Goal: Task Accomplishment & Management: Complete application form

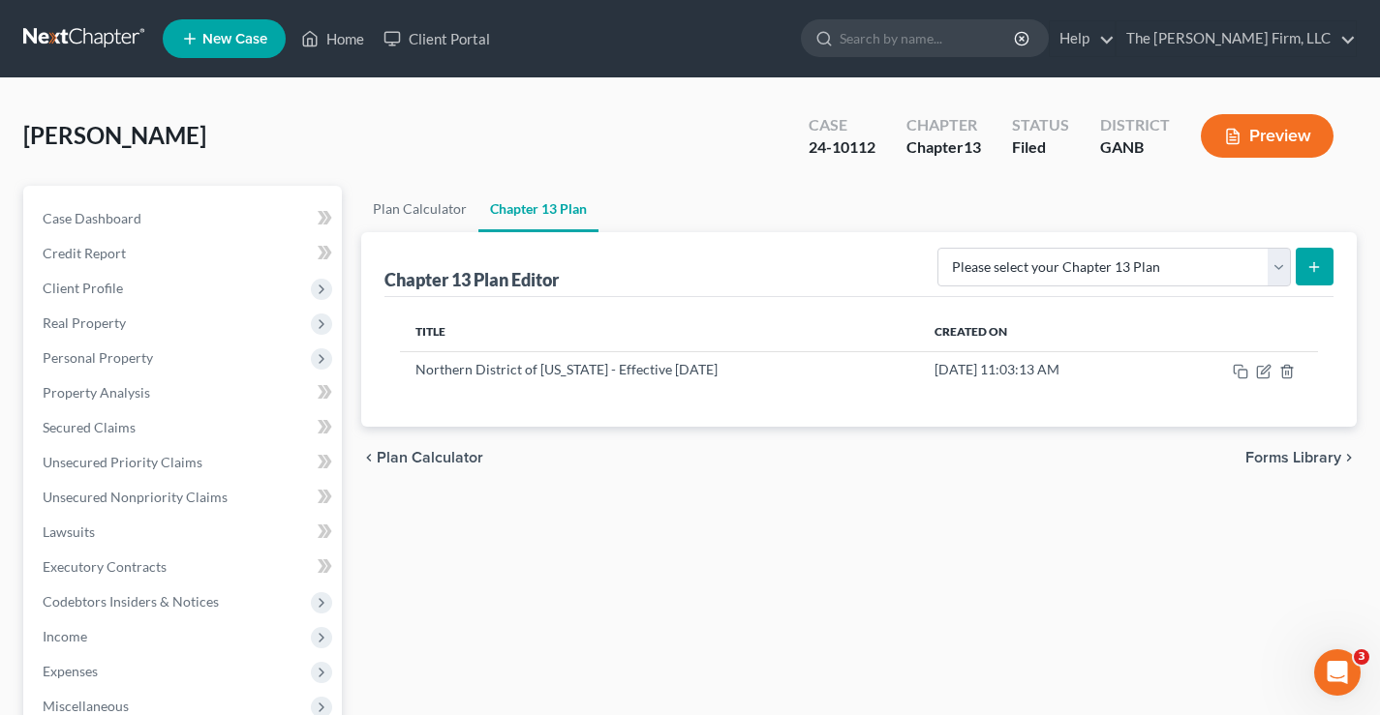
click at [103, 39] on link at bounding box center [85, 38] width 124 height 35
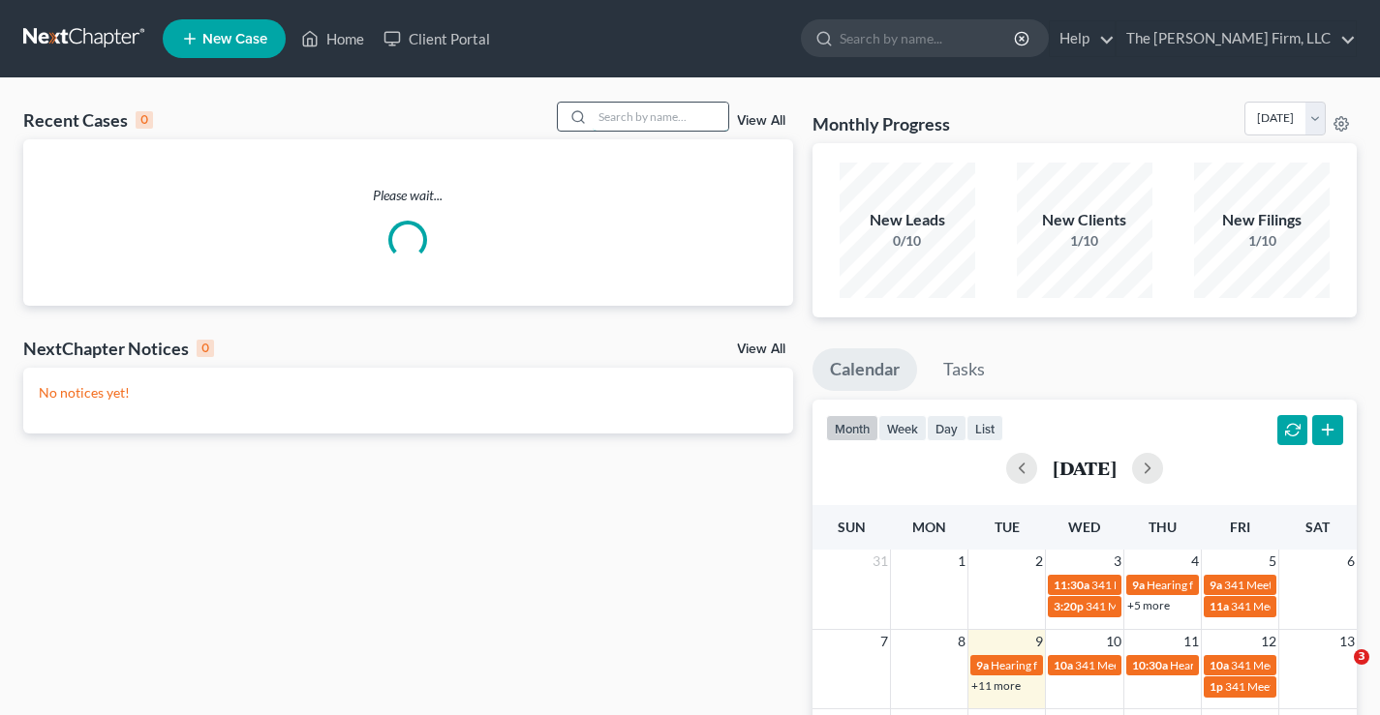
click at [649, 120] on input "search" at bounding box center [661, 117] width 136 height 28
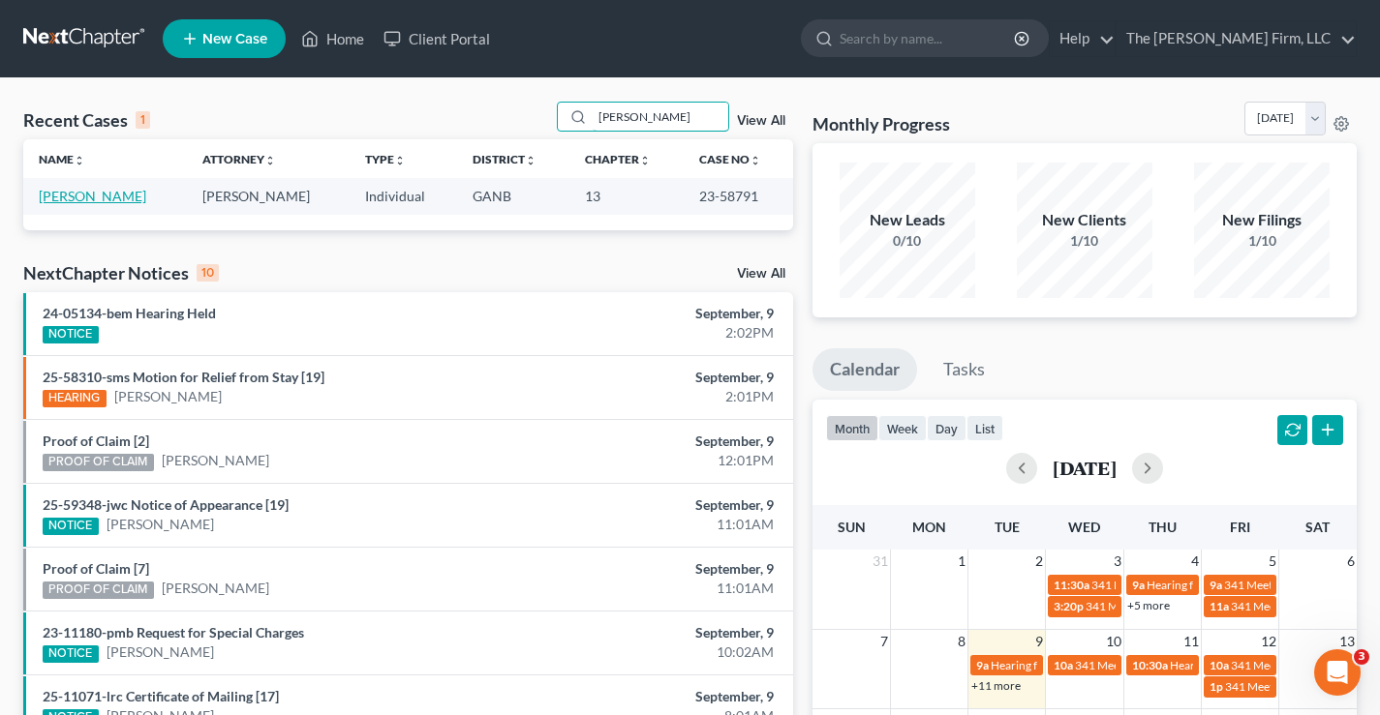
type input "stansel"
click at [76, 202] on link "[PERSON_NAME]" at bounding box center [92, 196] width 107 height 16
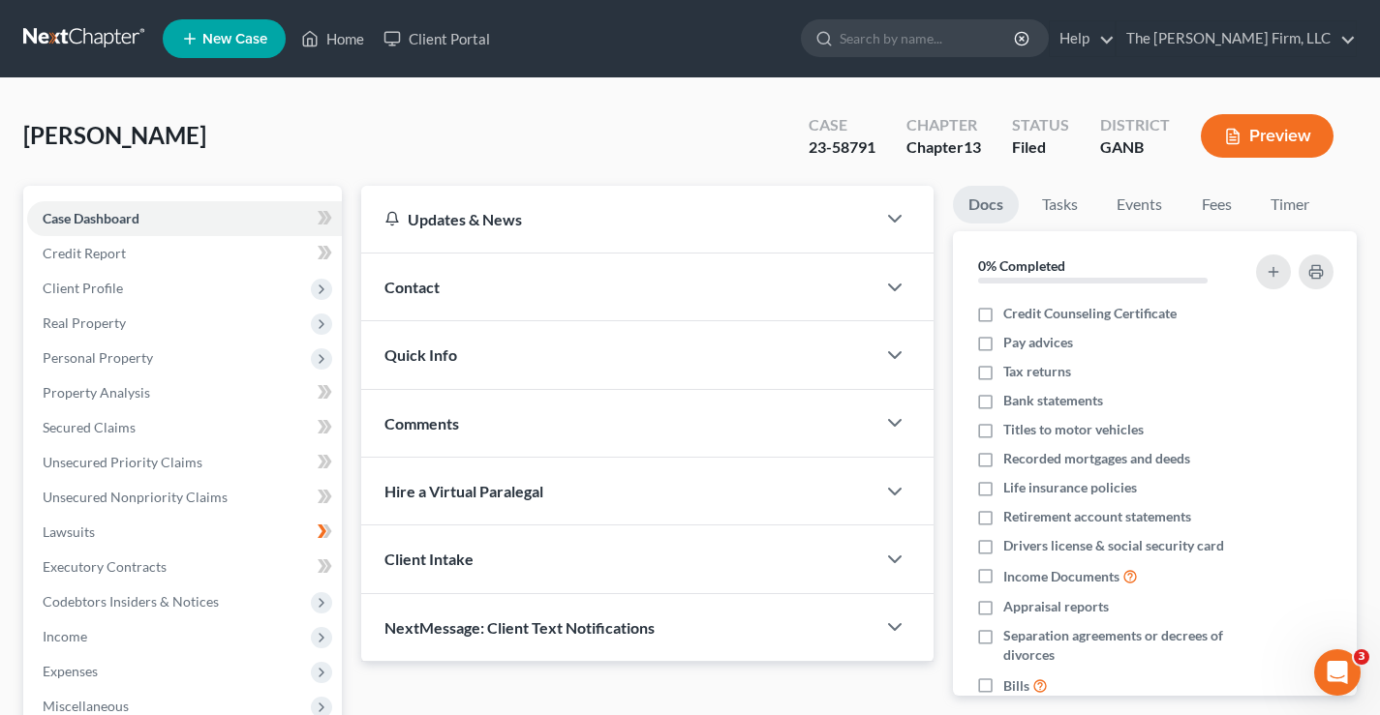
click at [1270, 137] on button "Preview" at bounding box center [1267, 136] width 133 height 44
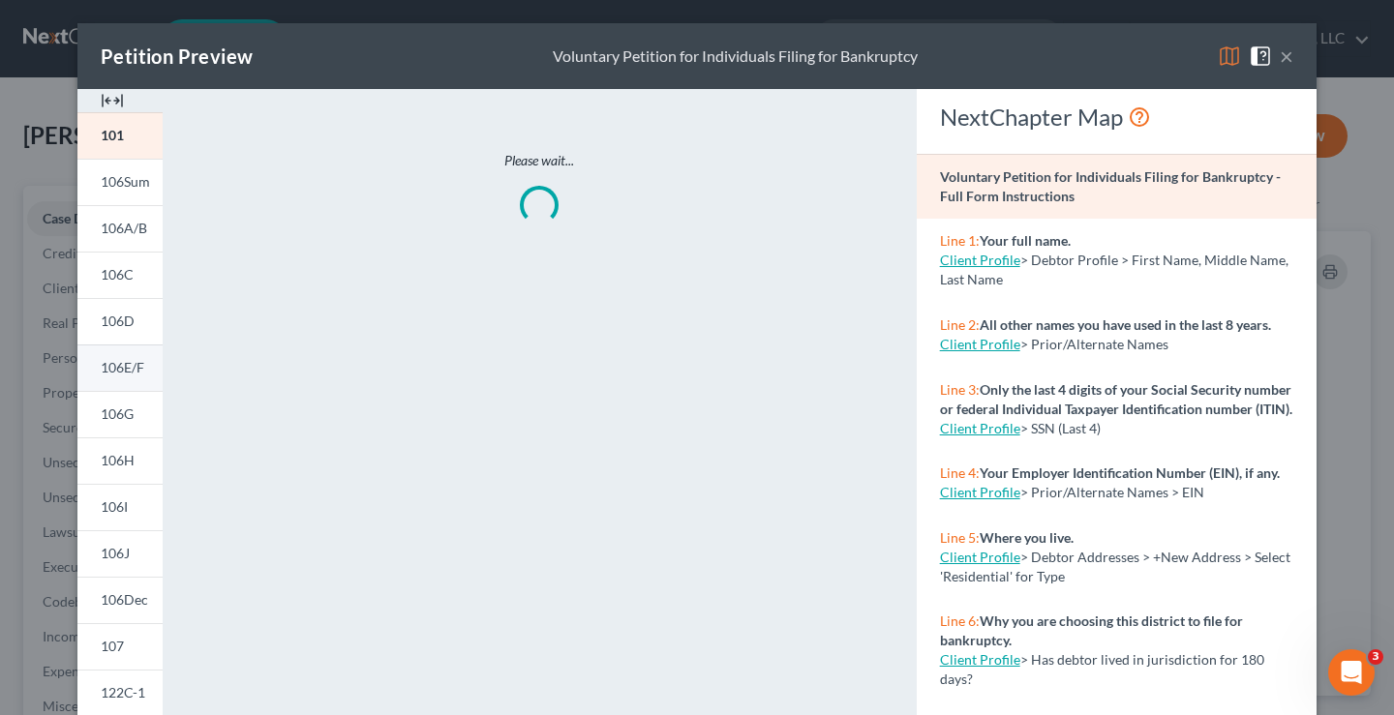
click at [87, 368] on link "106E/F" at bounding box center [119, 368] width 85 height 46
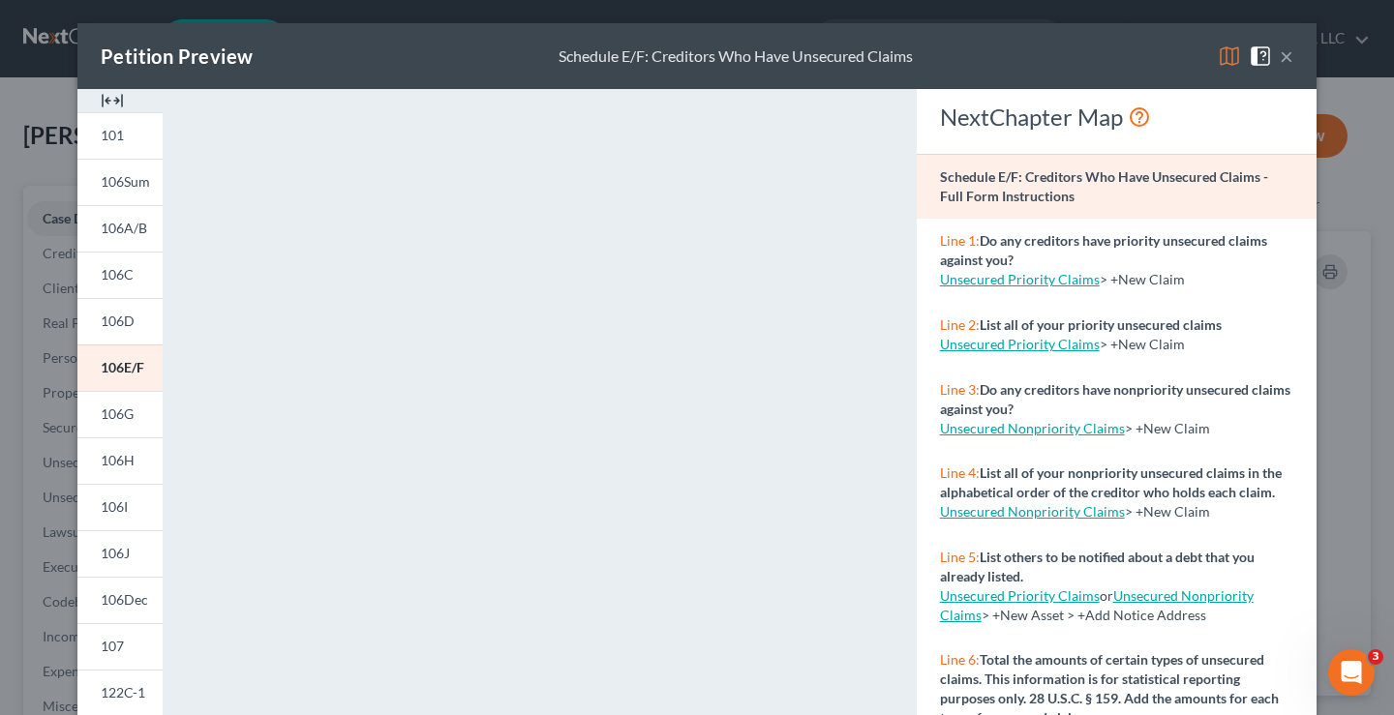
click at [1280, 57] on button "×" at bounding box center [1287, 56] width 14 height 23
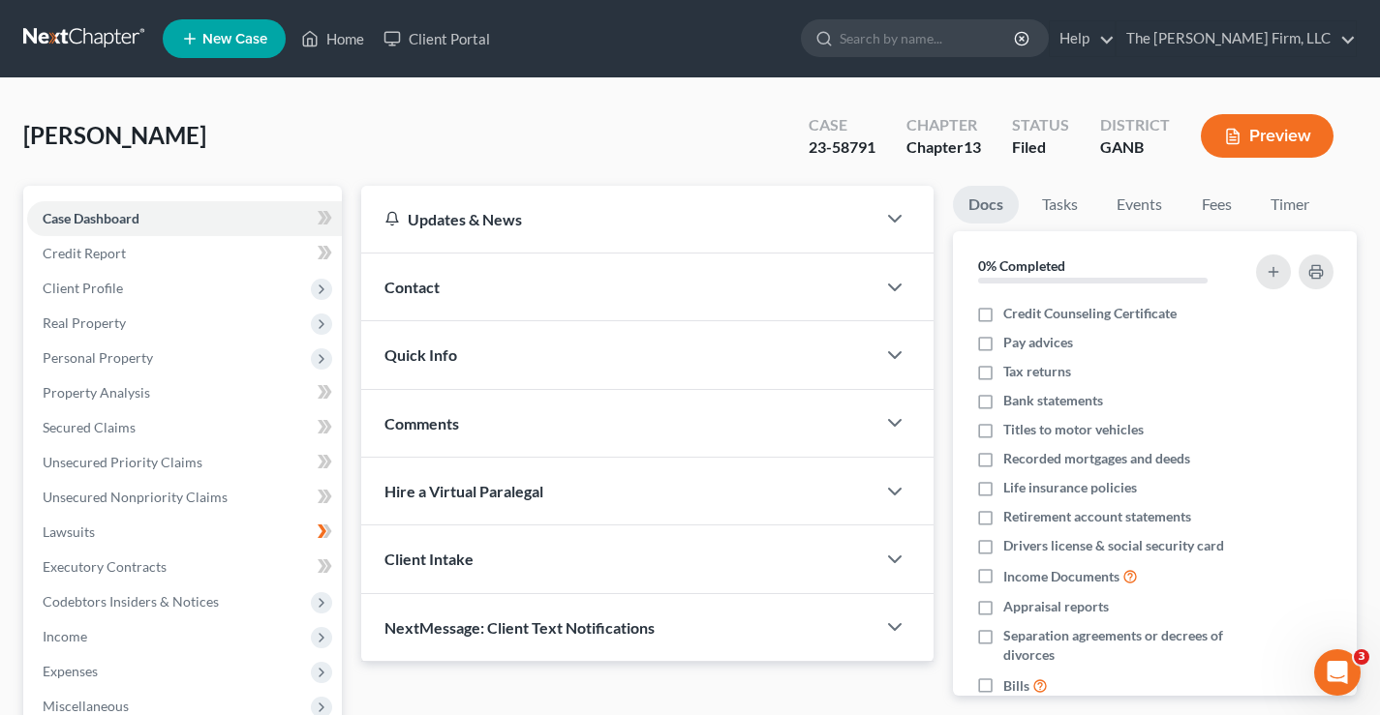
click at [1265, 127] on button "Preview" at bounding box center [1267, 136] width 133 height 44
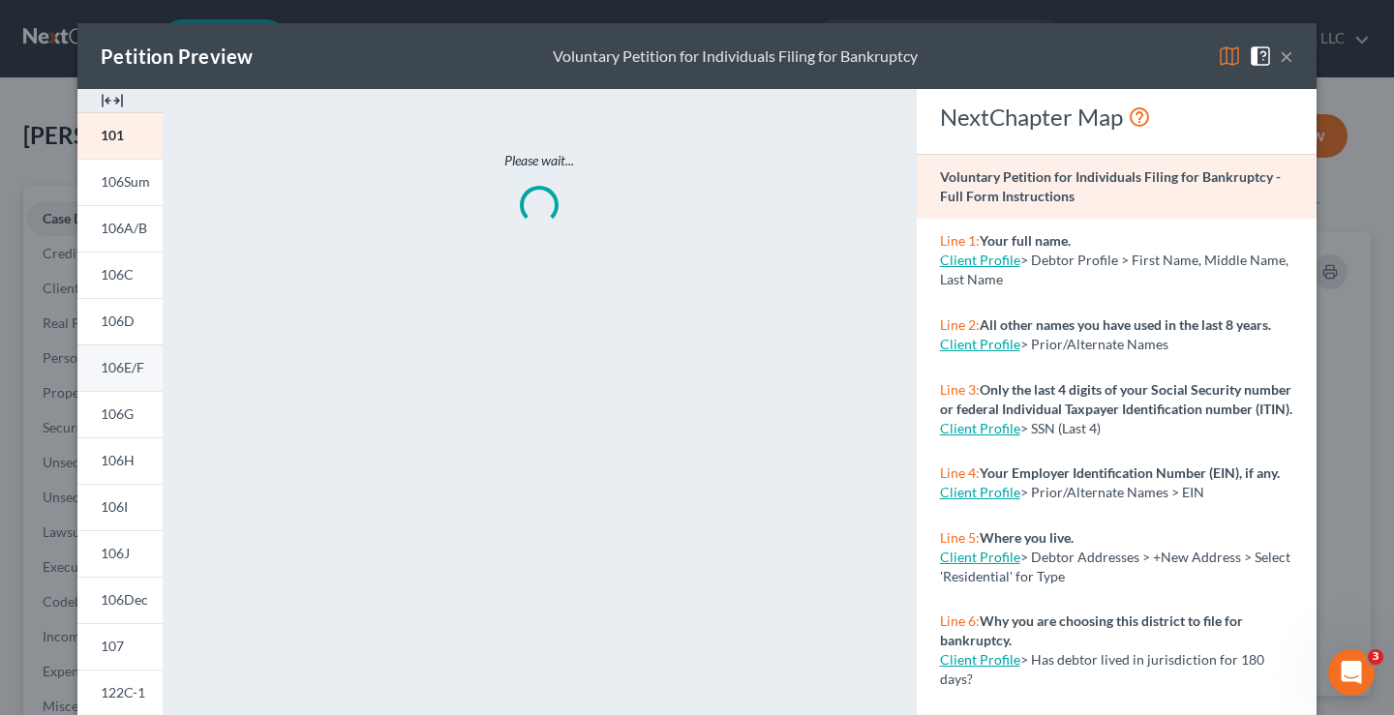
click at [115, 370] on span "106E/F" at bounding box center [123, 367] width 44 height 16
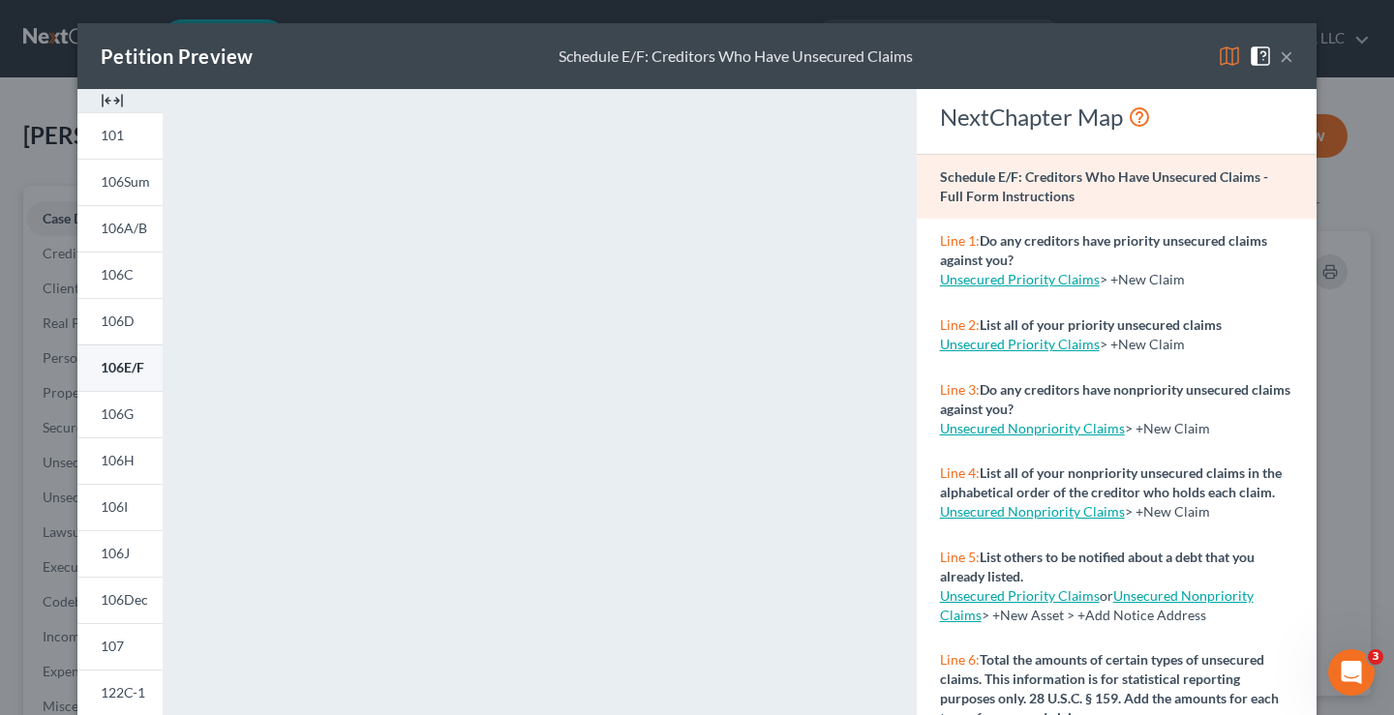
click at [113, 367] on span "106E/F" at bounding box center [123, 367] width 44 height 16
click at [1282, 58] on button "×" at bounding box center [1287, 56] width 14 height 23
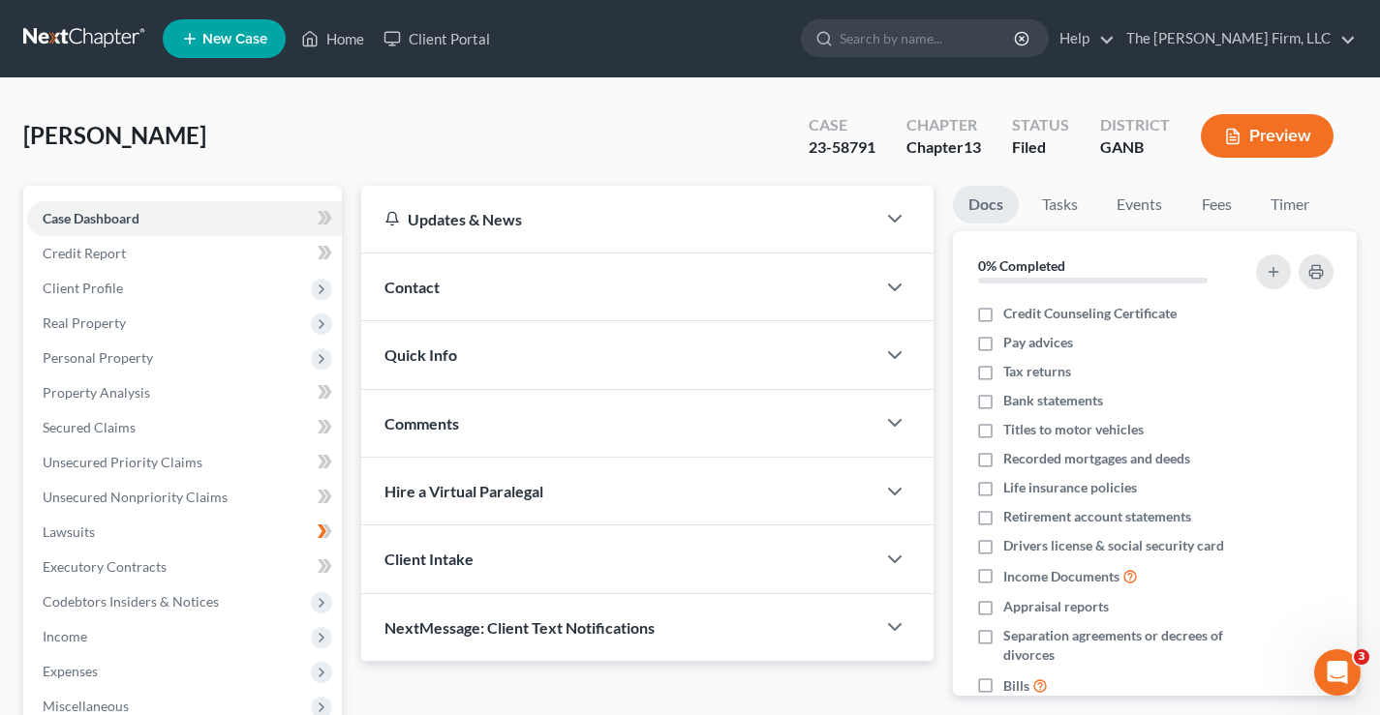
click at [547, 147] on div "Stansel, Tonya Upgraded Case 23-58791 Chapter Chapter 13 Status Filed District …" at bounding box center [689, 144] width 1333 height 84
click at [64, 38] on link at bounding box center [85, 38] width 124 height 35
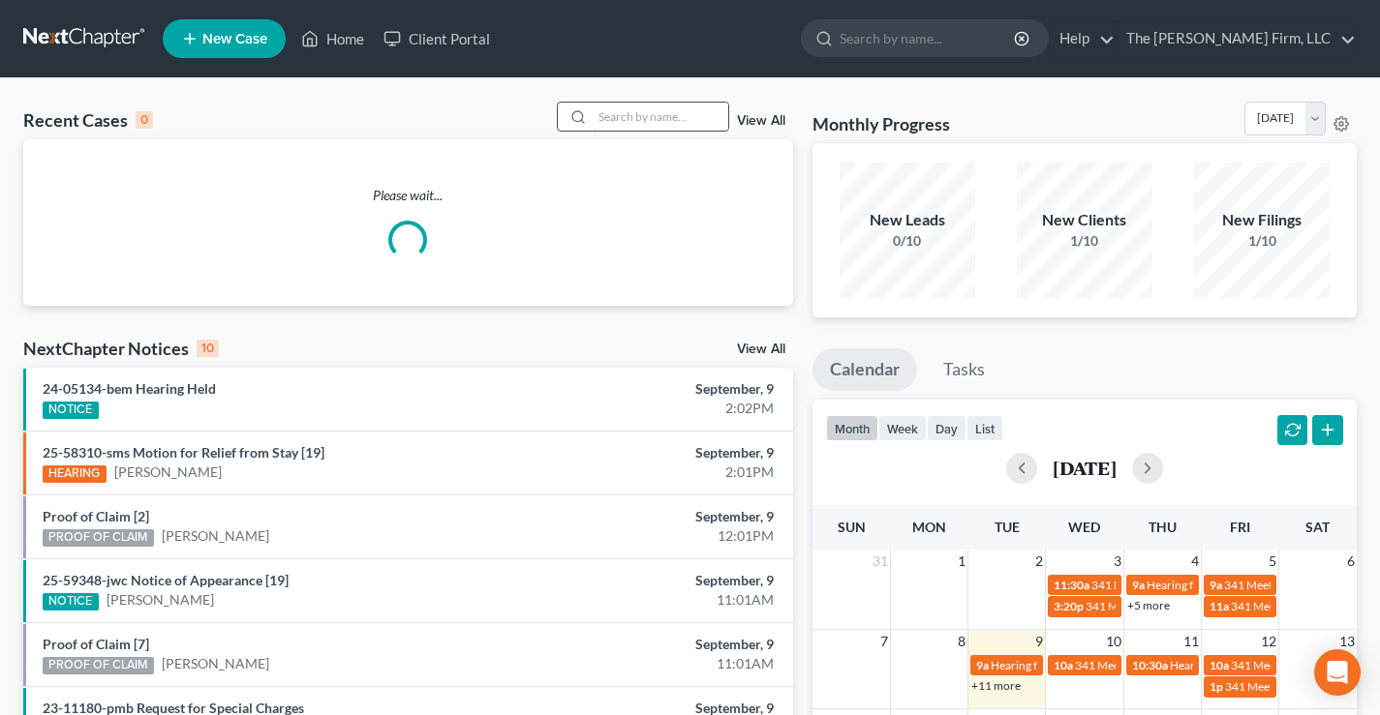
drag, startPoint x: 645, startPoint y: 121, endPoint x: 701, endPoint y: 109, distance: 57.3
click at [660, 117] on input "search" at bounding box center [661, 117] width 136 height 28
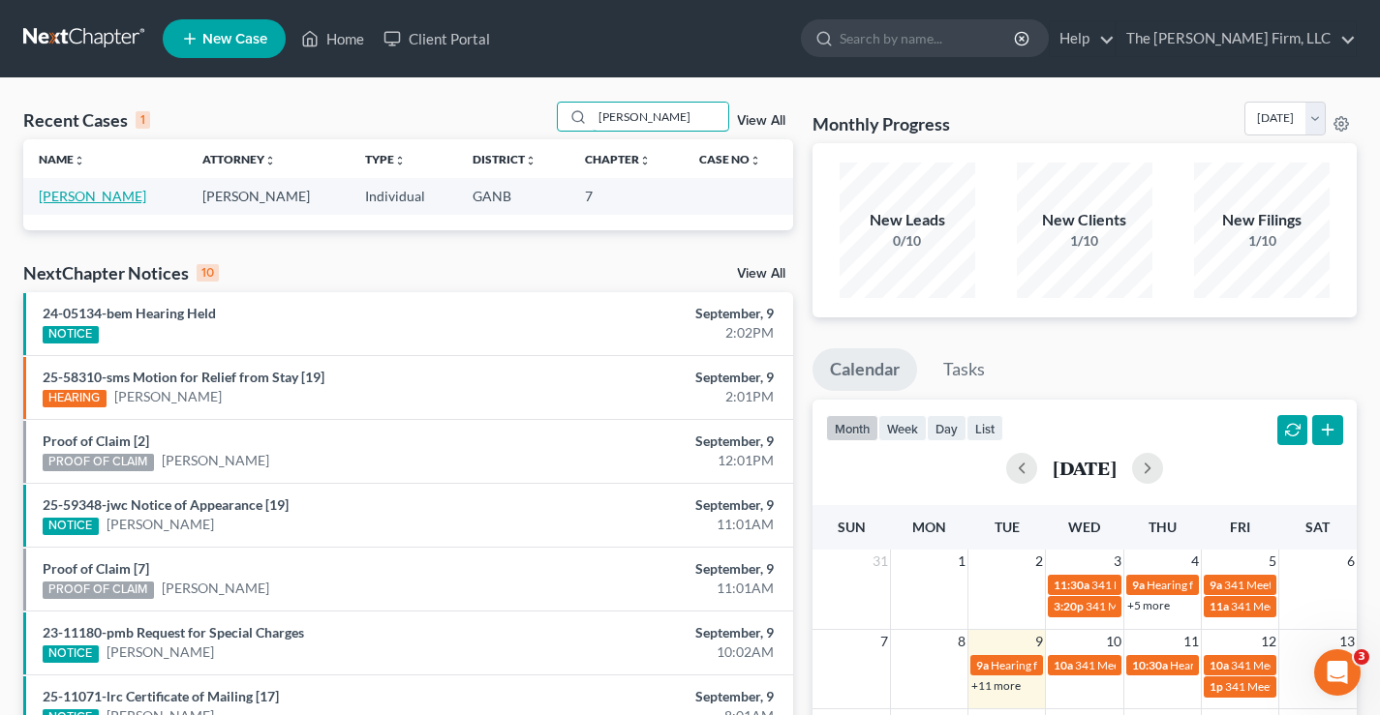
type input "Ross"
click at [63, 195] on link "[PERSON_NAME]" at bounding box center [92, 196] width 107 height 16
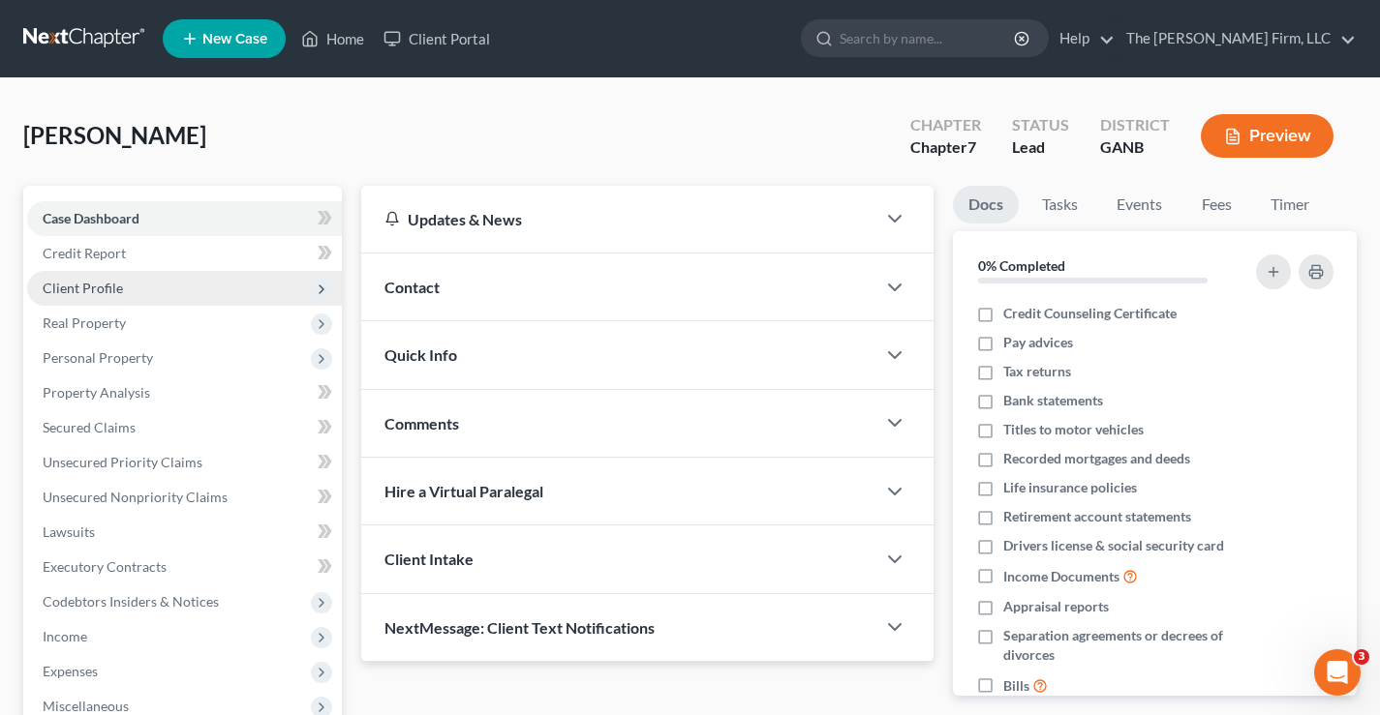
click at [67, 299] on span "Client Profile" at bounding box center [184, 288] width 315 height 35
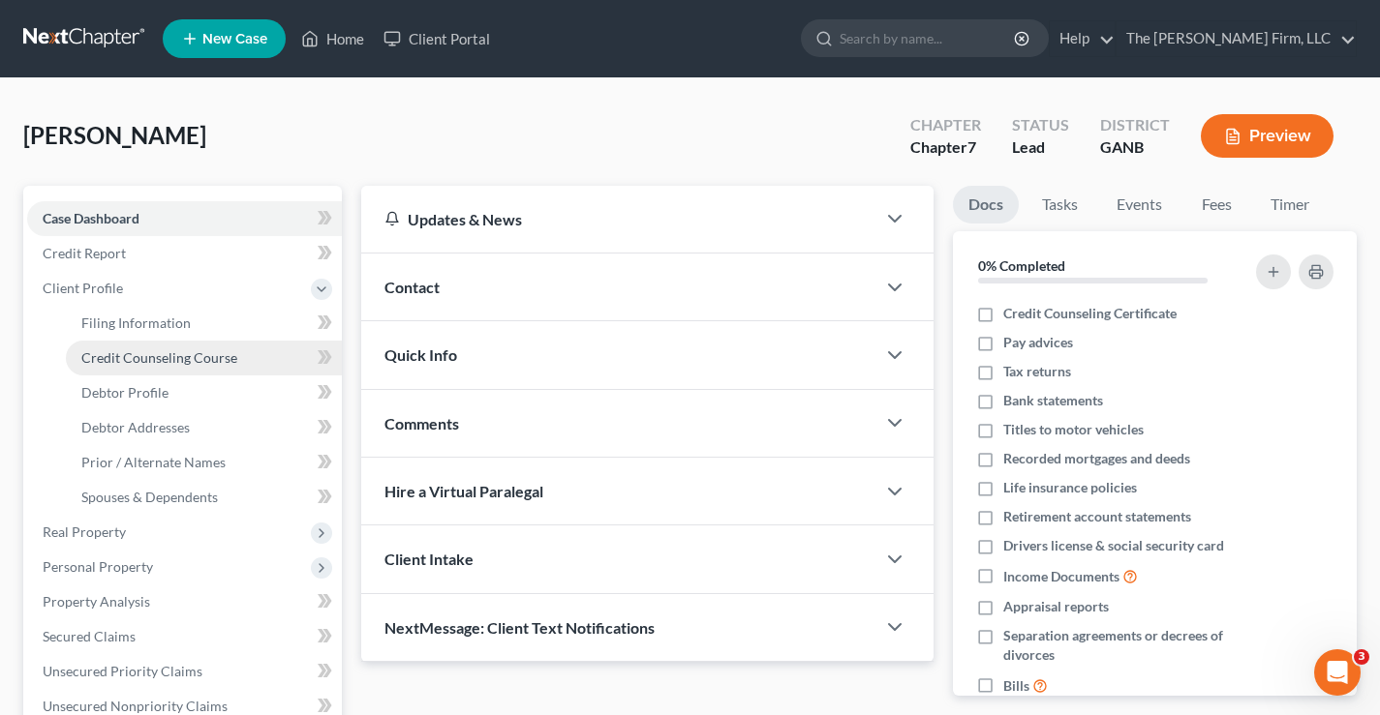
click at [95, 362] on span "Credit Counseling Course" at bounding box center [159, 358] width 156 height 16
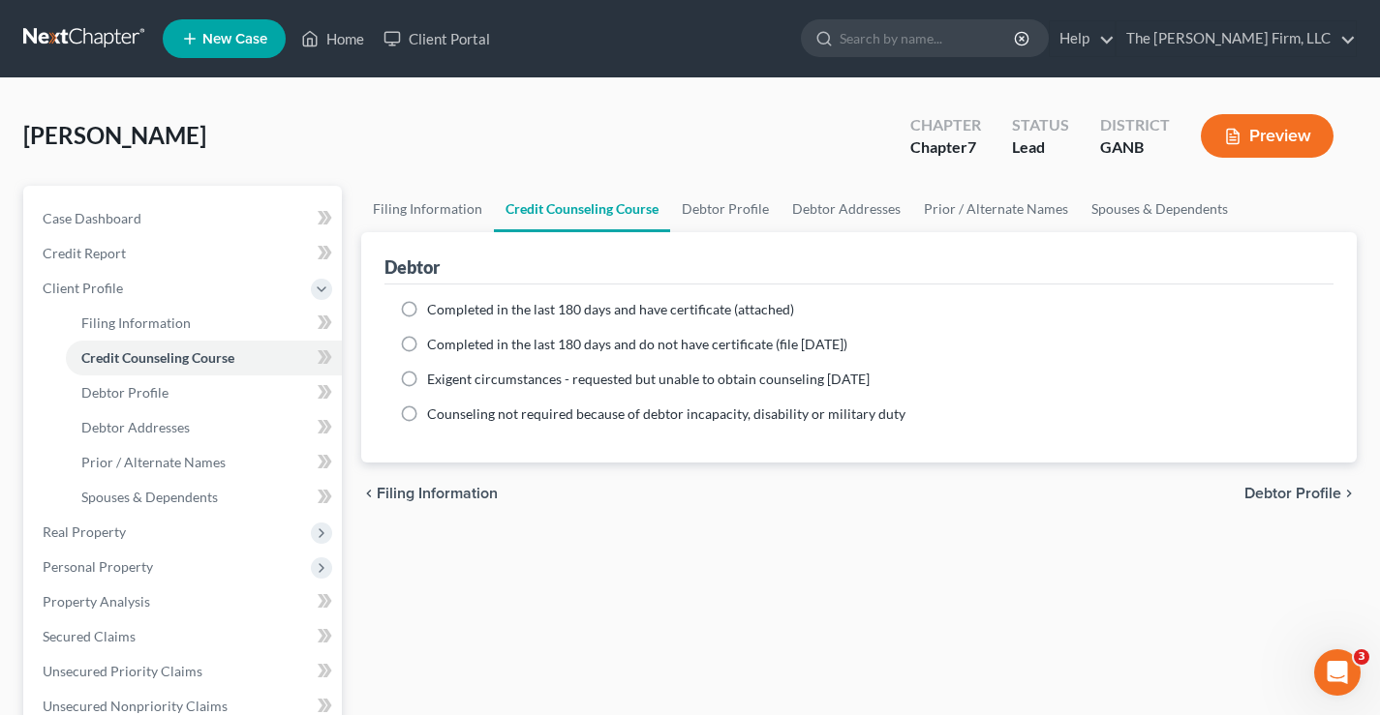
click at [427, 347] on label "Completed in the last 180 days and do not have certificate (file within 14 days)" at bounding box center [637, 344] width 420 height 19
click at [435, 347] on input "Completed in the last 180 days and do not have certificate (file within 14 days)" at bounding box center [441, 341] width 13 height 13
radio input "true"
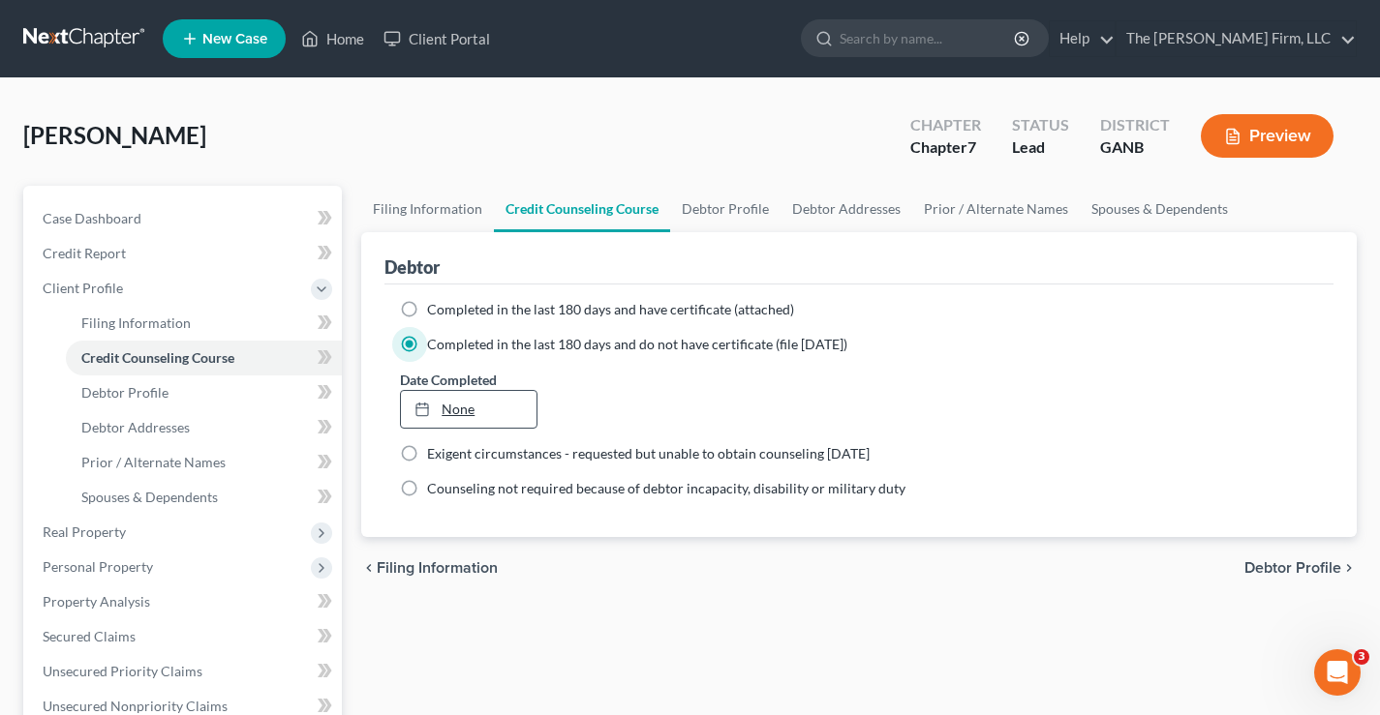
click at [462, 411] on link "None" at bounding box center [468, 409] width 135 height 37
type input "9/9/2025"
click at [1306, 566] on span "Debtor Profile" at bounding box center [1292, 568] width 97 height 15
select select "0"
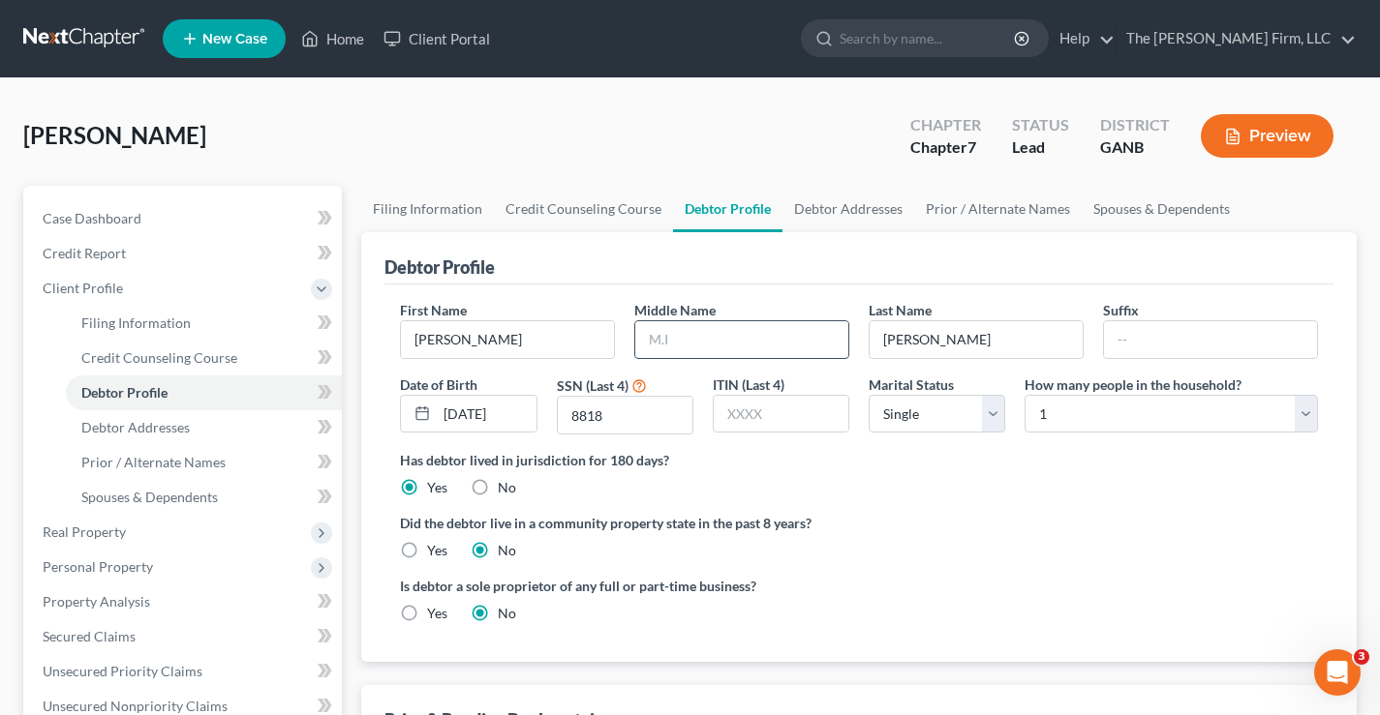
click at [680, 344] on input "text" at bounding box center [741, 339] width 213 height 37
type input "Marie"
click at [852, 203] on link "Debtor Addresses" at bounding box center [848, 209] width 132 height 46
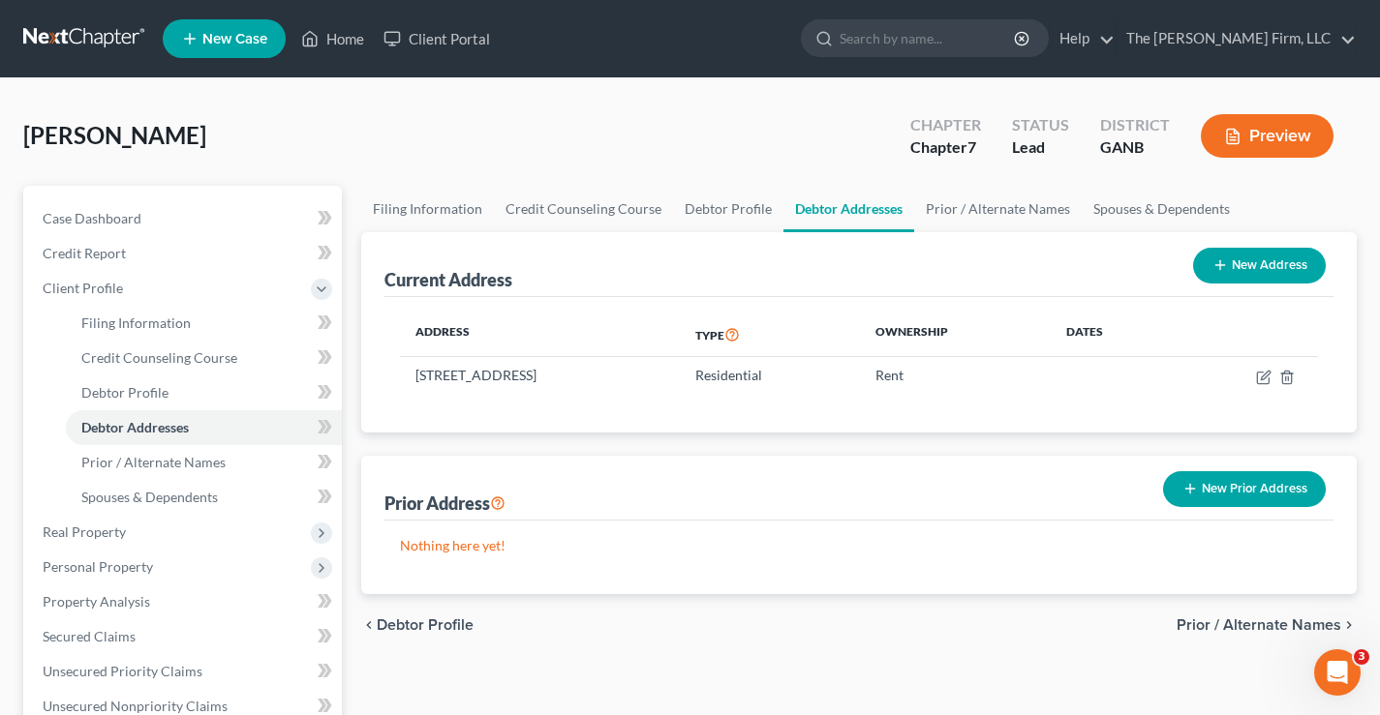
click at [1260, 485] on button "New Prior Address" at bounding box center [1244, 489] width 163 height 36
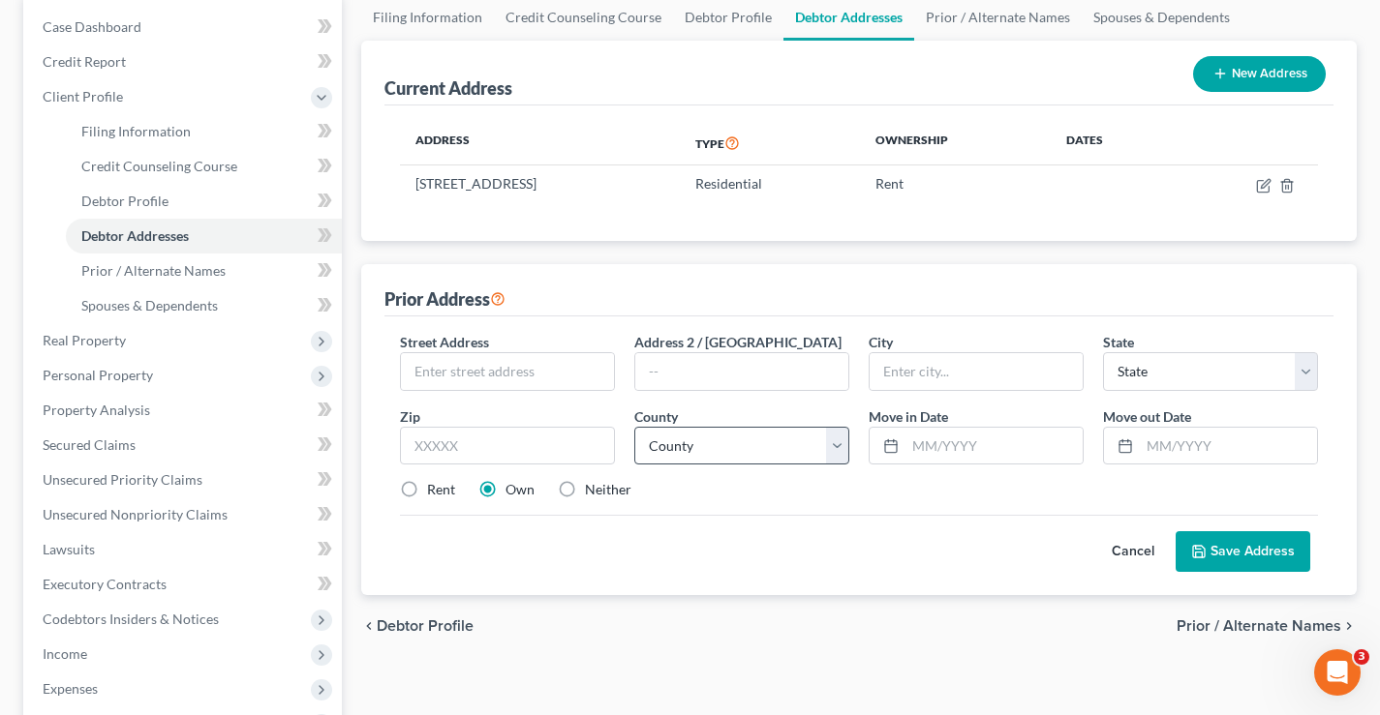
scroll to position [194, 0]
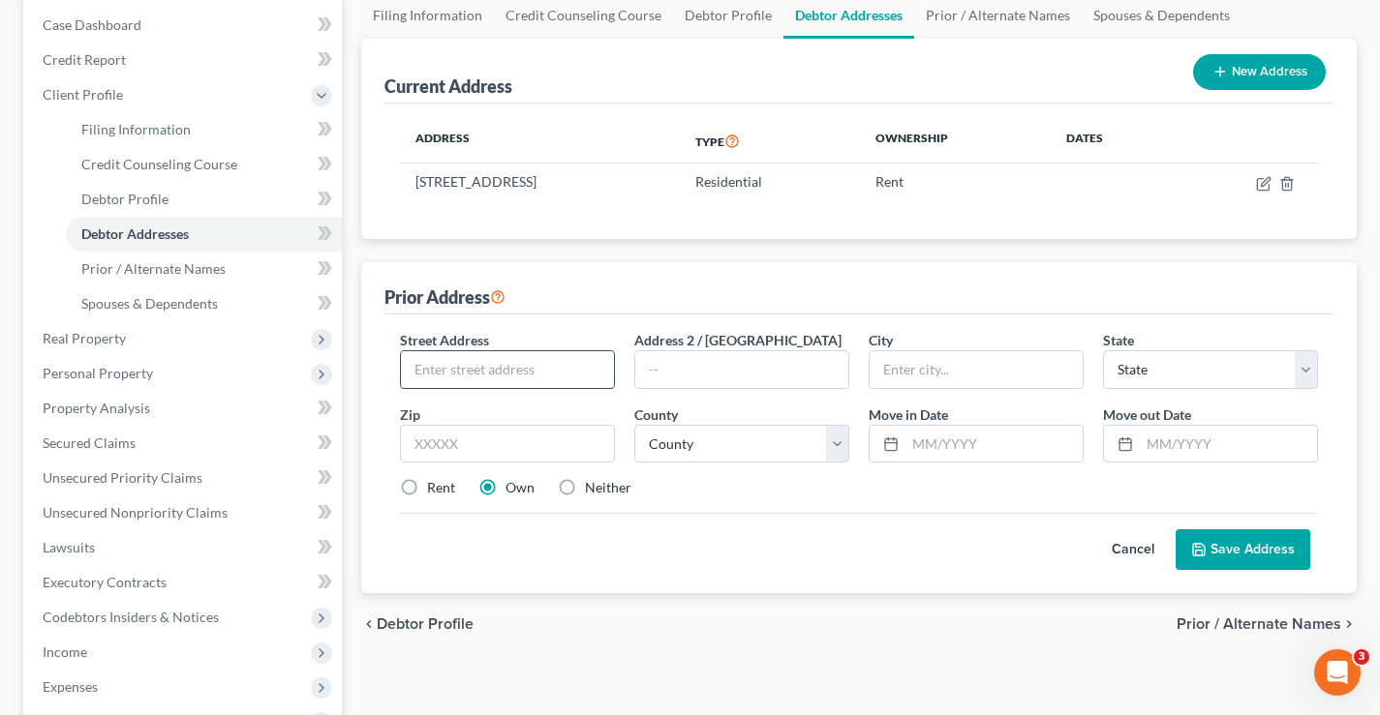
click at [441, 370] on input "text" at bounding box center [507, 369] width 213 height 37
type input "67 East Cottage St"
type input "Unit 501"
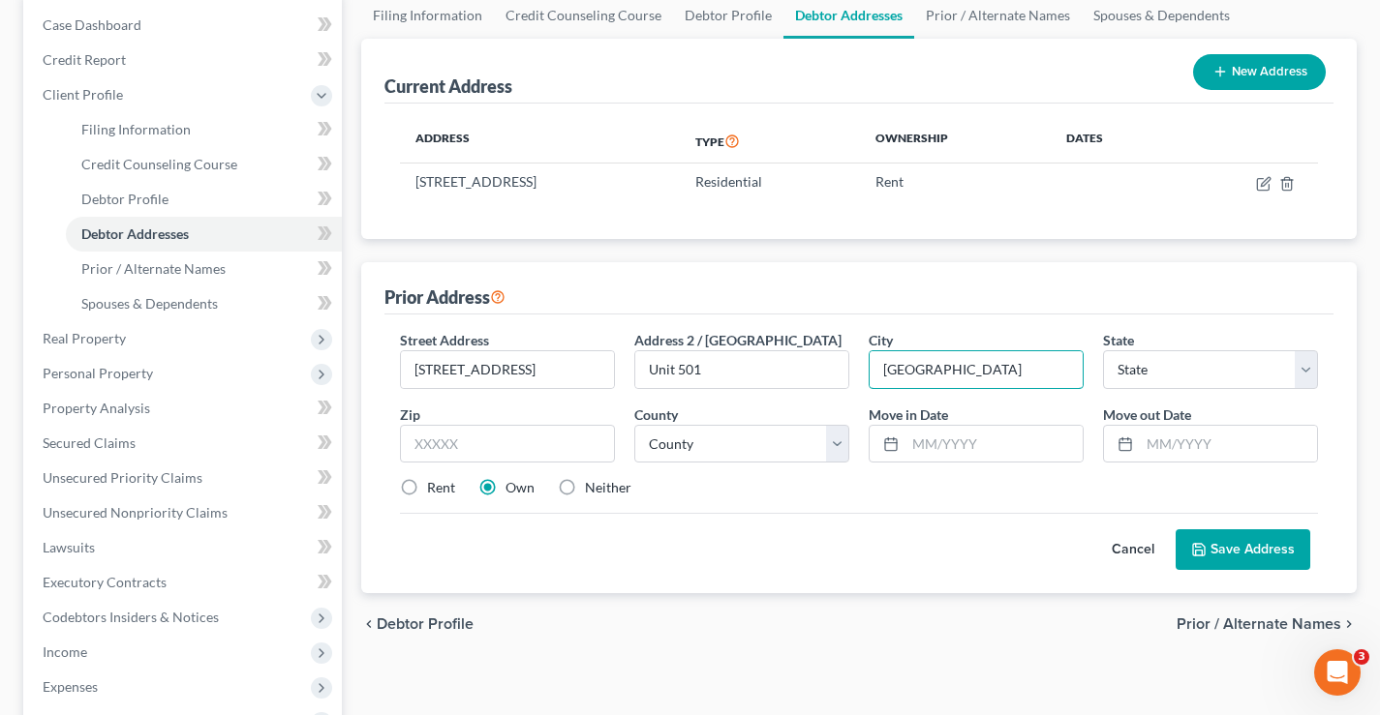
type input "Boston"
select select "22"
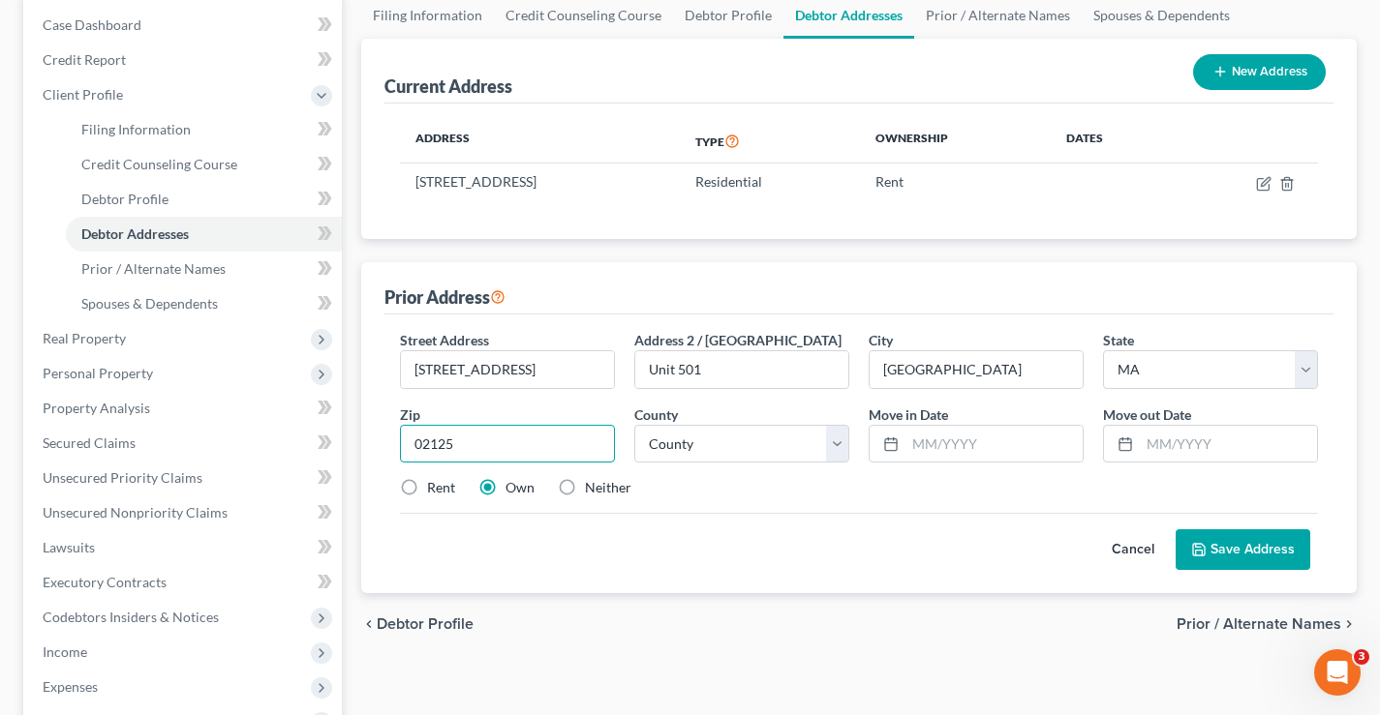
type input "02125"
click at [679, 451] on select "County Barnstable County Berkshire County Bristol County Dukes County Essex Cou…" at bounding box center [741, 444] width 215 height 39
select select "12"
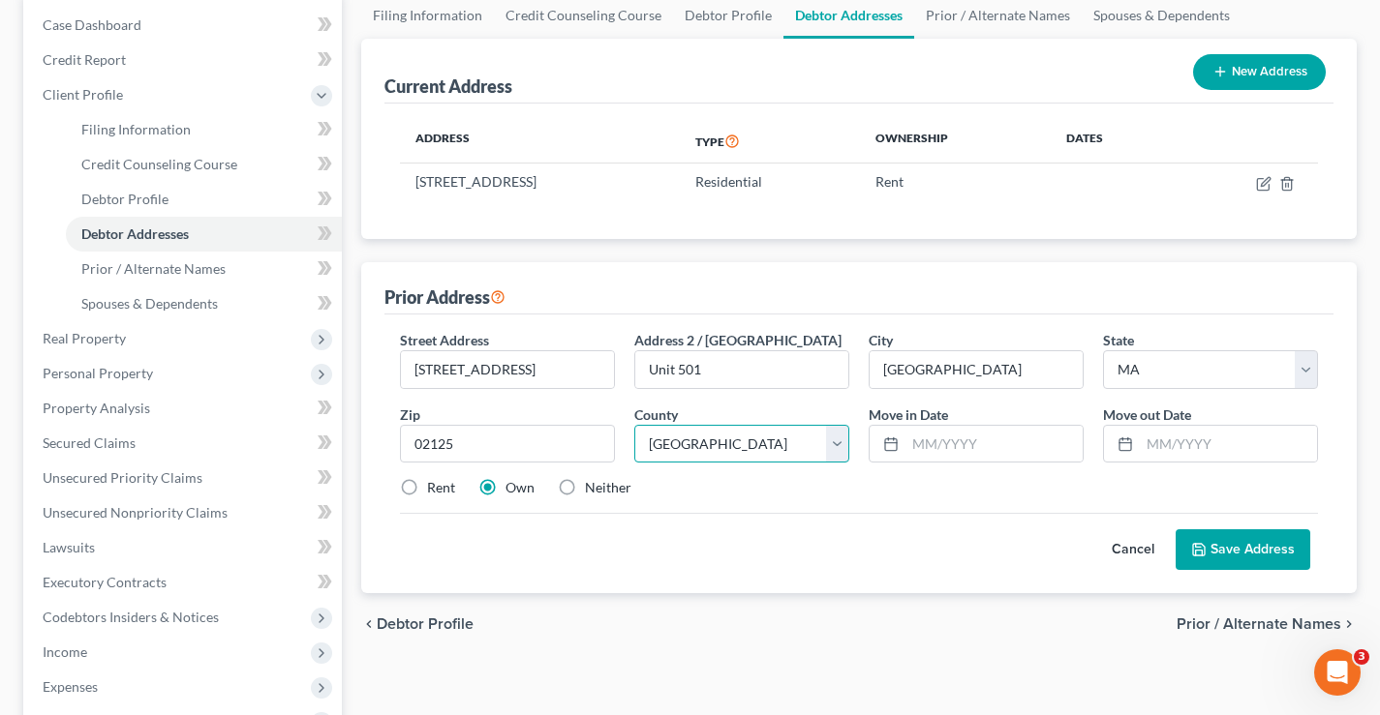
click at [634, 425] on select "County Barnstable County Berkshire County Bristol County Dukes County Essex Cou…" at bounding box center [741, 444] width 215 height 39
click at [954, 447] on input "text" at bounding box center [993, 444] width 177 height 37
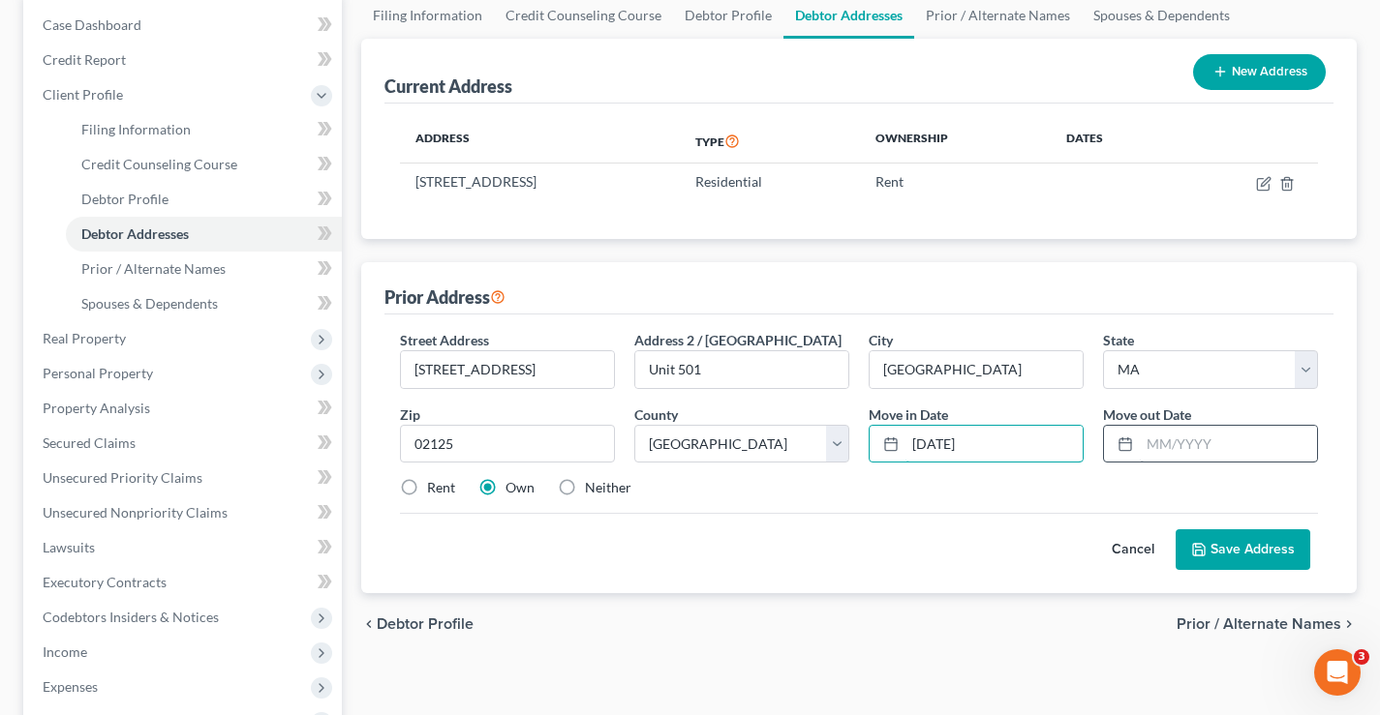
type input "01/02/2021"
click at [1179, 447] on input "text" at bounding box center [1228, 444] width 177 height 37
type input "12/02/2024"
click at [427, 488] on label "Rent" at bounding box center [441, 487] width 28 height 19
click at [435, 488] on input "Rent" at bounding box center [441, 484] width 13 height 13
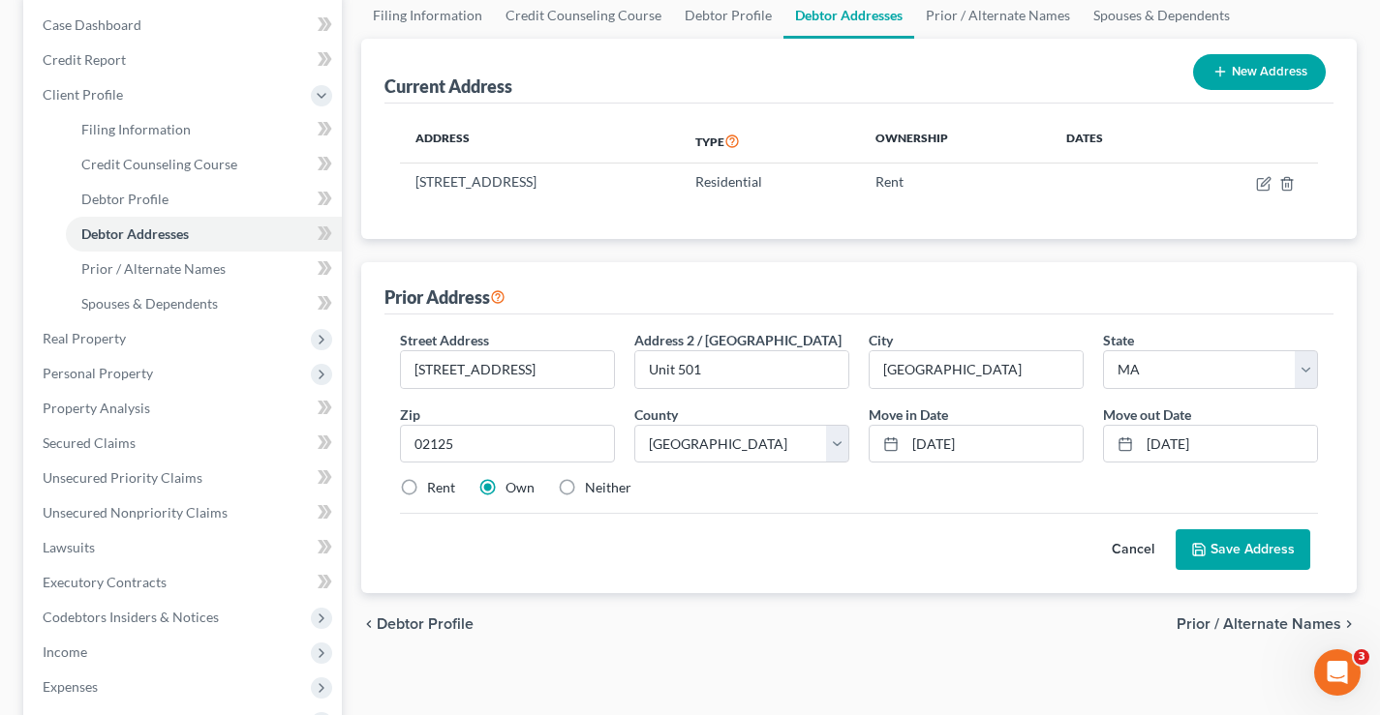
radio input "true"
click at [1265, 554] on button "Save Address" at bounding box center [1242, 550] width 135 height 41
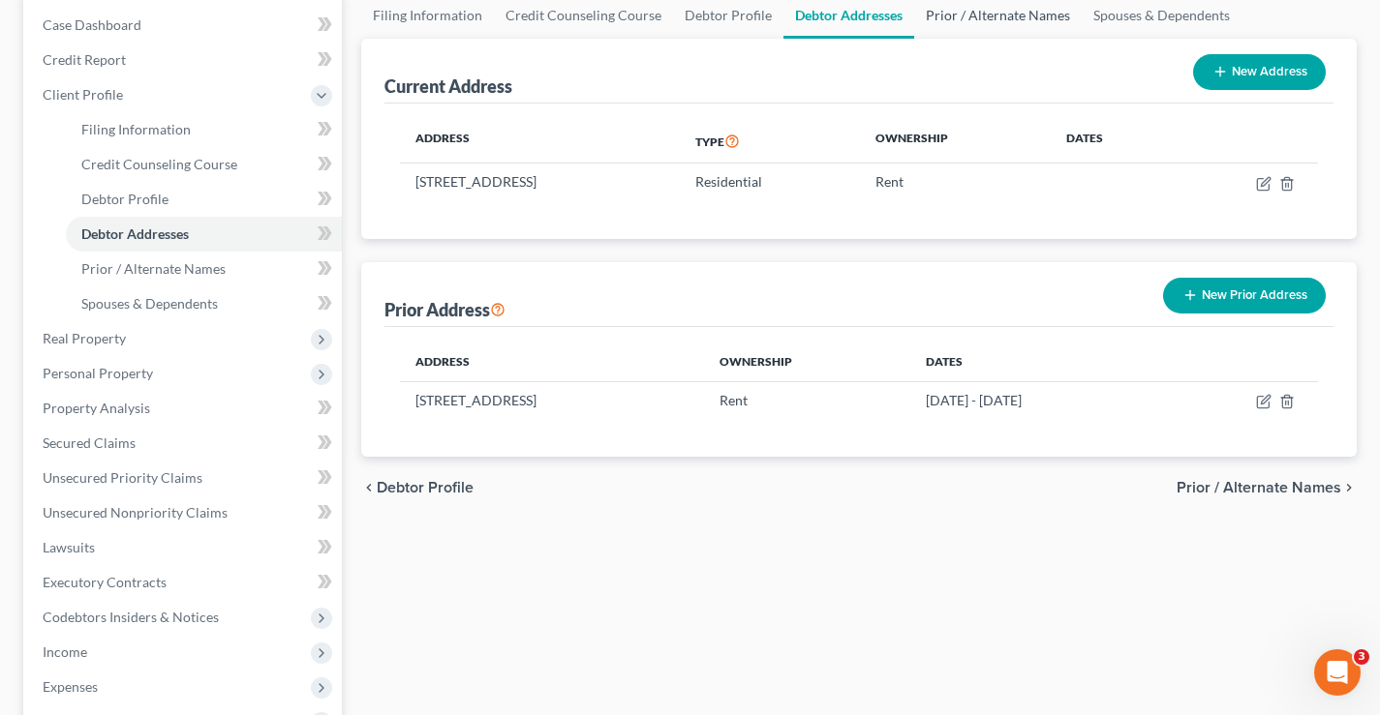
click at [974, 10] on link "Prior / Alternate Names" at bounding box center [997, 15] width 167 height 46
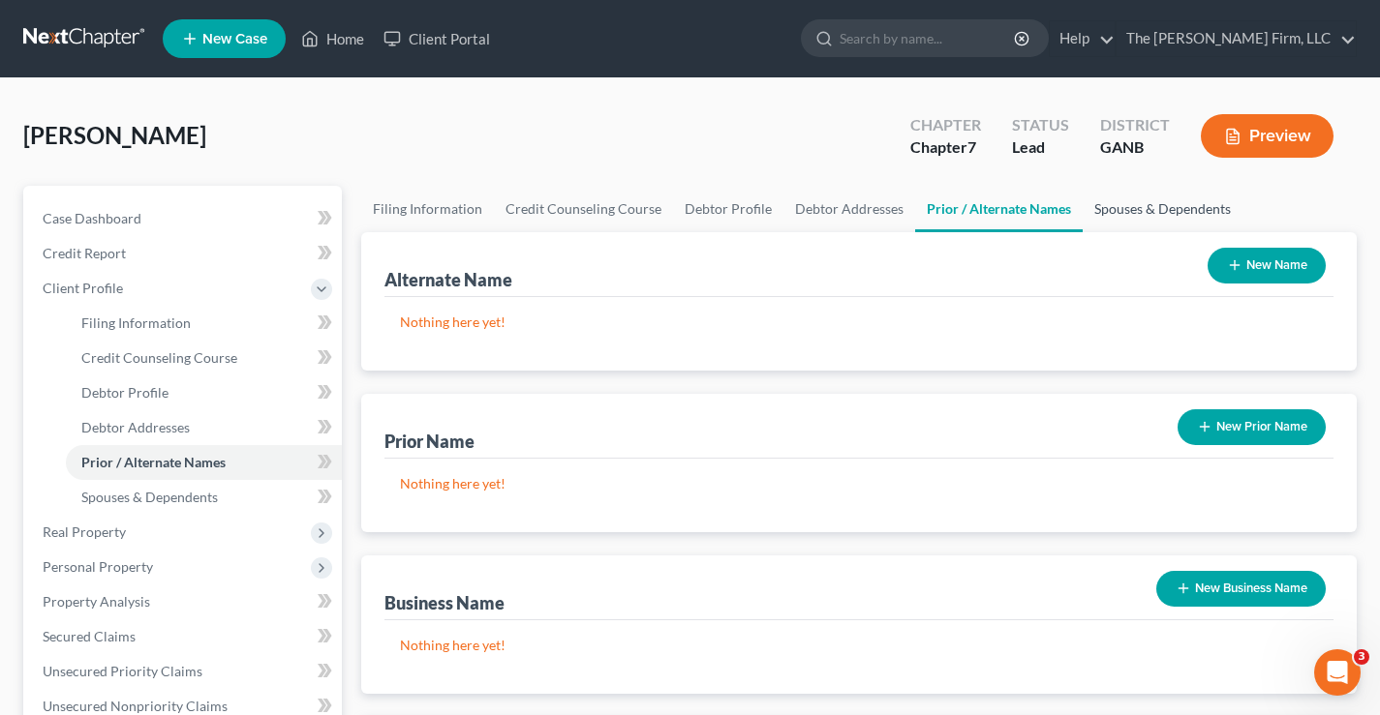
click at [1172, 202] on link "Spouses & Dependents" at bounding box center [1162, 209] width 160 height 46
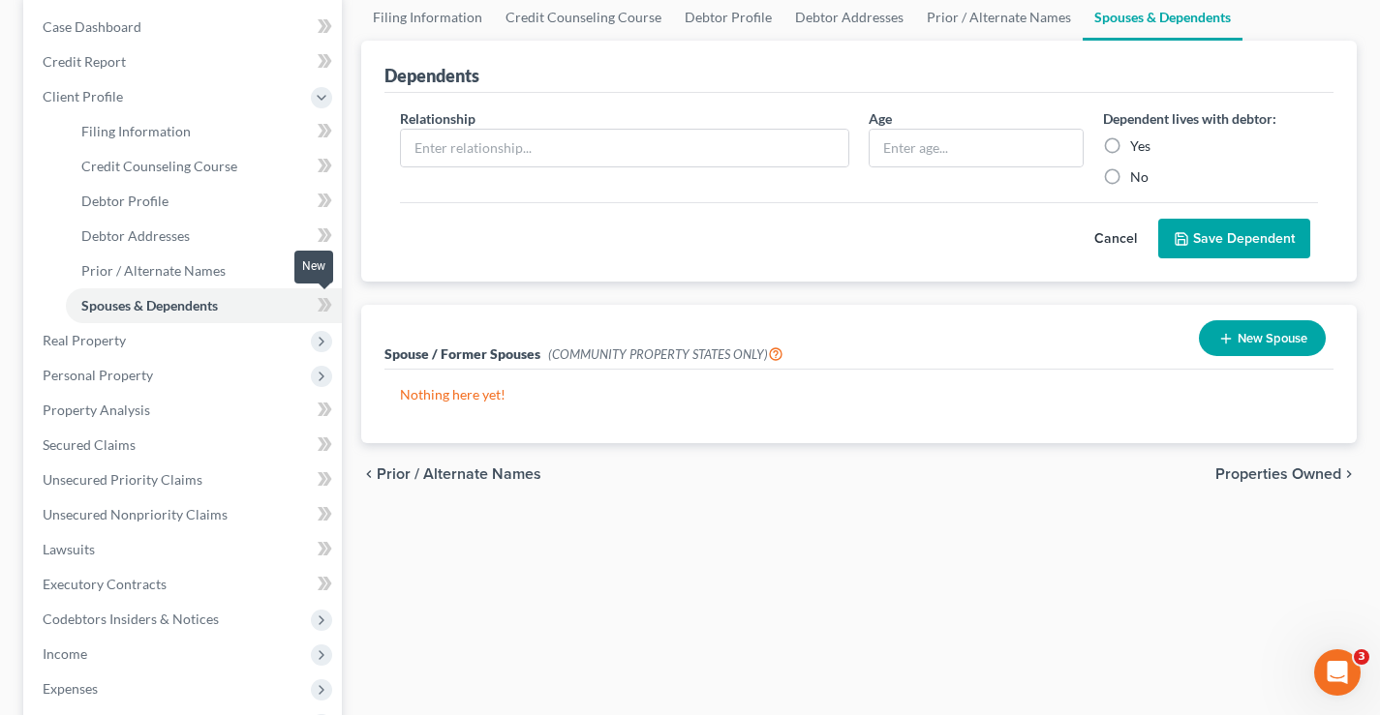
scroll to position [194, 0]
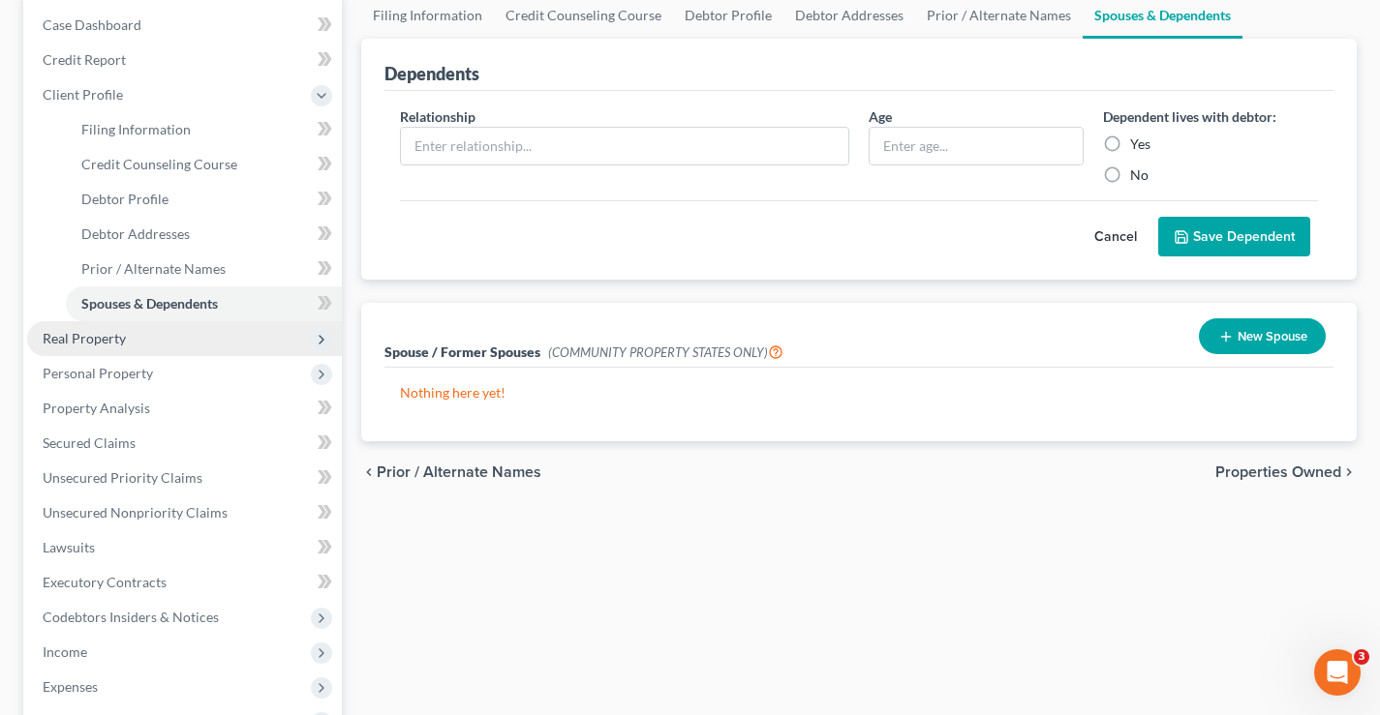
click at [81, 339] on span "Real Property" at bounding box center [84, 338] width 83 height 16
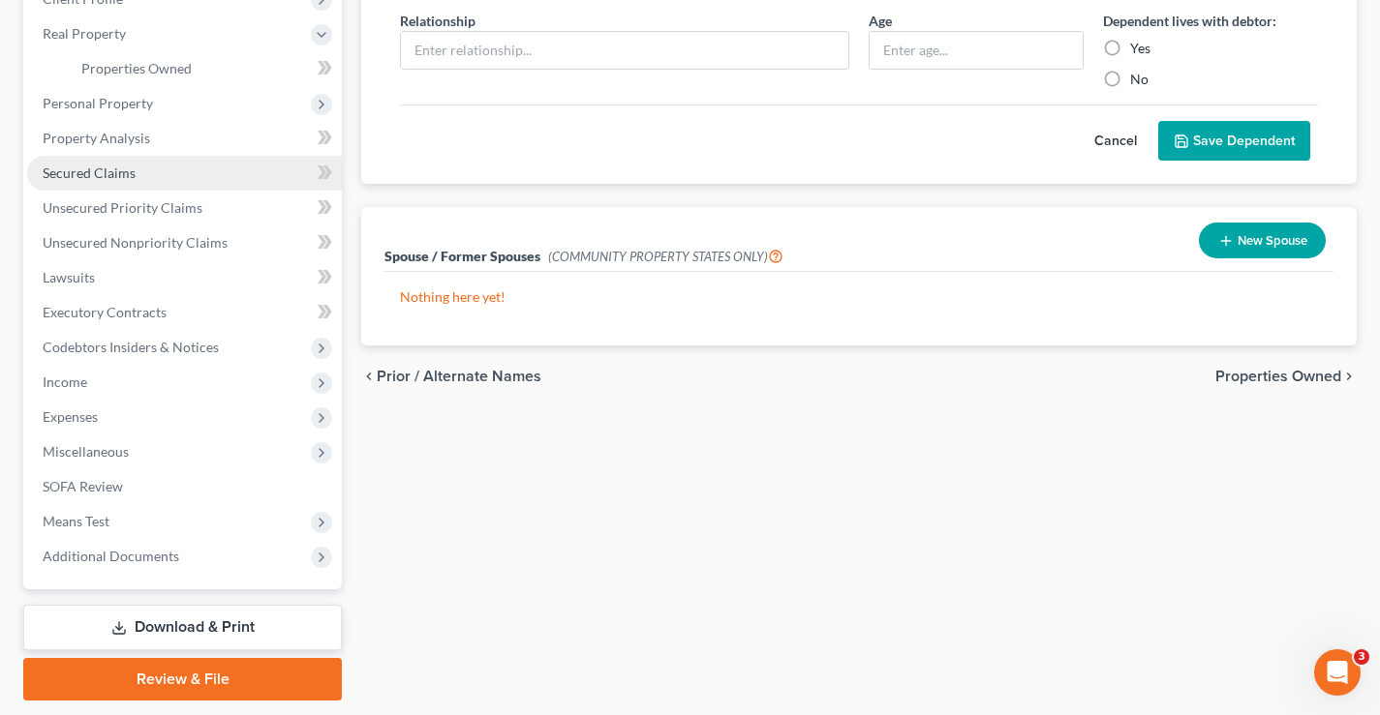
scroll to position [290, 0]
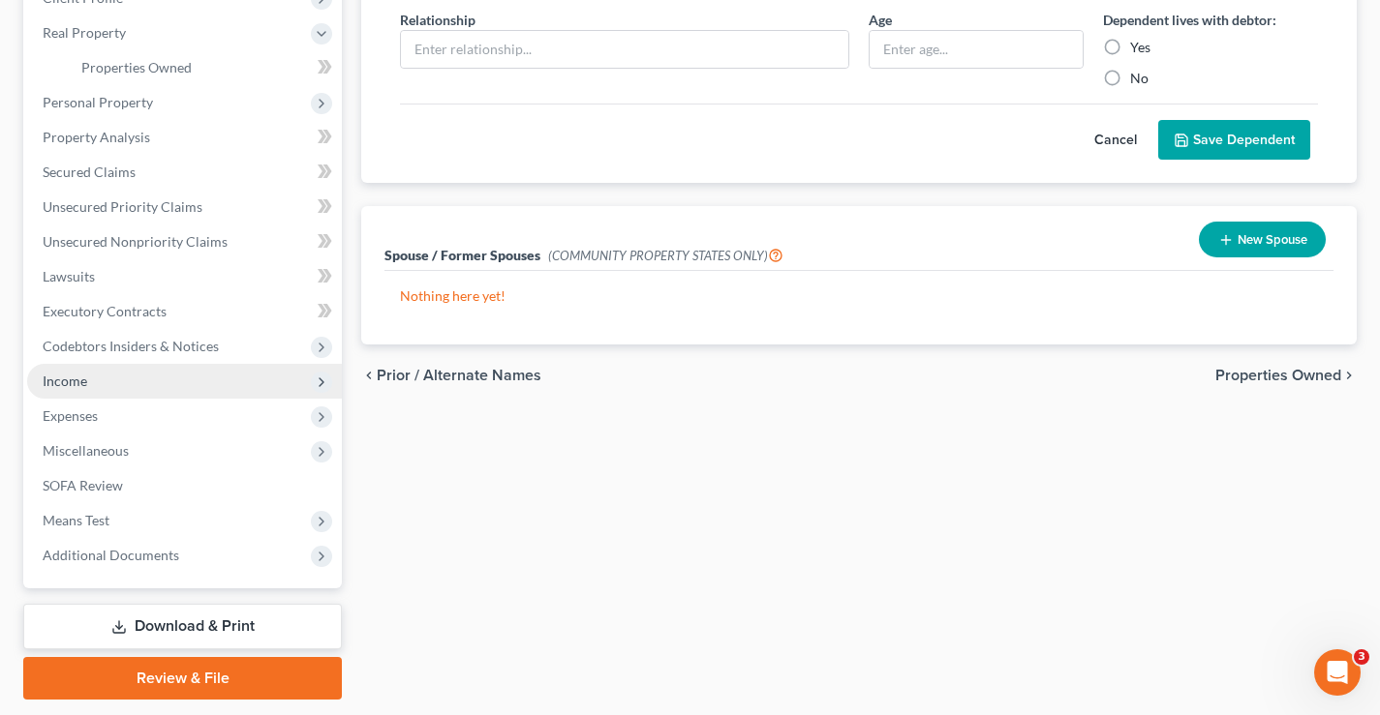
click at [63, 377] on span "Income" at bounding box center [65, 381] width 45 height 16
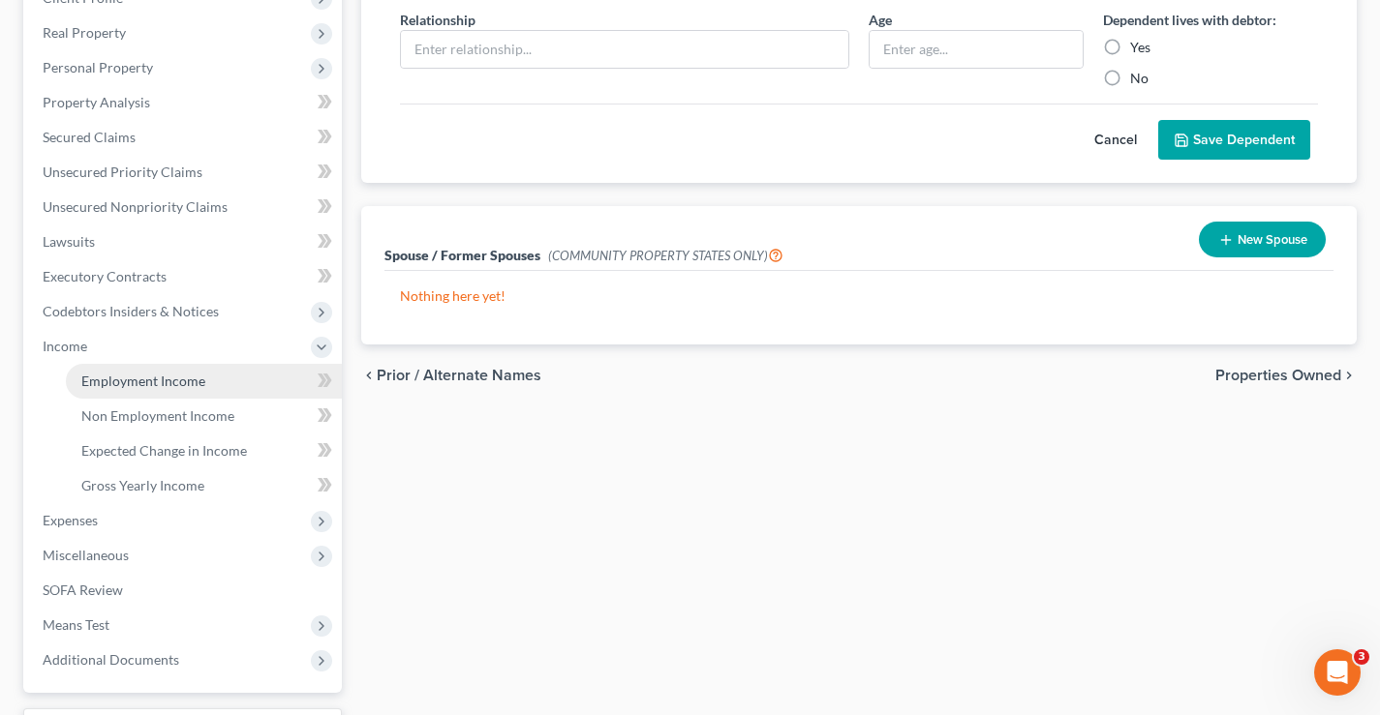
click at [113, 381] on span "Employment Income" at bounding box center [143, 381] width 124 height 16
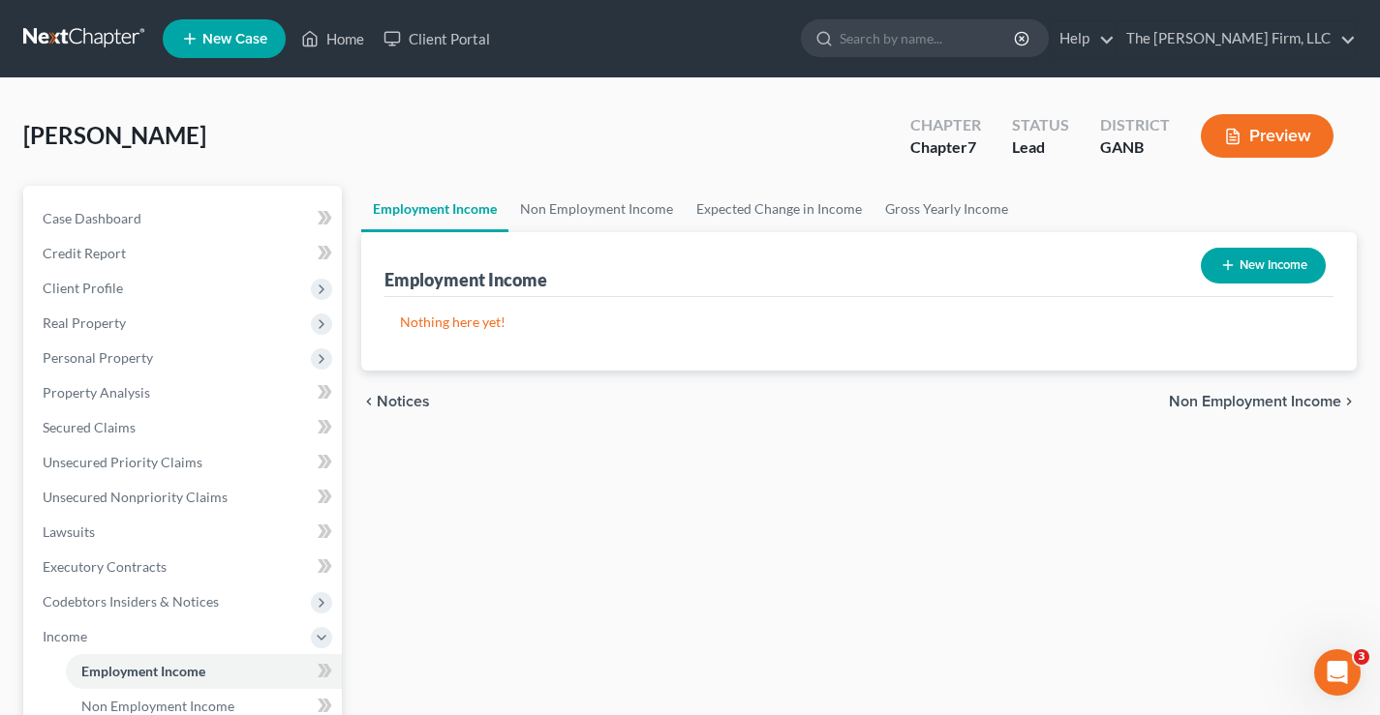
click at [1263, 264] on button "New Income" at bounding box center [1263, 266] width 125 height 36
select select "0"
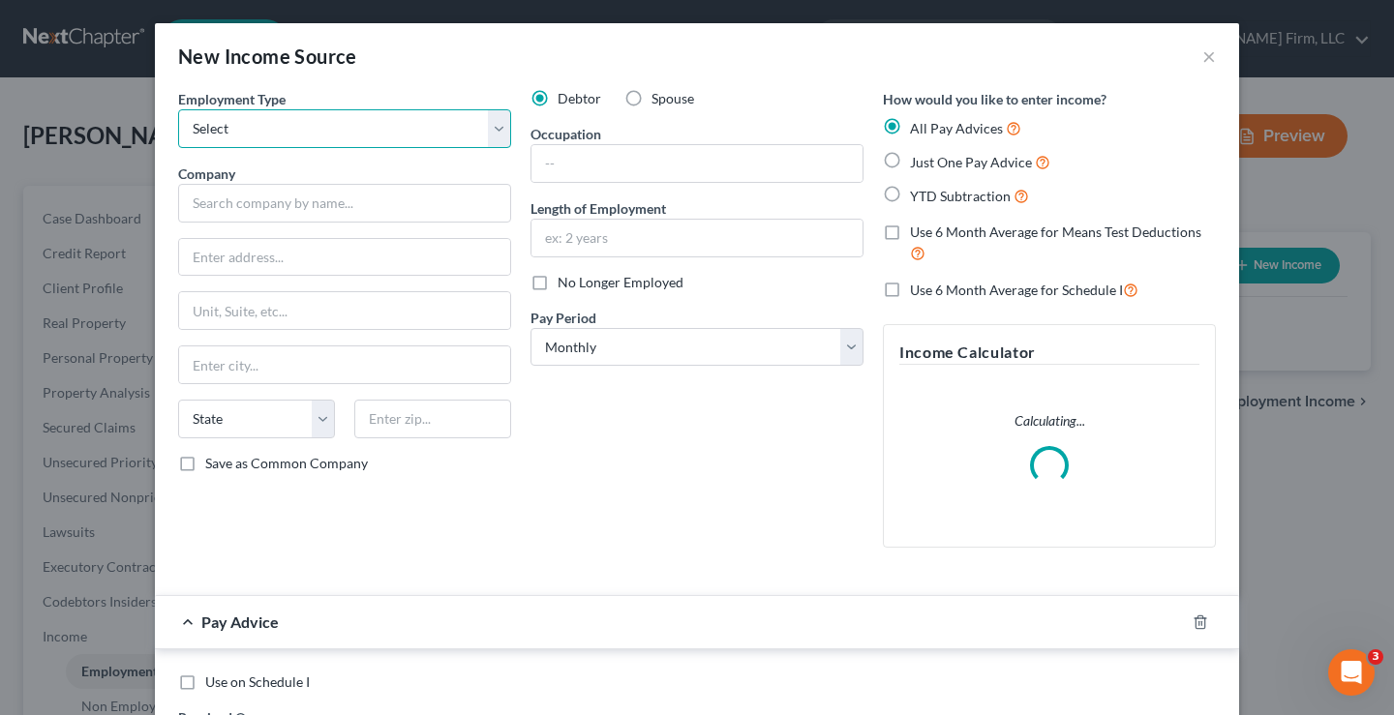
click at [289, 137] on select "Select Full or Part Time Employment Self Employment" at bounding box center [344, 128] width 333 height 39
select select "0"
click at [178, 109] on select "Select Full or Part Time Employment Self Employment" at bounding box center [344, 128] width 333 height 39
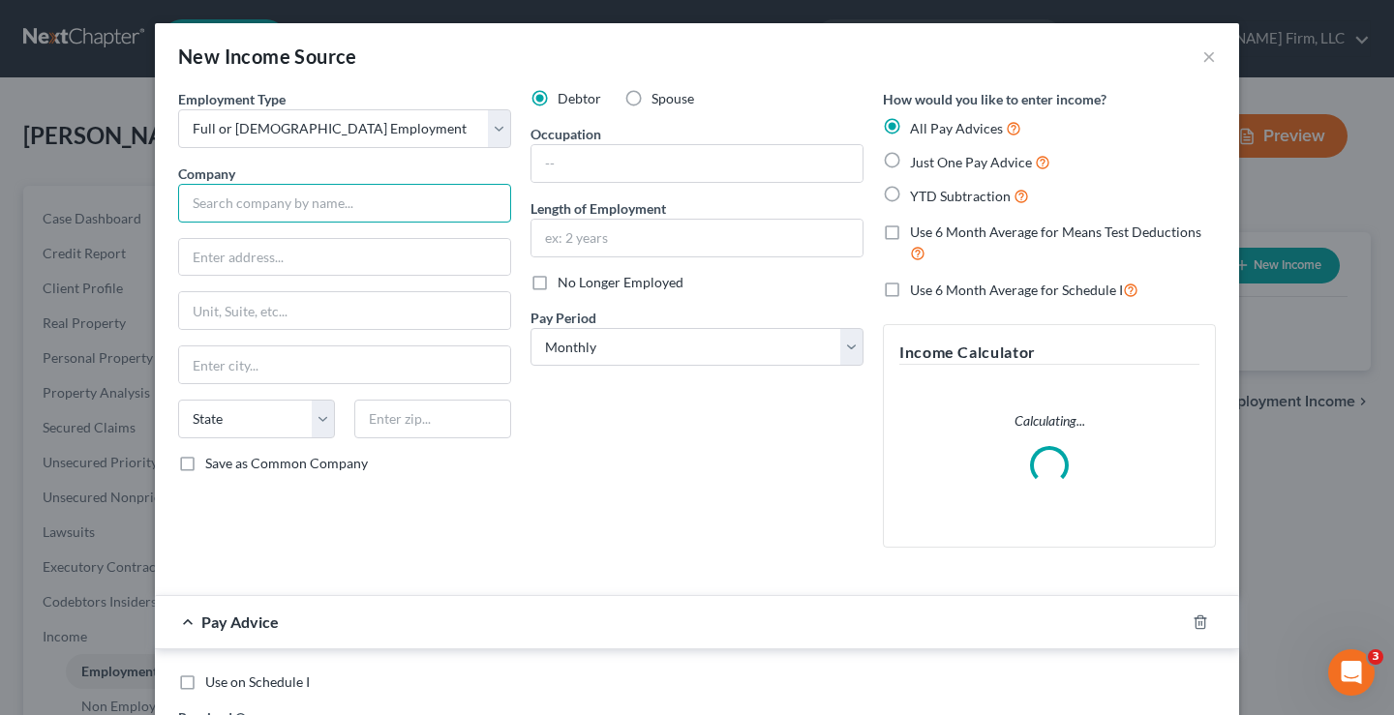
click at [206, 205] on input "text" at bounding box center [344, 203] width 333 height 39
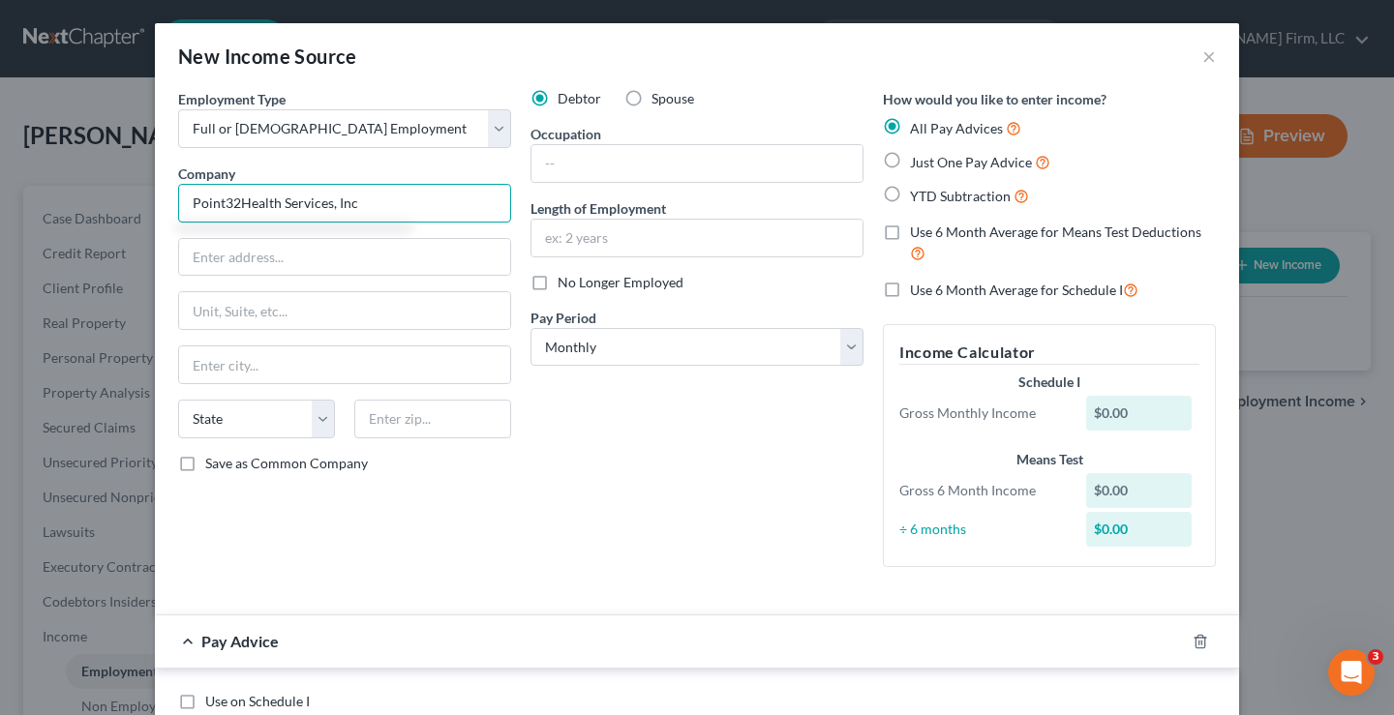
type input "Point32Health Services, Inc"
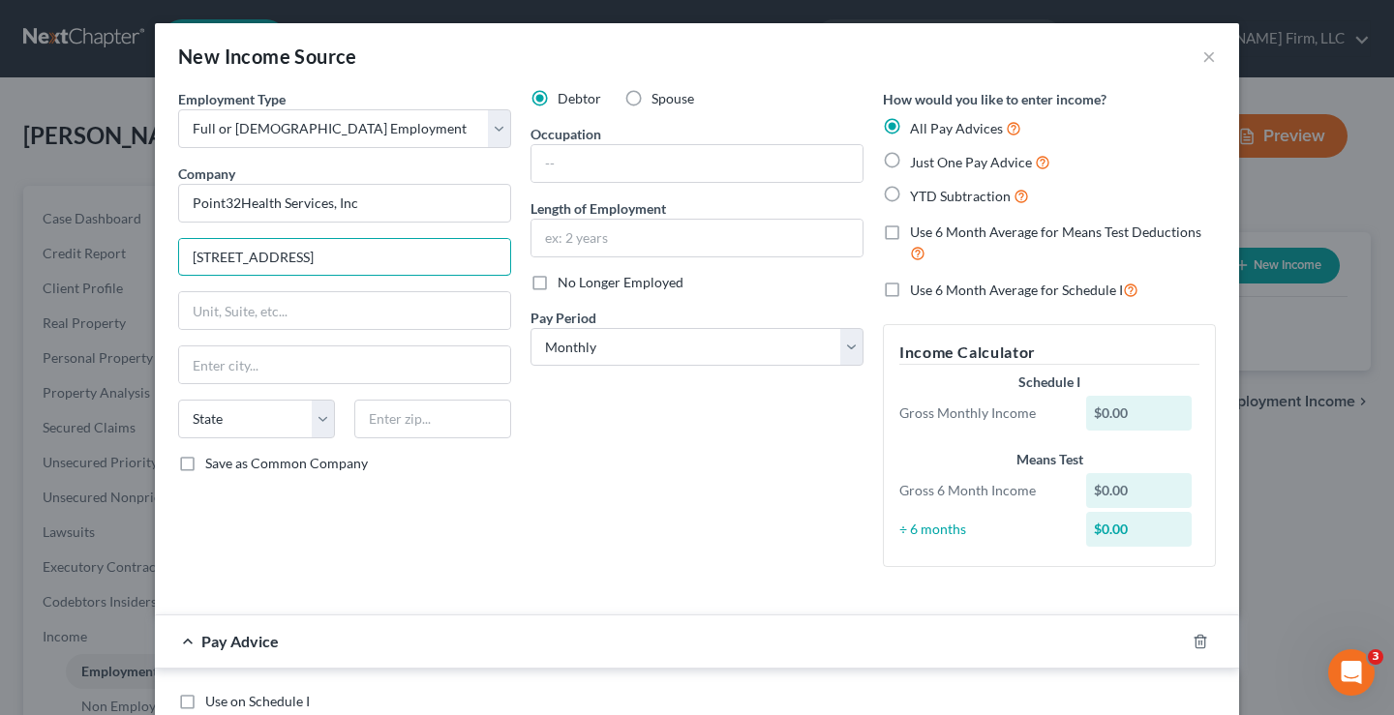
type input "1 Wellness Way"
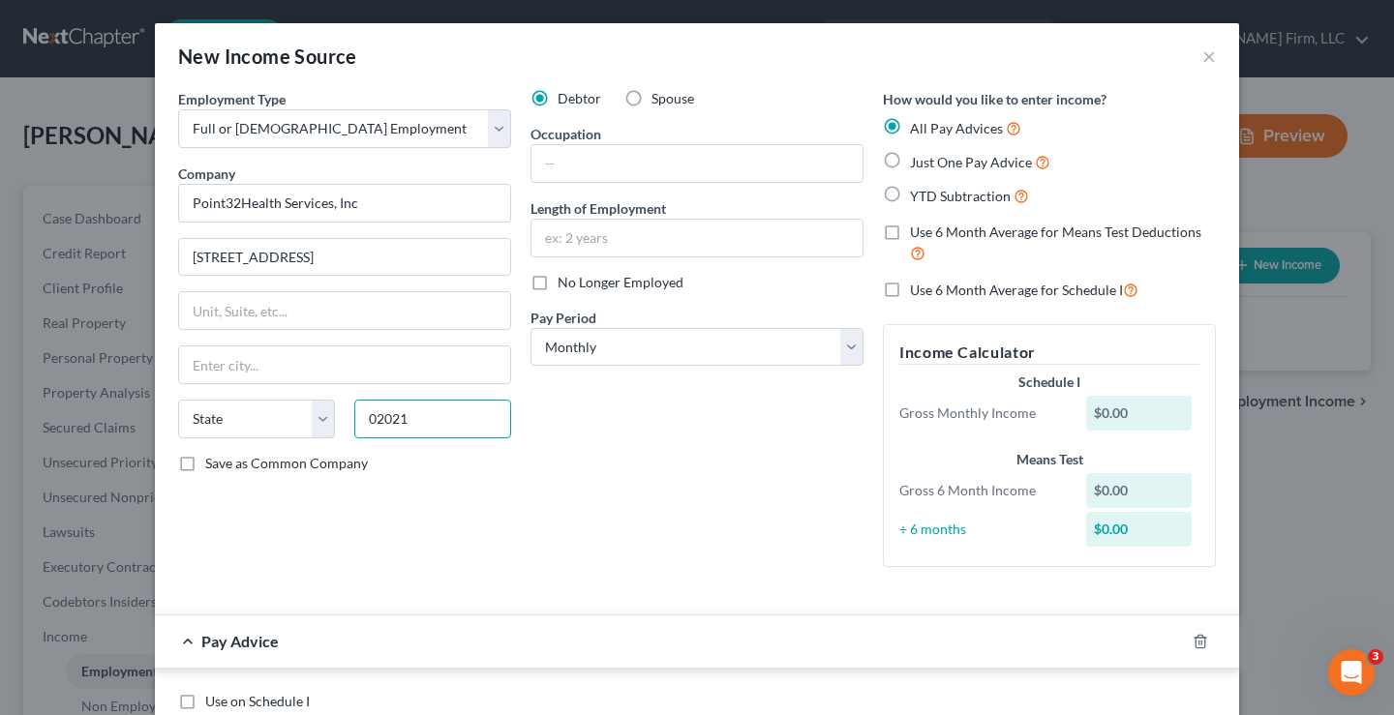
type input "02021"
type input "Canton"
select select "22"
click at [192, 477] on div "Employment Type * Select Full or Part Time Employment Self Employment Company *…" at bounding box center [344, 336] width 352 height 494
click at [205, 470] on label "Save as Common Company" at bounding box center [286, 463] width 163 height 19
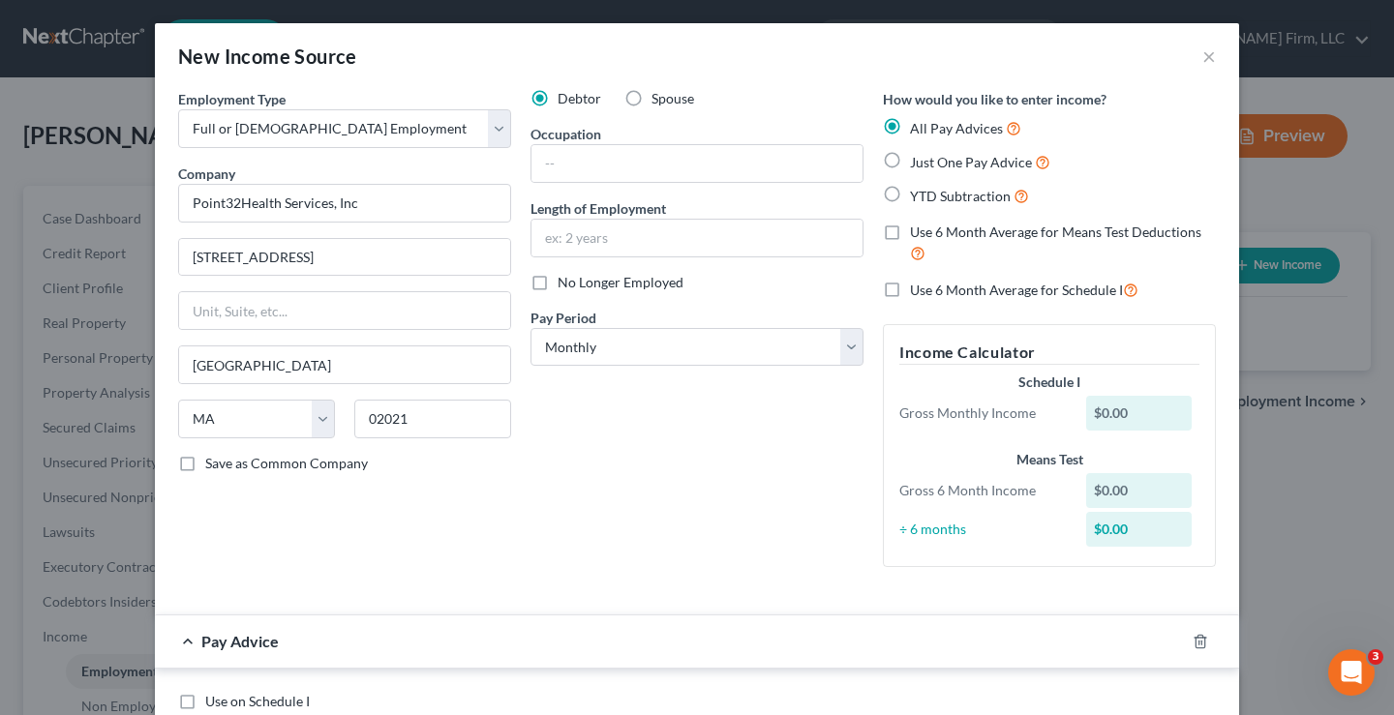
click at [213, 467] on input "Save as Common Company" at bounding box center [219, 460] width 13 height 13
checkbox input "true"
click at [545, 169] on input "text" at bounding box center [697, 163] width 331 height 37
click at [635, 167] on input "Claims Specialiest" at bounding box center [697, 163] width 331 height 37
type input "Claims Specialist"
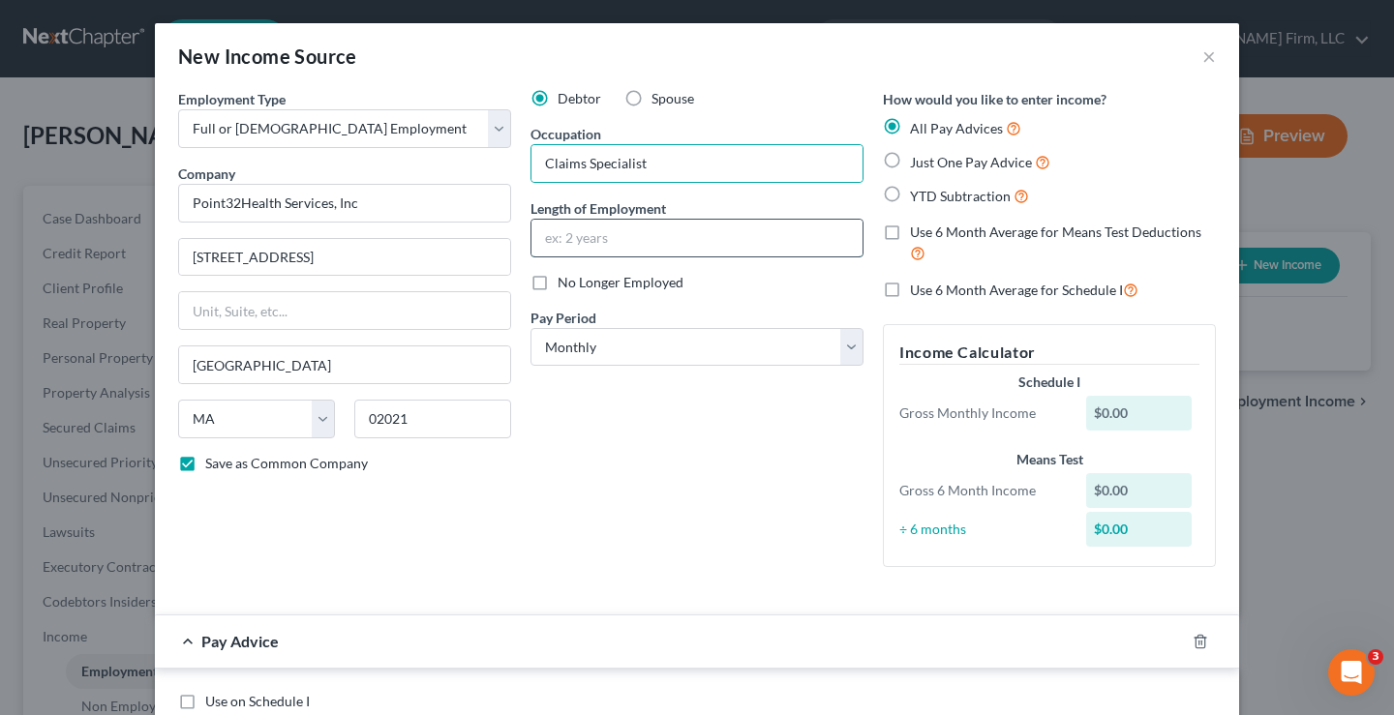
click at [532, 248] on input "text" at bounding box center [697, 238] width 331 height 37
type input "5 years"
drag, startPoint x: 623, startPoint y: 438, endPoint x: 872, endPoint y: 287, distance: 291.1
click at [625, 439] on div "Debtor Spouse Occupation Claims Specialist Length of Employment 5 years No Long…" at bounding box center [697, 336] width 352 height 494
click at [910, 162] on label "Just One Pay Advice" at bounding box center [980, 162] width 140 height 22
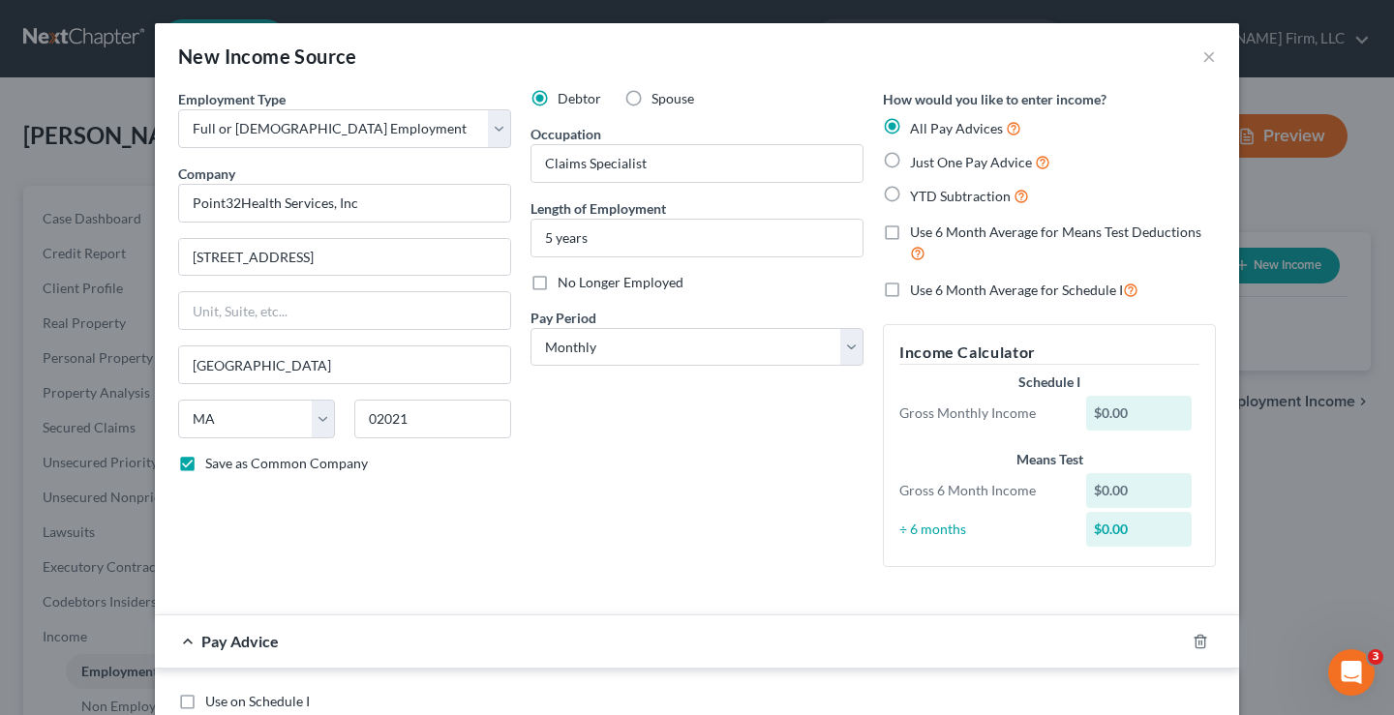
click at [918, 162] on input "Just One Pay Advice" at bounding box center [924, 157] width 13 height 13
radio input "true"
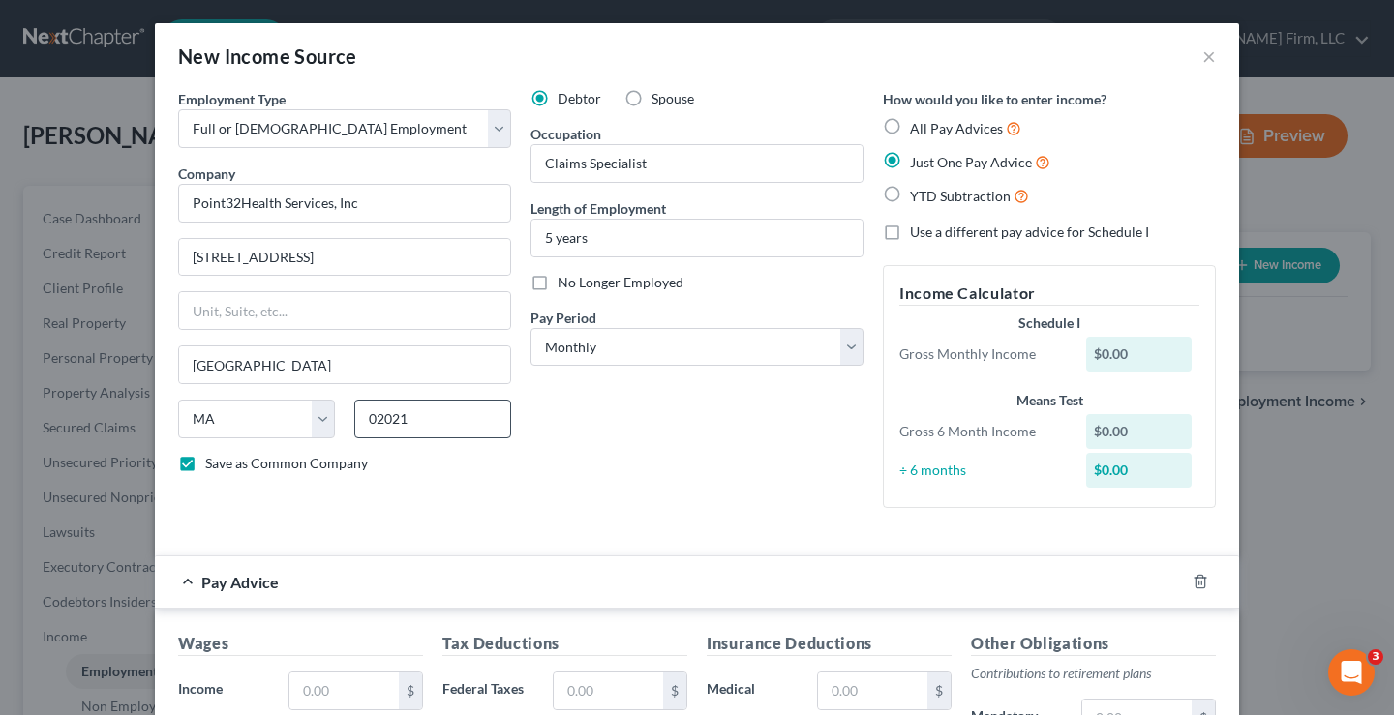
scroll to position [290, 0]
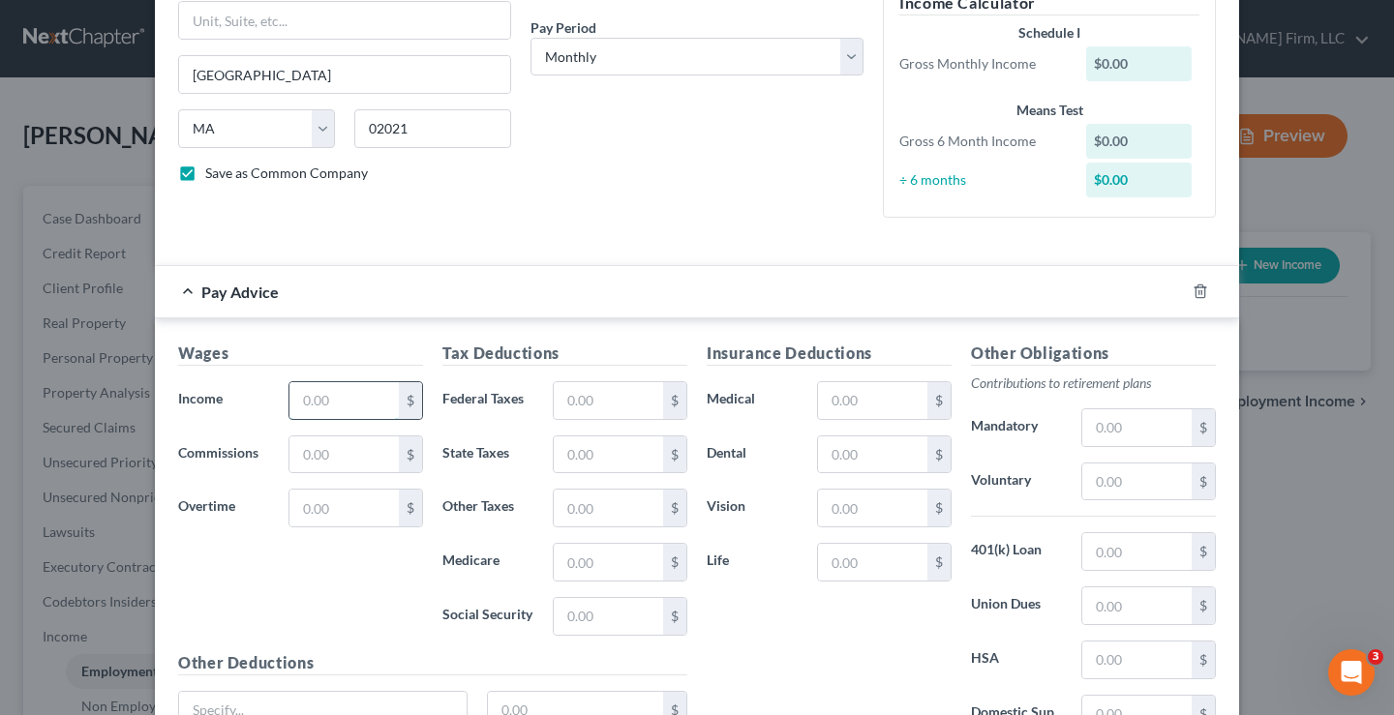
click at [306, 395] on input "text" at bounding box center [343, 400] width 109 height 37
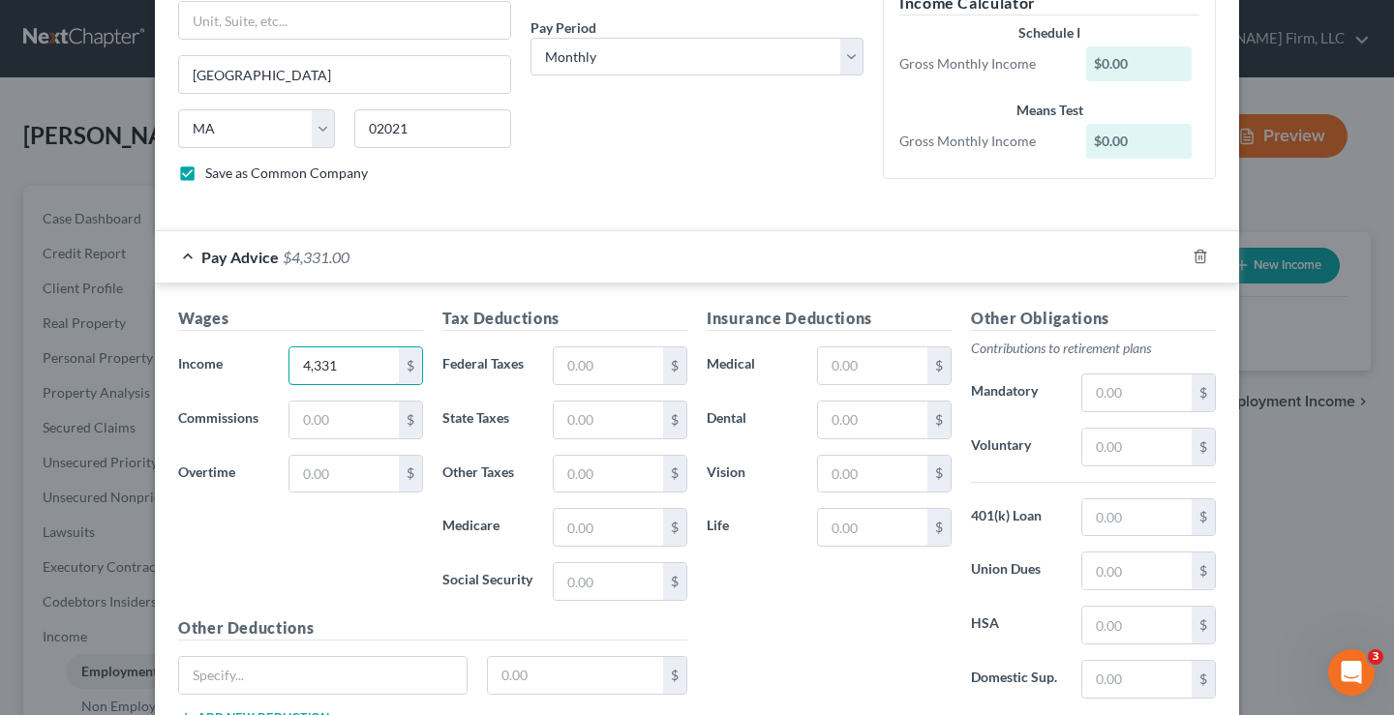
type input "4,331"
click at [285, 544] on div "Wages Income * 4,331 $ Commissions $ Overtime $" at bounding box center [300, 462] width 264 height 310
drag, startPoint x: 877, startPoint y: 370, endPoint x: 841, endPoint y: 348, distance: 42.2
click at [875, 370] on input "text" at bounding box center [872, 366] width 109 height 37
type input "204"
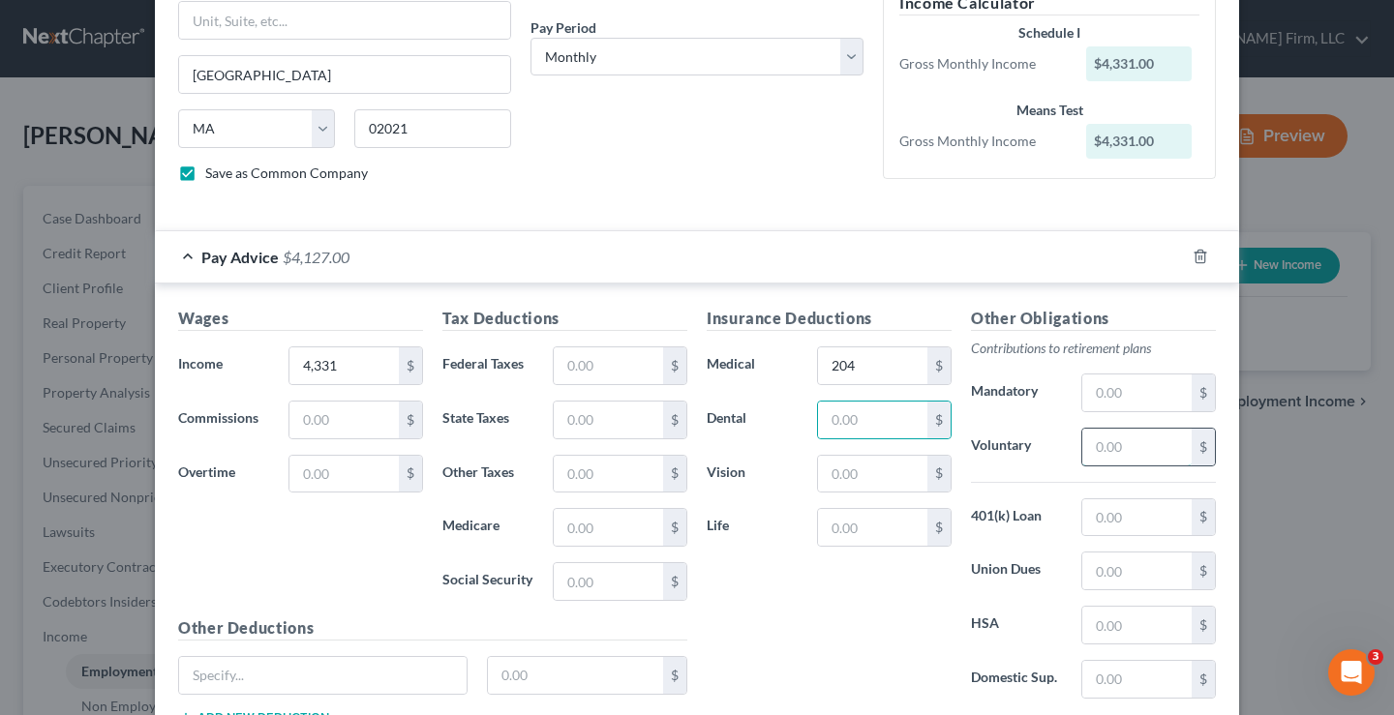
click at [1084, 447] on input "text" at bounding box center [1136, 447] width 109 height 37
type input "185"
click at [576, 586] on input "text" at bounding box center [608, 581] width 109 height 37
type input "103"
click at [611, 538] on input "text" at bounding box center [608, 527] width 109 height 37
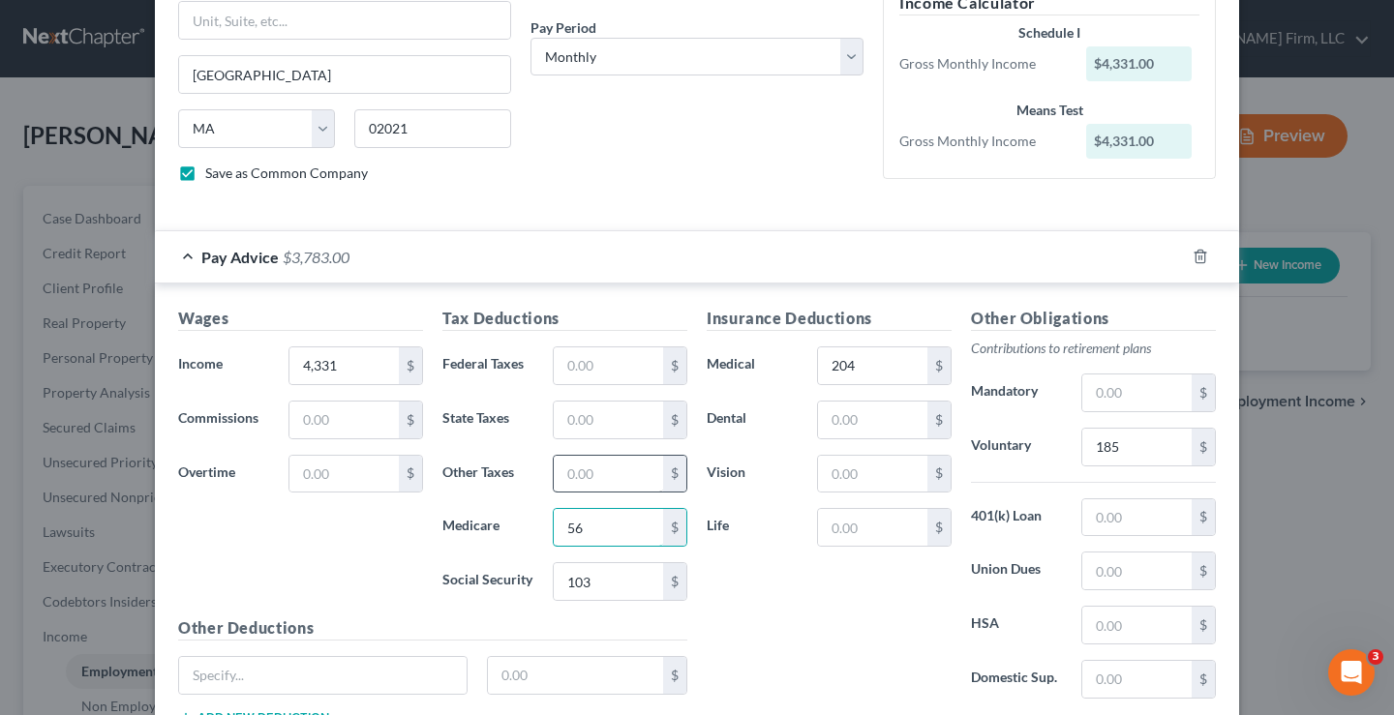
type input "56"
click at [569, 469] on input "text" at bounding box center [608, 474] width 109 height 37
click at [580, 356] on input "text" at bounding box center [608, 366] width 109 height 37
type input "133"
click at [603, 424] on input "text" at bounding box center [608, 420] width 109 height 37
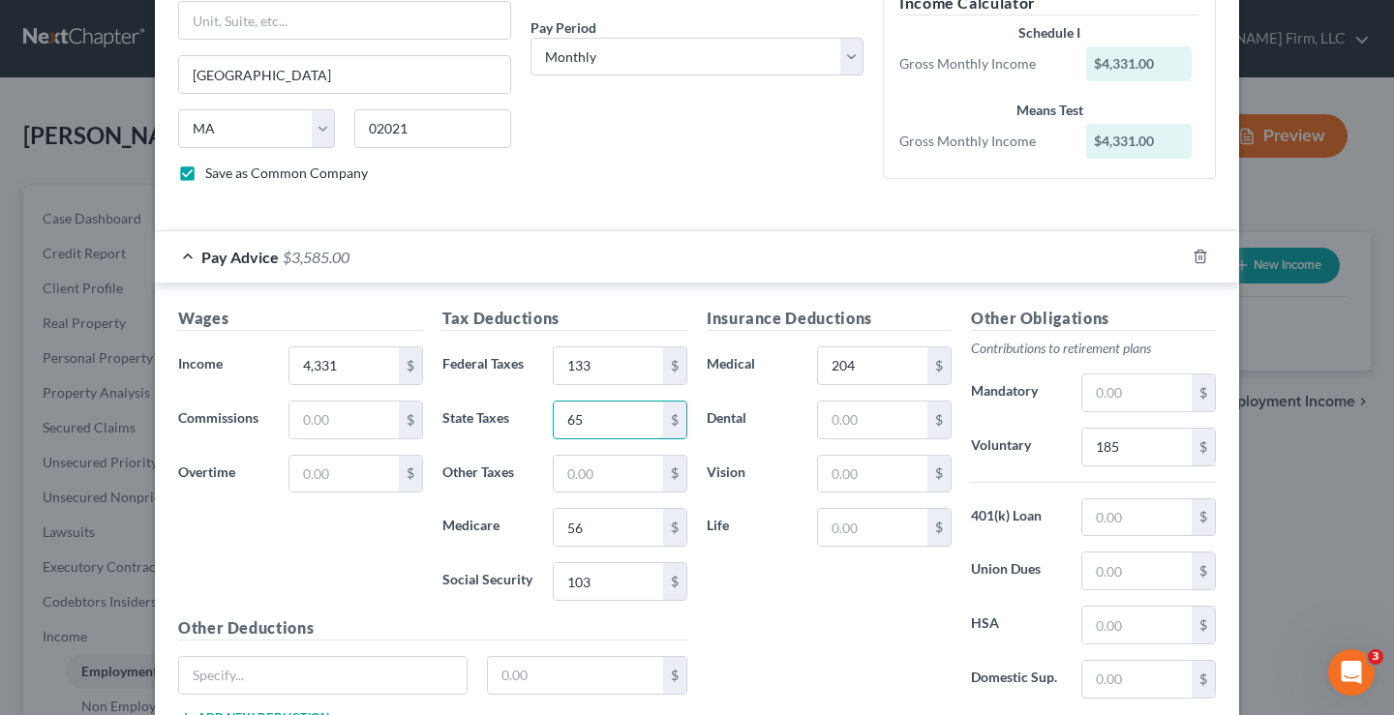
type input "65"
click at [273, 551] on div "Wages Income * 4,331 $ Commissions $ Overtime $" at bounding box center [300, 462] width 264 height 310
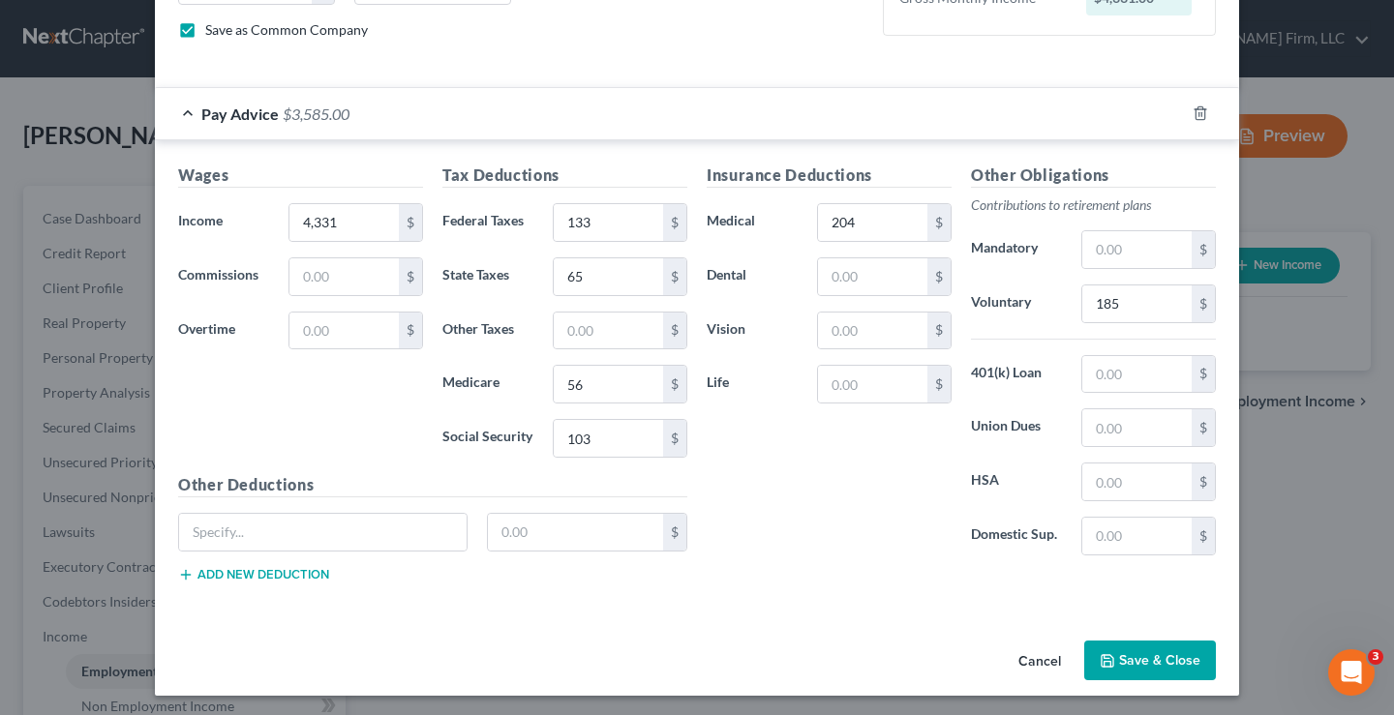
scroll to position [438, 0]
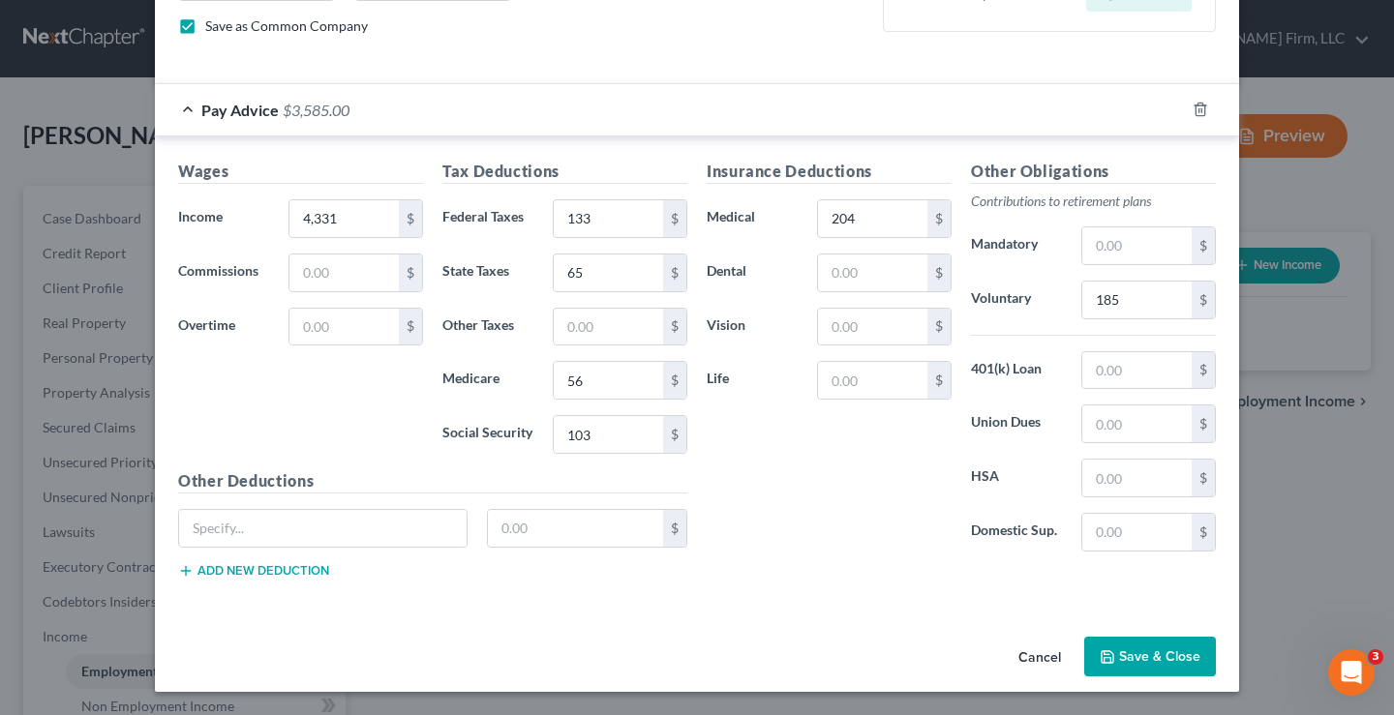
click at [1146, 661] on button "Save & Close" at bounding box center [1150, 657] width 132 height 41
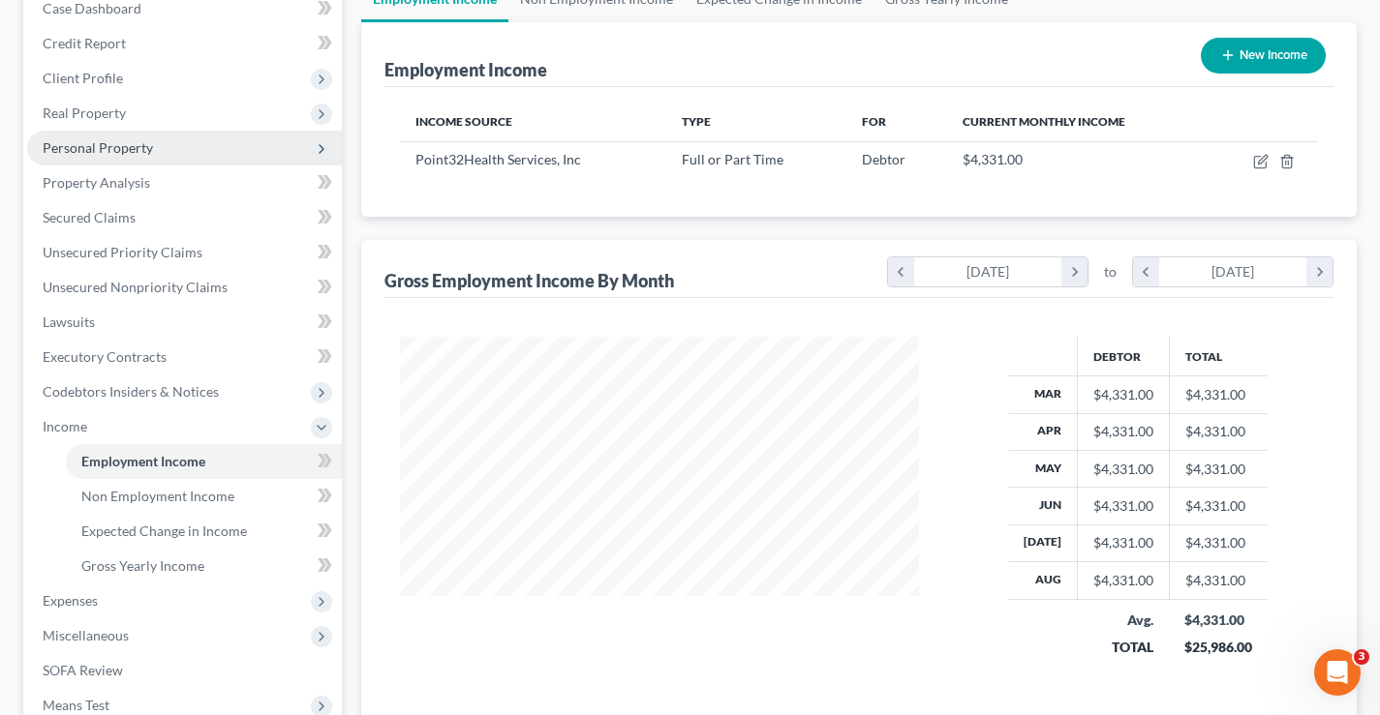
scroll to position [453, 0]
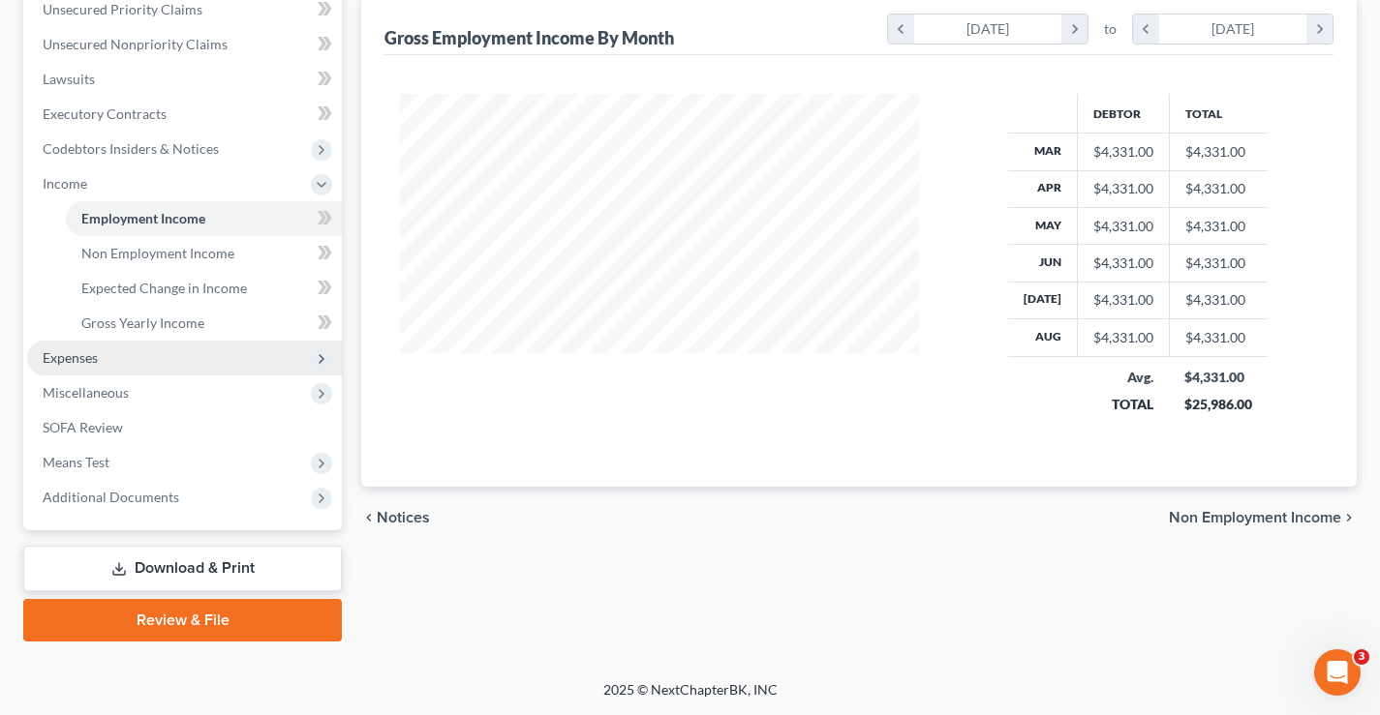
click at [53, 356] on span "Expenses" at bounding box center [70, 358] width 55 height 16
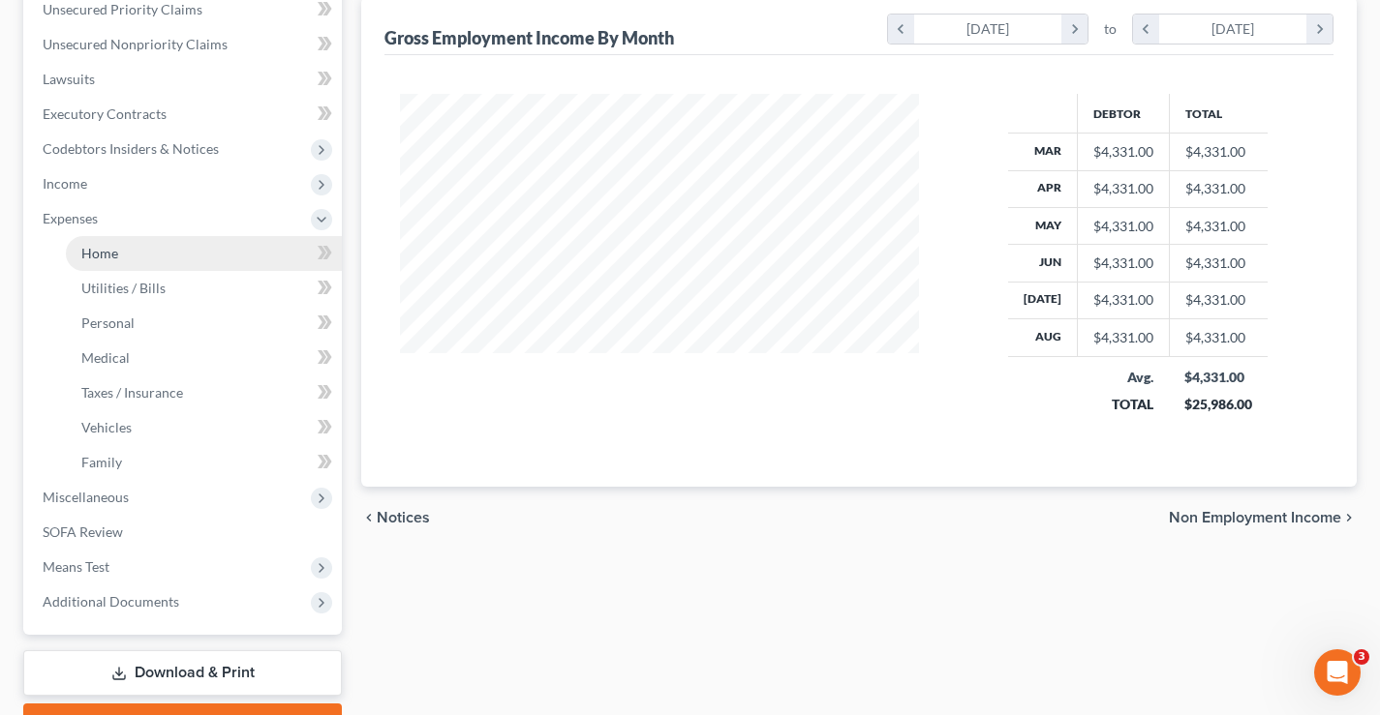
click at [145, 250] on link "Home" at bounding box center [204, 253] width 276 height 35
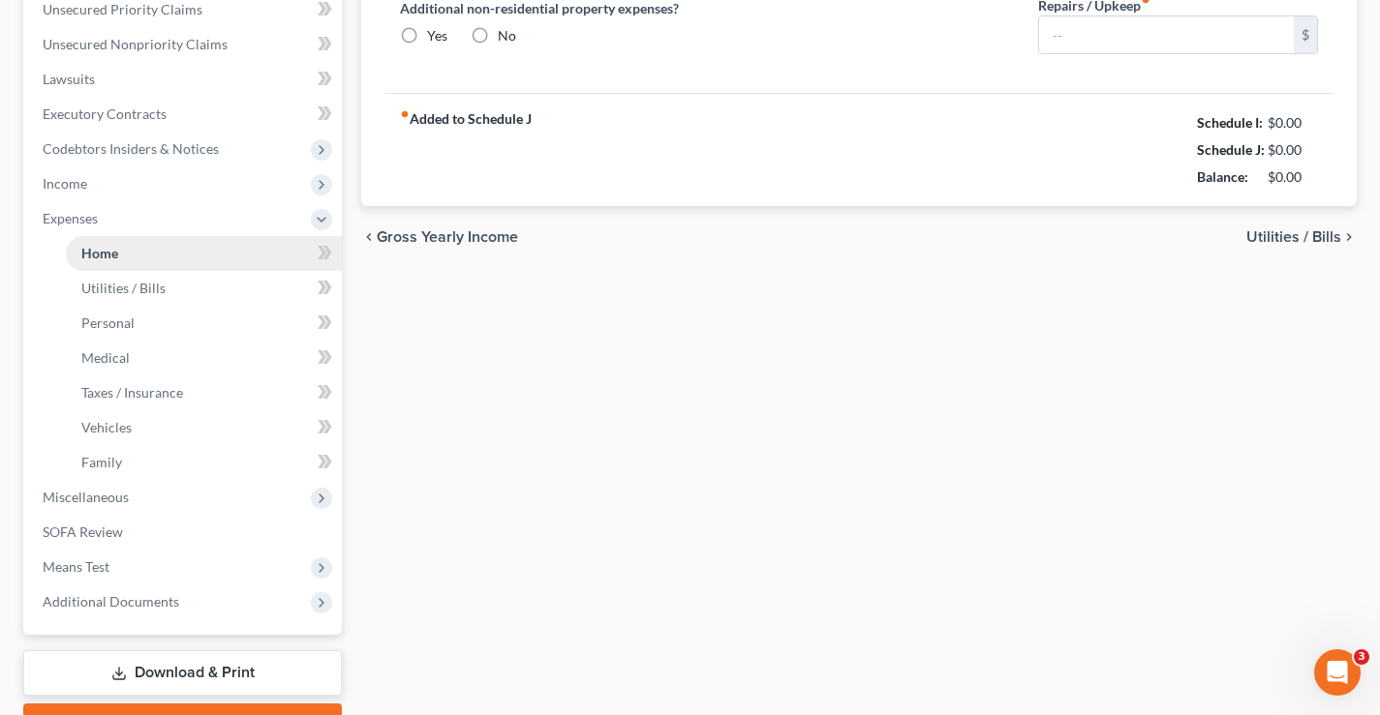
type input "0.00"
radio input "true"
type input "0.00"
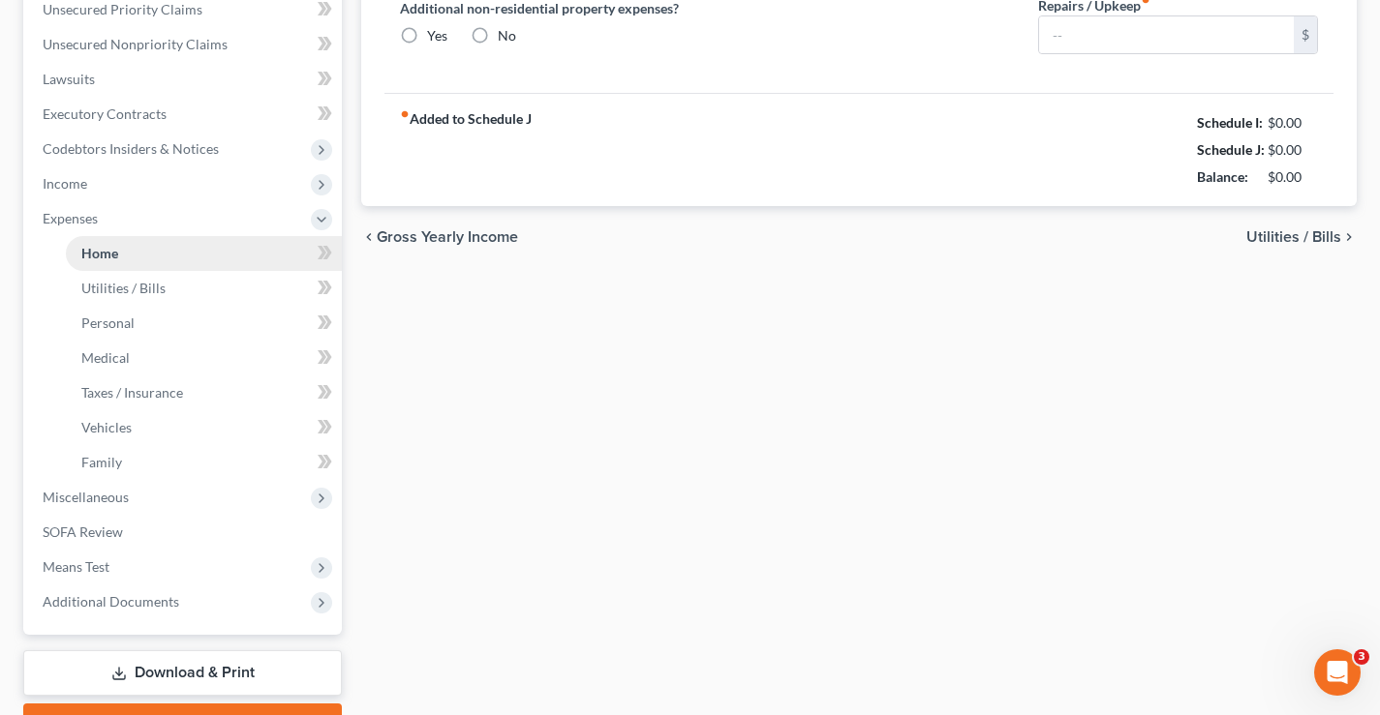
type input "0.00"
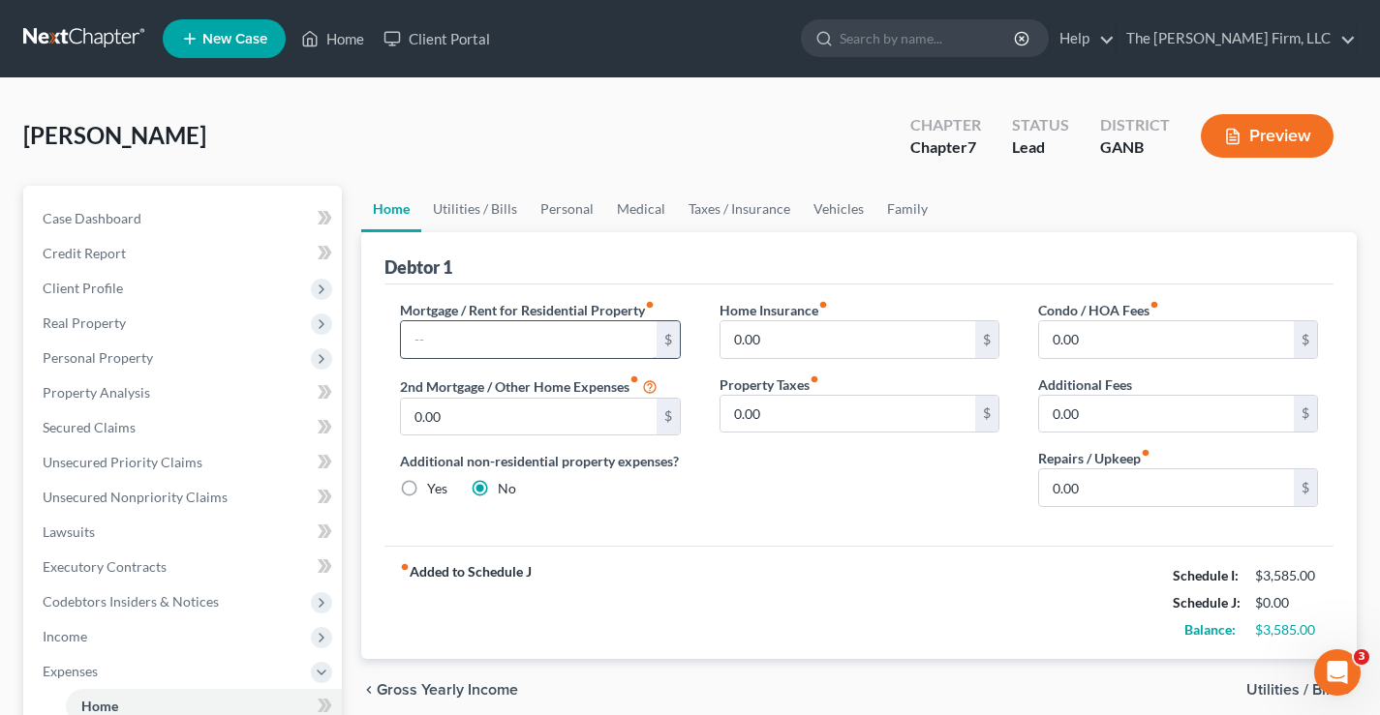
click at [425, 335] on input "text" at bounding box center [528, 339] width 255 height 37
type input "1,350"
click at [481, 213] on link "Utilities / Bills" at bounding box center [474, 209] width 107 height 46
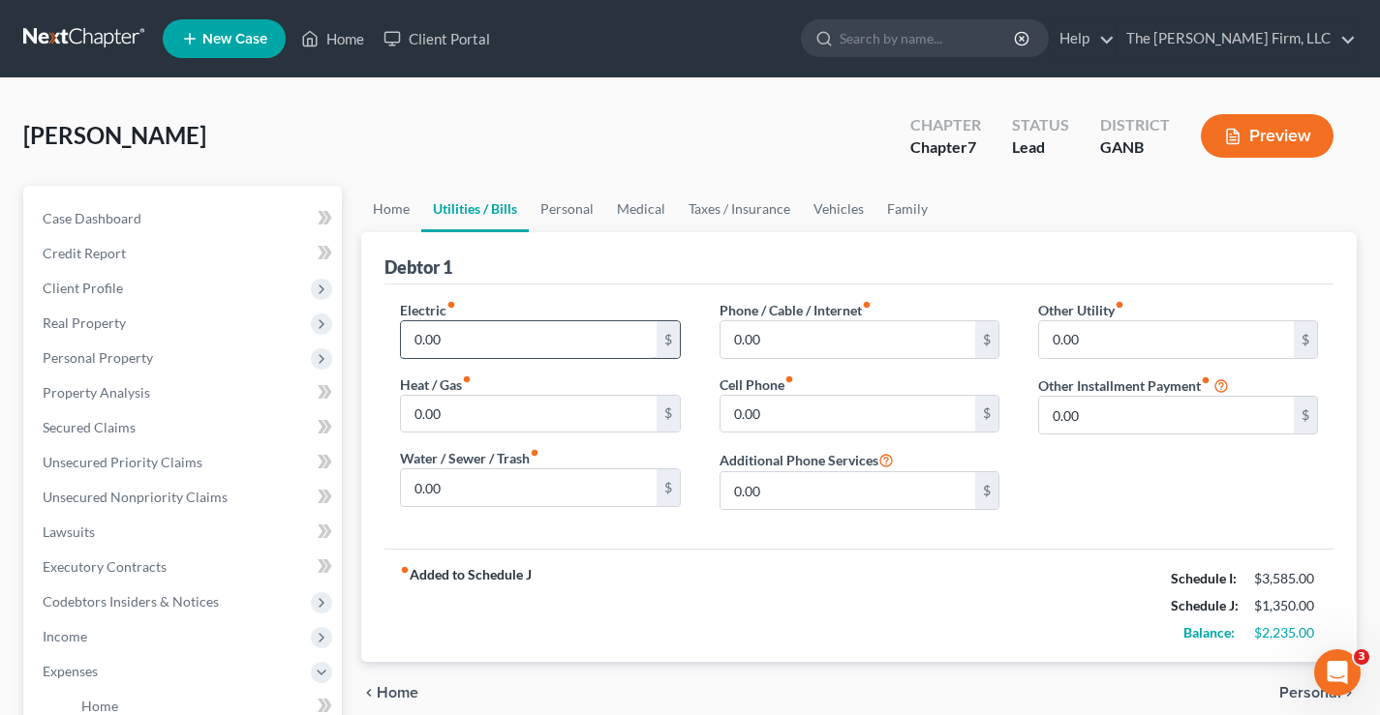
click at [429, 336] on input "0.00" at bounding box center [528, 339] width 255 height 37
type input "300"
type input "150"
type input "2"
type input "200"
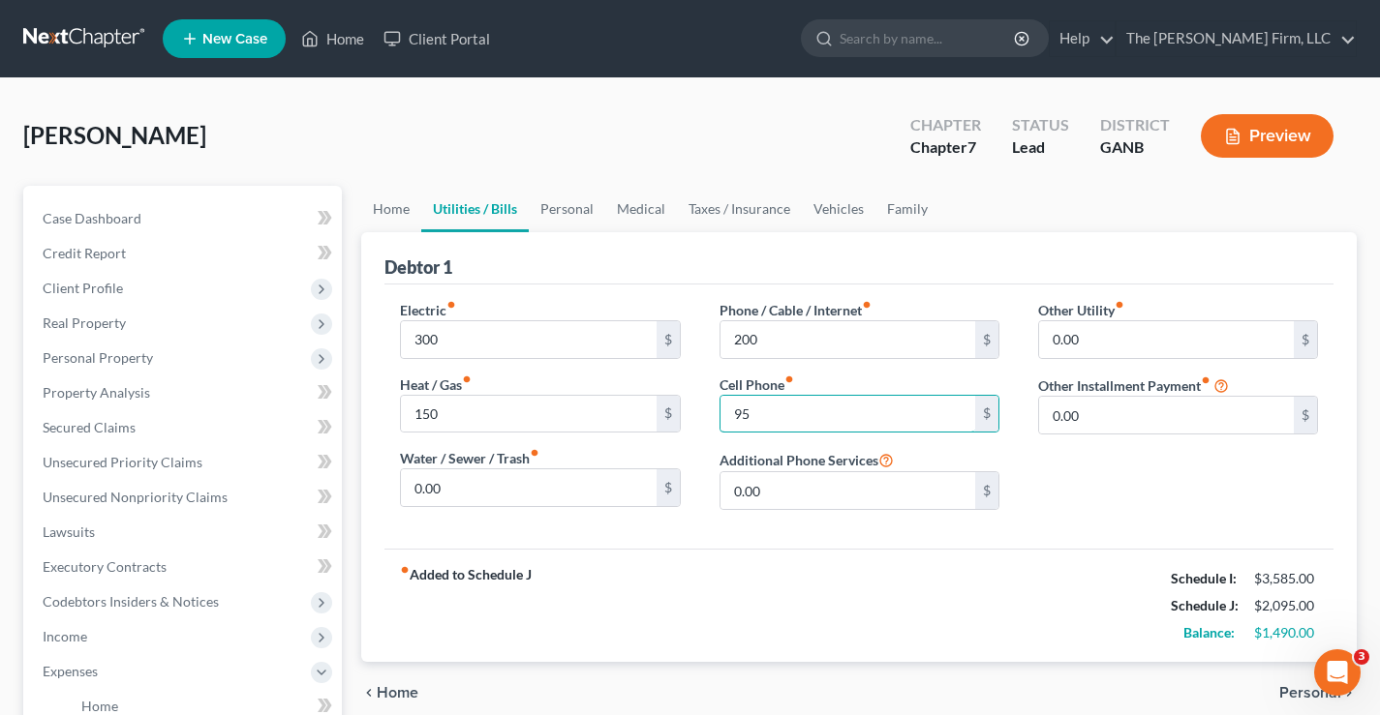
type input "95"
click at [576, 206] on link "Personal" at bounding box center [567, 209] width 76 height 46
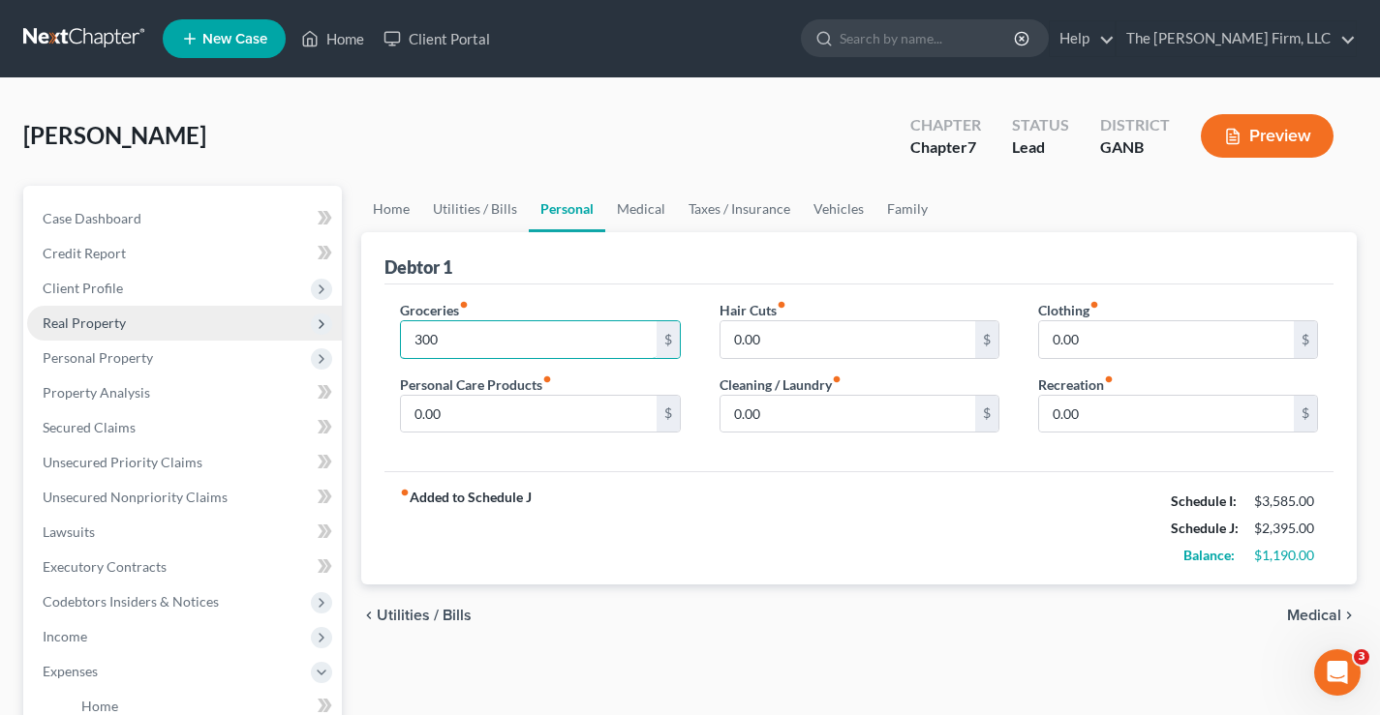
type input "300"
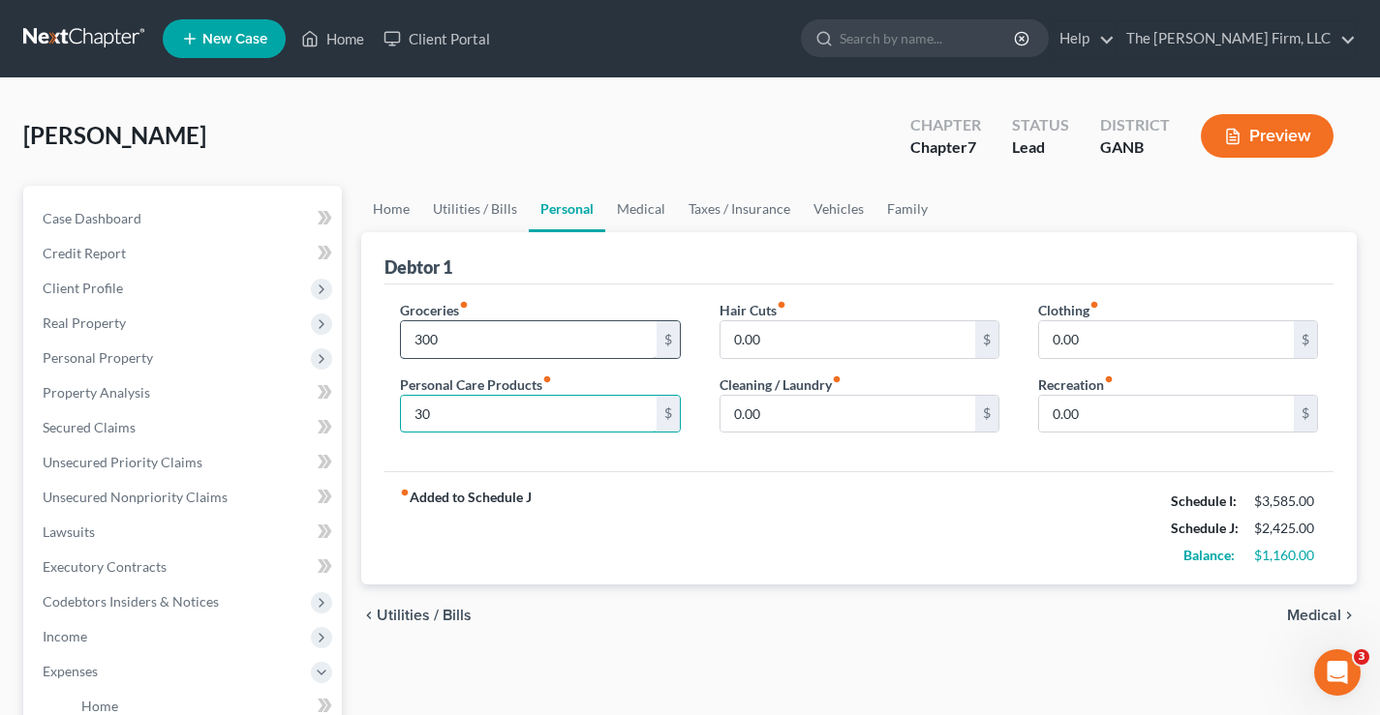
type input "30"
click at [845, 215] on link "Vehicles" at bounding box center [839, 209] width 74 height 46
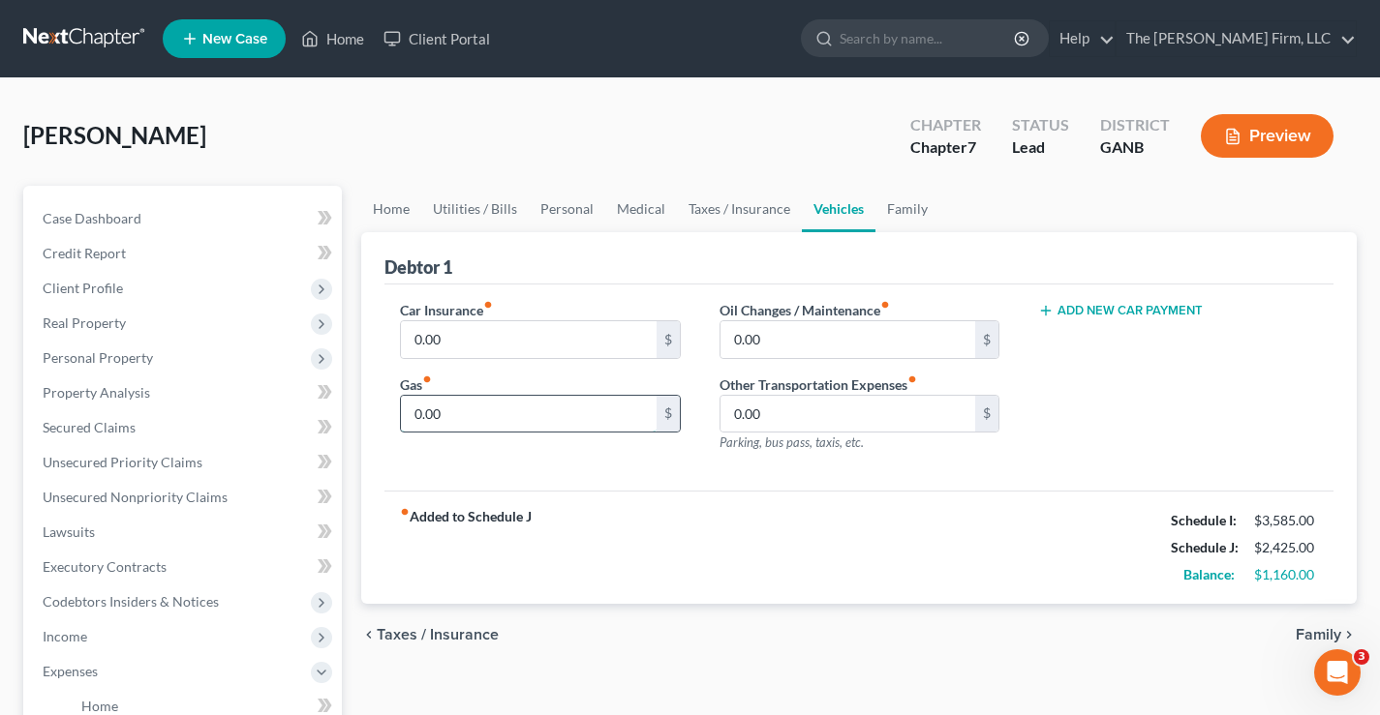
click at [455, 419] on input "0.00" at bounding box center [528, 414] width 255 height 37
type input "200"
click at [588, 215] on link "Personal" at bounding box center [567, 209] width 76 height 46
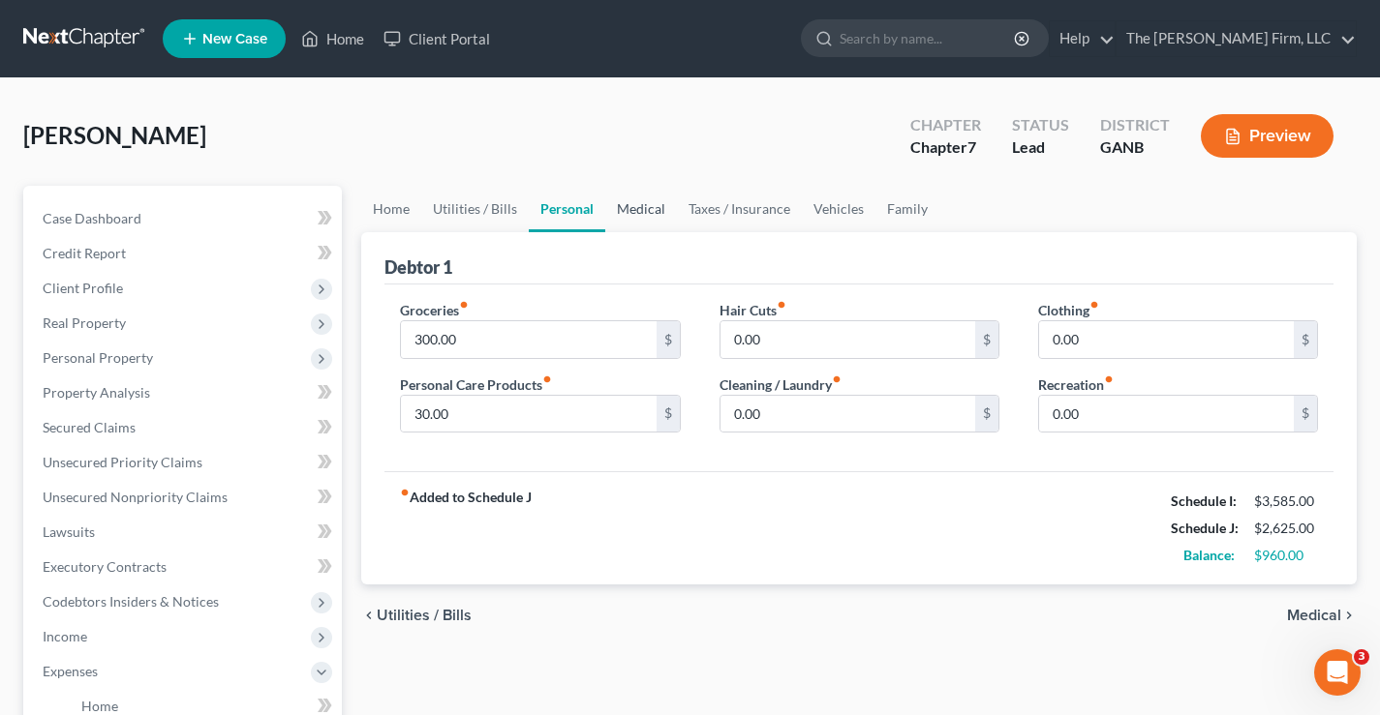
click at [644, 214] on link "Medical" at bounding box center [641, 209] width 72 height 46
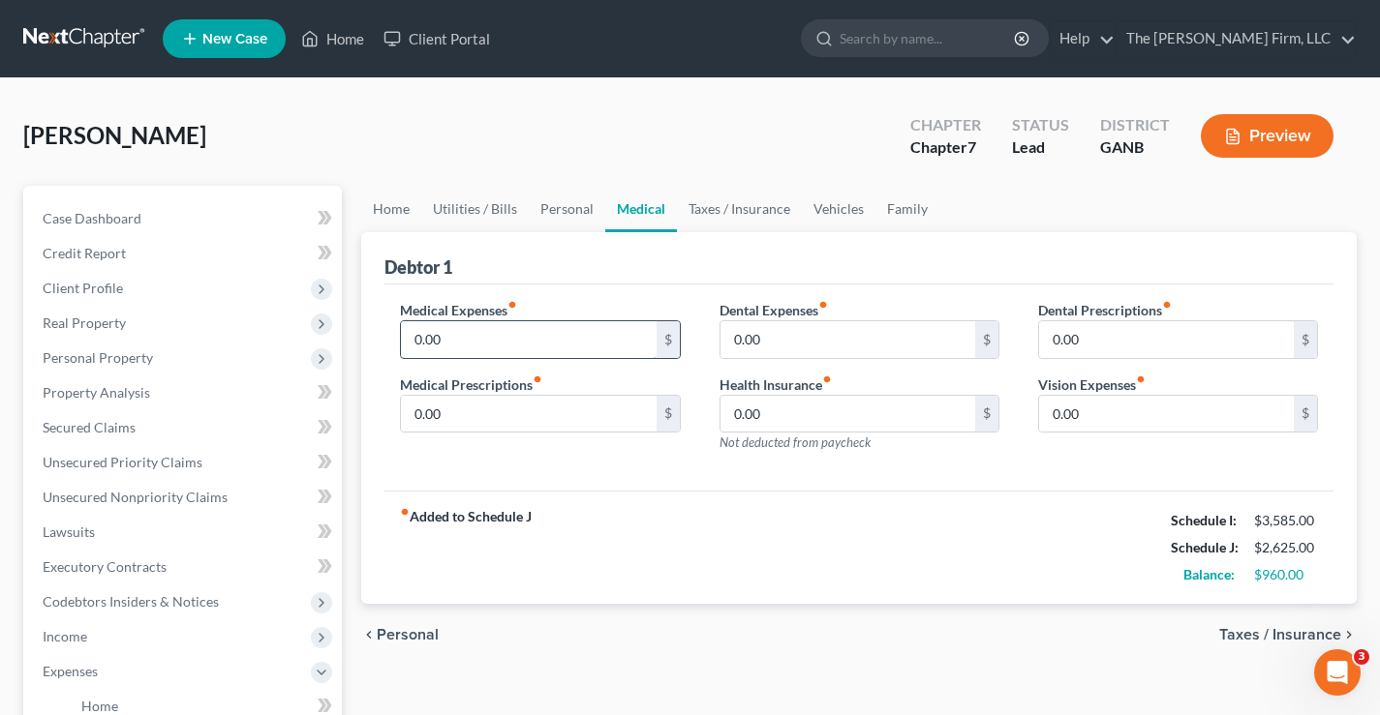
click at [583, 354] on input "0.00" at bounding box center [528, 339] width 255 height 37
type input "50"
click at [755, 208] on link "Taxes / Insurance" at bounding box center [739, 209] width 125 height 46
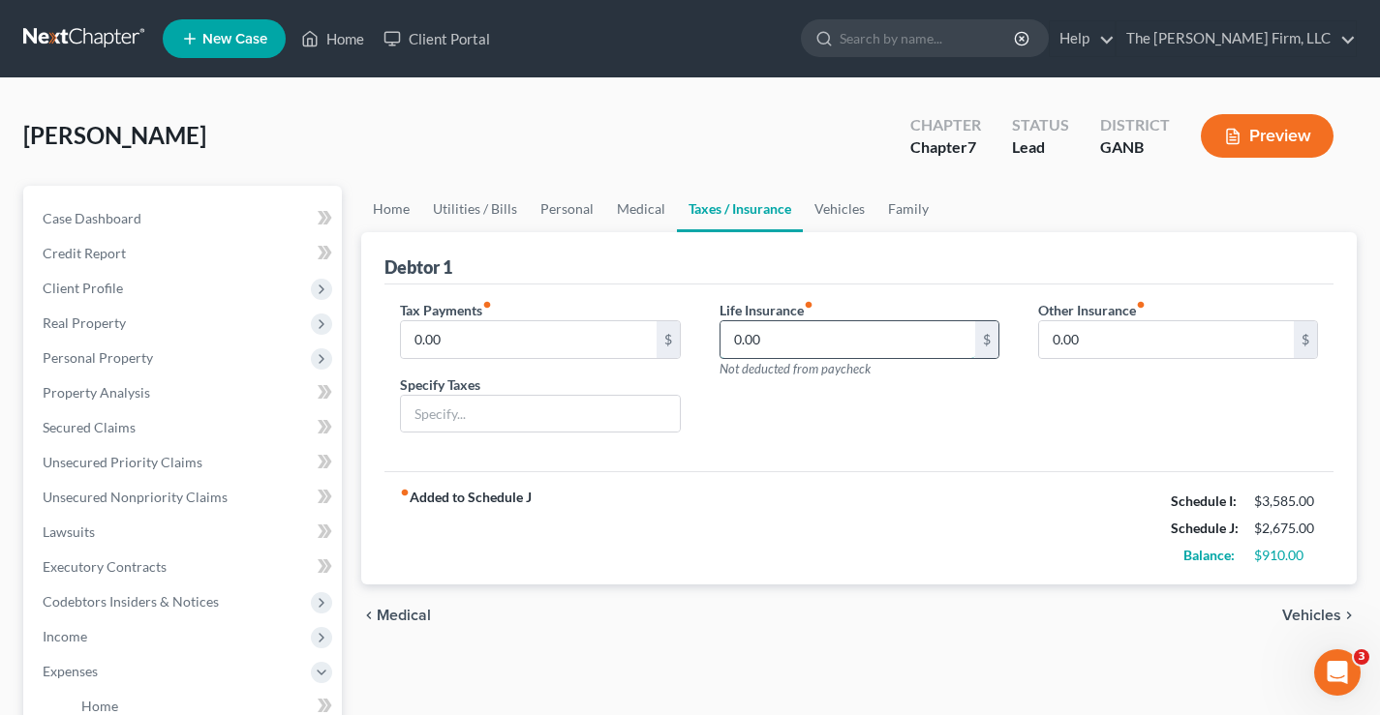
click at [783, 338] on input "0.00" at bounding box center [847, 339] width 255 height 37
type input "80"
click at [842, 208] on link "Vehicles" at bounding box center [840, 209] width 74 height 46
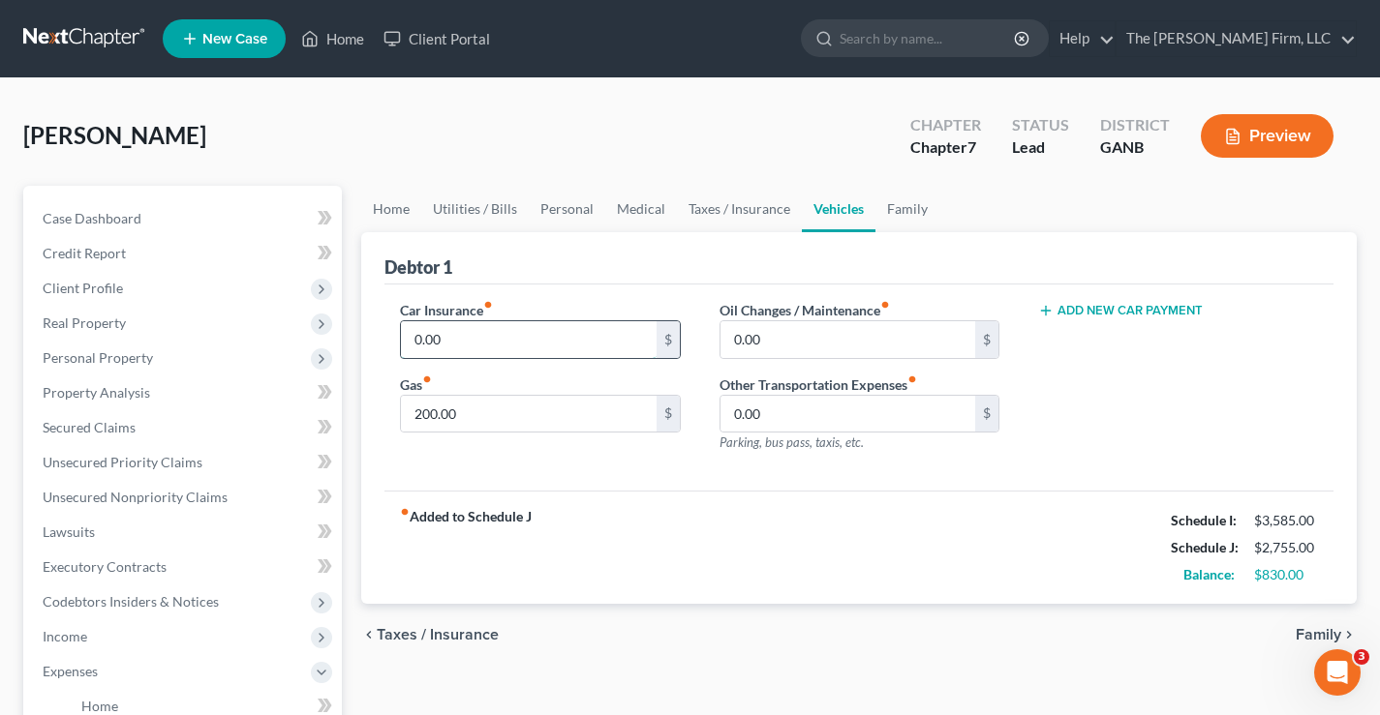
click at [481, 333] on input "0.00" at bounding box center [528, 339] width 255 height 37
type input "180"
type input "350"
click at [455, 202] on link "Utilities / Bills" at bounding box center [474, 209] width 107 height 46
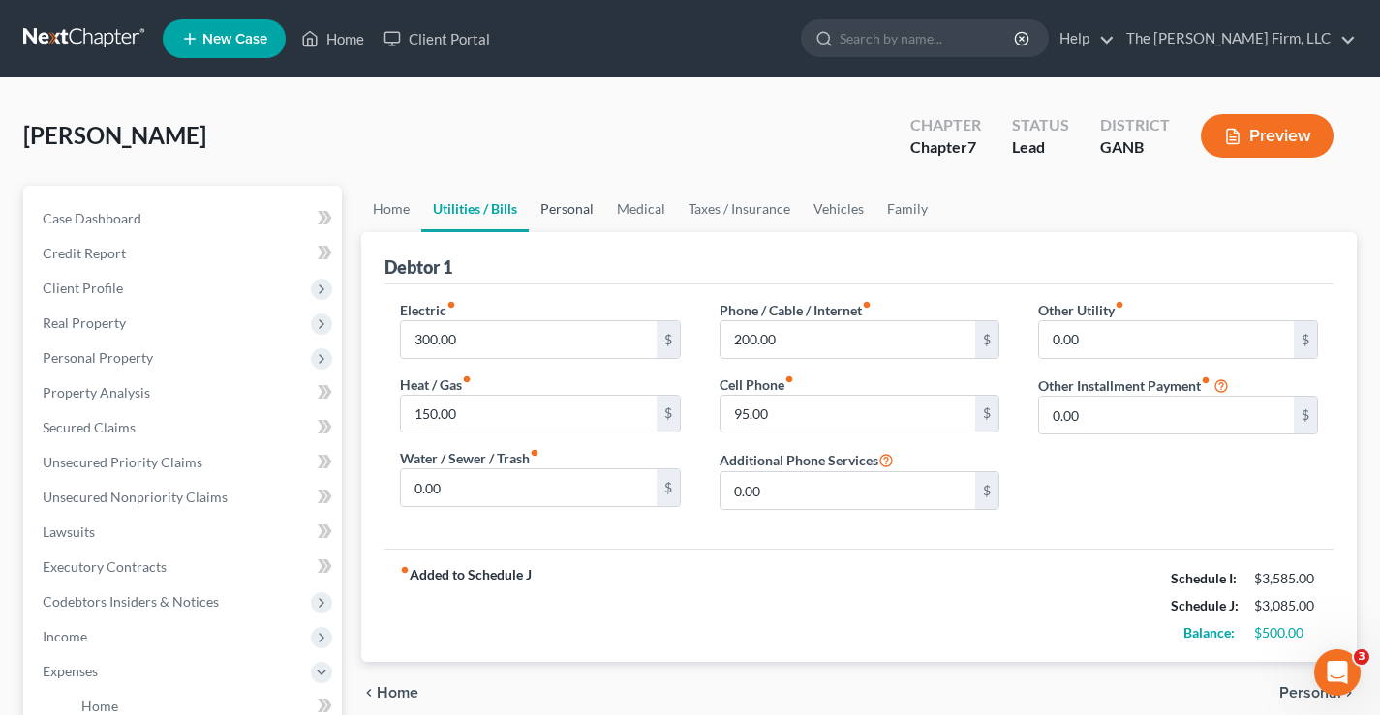
click at [558, 218] on link "Personal" at bounding box center [567, 209] width 76 height 46
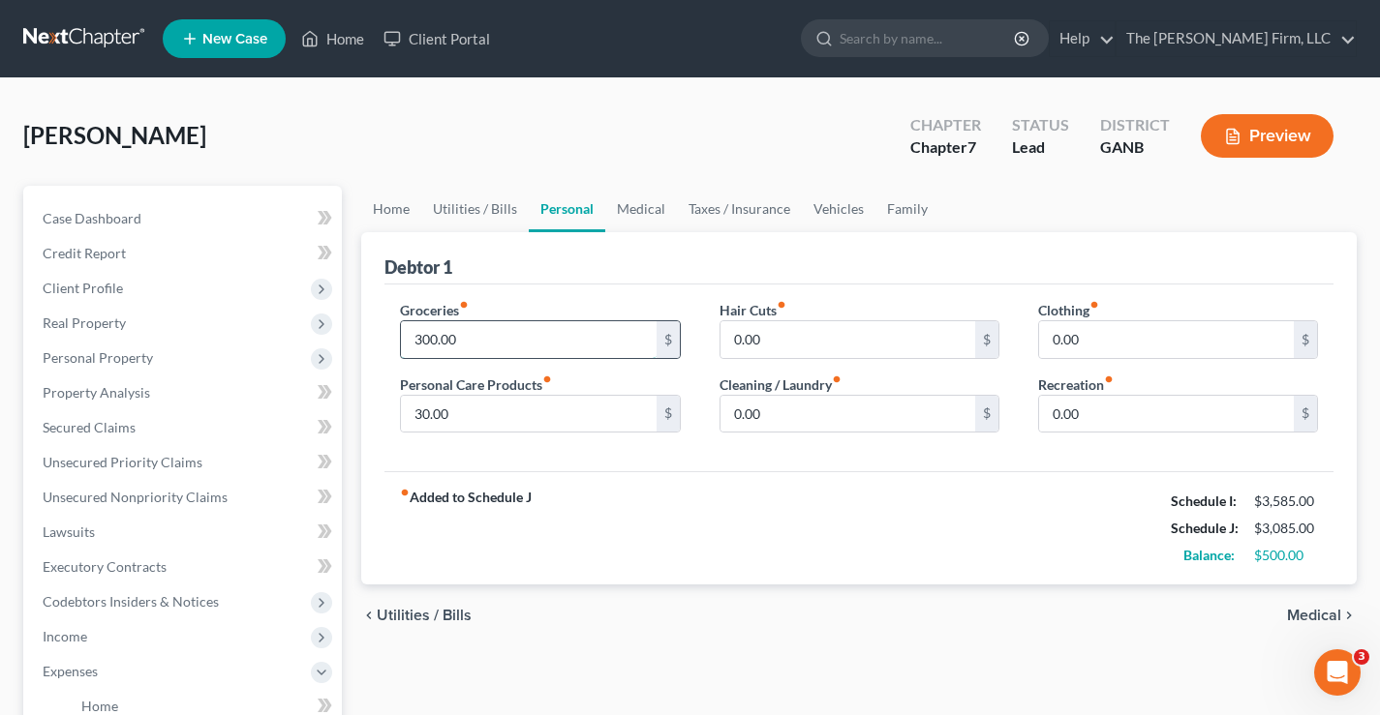
click at [465, 338] on input "300.00" at bounding box center [528, 339] width 255 height 37
click at [465, 415] on input "30.00" at bounding box center [528, 414] width 255 height 37
type input "100"
type input "50"
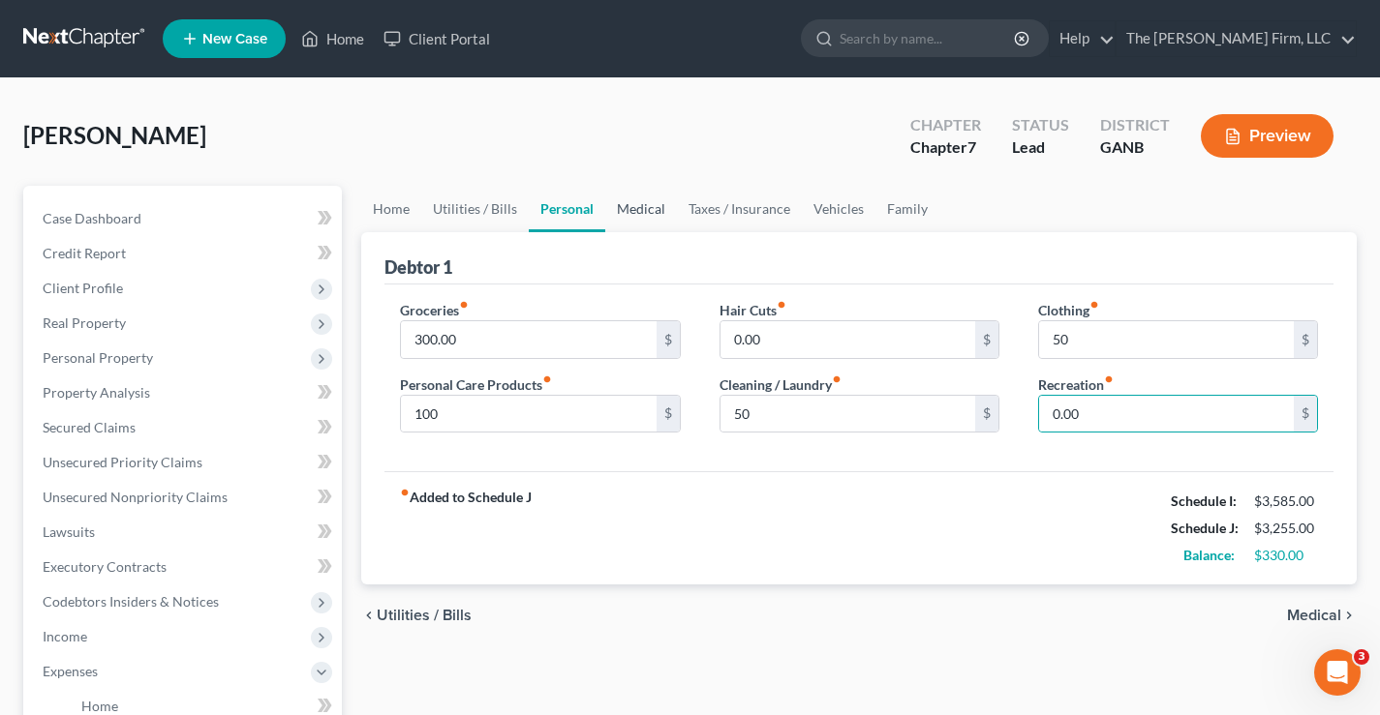
click at [639, 210] on link "Medical" at bounding box center [641, 209] width 72 height 46
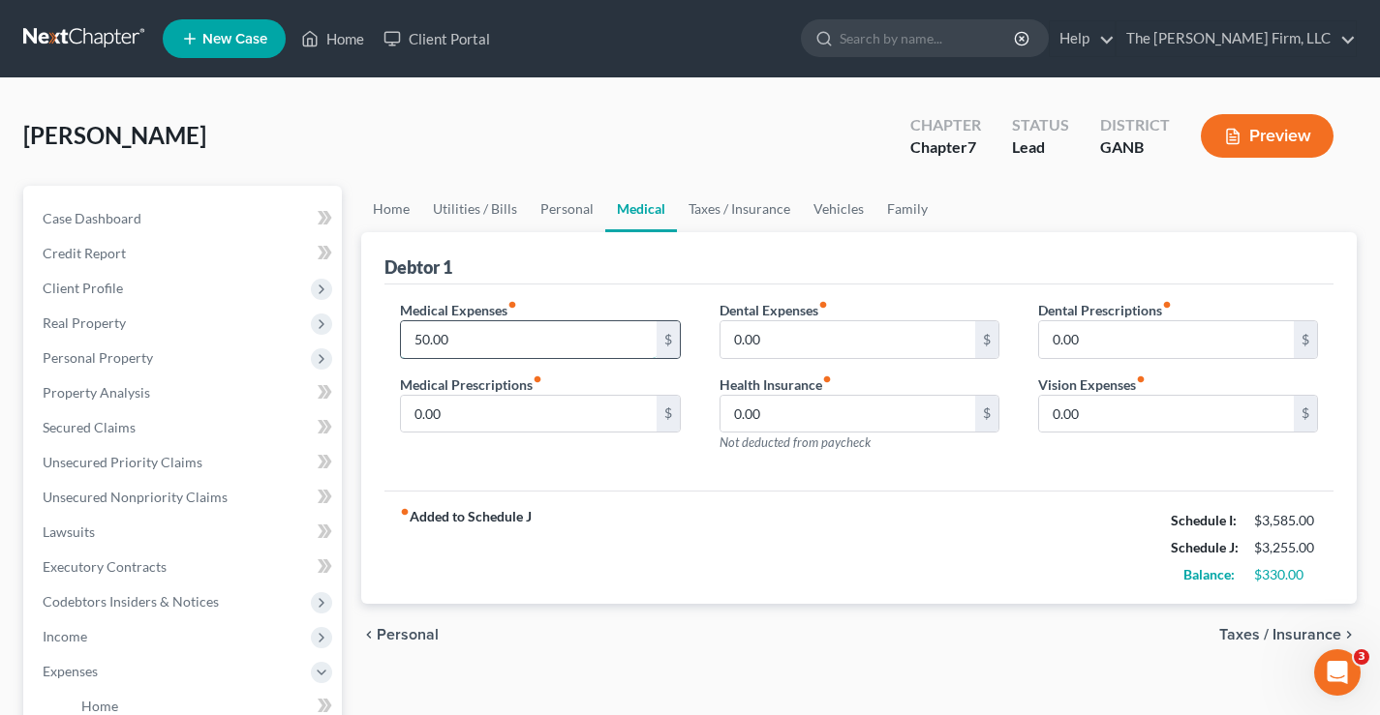
click at [461, 337] on input "50.00" at bounding box center [528, 339] width 255 height 37
type input "100"
click at [661, 543] on div "fiber_manual_record Added to Schedule J Schedule I: $3,585.00 Schedule J: $3,30…" at bounding box center [858, 547] width 949 height 113
click at [834, 214] on link "Vehicles" at bounding box center [839, 209] width 74 height 46
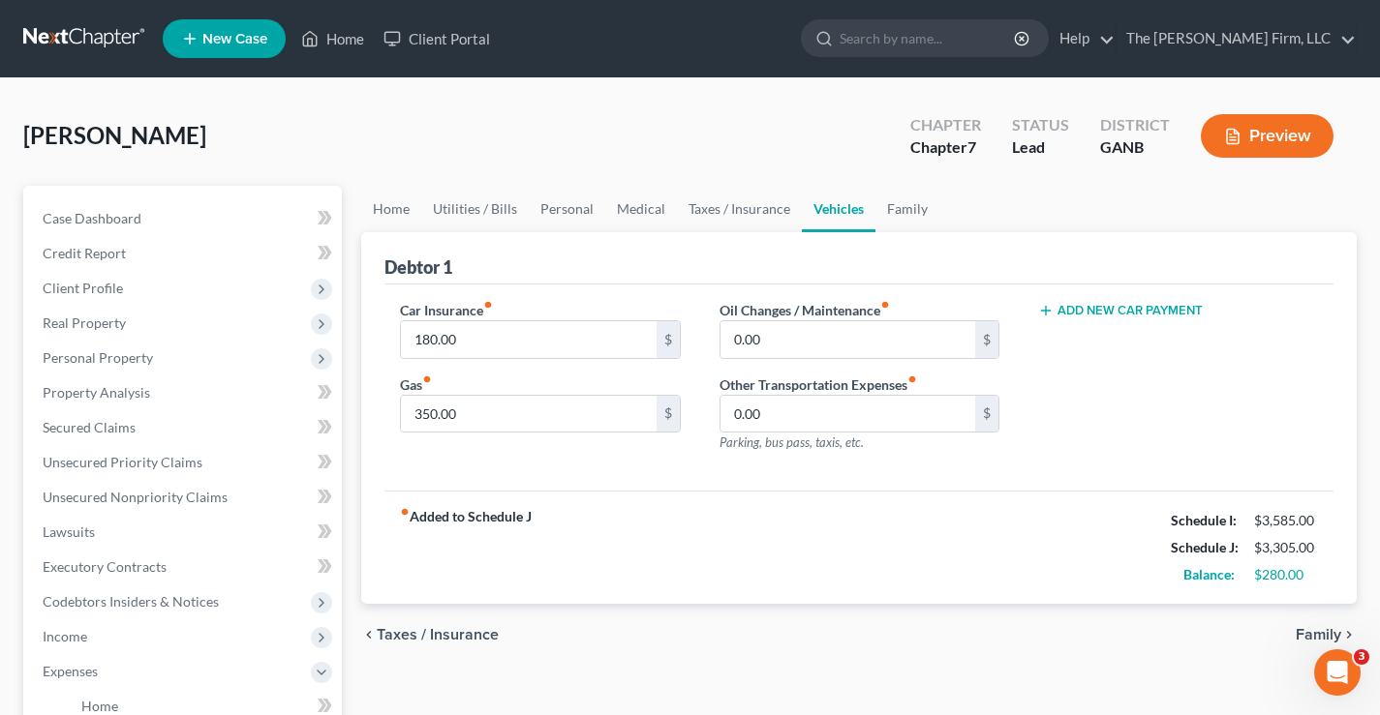
click at [1302, 635] on span "Family" at bounding box center [1318, 634] width 46 height 15
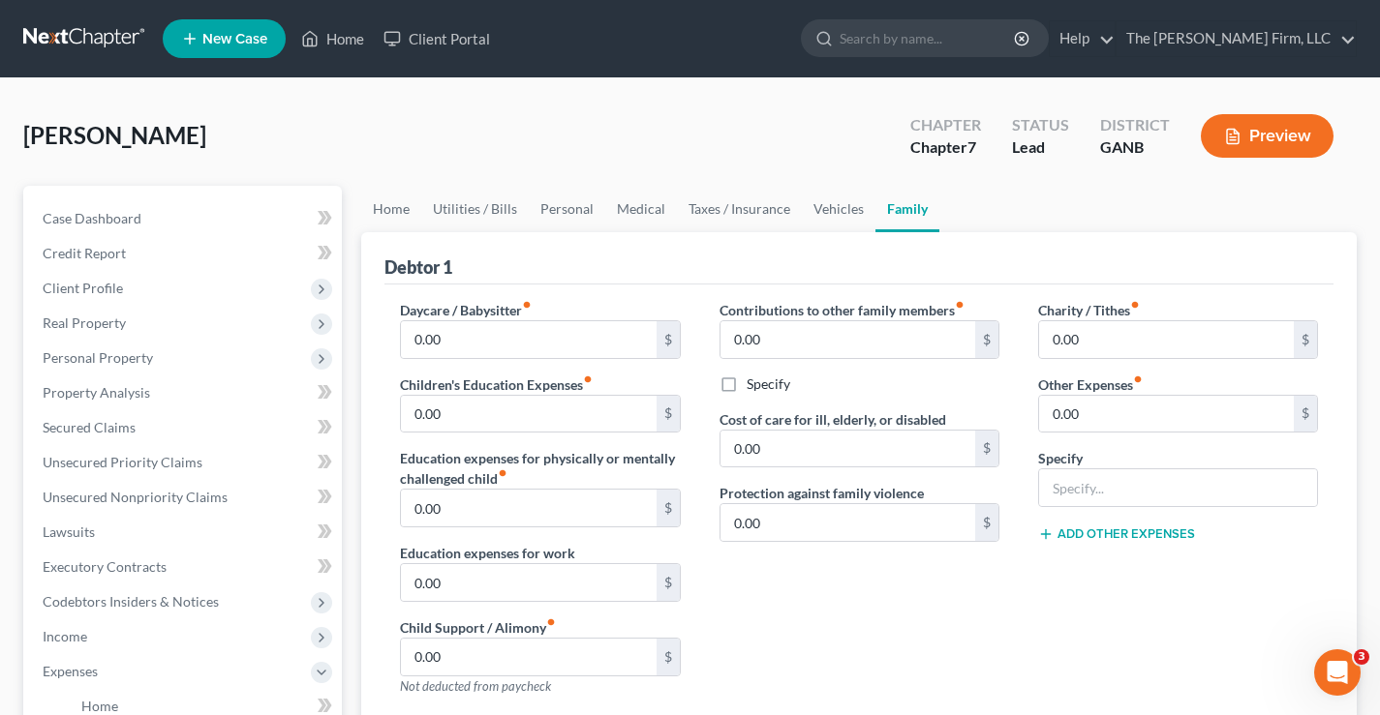
click at [385, 106] on div "Ross, Antoinette Upgraded Chapter Chapter 7 Status Lead District GANB Preview" at bounding box center [689, 144] width 1333 height 84
click at [71, 394] on span "Property Analysis" at bounding box center [96, 392] width 107 height 16
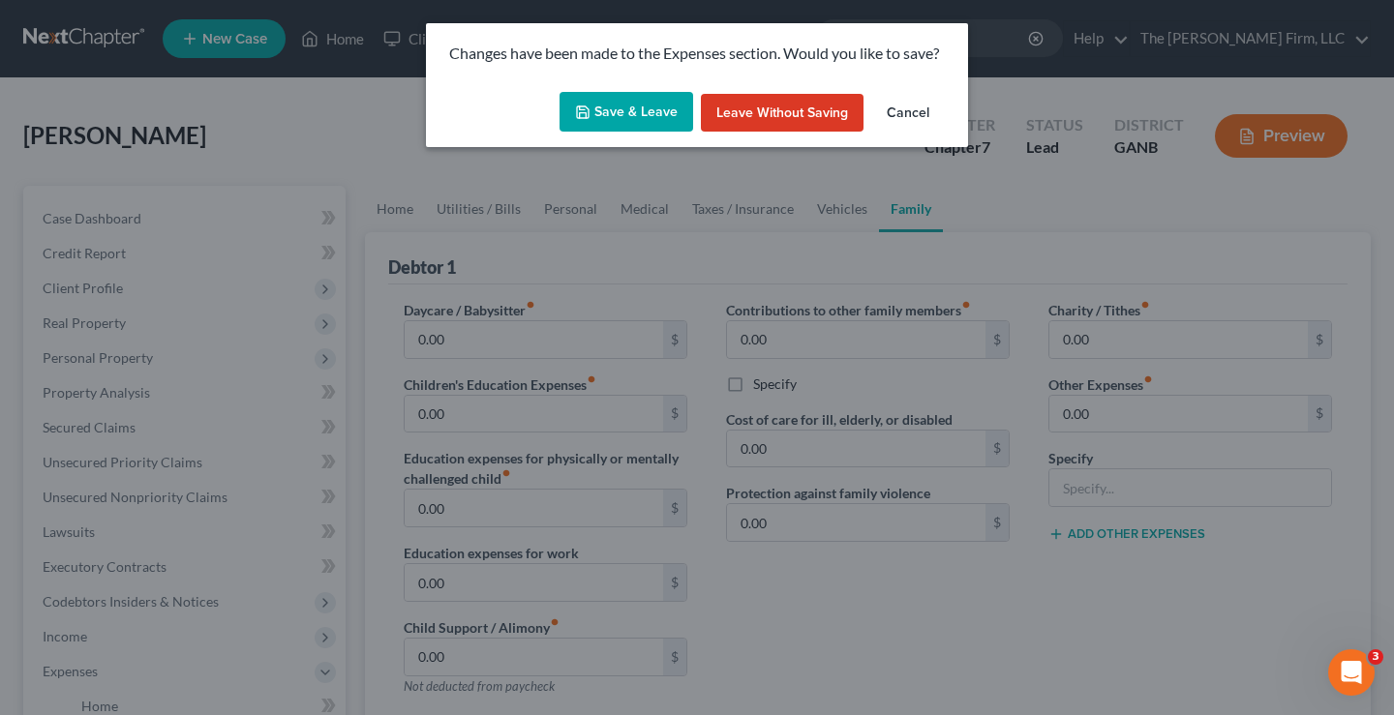
click at [622, 104] on button "Save & Leave" at bounding box center [627, 112] width 134 height 41
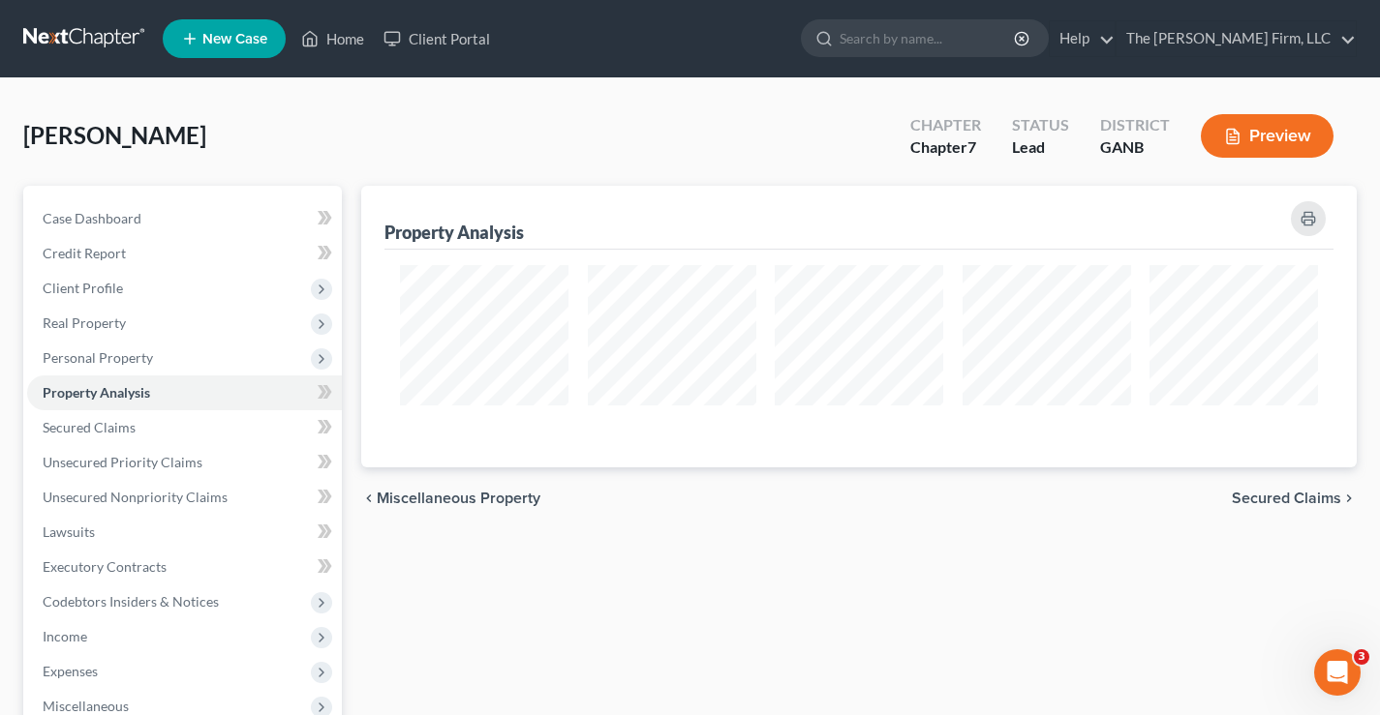
scroll to position [282, 995]
click at [66, 34] on link at bounding box center [85, 38] width 124 height 35
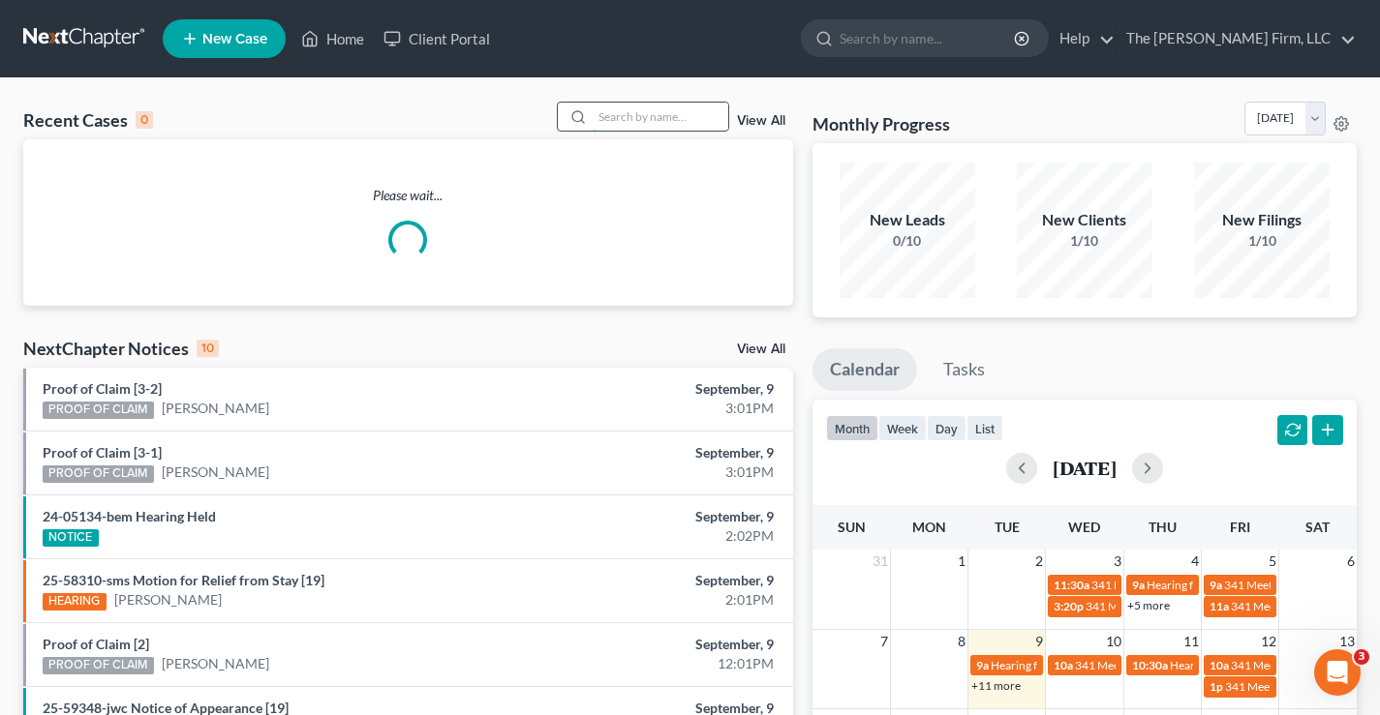
click at [618, 110] on input "search" at bounding box center [661, 117] width 136 height 28
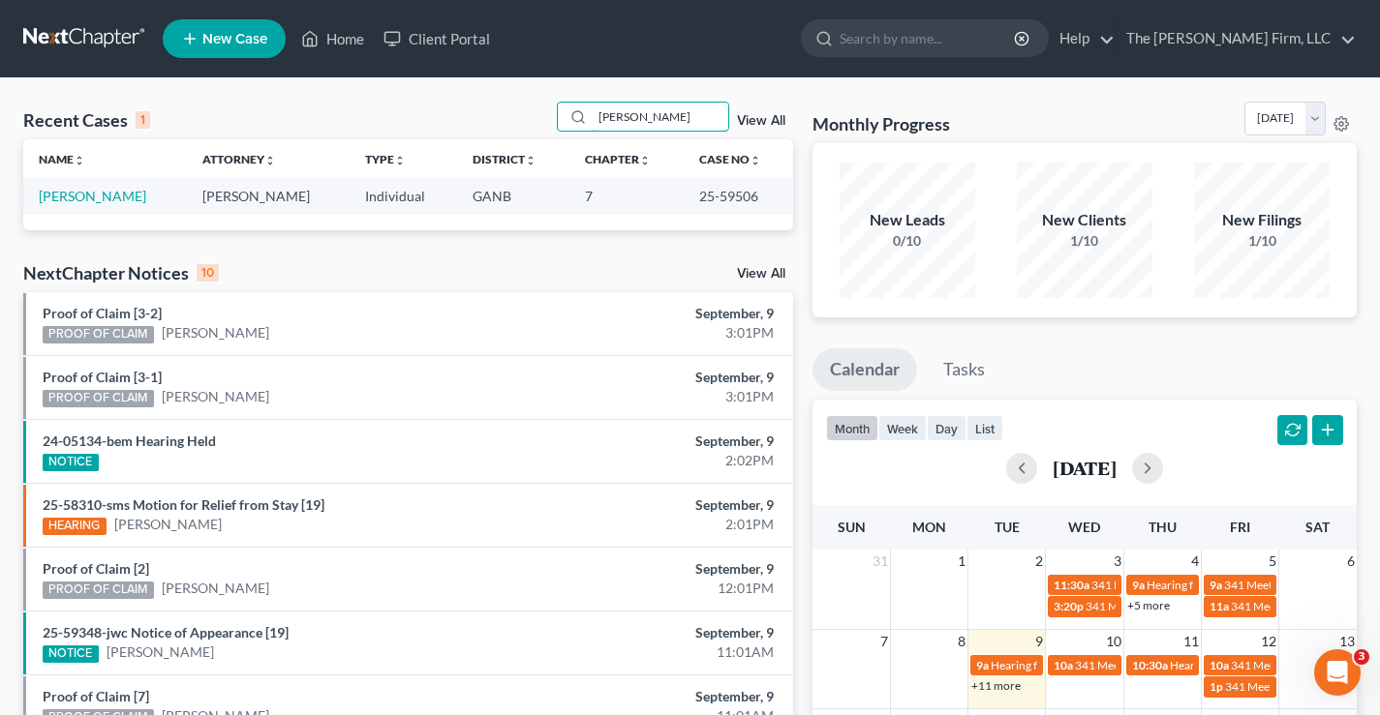
type input "dahl"
drag, startPoint x: 684, startPoint y: 204, endPoint x: 748, endPoint y: 201, distance: 64.0
click at [748, 201] on td "25-59506" at bounding box center [738, 196] width 109 height 36
copy td "25-59506"
click at [82, 201] on link "[PERSON_NAME]" at bounding box center [92, 196] width 107 height 16
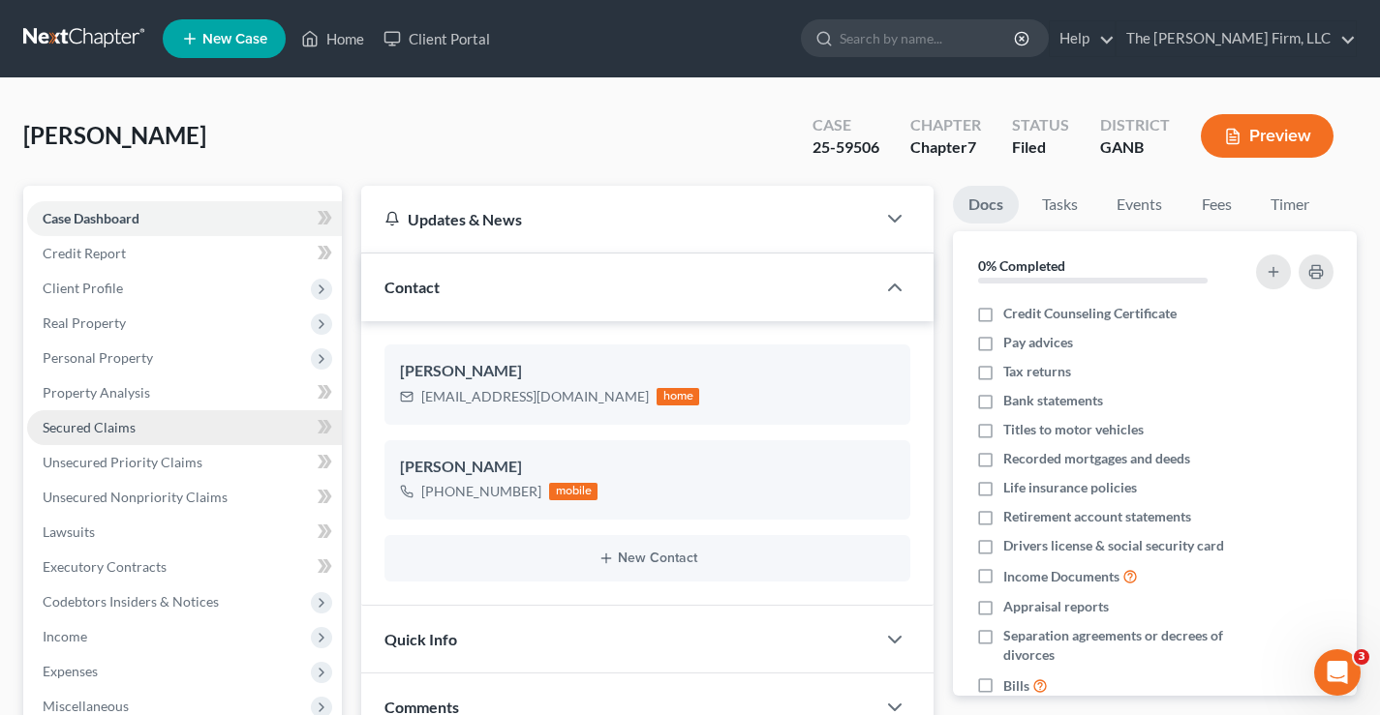
click at [93, 431] on span "Secured Claims" at bounding box center [89, 427] width 93 height 16
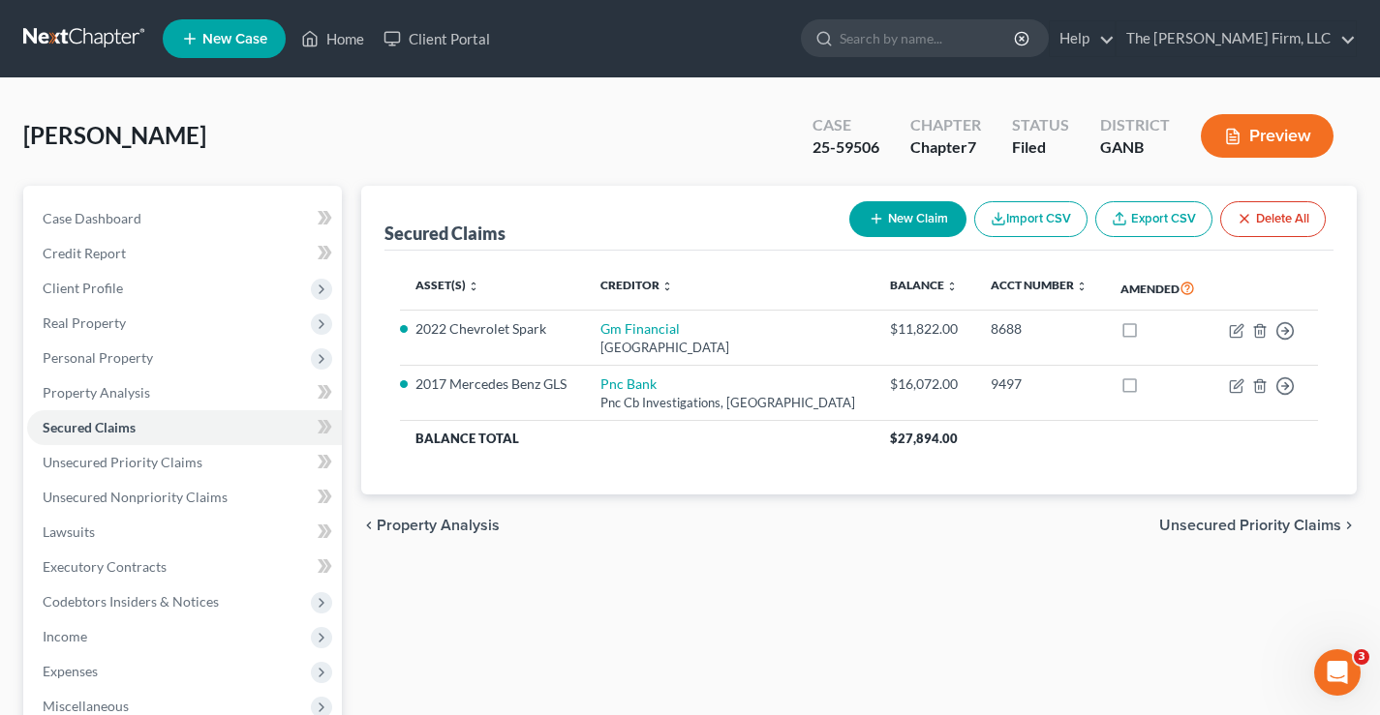
click at [94, 40] on link at bounding box center [85, 38] width 124 height 35
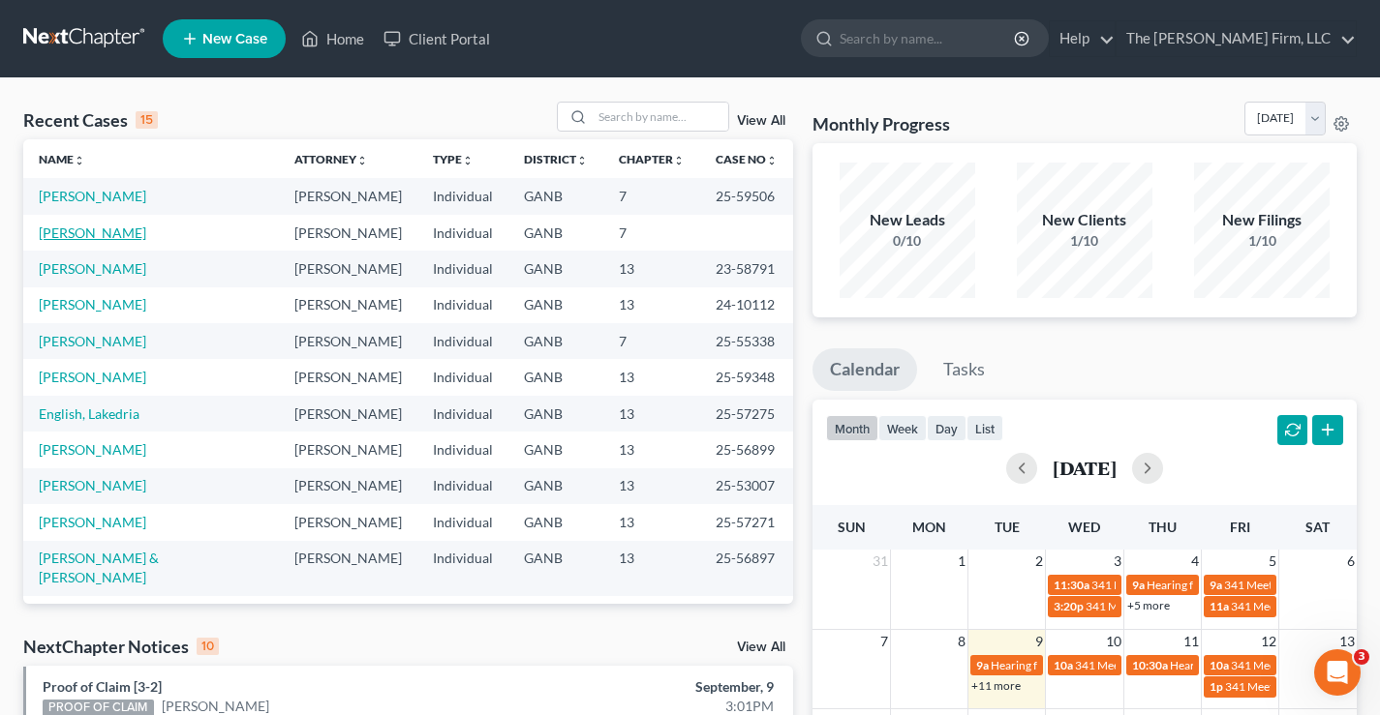
click at [74, 241] on link "[PERSON_NAME]" at bounding box center [92, 233] width 107 height 16
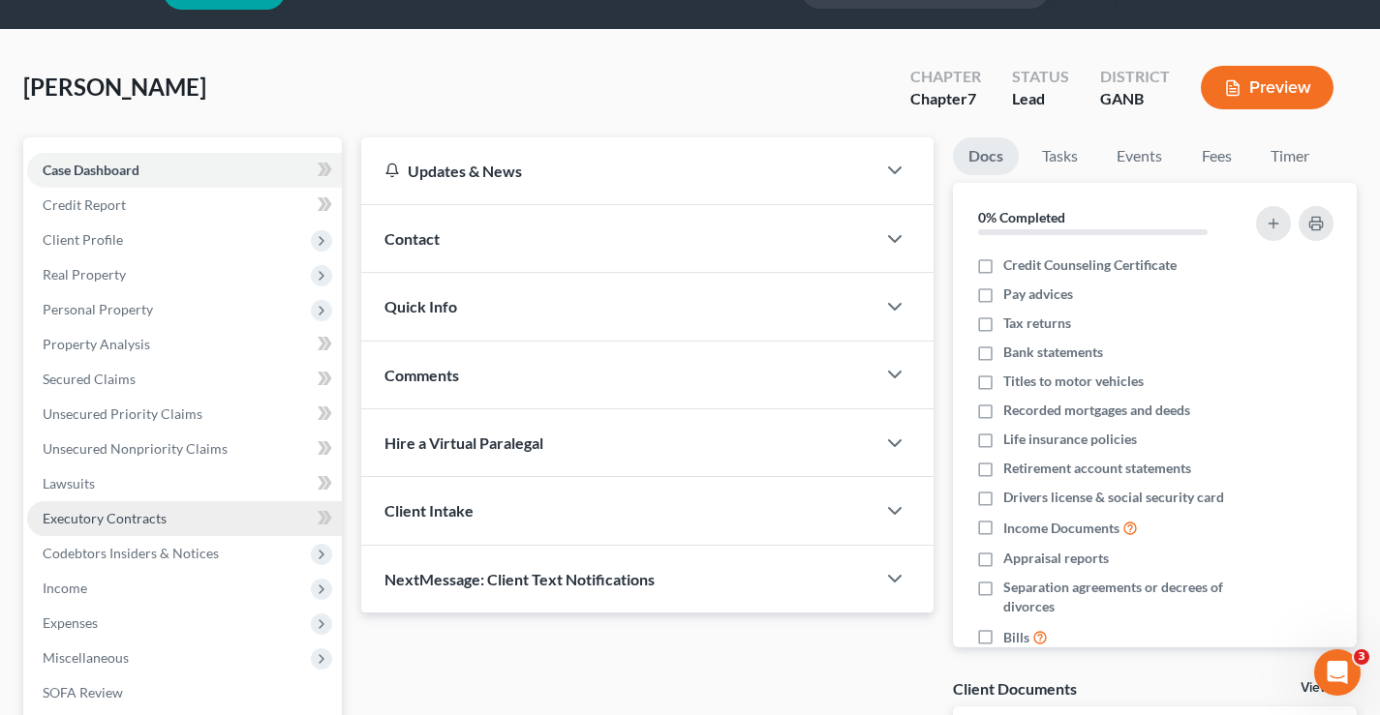
scroll to position [314, 0]
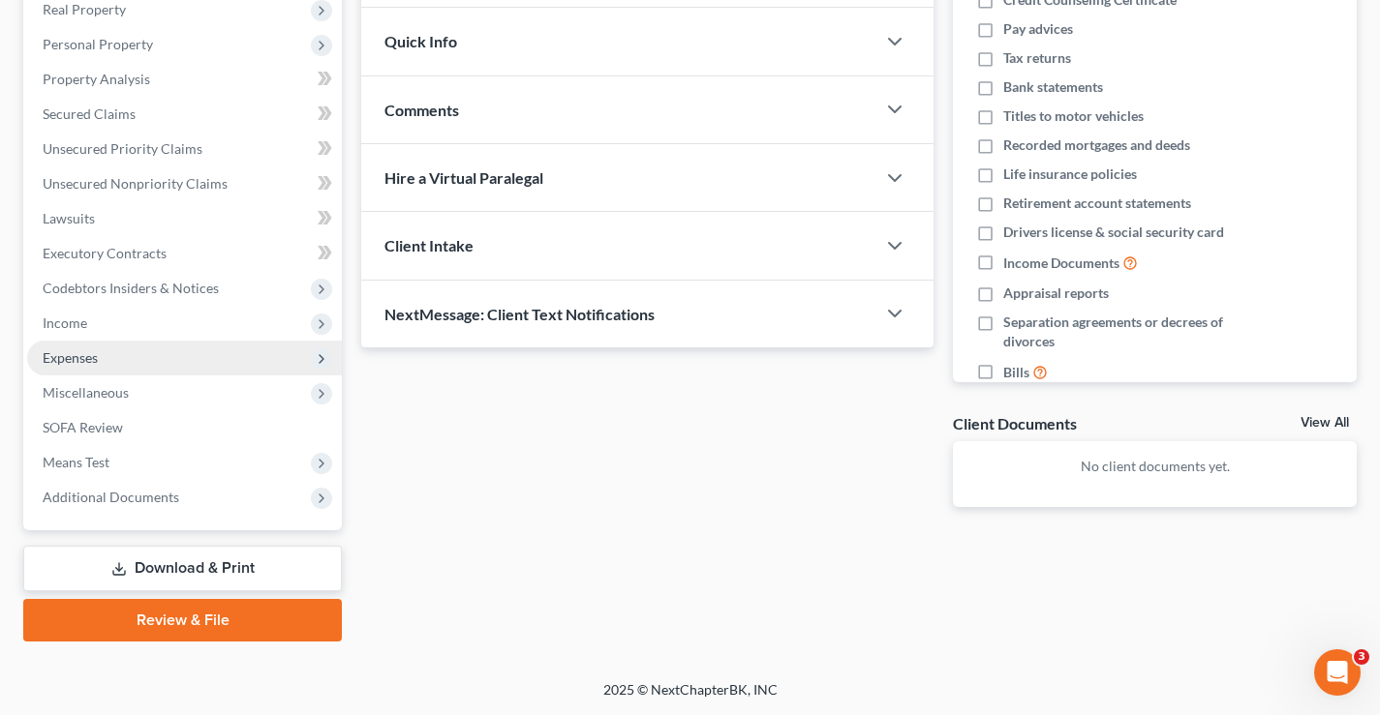
click at [51, 366] on span "Expenses" at bounding box center [184, 358] width 315 height 35
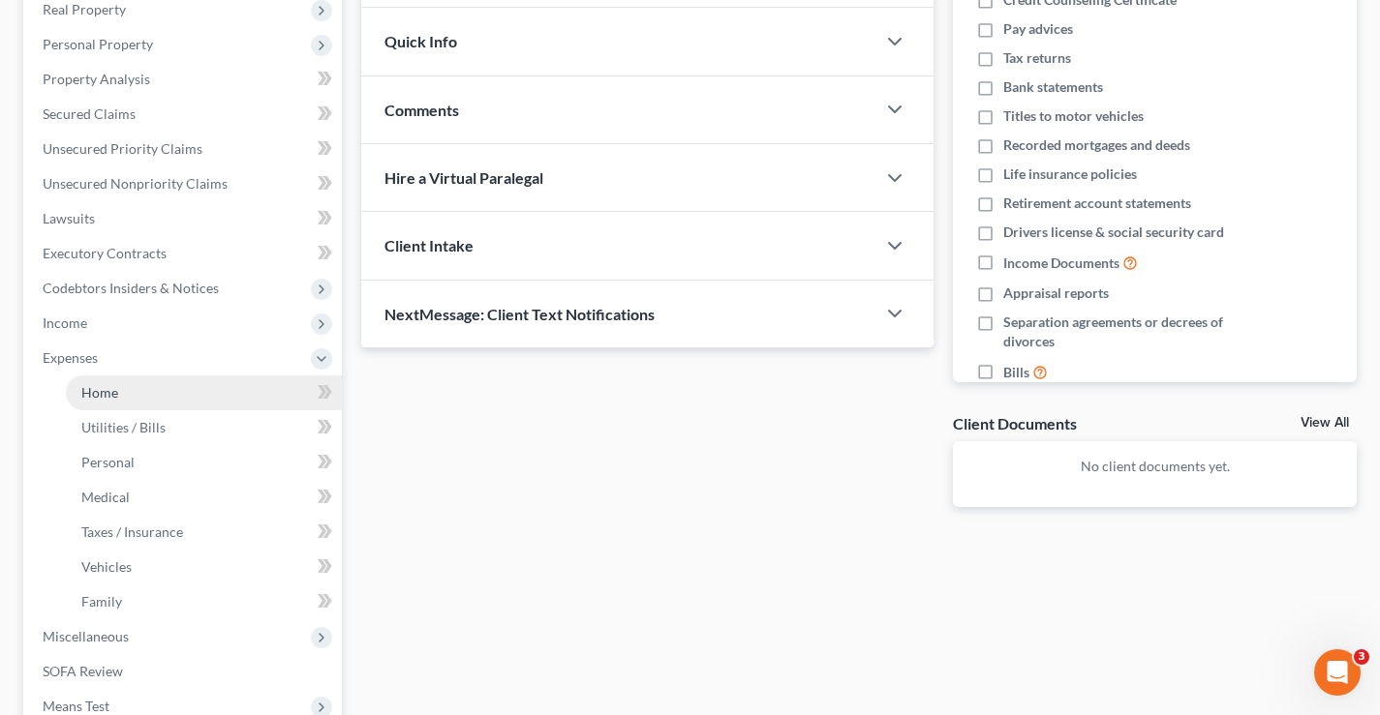
click at [112, 393] on span "Home" at bounding box center [99, 392] width 37 height 16
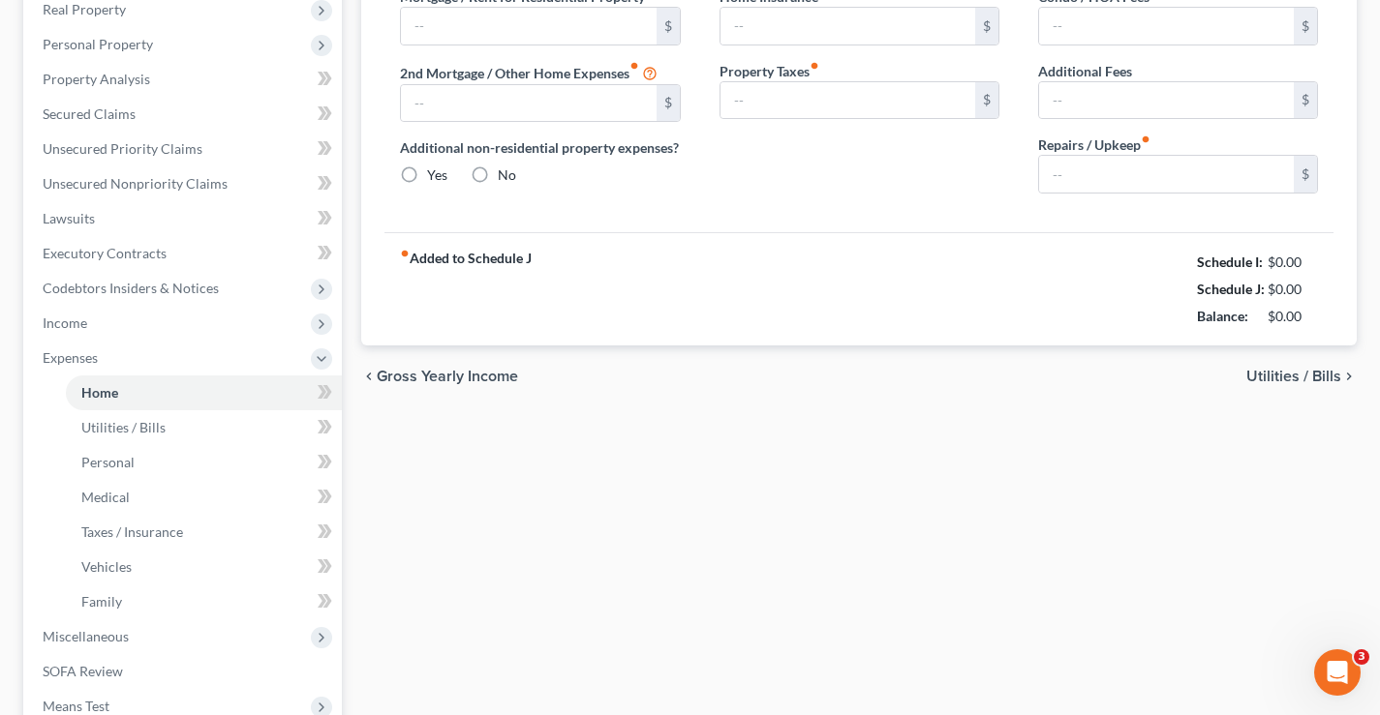
type input "1,350.00"
type input "0.00"
radio input "true"
type input "0.00"
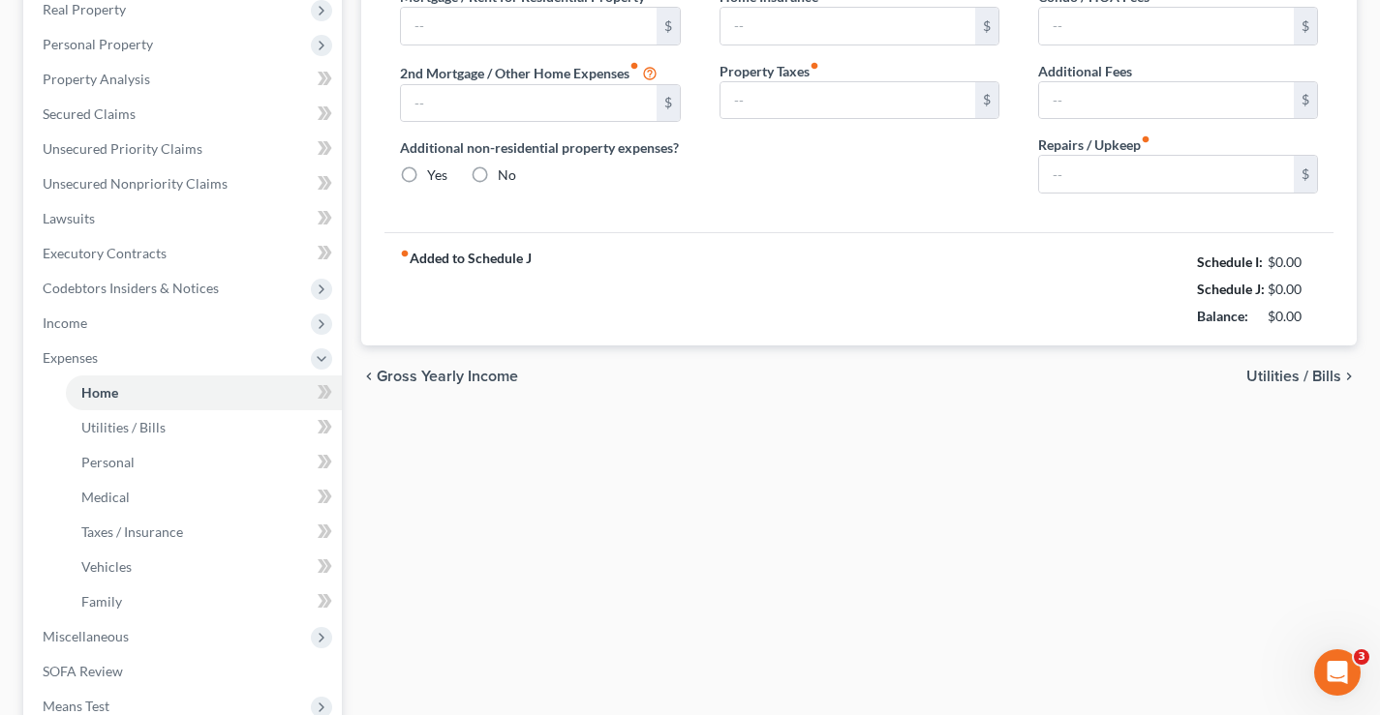
type input "0.00"
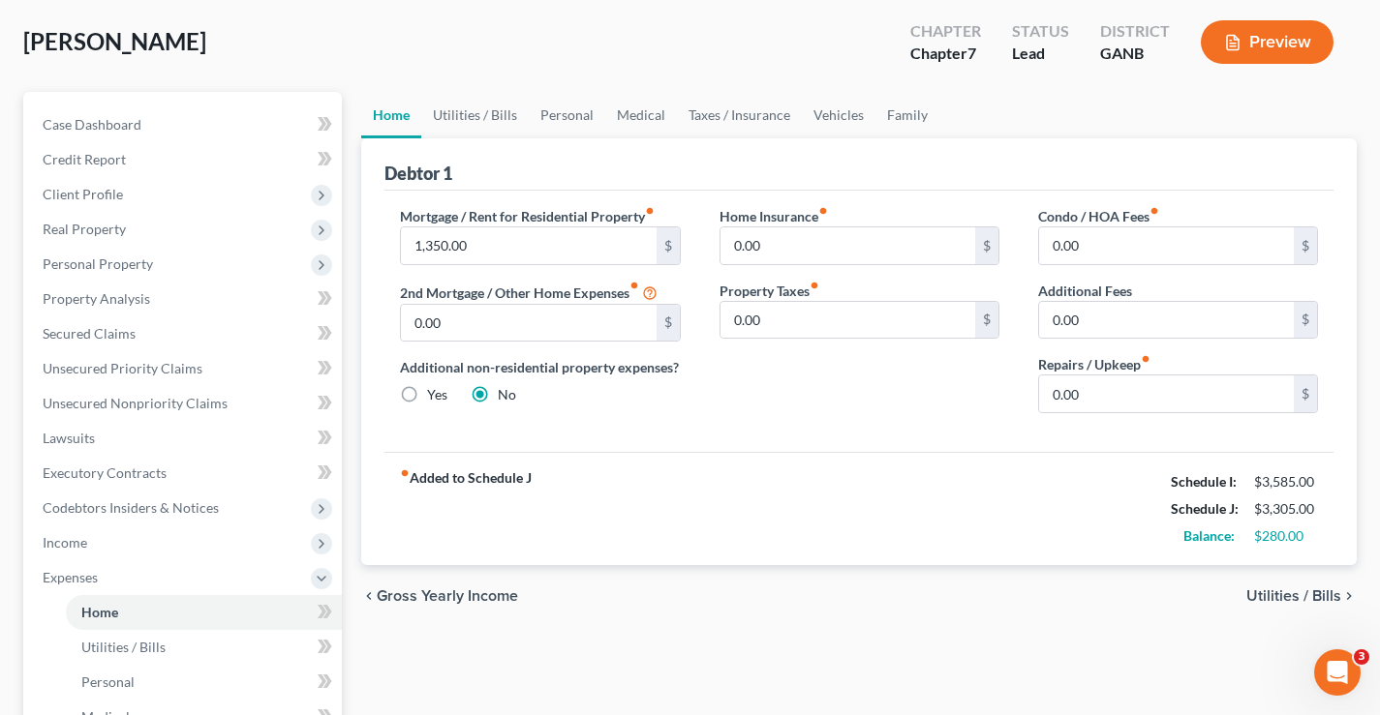
scroll to position [114, 0]
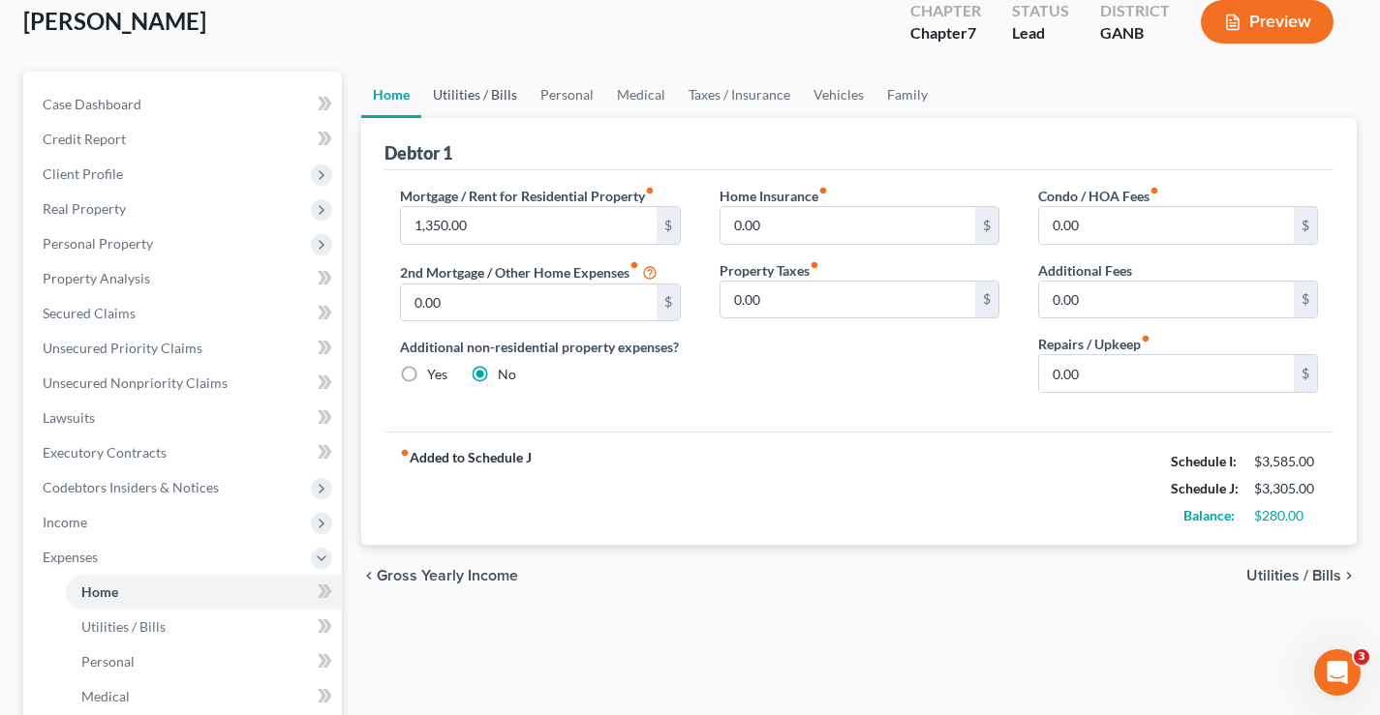
click at [459, 94] on link "Utilities / Bills" at bounding box center [474, 95] width 107 height 46
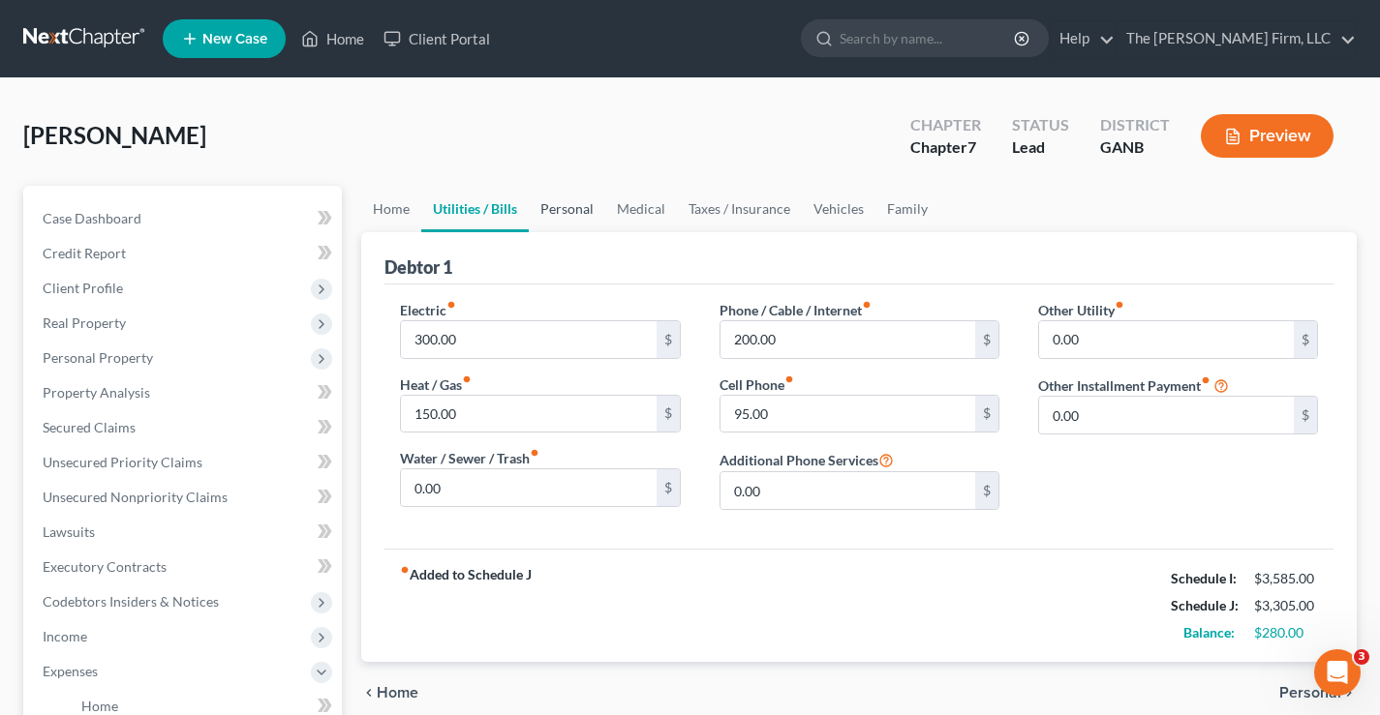
click at [562, 203] on link "Personal" at bounding box center [567, 209] width 76 height 46
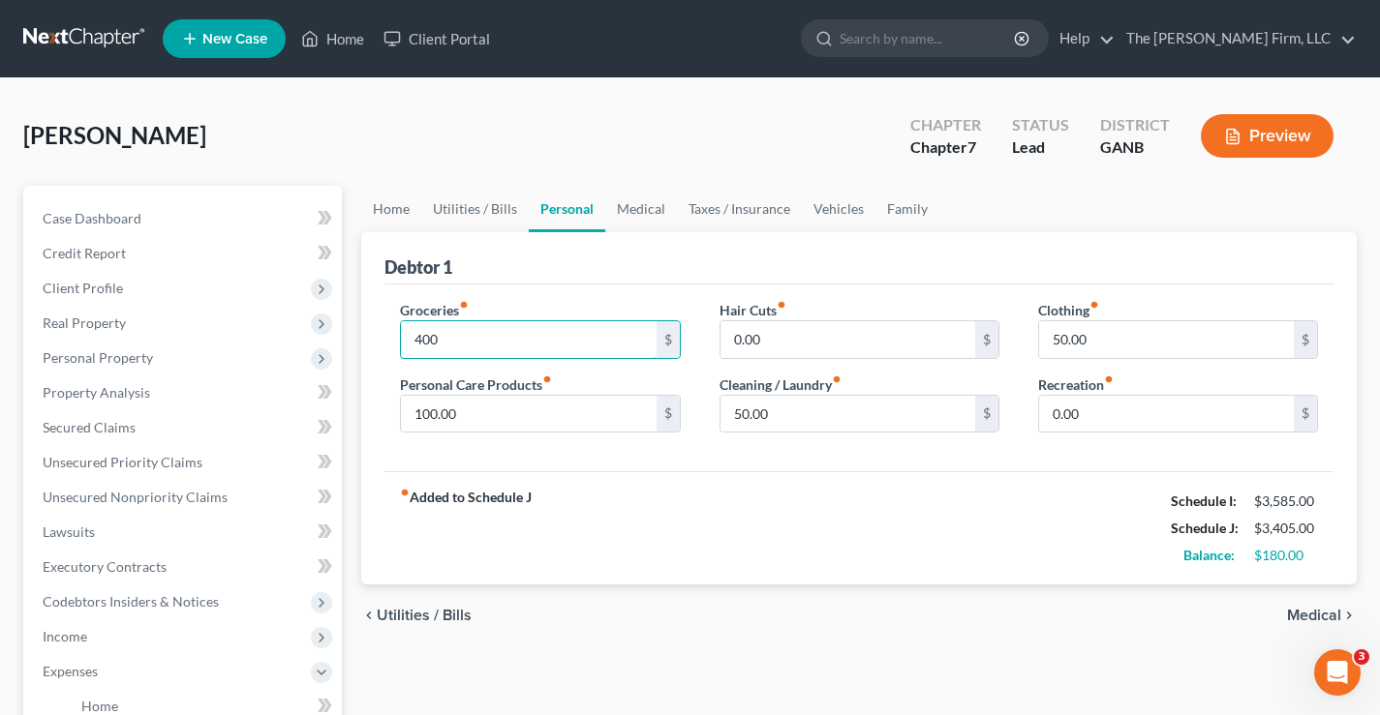
type input "400"
click at [649, 207] on link "Medical" at bounding box center [641, 209] width 72 height 46
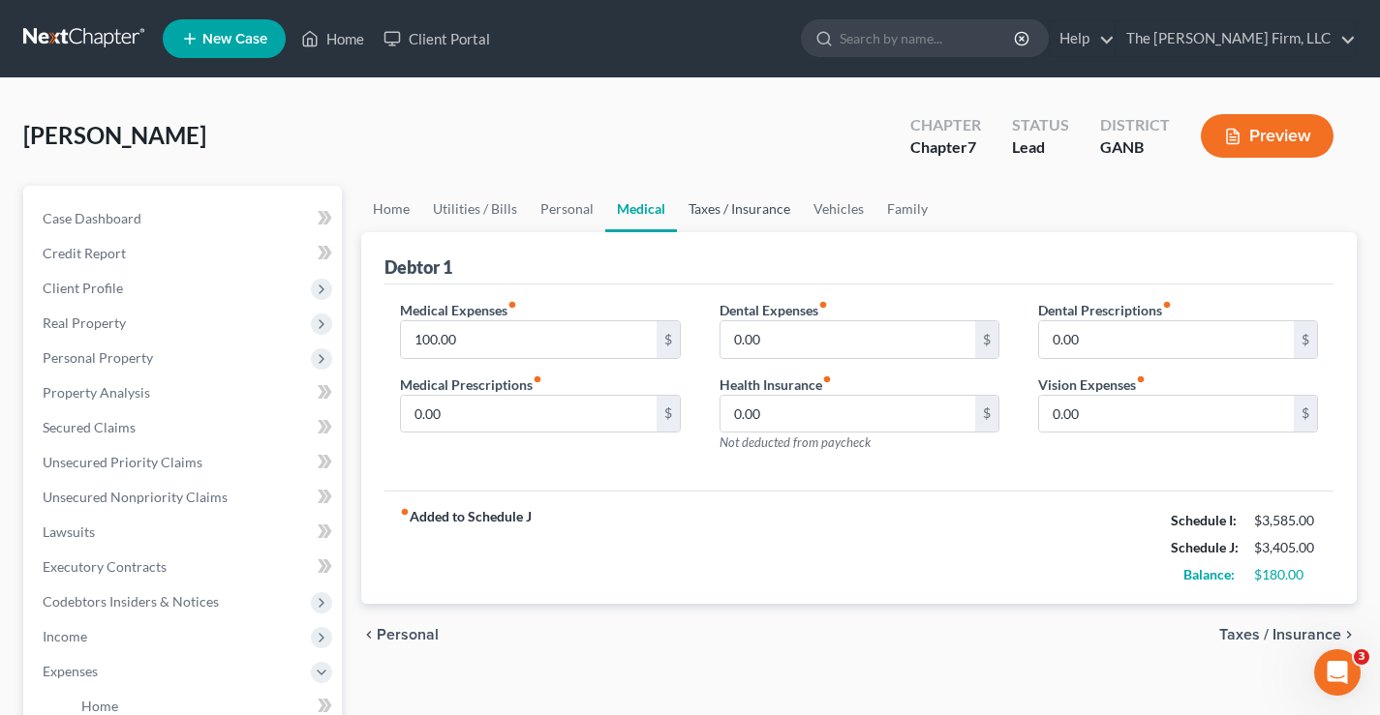
click at [740, 215] on link "Taxes / Insurance" at bounding box center [739, 209] width 125 height 46
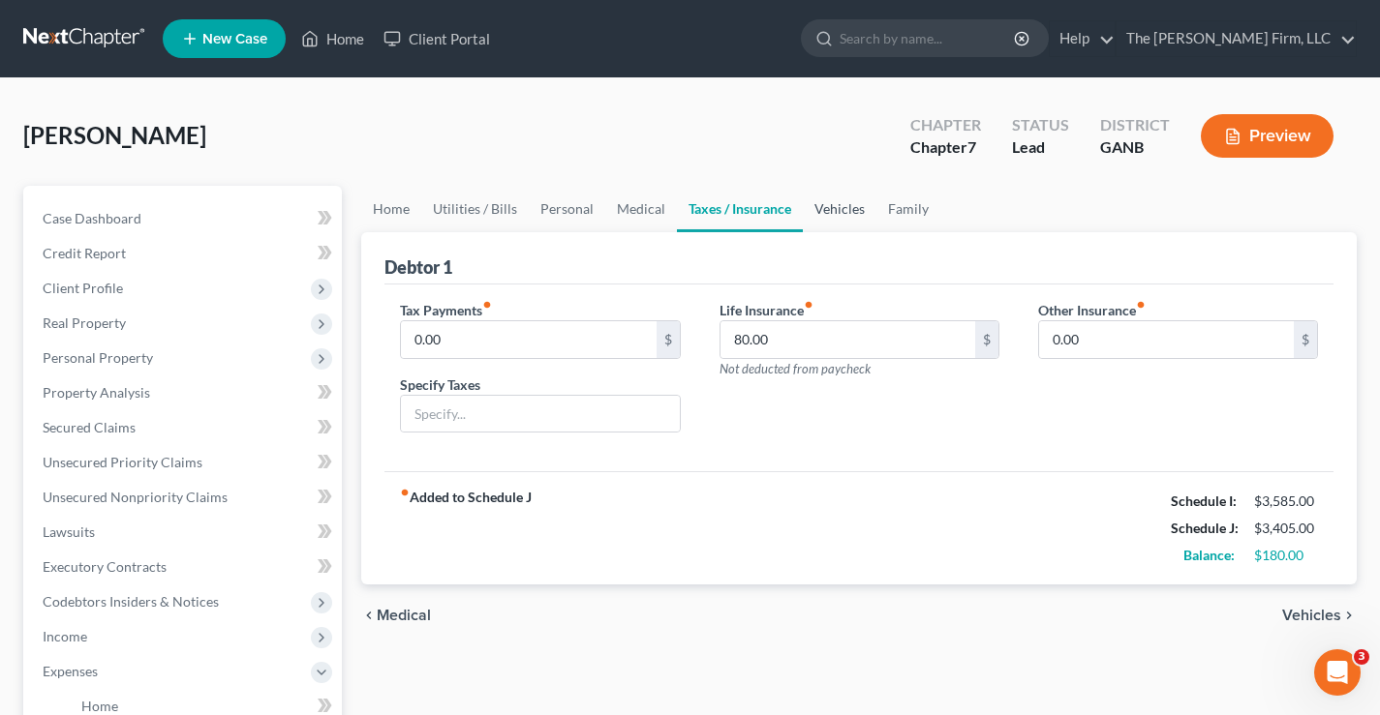
click at [835, 216] on link "Vehicles" at bounding box center [840, 209] width 74 height 46
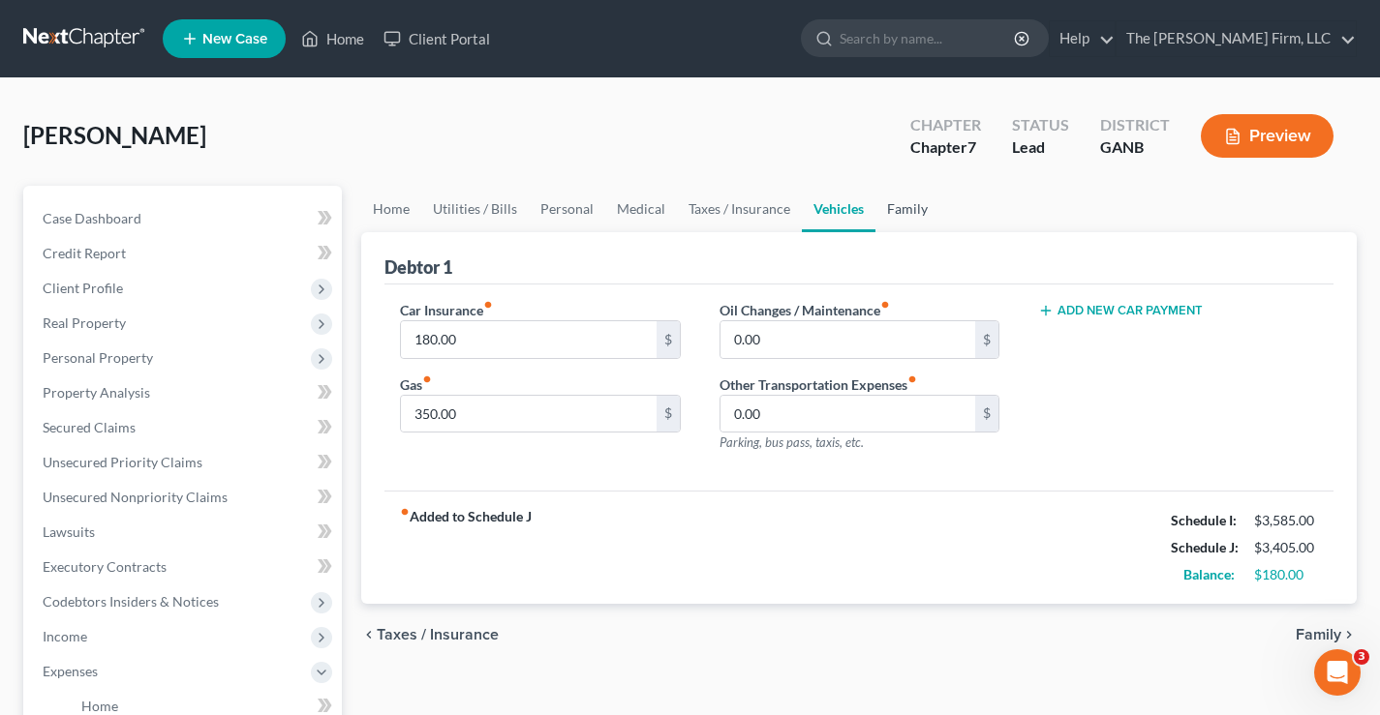
click at [897, 213] on link "Family" at bounding box center [907, 209] width 64 height 46
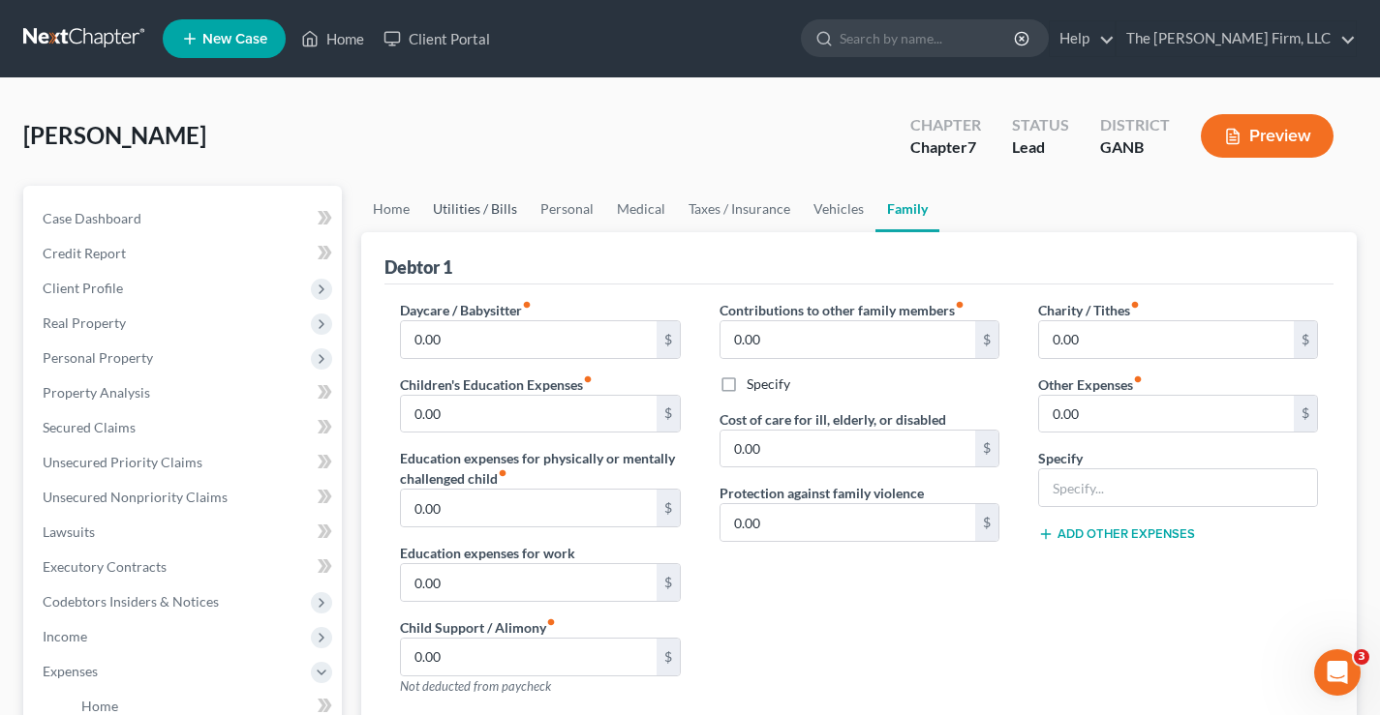
click at [472, 208] on link "Utilities / Bills" at bounding box center [474, 209] width 107 height 46
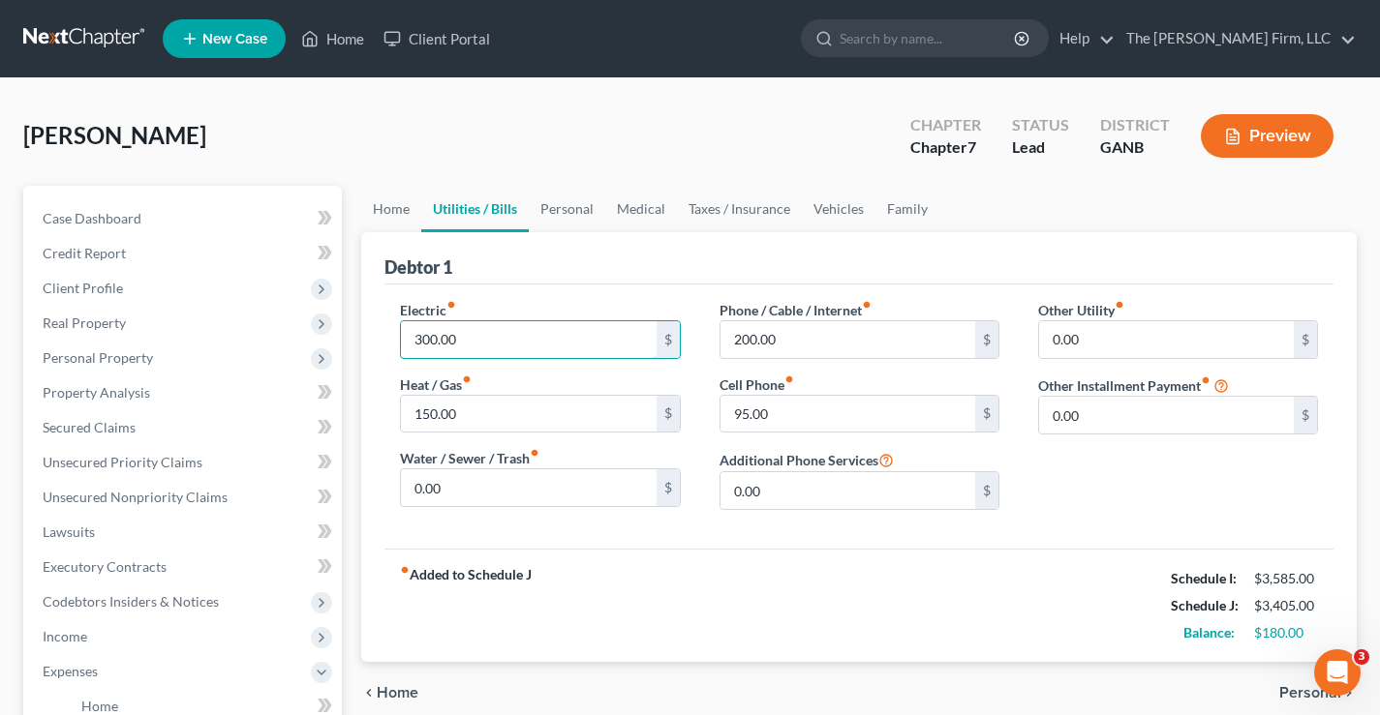
type input "1"
type input "335"
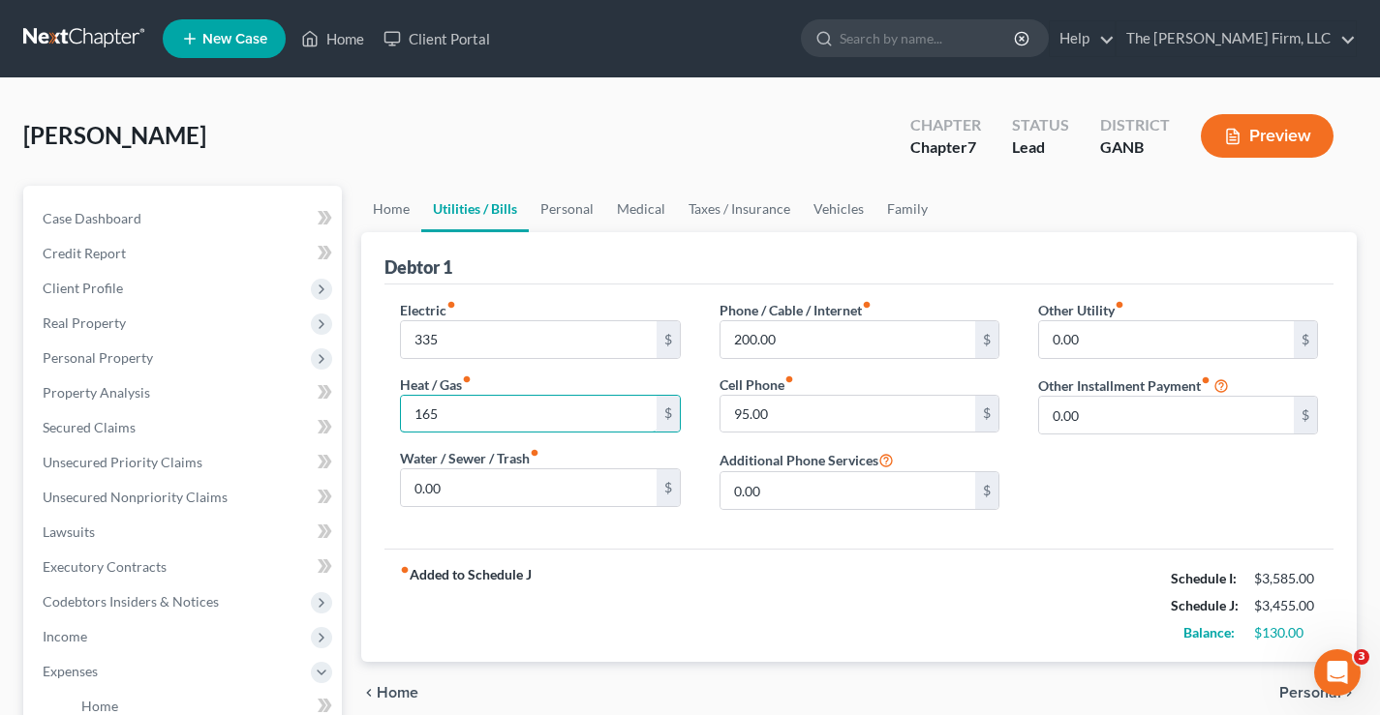
type input "165"
click at [583, 213] on link "Personal" at bounding box center [567, 209] width 76 height 46
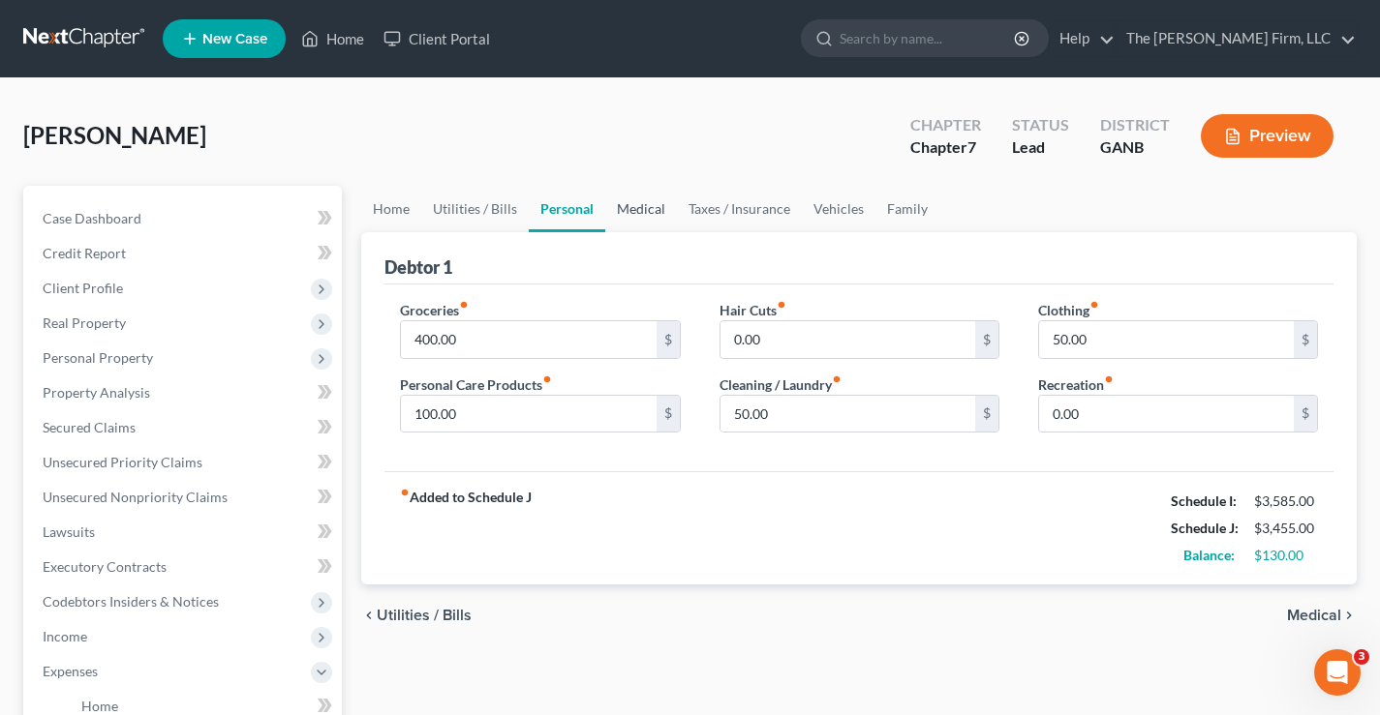
click at [650, 211] on link "Medical" at bounding box center [641, 209] width 72 height 46
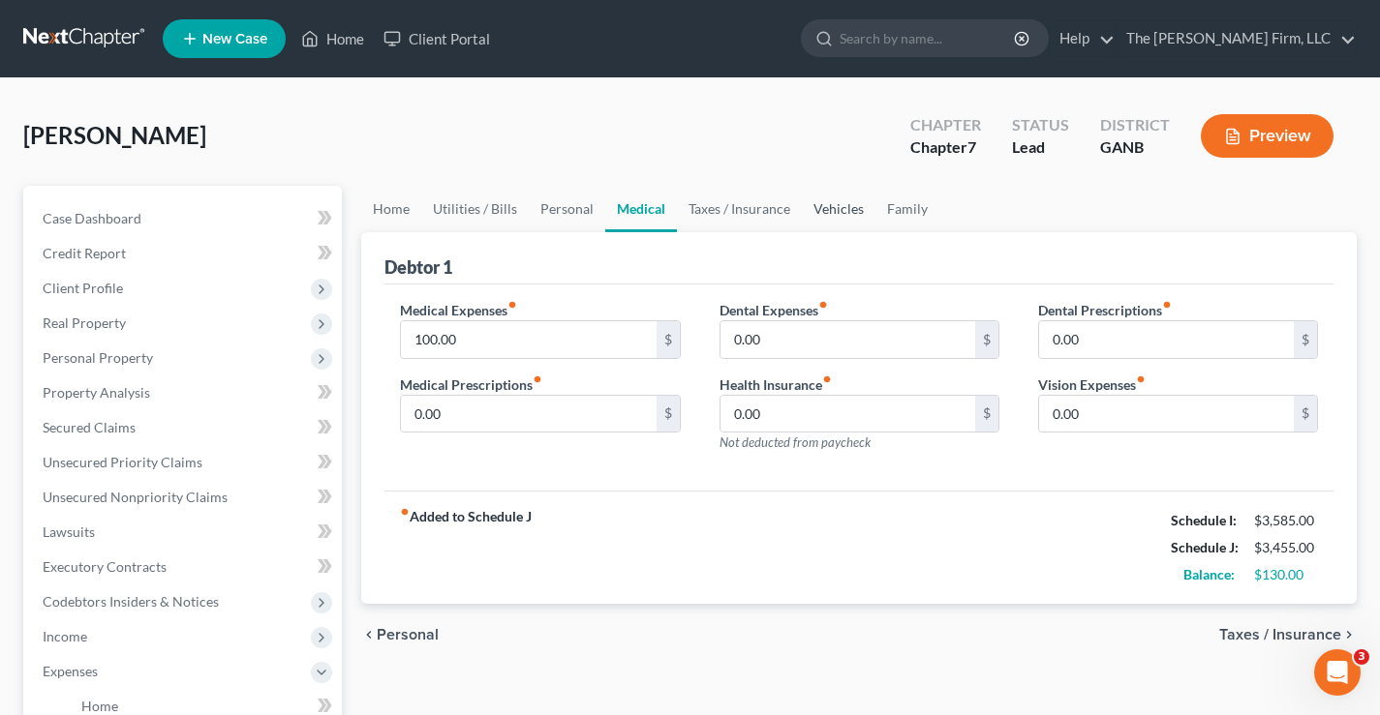
click at [834, 213] on link "Vehicles" at bounding box center [839, 209] width 74 height 46
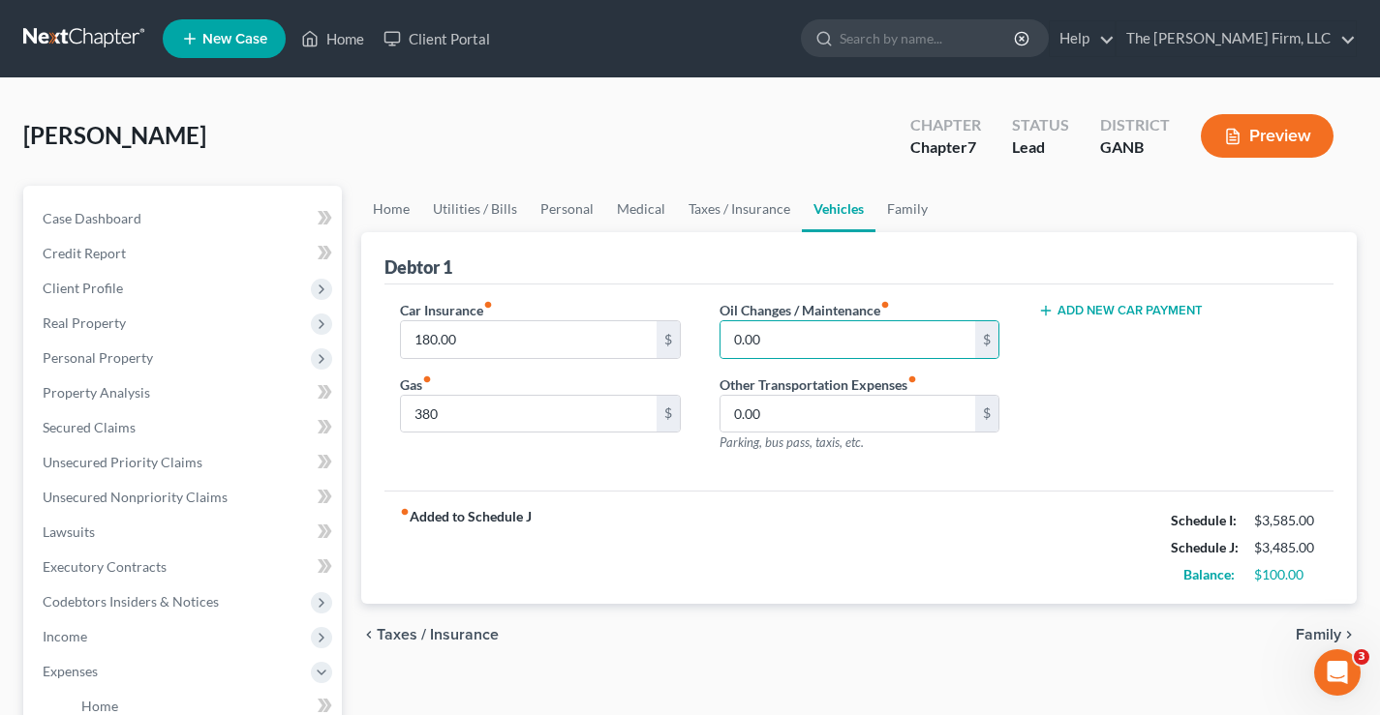
click at [513, 458] on div "Car Insurance fiber_manual_record 180.00 $ Gas fiber_manual_record 380 $" at bounding box center [539, 384] width 319 height 168
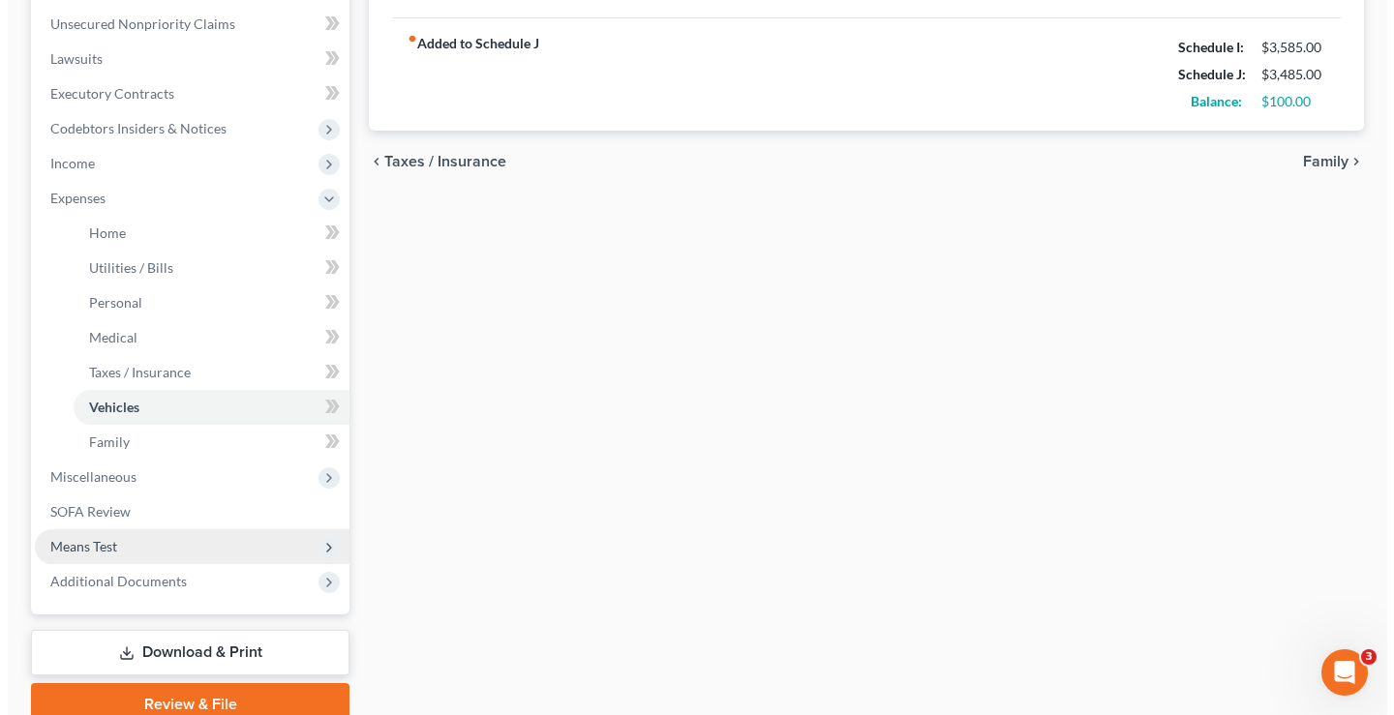
scroll to position [558, 0]
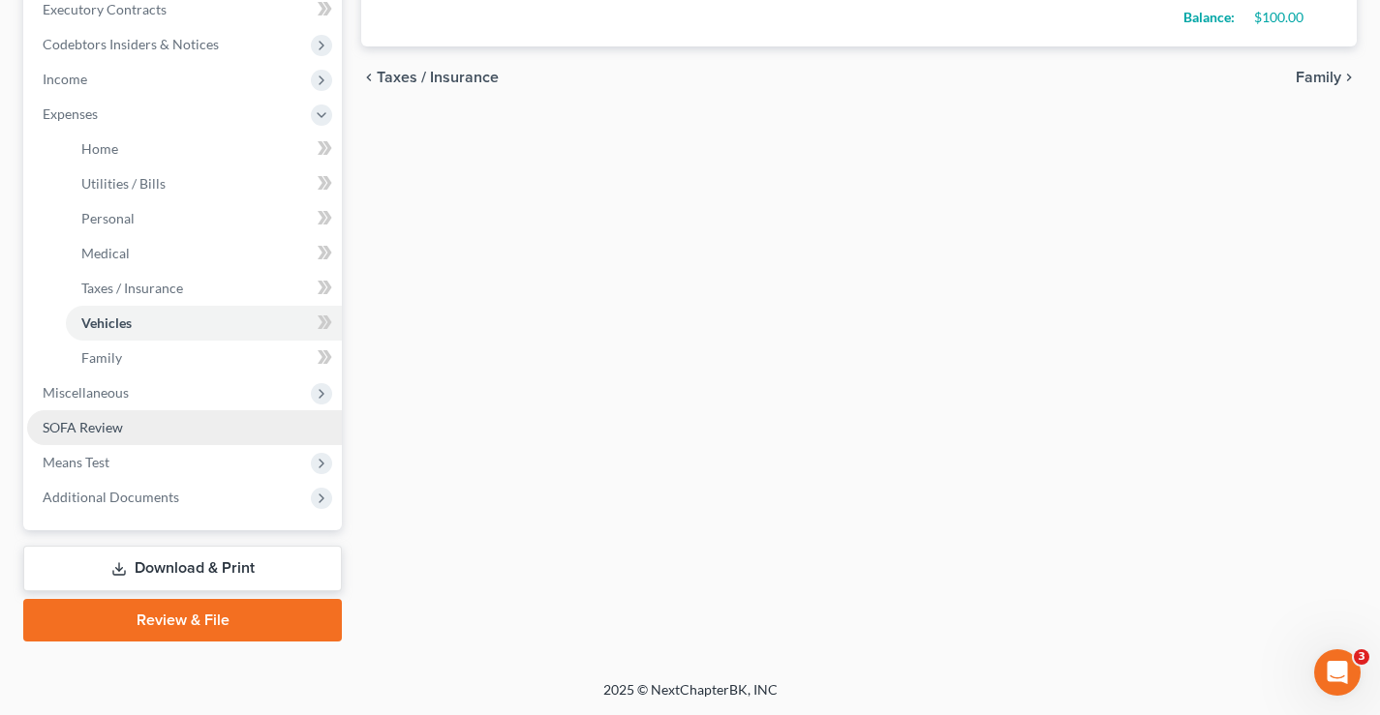
click at [83, 423] on span "SOFA Review" at bounding box center [83, 427] width 80 height 16
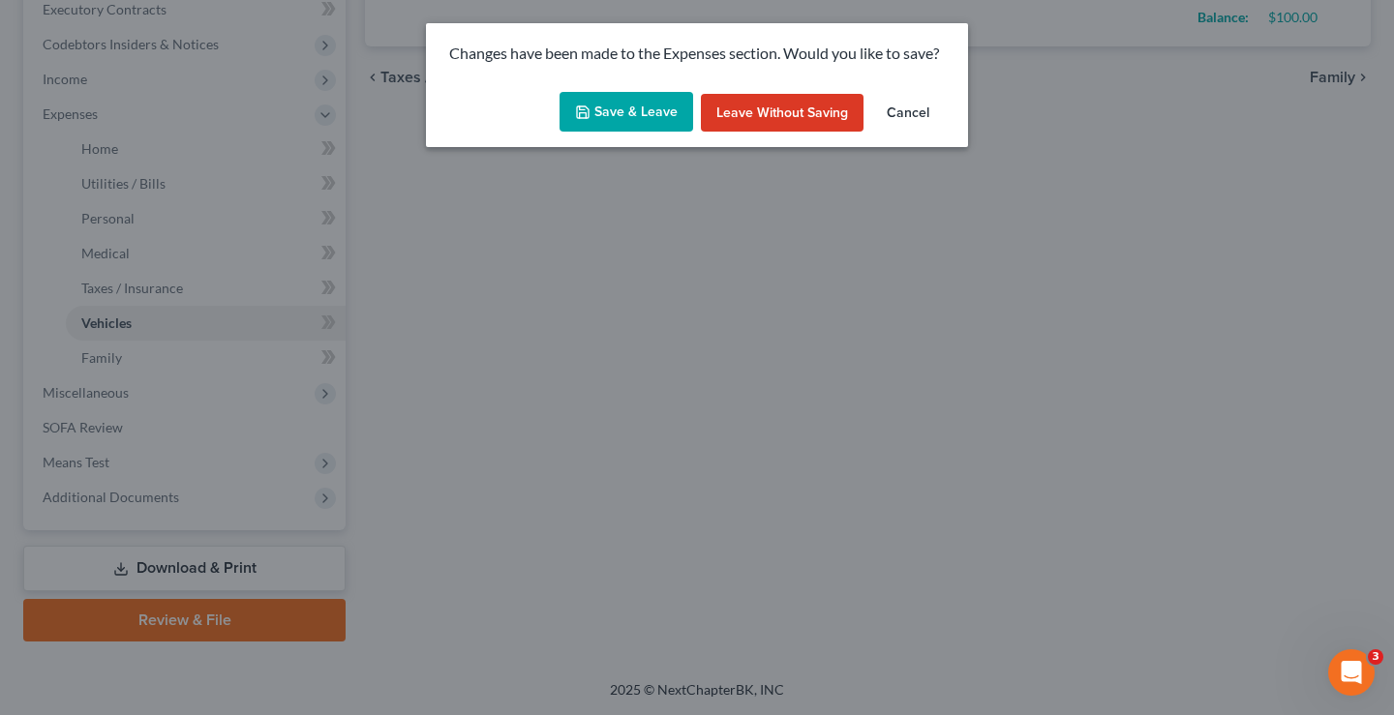
click at [602, 112] on button "Save & Leave" at bounding box center [627, 112] width 134 height 41
type input "380.00"
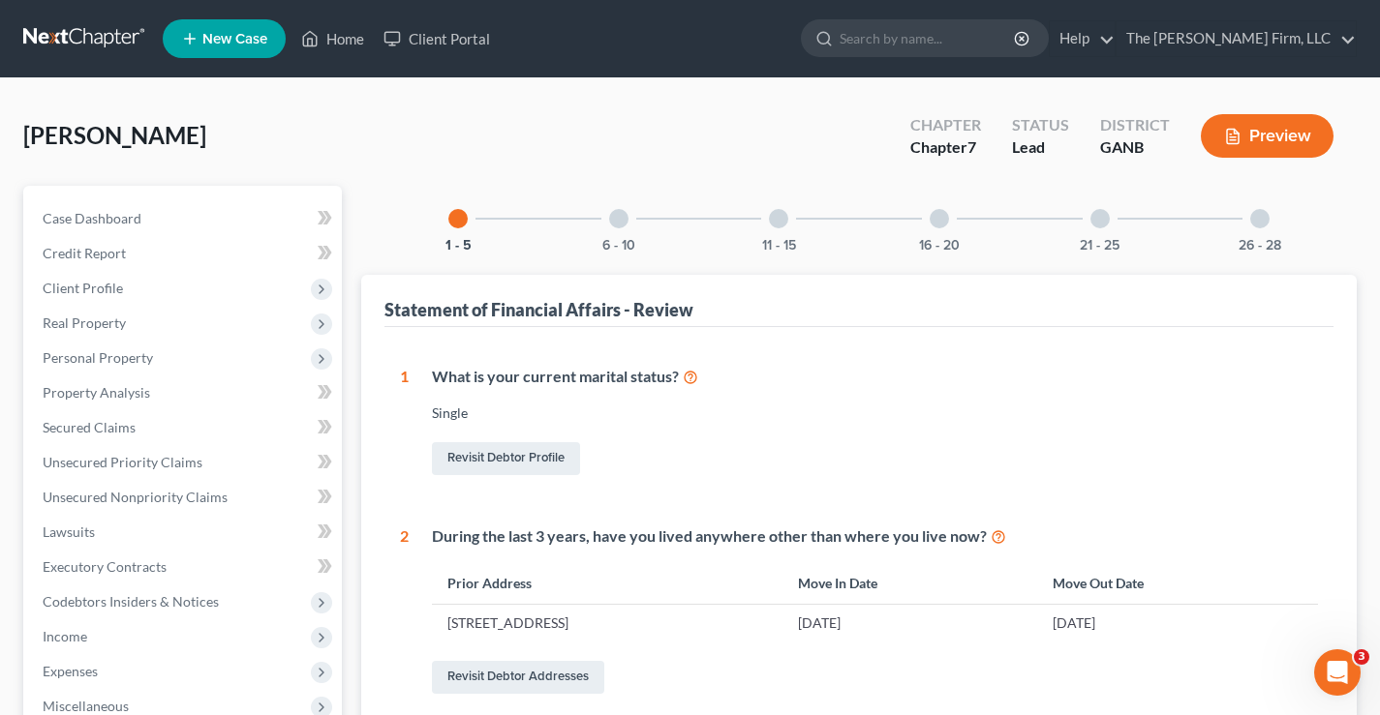
click at [359, 153] on div "Ross, Antoinette Upgraded Chapter Chapter 7 Status Lead District GANB Preview" at bounding box center [689, 144] width 1333 height 84
click at [84, 354] on span "Personal Property" at bounding box center [98, 358] width 110 height 16
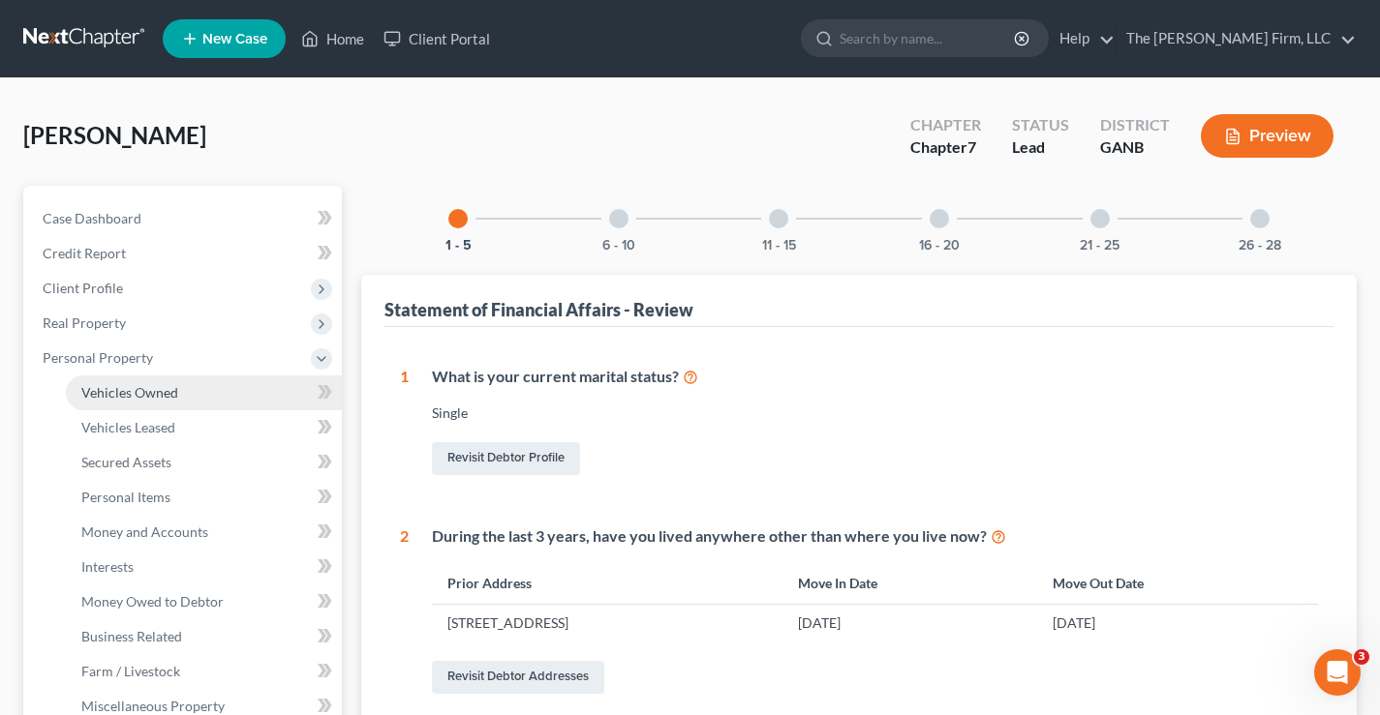
click at [148, 388] on span "Vehicles Owned" at bounding box center [129, 392] width 97 height 16
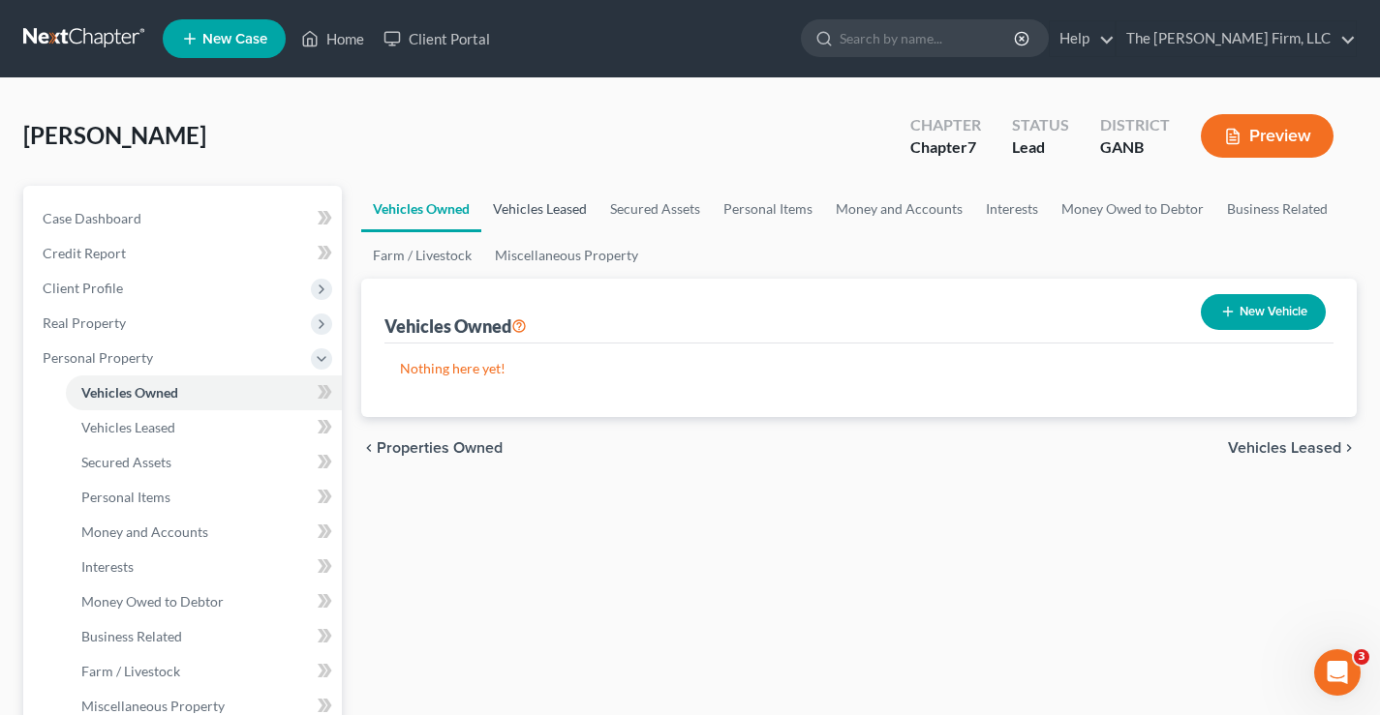
click at [558, 198] on link "Vehicles Leased" at bounding box center [539, 209] width 117 height 46
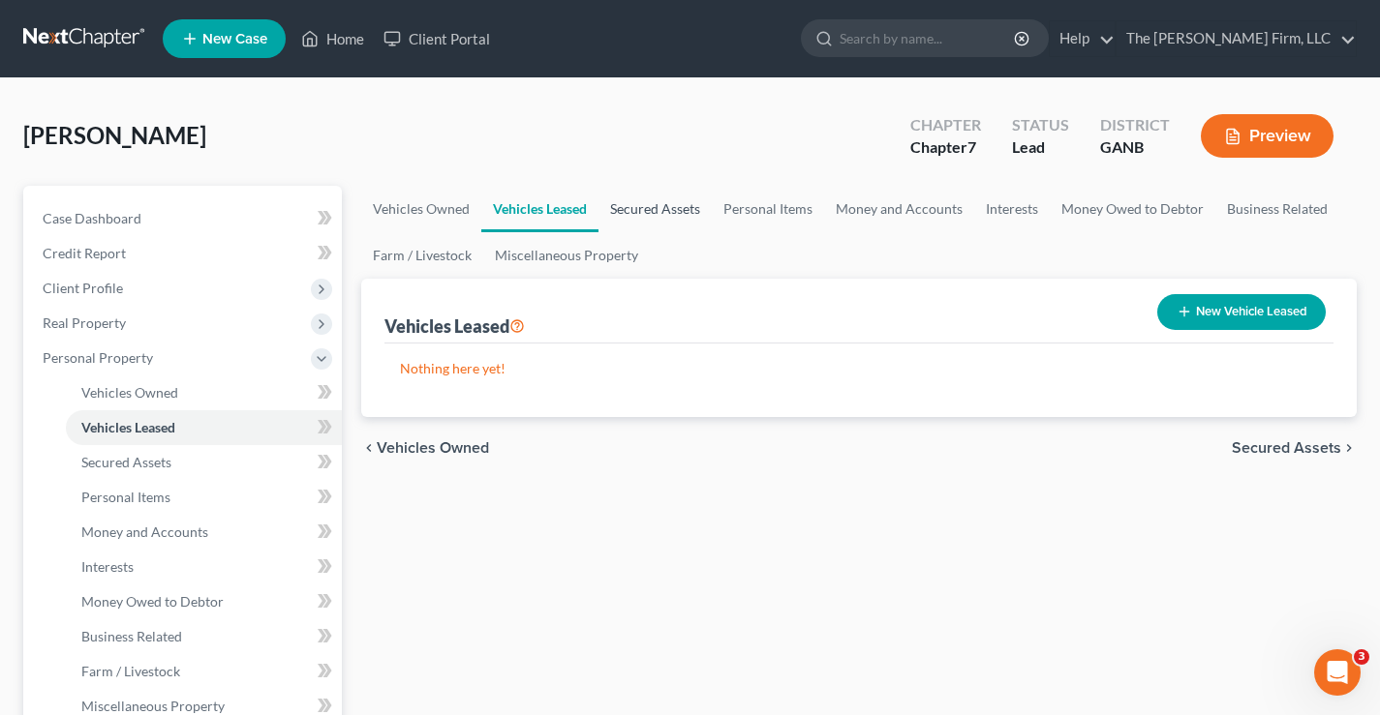
click at [662, 215] on link "Secured Assets" at bounding box center [654, 209] width 113 height 46
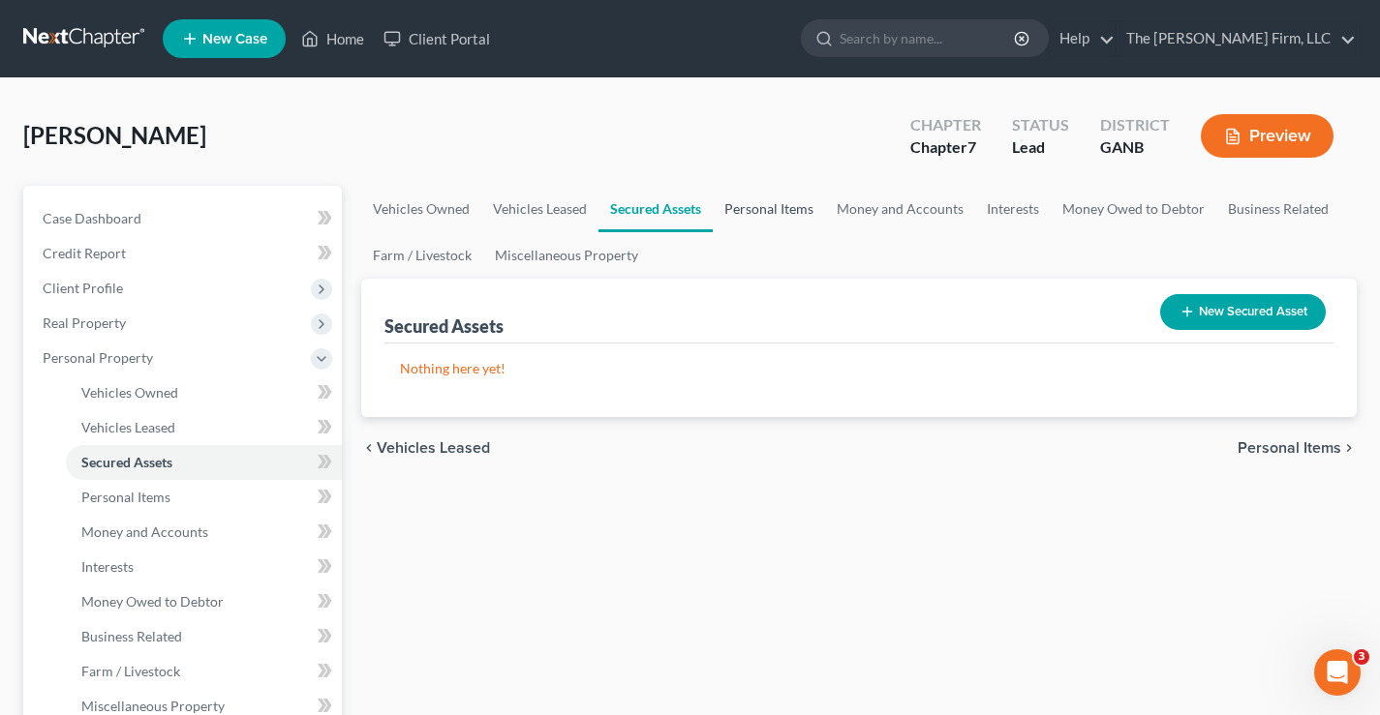
click at [774, 215] on link "Personal Items" at bounding box center [769, 209] width 112 height 46
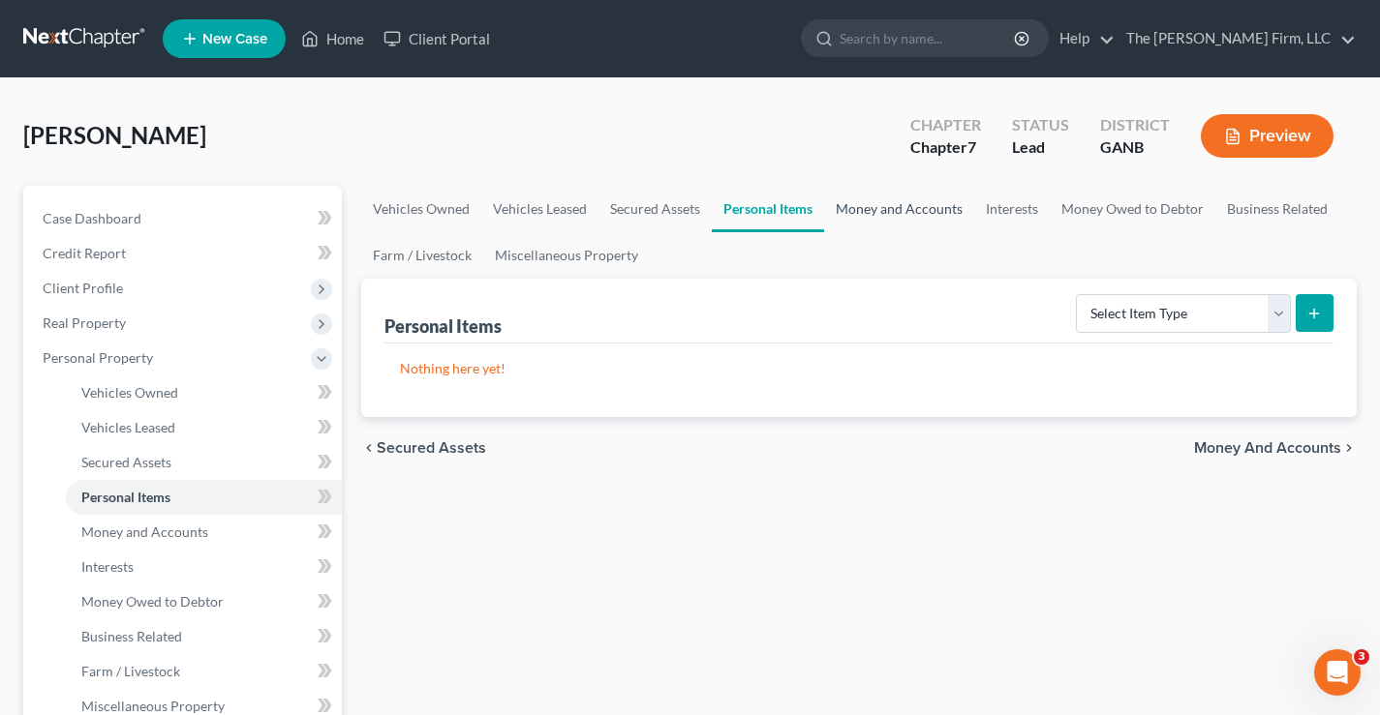
click at [941, 211] on link "Money and Accounts" at bounding box center [899, 209] width 150 height 46
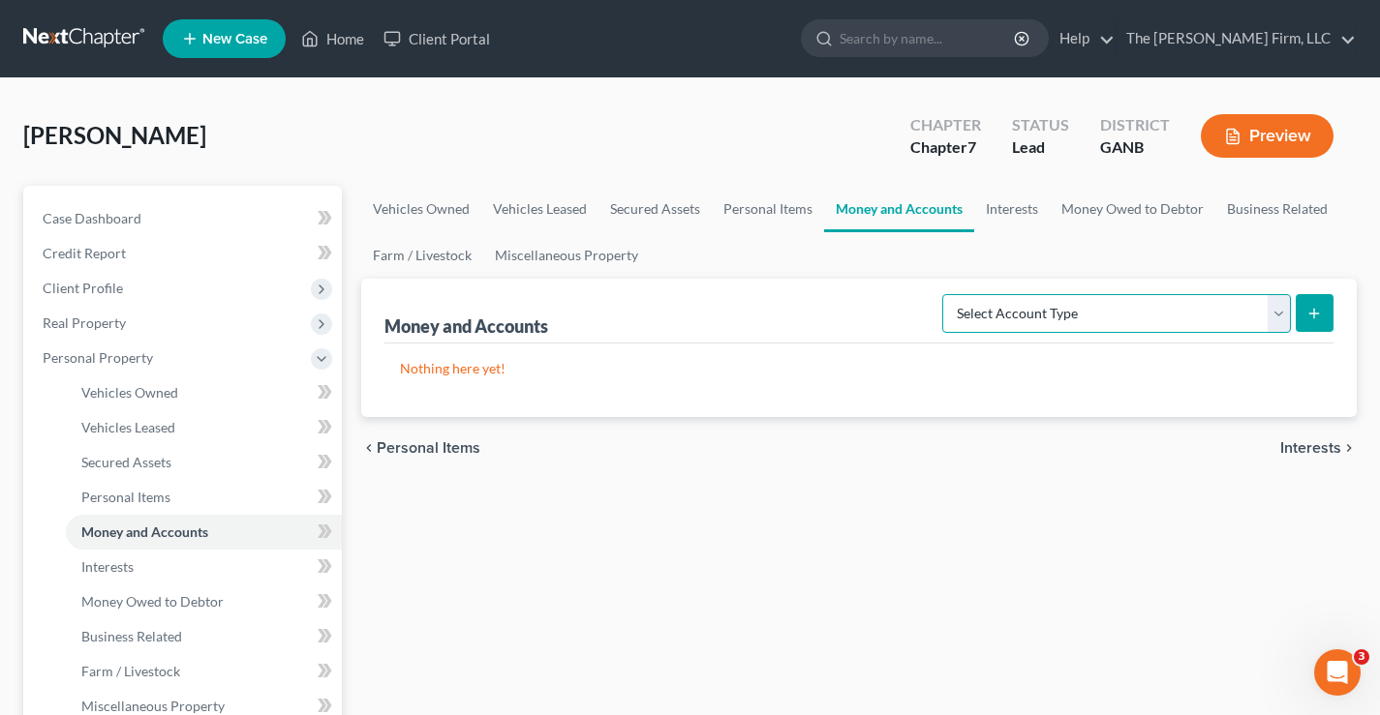
click at [1182, 316] on select "Select Account Type Brokerage Cash on Hand Certificates of Deposit Checking Acc…" at bounding box center [1116, 313] width 349 height 39
select select "checking"
click at [946, 294] on select "Select Account Type Brokerage Cash on Hand Certificates of Deposit Checking Acc…" at bounding box center [1116, 313] width 349 height 39
click at [1316, 317] on icon "submit" at bounding box center [1313, 313] width 15 height 15
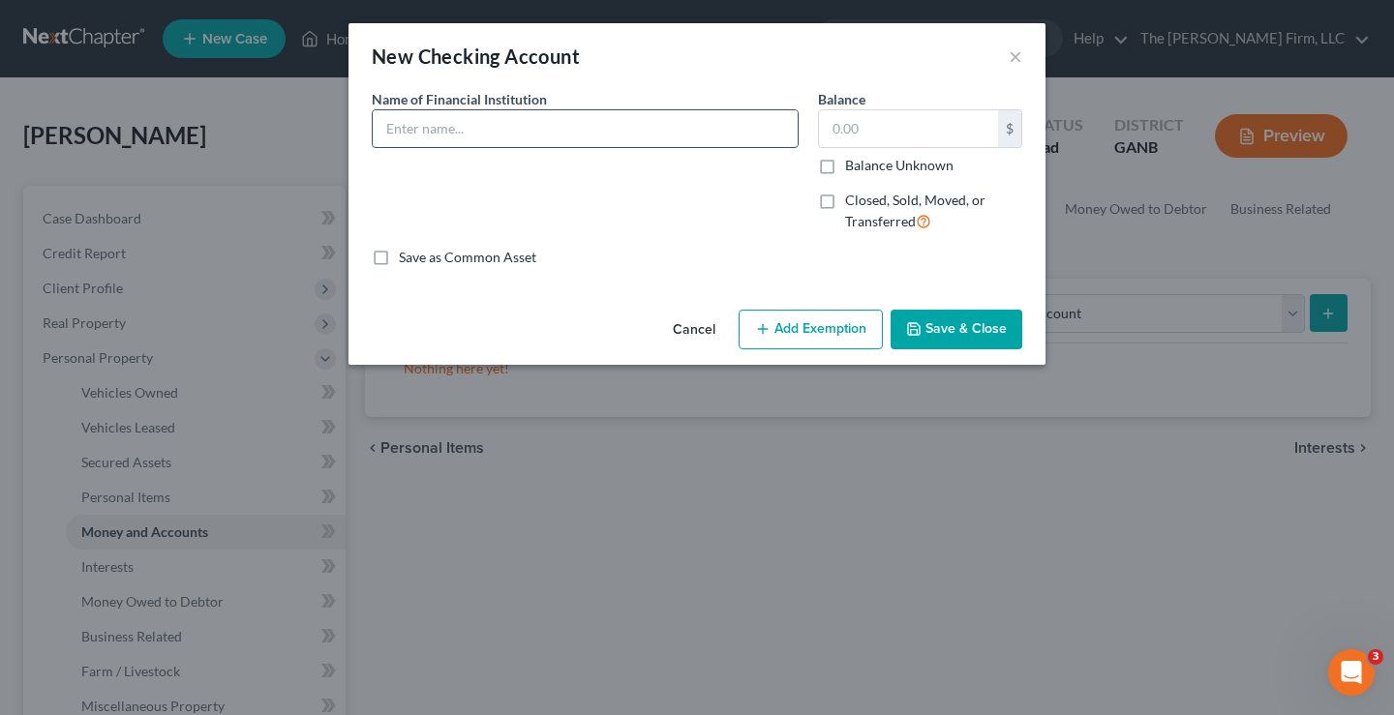
click at [418, 127] on input "text" at bounding box center [585, 128] width 425 height 37
type input "NE Savings Bank"
type input "500"
click at [827, 333] on button "Add Exemption" at bounding box center [811, 330] width 144 height 41
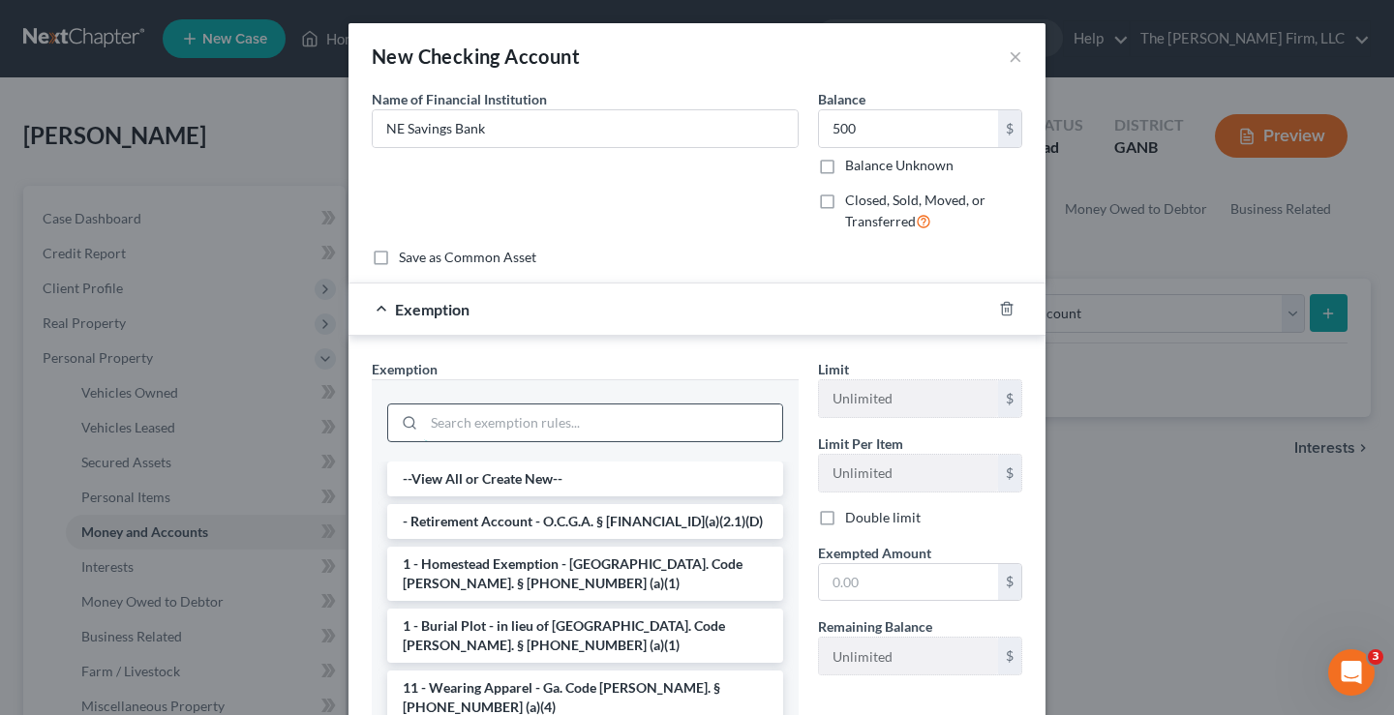
click at [522, 411] on input "search" at bounding box center [603, 423] width 358 height 37
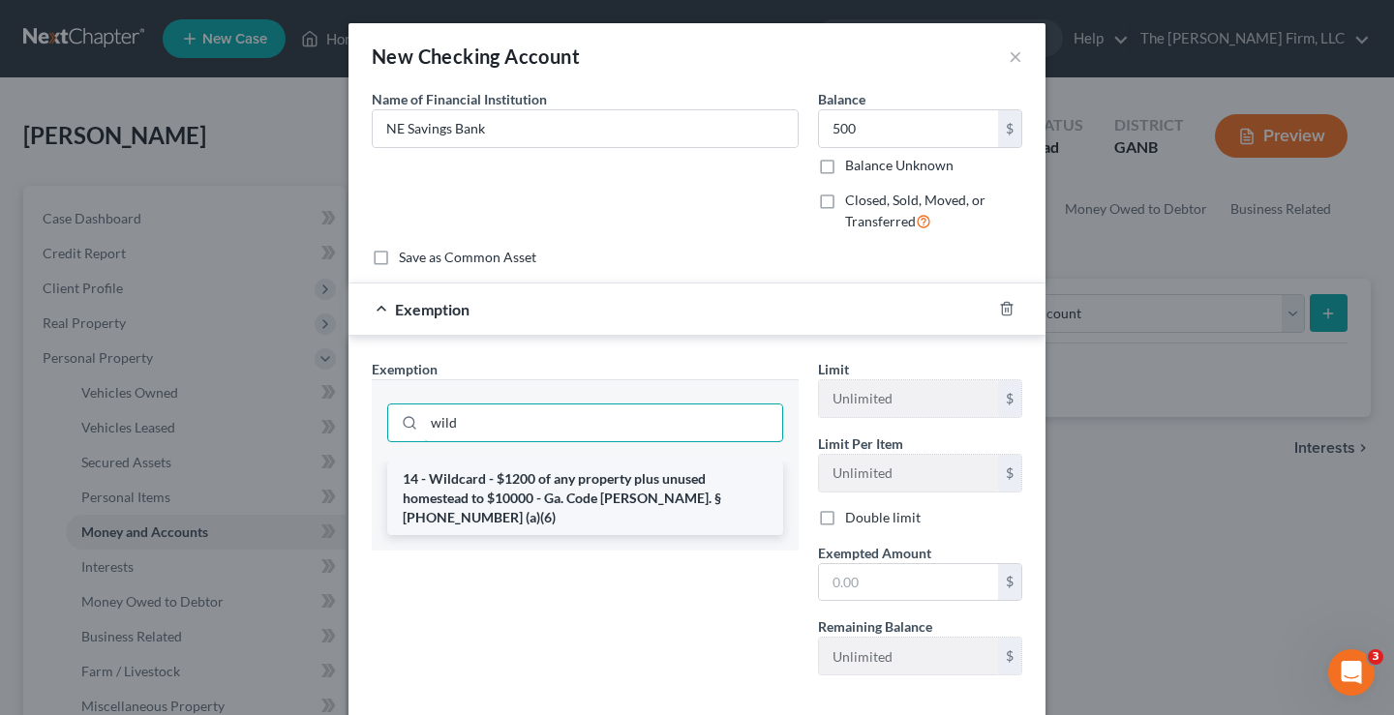
type input "wild"
click at [544, 497] on li "14 - Wildcard - $1200 of any property plus unused homestead to $10000 - Ga. Cod…" at bounding box center [585, 499] width 396 height 74
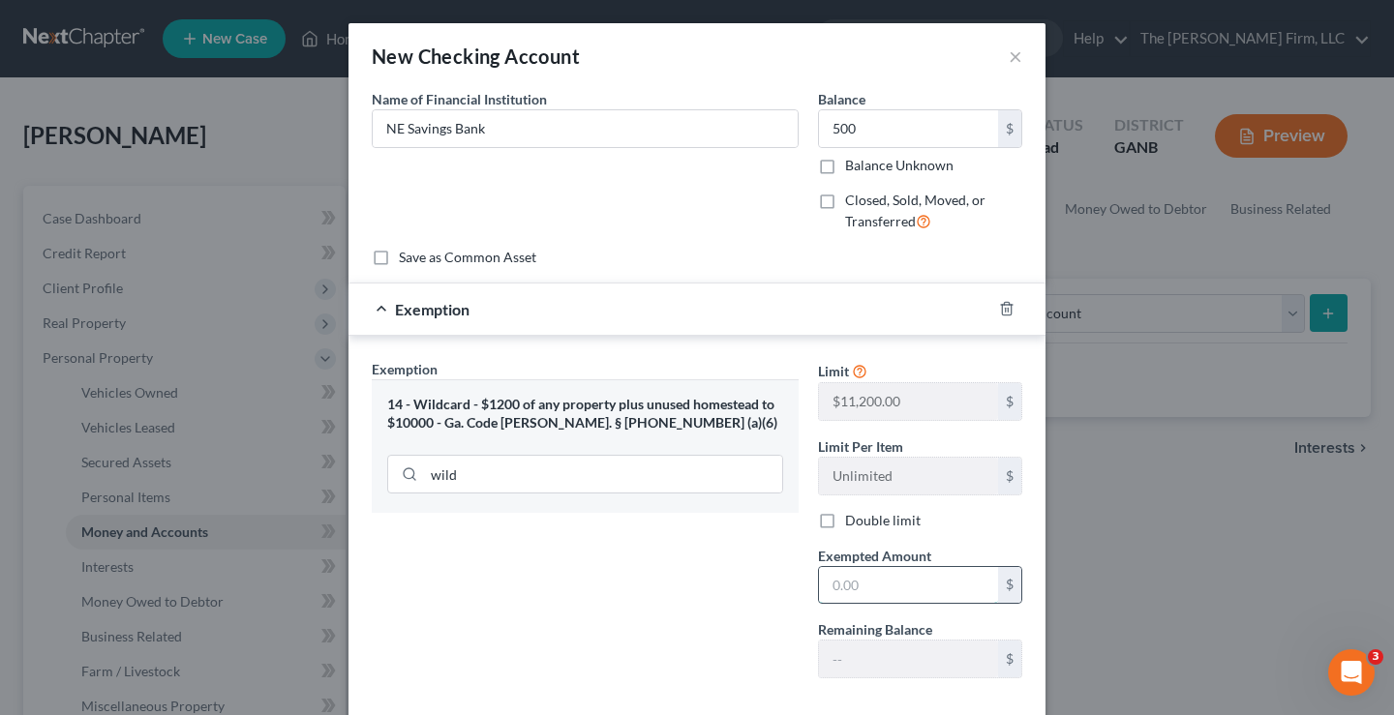
click at [852, 588] on input "text" at bounding box center [908, 585] width 179 height 37
type input "500"
click at [682, 609] on div "Exemption Set must be selected for CA. Exemption * 14 - Wildcard - $1200 of any…" at bounding box center [585, 526] width 446 height 335
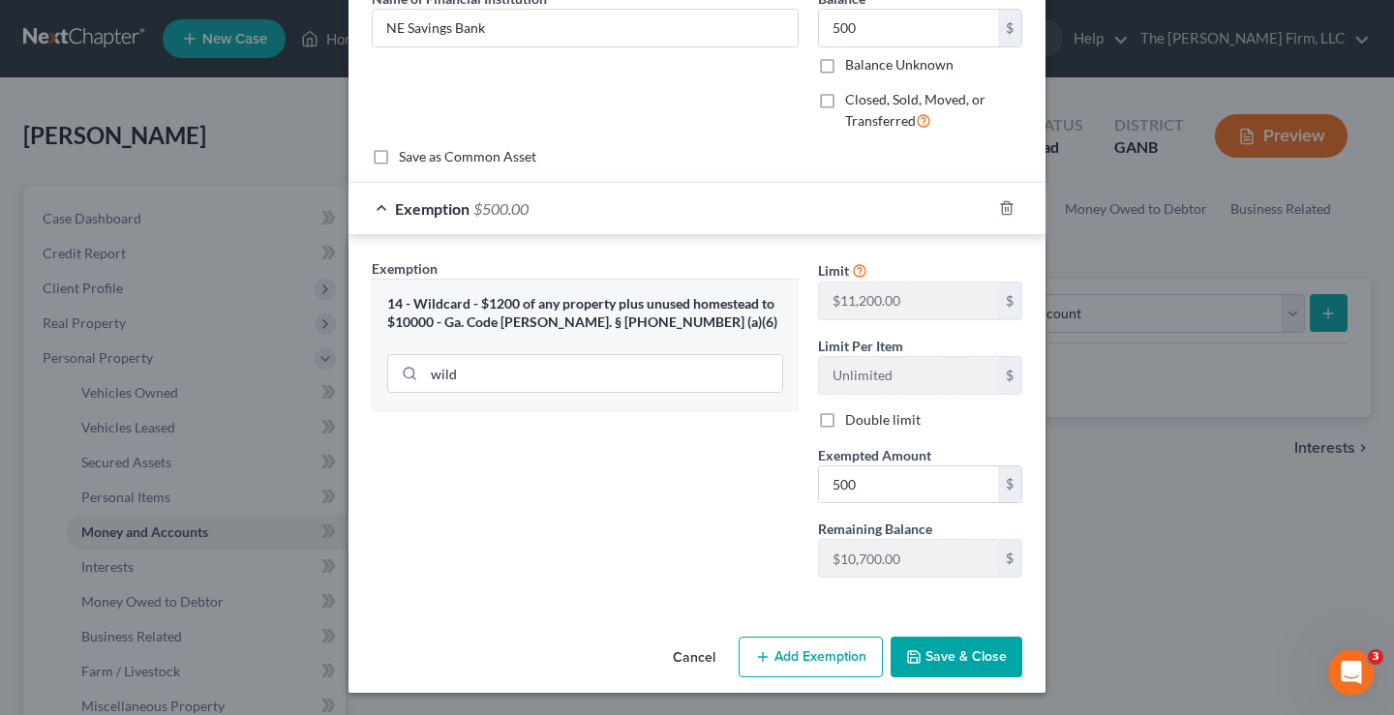
scroll to position [102, 0]
click at [944, 663] on button "Save & Close" at bounding box center [957, 656] width 132 height 41
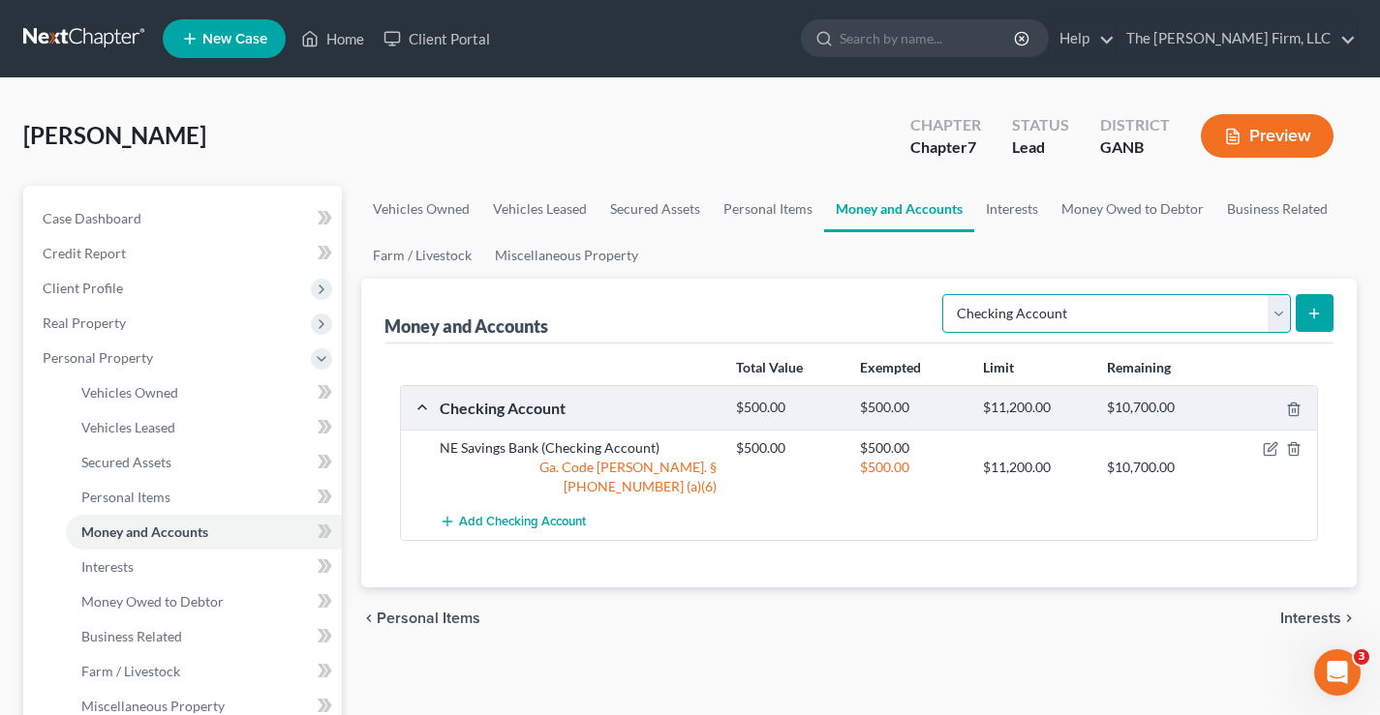
click at [1283, 309] on select "Select Account Type Brokerage Cash on Hand Certificates of Deposit Checking Acc…" at bounding box center [1116, 313] width 349 height 39
select select "savings"
click at [946, 294] on select "Select Account Type Brokerage Cash on Hand Certificates of Deposit Checking Acc…" at bounding box center [1116, 313] width 349 height 39
click at [1310, 310] on icon "submit" at bounding box center [1313, 313] width 15 height 15
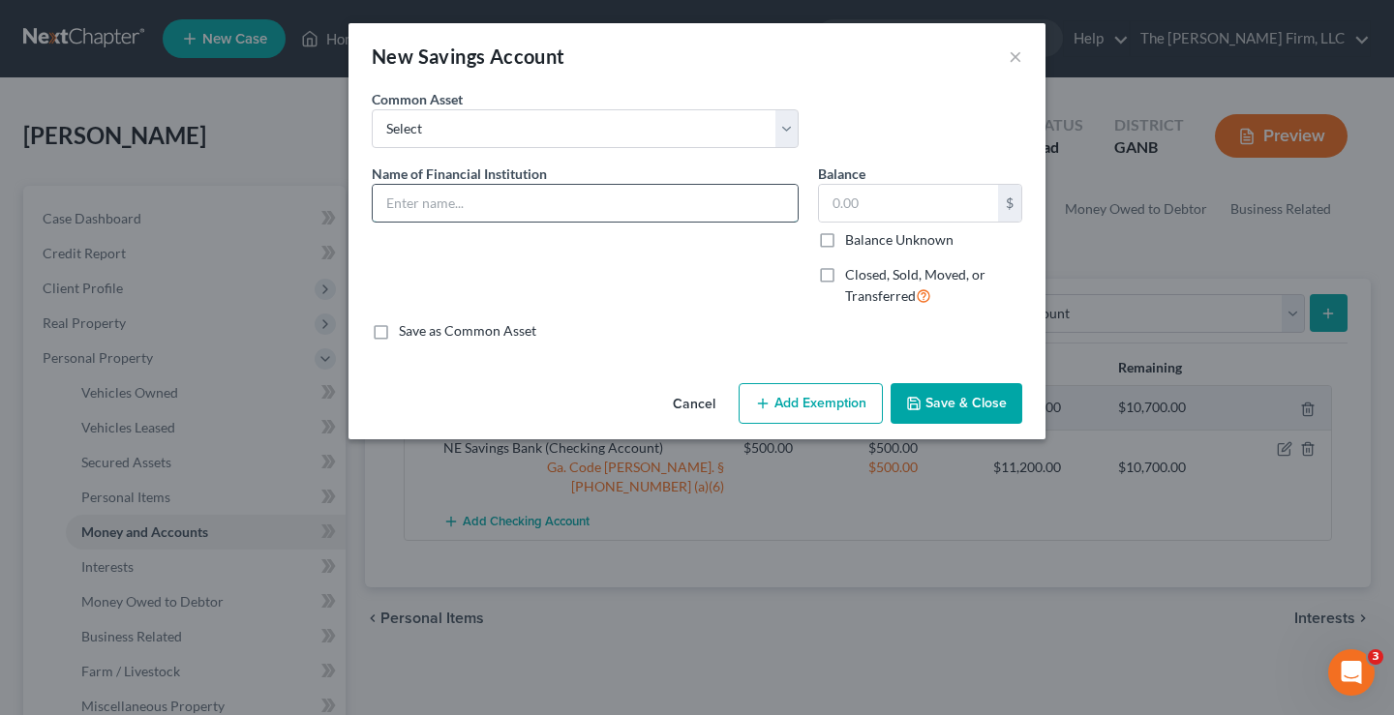
click at [443, 202] on input "text" at bounding box center [585, 203] width 425 height 37
type input "NE Savings Bank"
click at [901, 205] on input "text" at bounding box center [908, 203] width 179 height 37
type input "10"
click at [817, 403] on button "Add Exemption" at bounding box center [811, 403] width 144 height 41
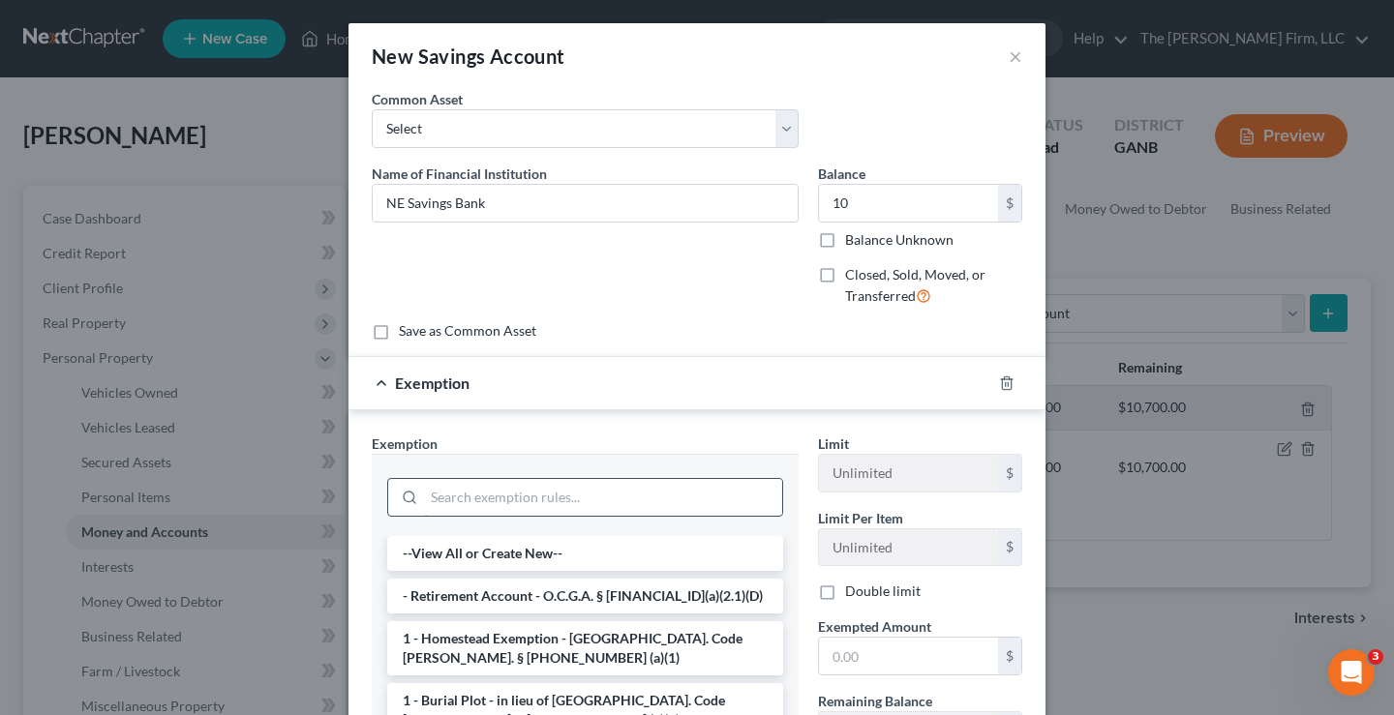
click at [496, 493] on input "search" at bounding box center [603, 497] width 358 height 37
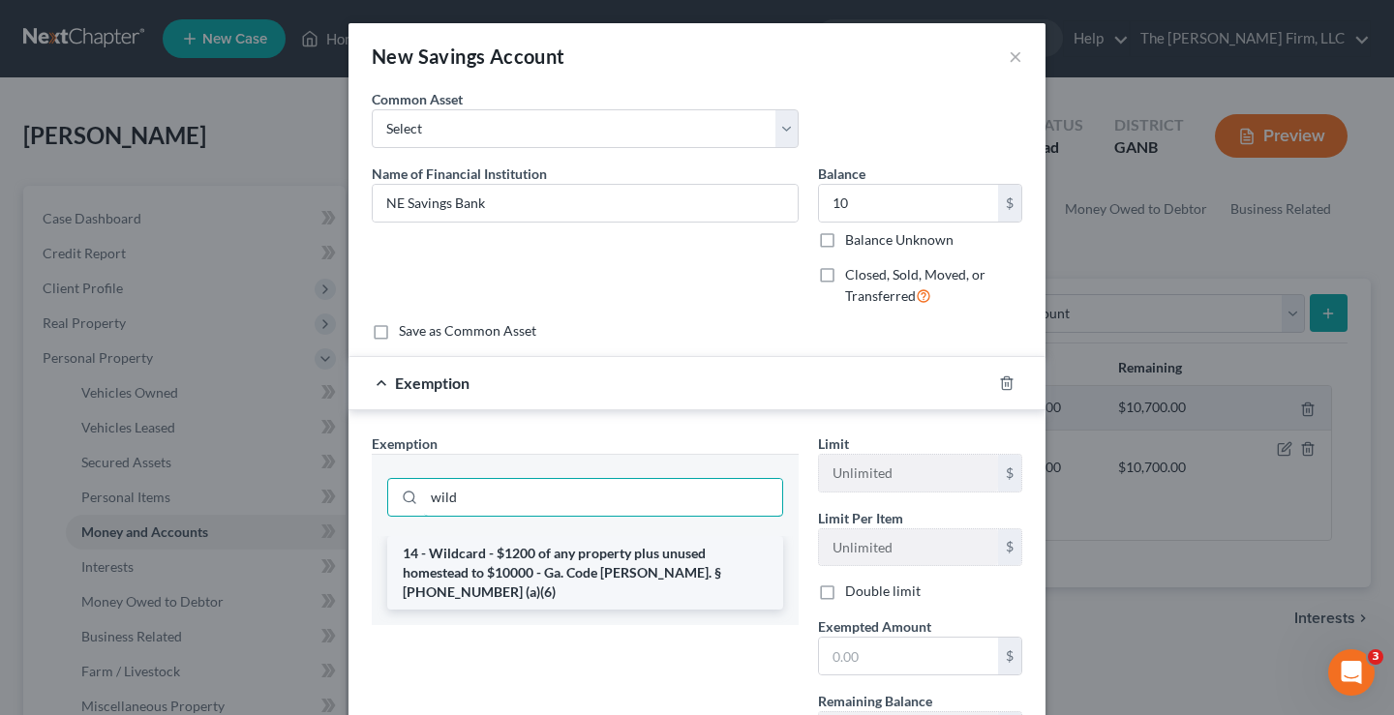
type input "wild"
click at [575, 570] on li "14 - Wildcard - $1200 of any property plus unused homestead to $10000 - Ga. Cod…" at bounding box center [585, 573] width 396 height 74
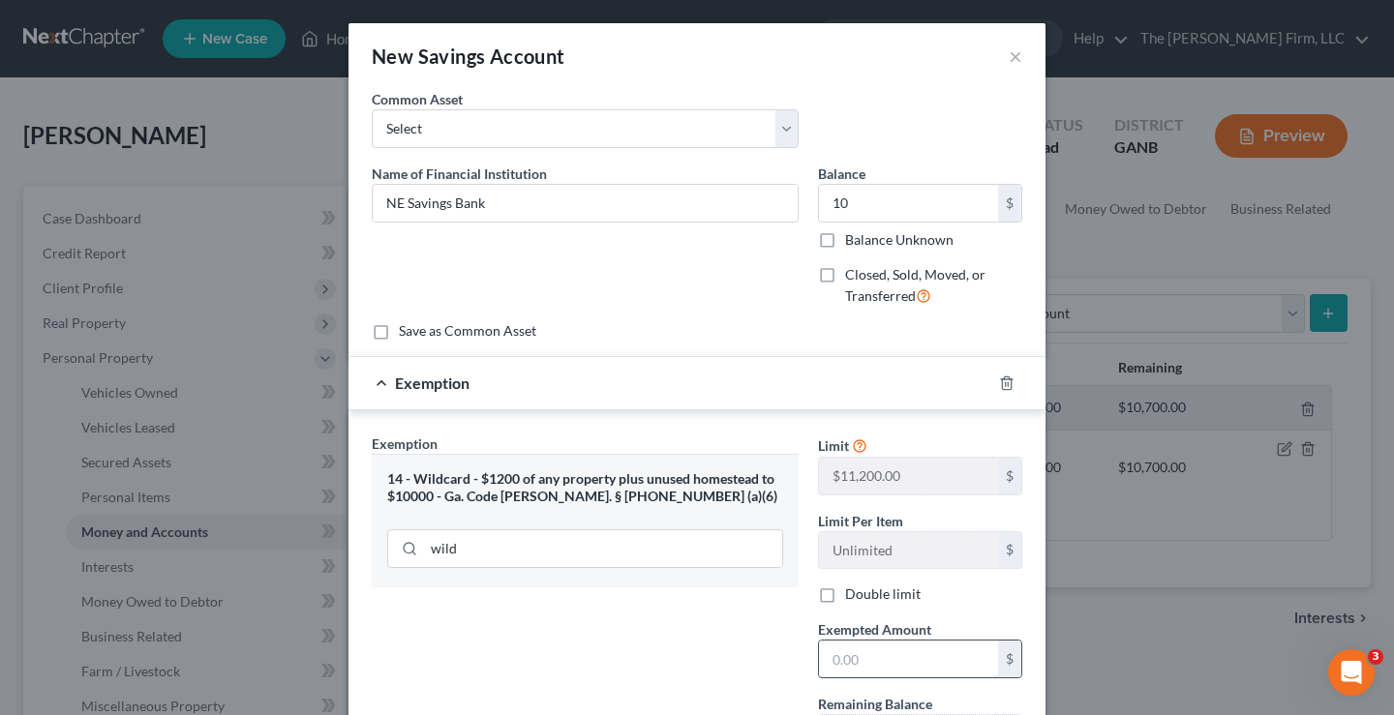
click at [867, 660] on input "text" at bounding box center [908, 659] width 179 height 37
type input "10"
click at [717, 657] on div "Exemption Set must be selected for CA. Exemption * 14 - Wildcard - $1200 of any…" at bounding box center [585, 601] width 446 height 335
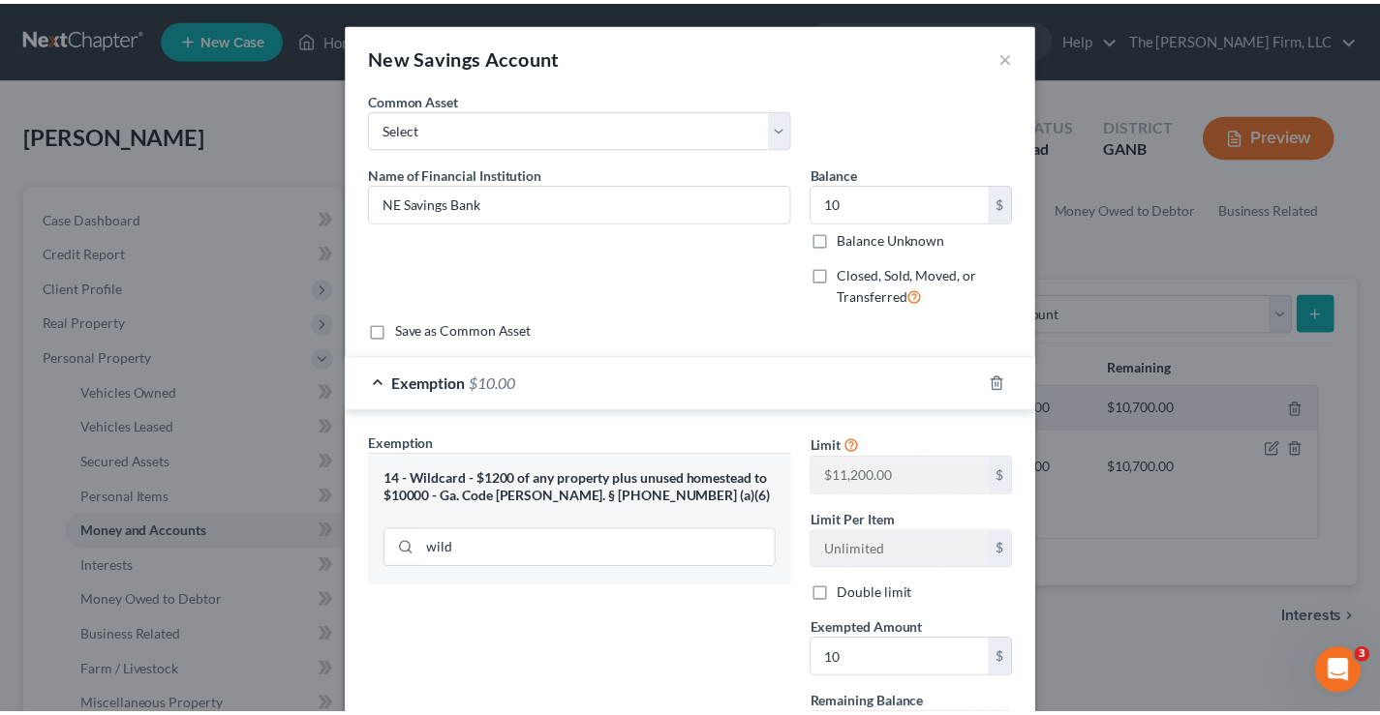
scroll to position [175, 0]
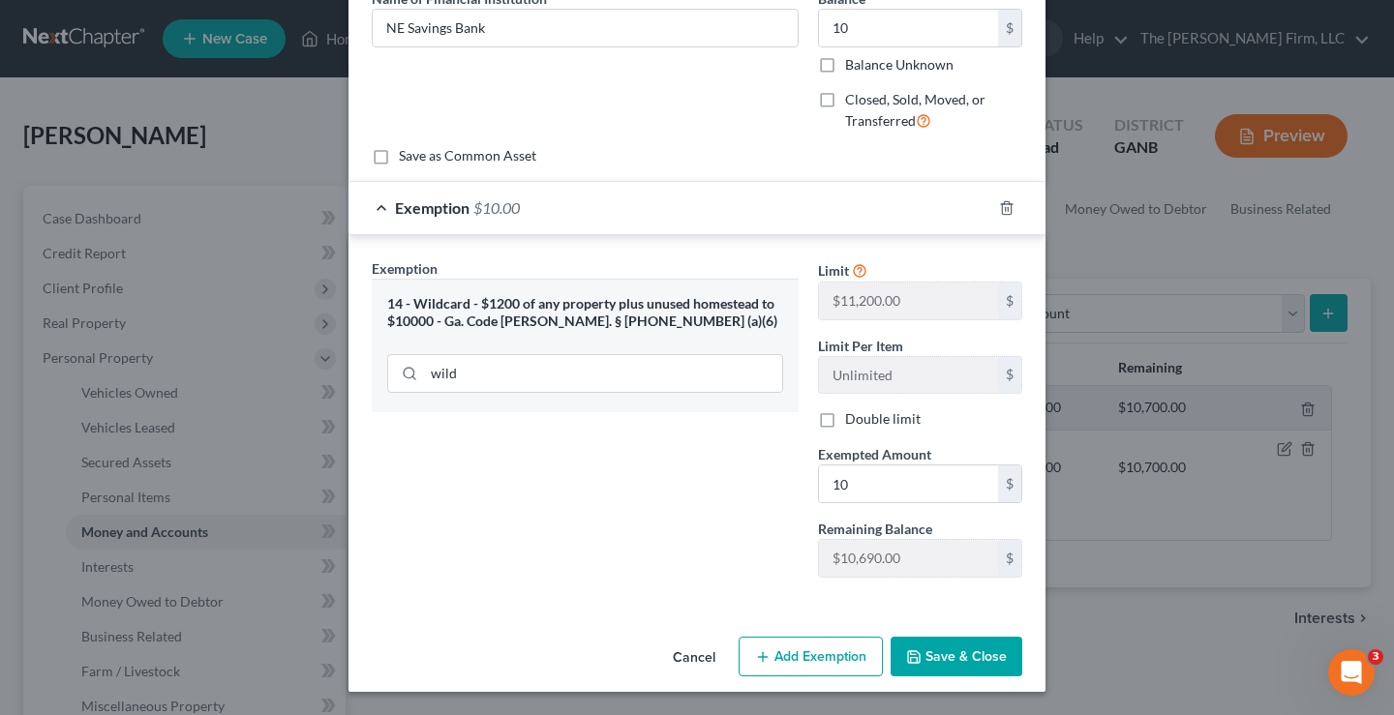
click at [927, 653] on button "Save & Close" at bounding box center [957, 657] width 132 height 41
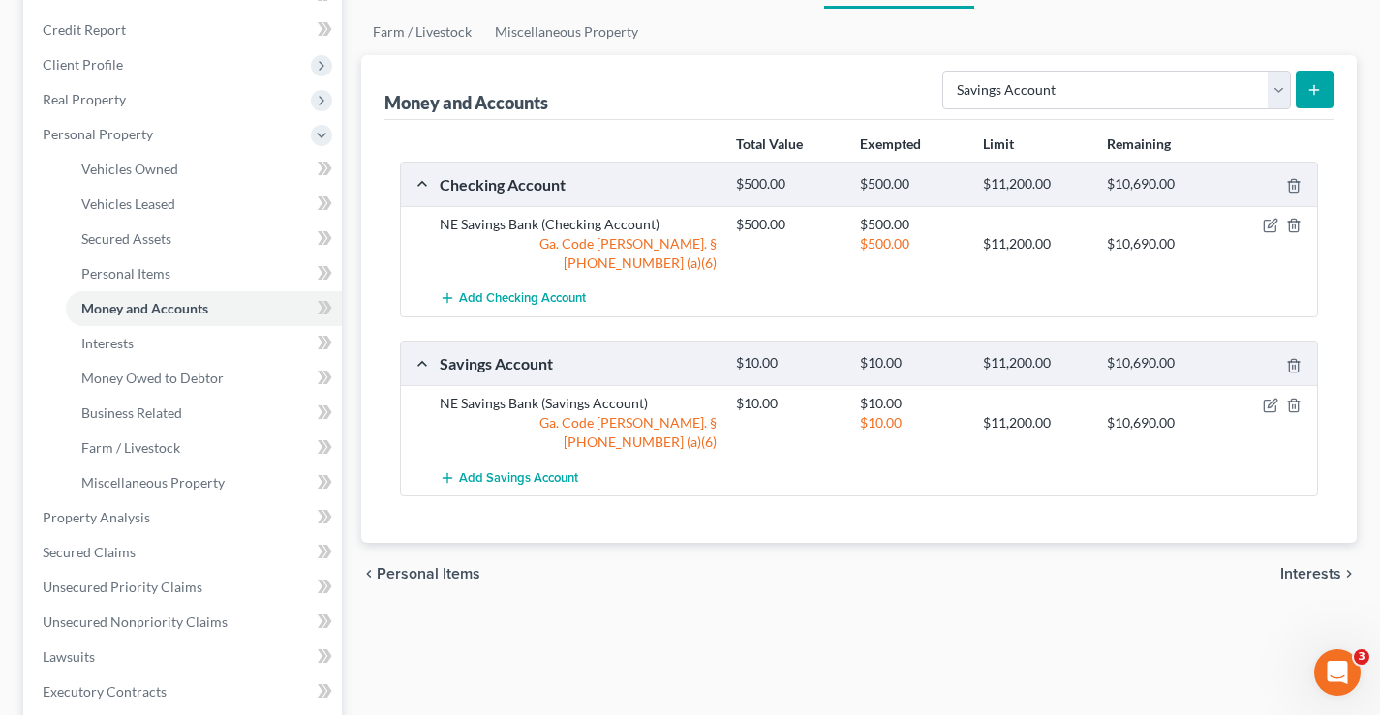
scroll to position [97, 0]
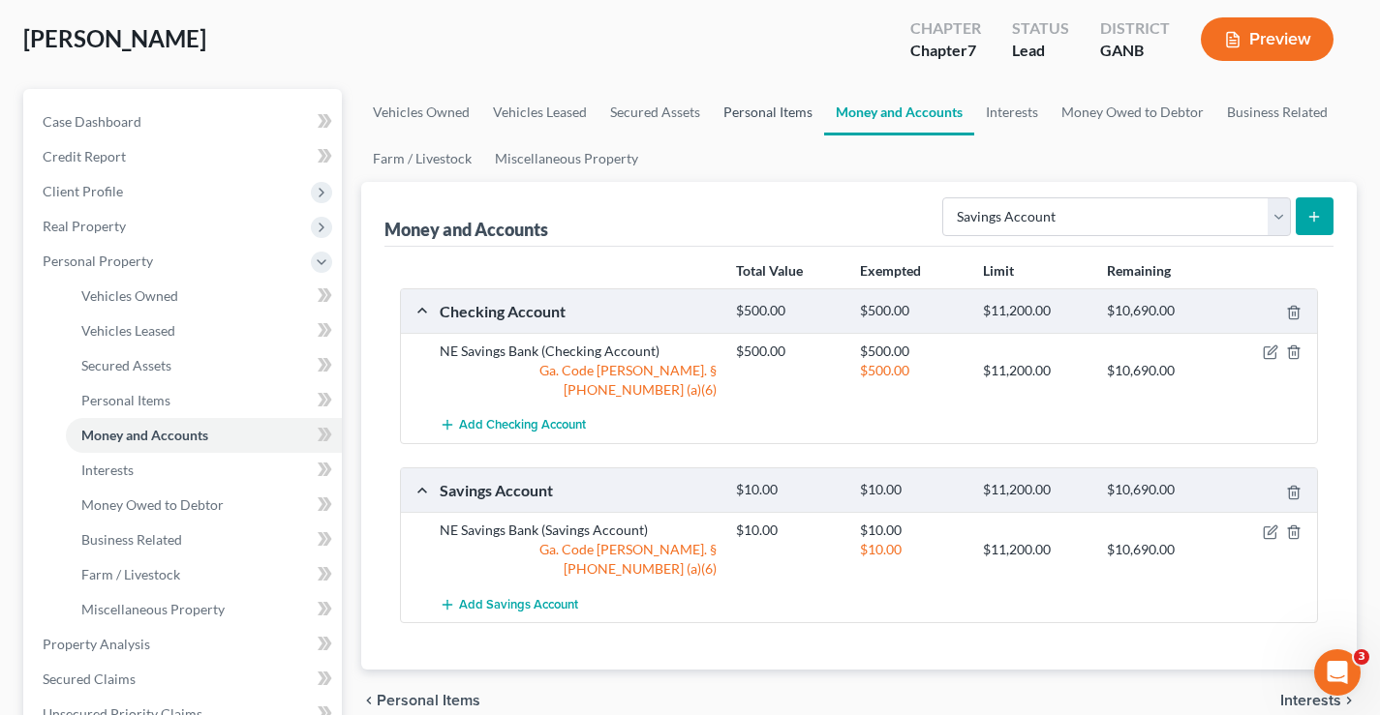
click at [757, 116] on link "Personal Items" at bounding box center [768, 112] width 112 height 46
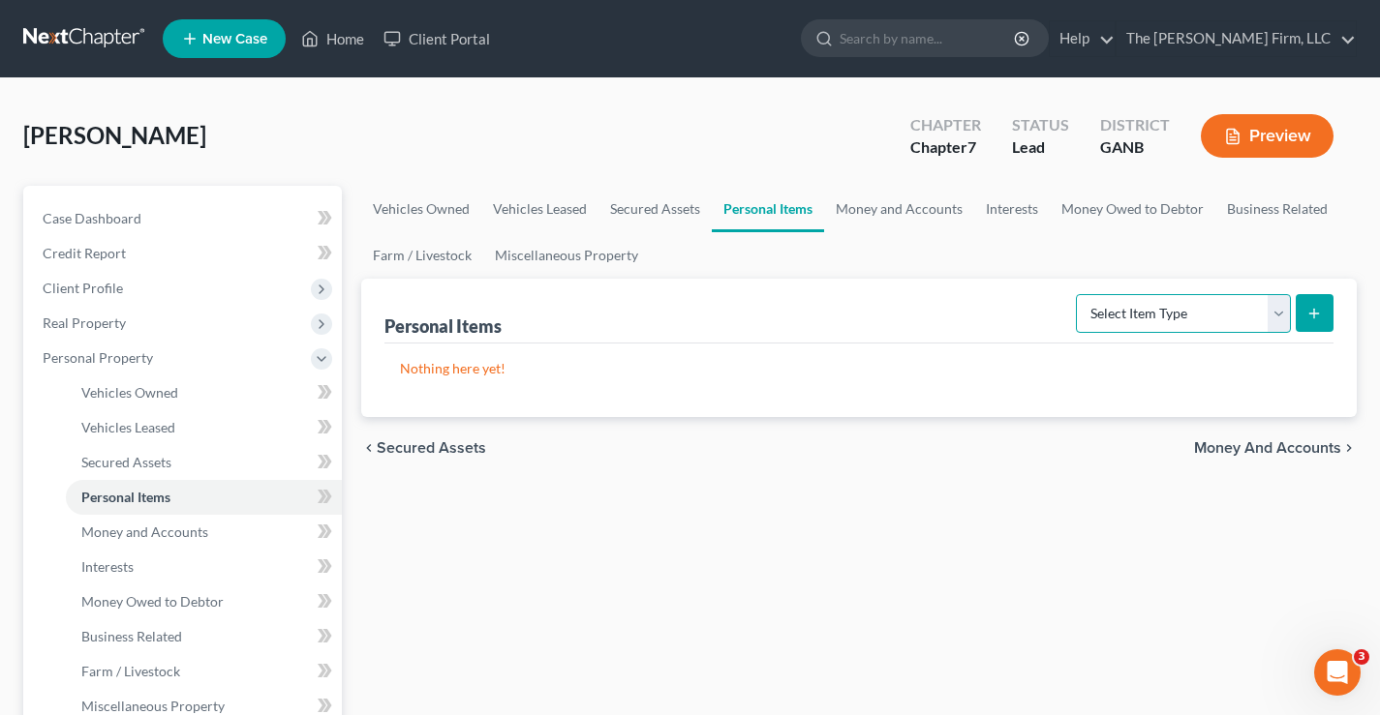
click at [1166, 312] on select "Select Item Type Clothing Collectibles Of Value Electronics Firearms Household …" at bounding box center [1183, 313] width 215 height 39
select select "household_goods"
click at [1078, 294] on select "Select Item Type Clothing Collectibles Of Value Electronics Firearms Household …" at bounding box center [1183, 313] width 215 height 39
click at [1305, 312] on button "submit" at bounding box center [1314, 313] width 38 height 38
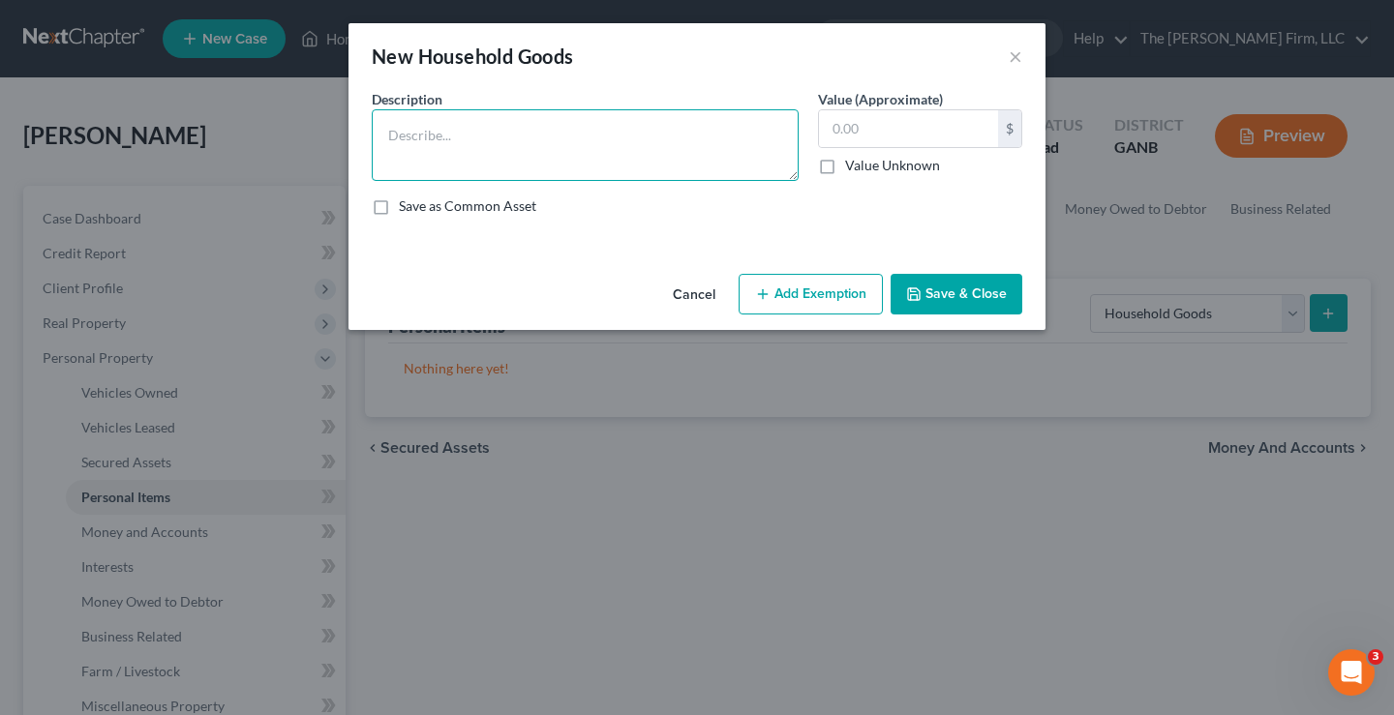
click at [410, 152] on textarea at bounding box center [585, 145] width 427 height 72
drag, startPoint x: 497, startPoint y: 134, endPoint x: 698, endPoint y: 166, distance: 203.9
click at [688, 164] on textarea "Household Goods 3000" at bounding box center [585, 145] width 427 height 72
type textarea "Household Goods"
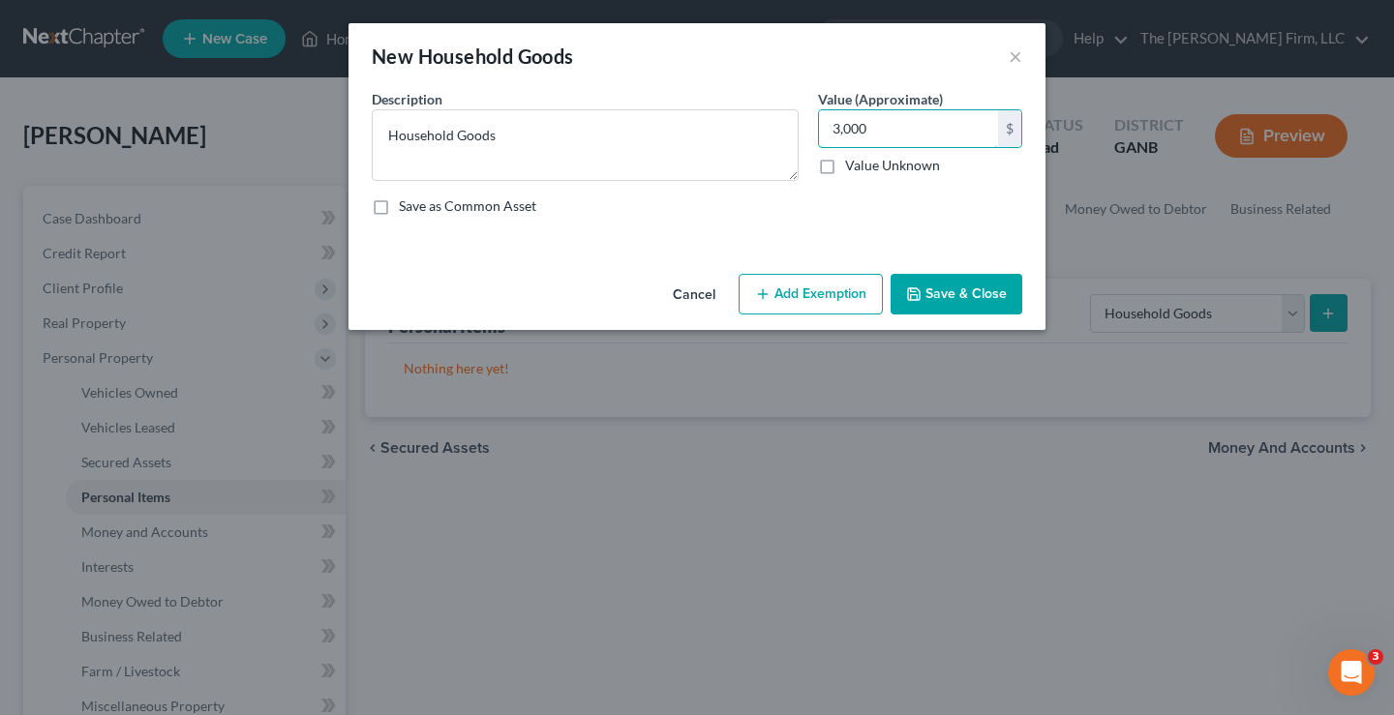
type input "3,000"
click at [816, 296] on button "Add Exemption" at bounding box center [811, 294] width 144 height 41
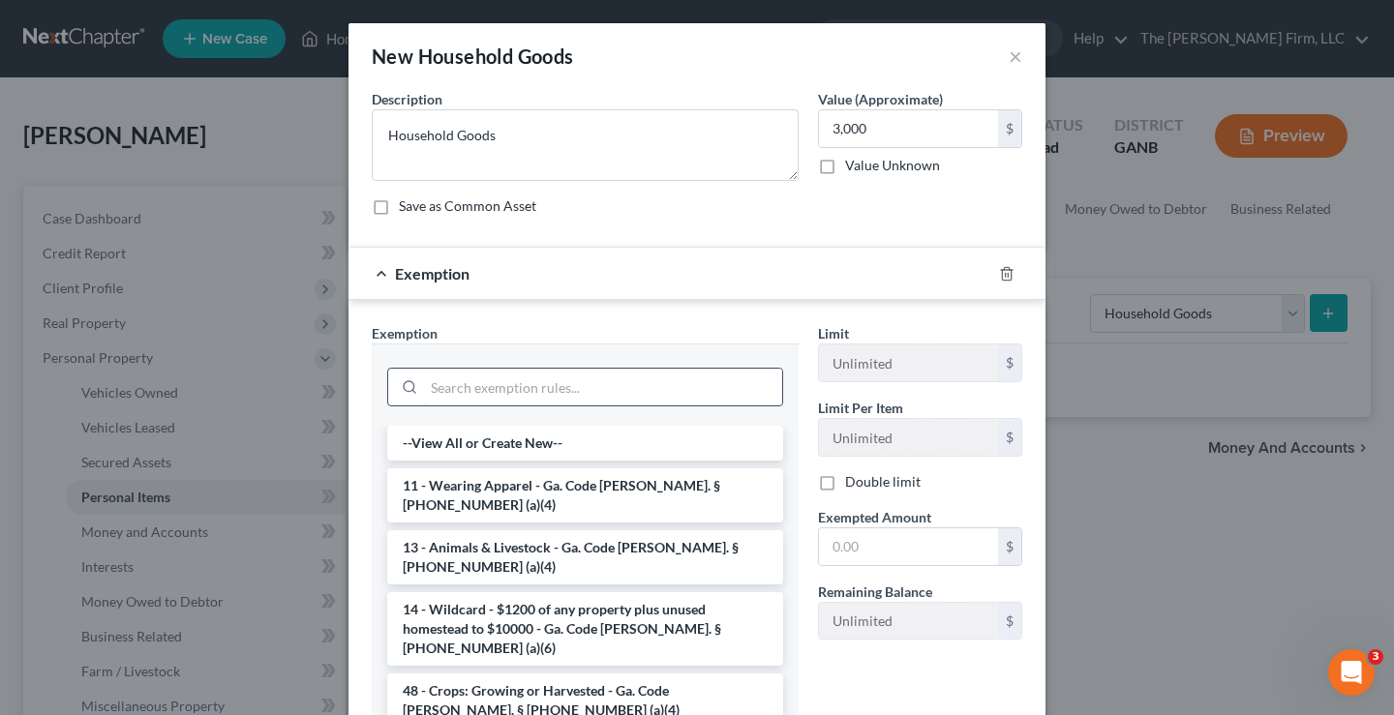
click at [462, 385] on input "search" at bounding box center [603, 387] width 358 height 37
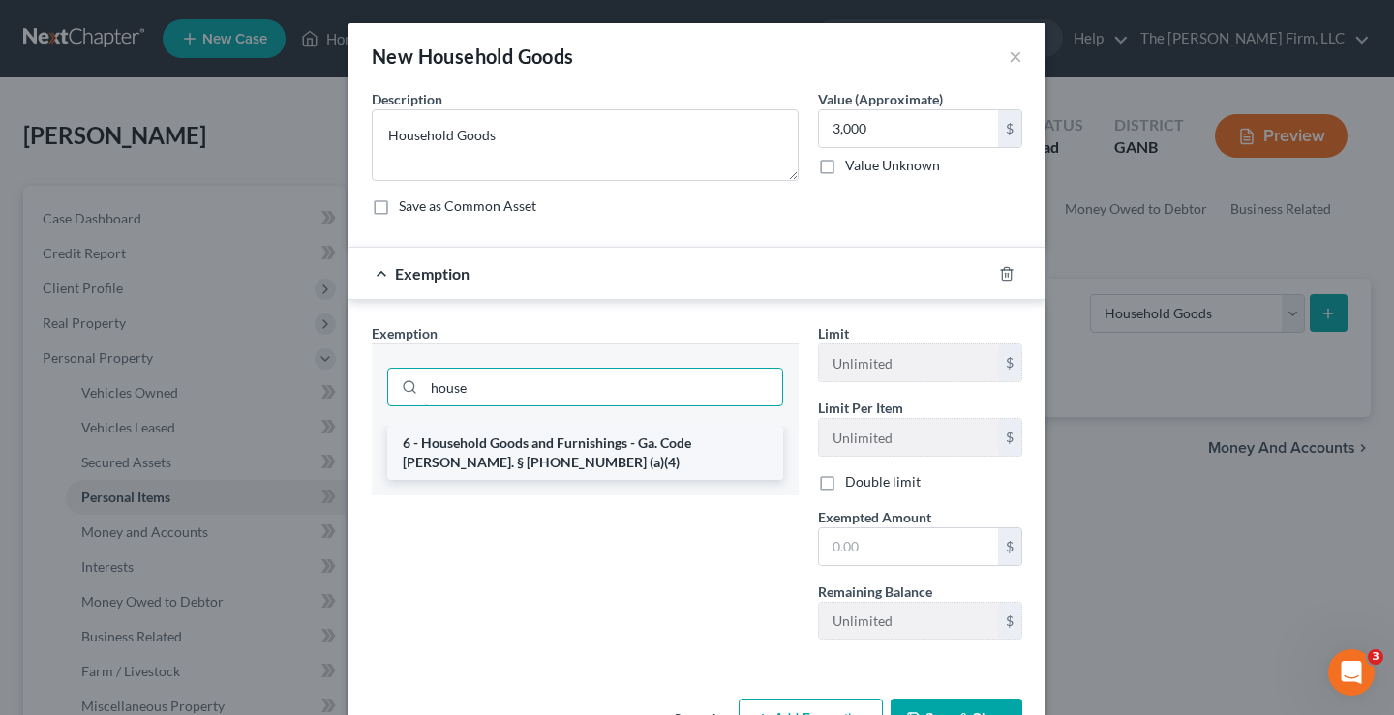
type input "house"
click at [509, 456] on li "6 - Household Goods and Furnishings - Ga. Code Ann. § 44-13-100 (a)(4)" at bounding box center [585, 453] width 396 height 54
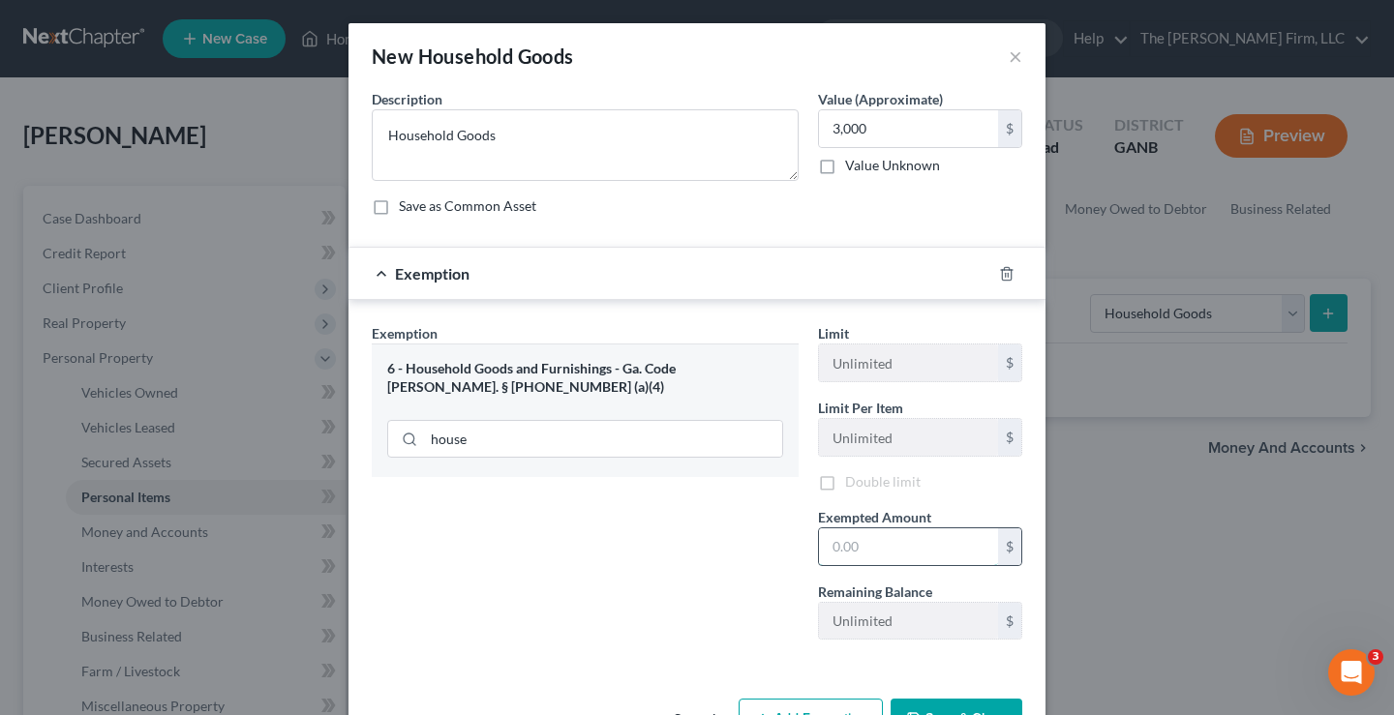
click at [828, 546] on input "text" at bounding box center [908, 547] width 179 height 37
type input "3,000"
click at [726, 543] on div "Exemption Set must be selected for CA. Exemption * 6 - Household Goods and Furn…" at bounding box center [585, 490] width 446 height 335
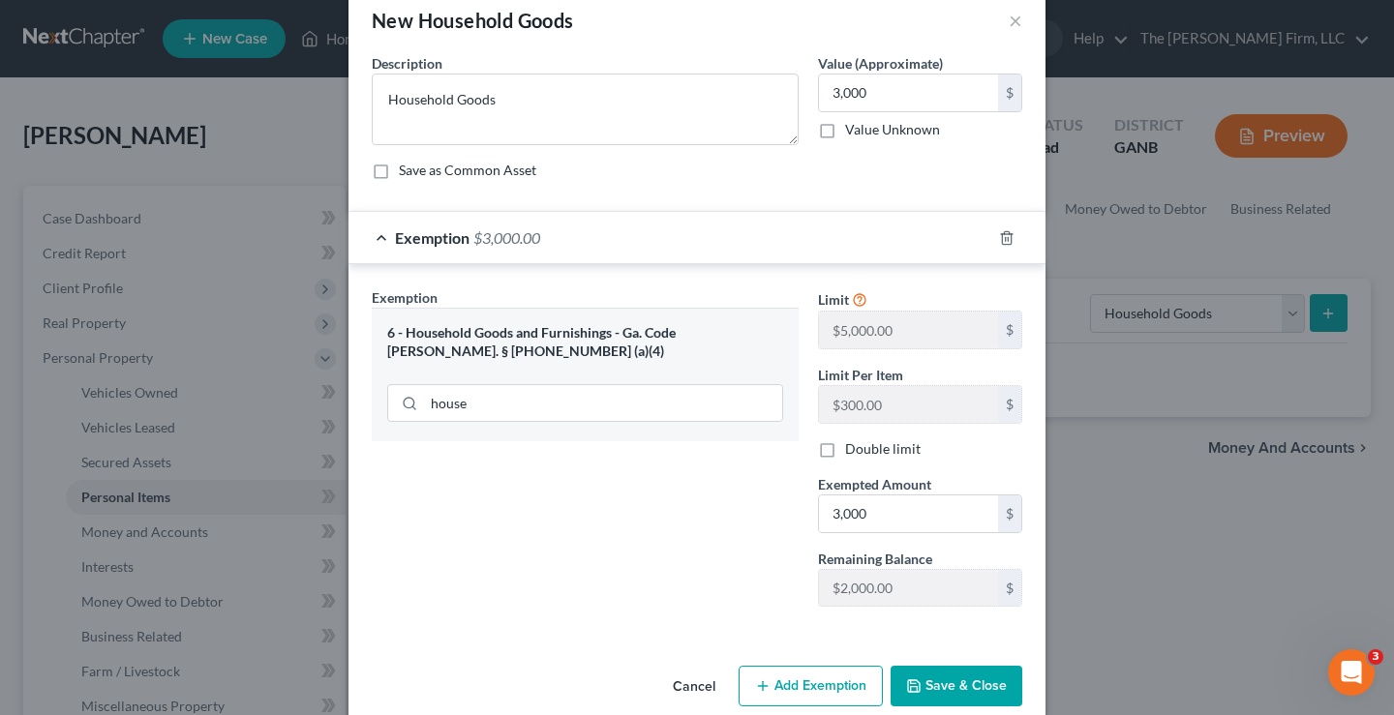
scroll to position [66, 0]
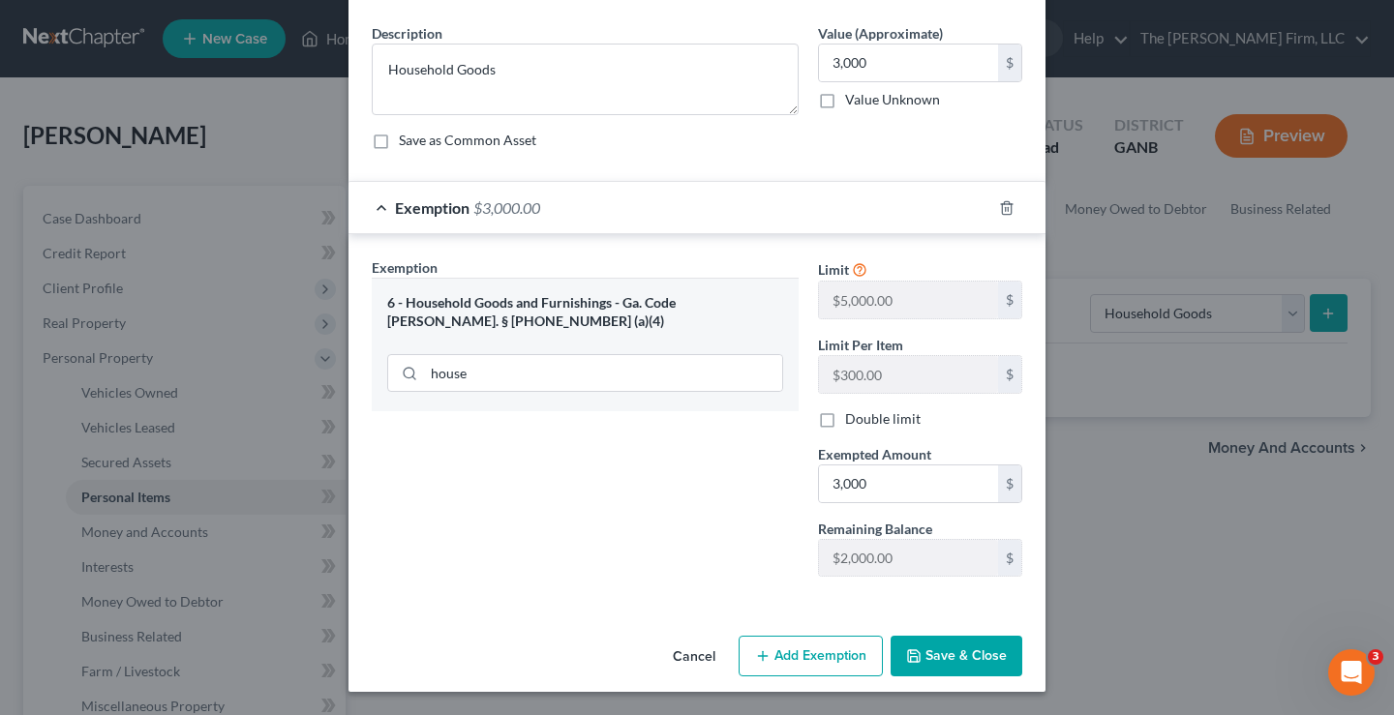
click at [982, 652] on button "Save & Close" at bounding box center [957, 656] width 132 height 41
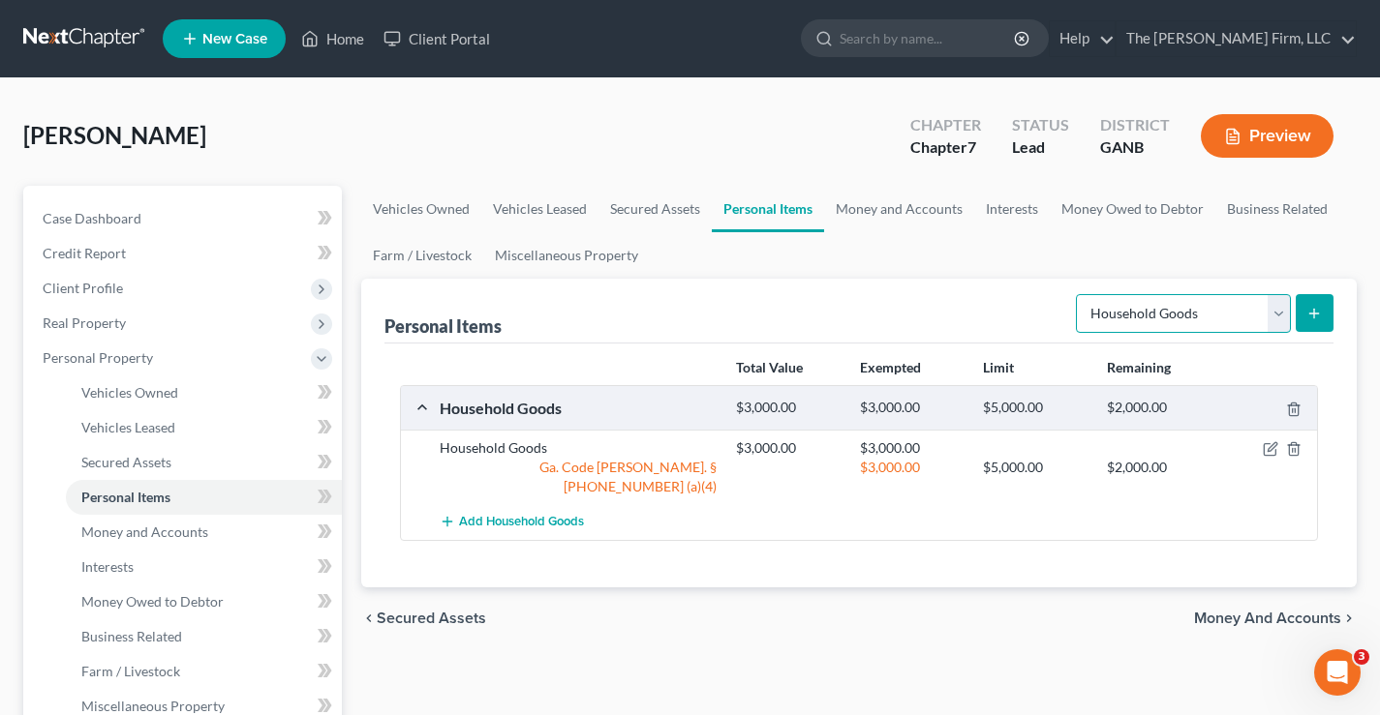
click at [1183, 319] on select "Select Item Type Clothing Collectibles Of Value Electronics Firearms Household …" at bounding box center [1183, 313] width 215 height 39
select select "clothing"
click at [1078, 294] on select "Select Item Type Clothing Collectibles Of Value Electronics Firearms Household …" at bounding box center [1183, 313] width 215 height 39
click at [1317, 313] on icon "submit" at bounding box center [1313, 313] width 15 height 15
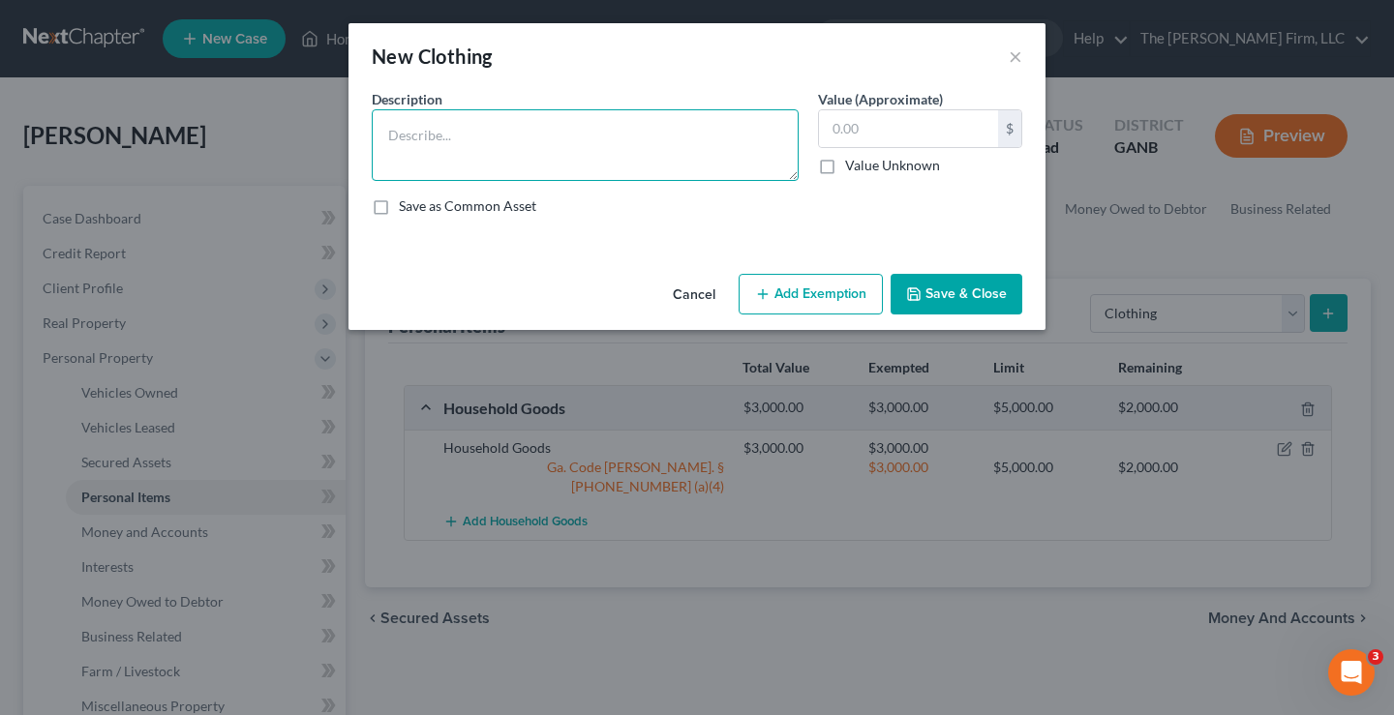
click at [502, 137] on textarea at bounding box center [585, 145] width 427 height 72
click at [404, 137] on textarea "CLothing" at bounding box center [585, 145] width 427 height 72
type textarea "Clothing"
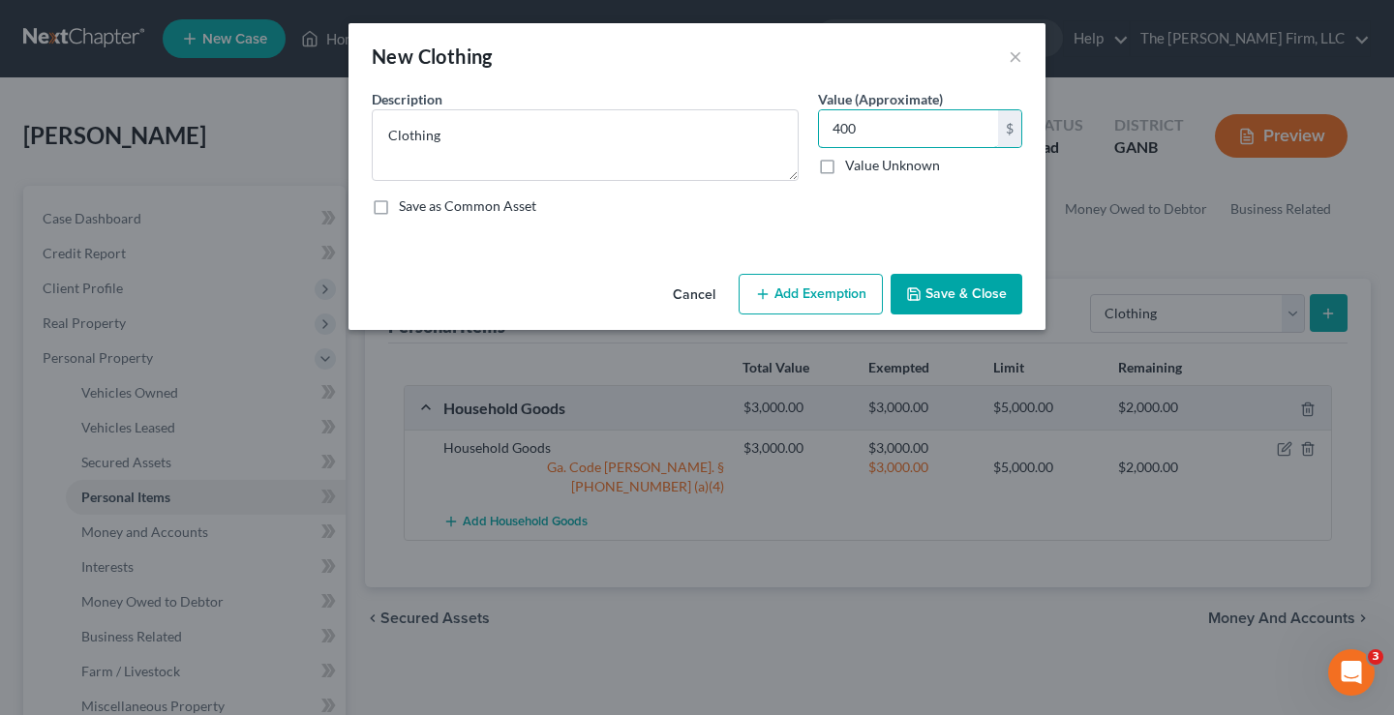
type input "400"
click at [823, 298] on button "Add Exemption" at bounding box center [811, 294] width 144 height 41
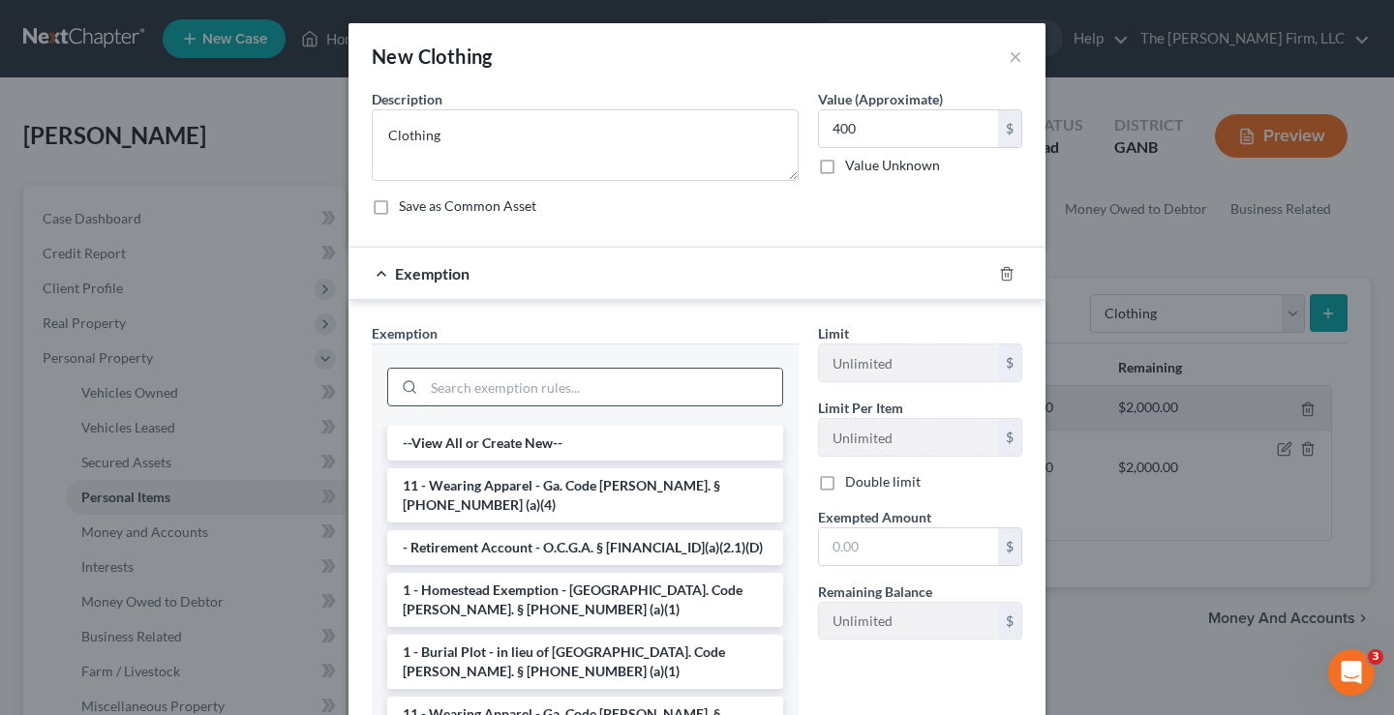
click at [458, 386] on input "search" at bounding box center [603, 387] width 358 height 37
click at [597, 486] on li "11 - Wearing Apparel - Ga. Code Ann. § 44-13-100 (a)(4)" at bounding box center [585, 496] width 396 height 54
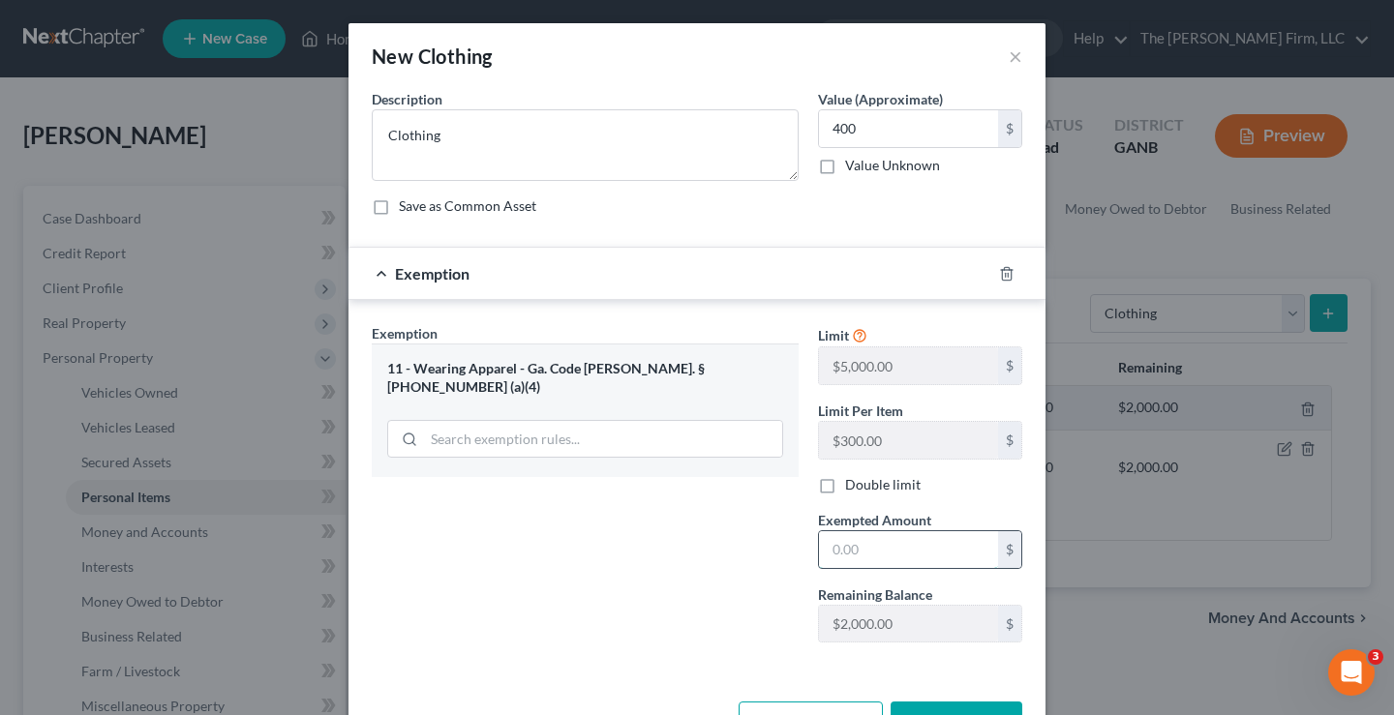
click at [844, 551] on input "text" at bounding box center [908, 550] width 179 height 37
type input "400"
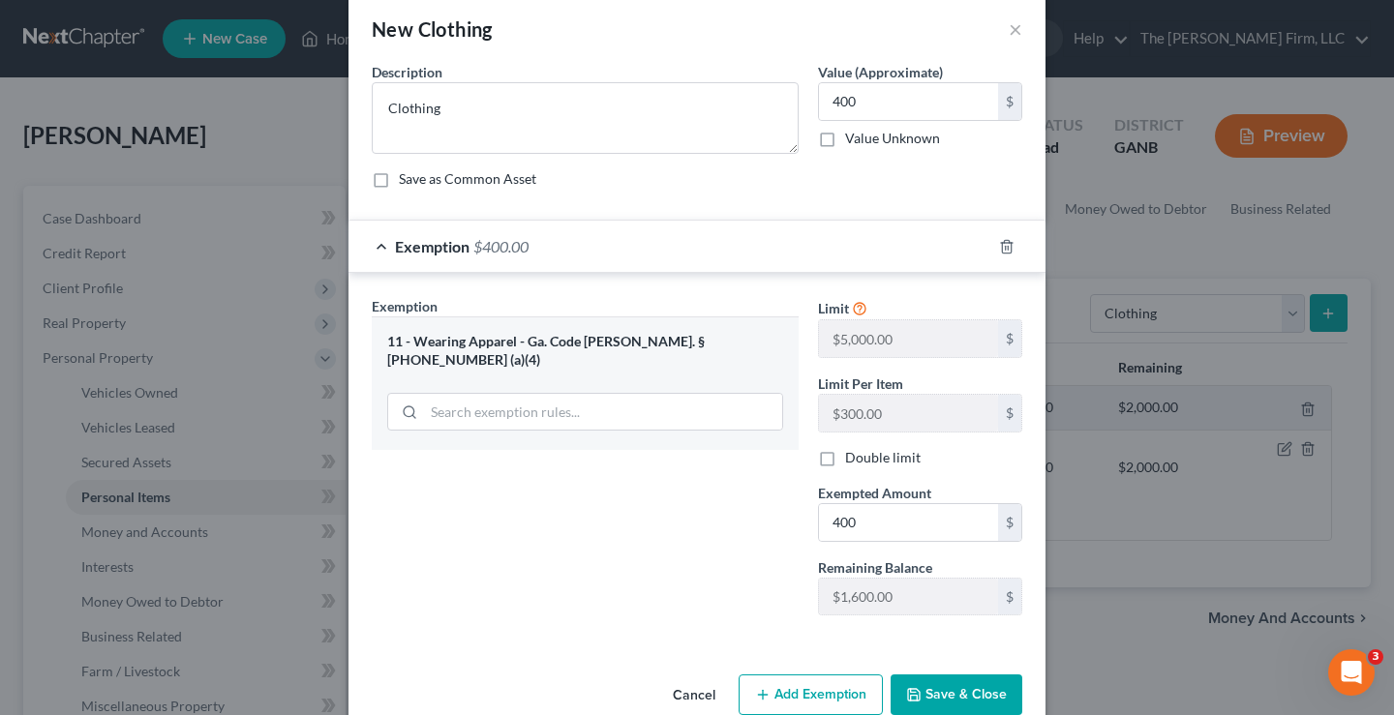
click at [615, 509] on div "Exemption Set must be selected for CA. Exemption * 11 - Wearing Apparel - Ga. C…" at bounding box center [585, 463] width 446 height 335
click at [965, 695] on button "Save & Close" at bounding box center [957, 695] width 132 height 41
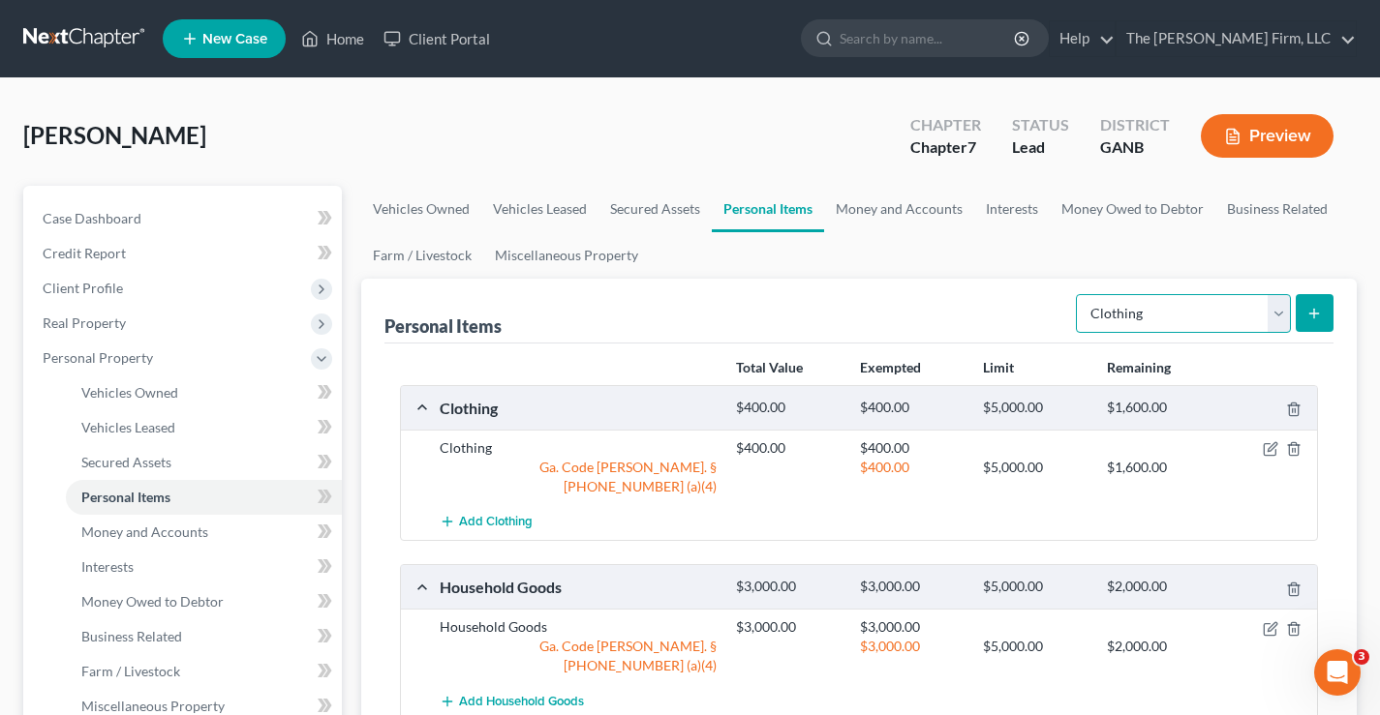
click at [1170, 321] on select "Select Item Type Clothing Collectibles Of Value Electronics Firearms Household …" at bounding box center [1183, 313] width 215 height 39
select select "jewelry"
click at [1078, 294] on select "Select Item Type Clothing Collectibles Of Value Electronics Firearms Household …" at bounding box center [1183, 313] width 215 height 39
click at [1316, 322] on button "submit" at bounding box center [1314, 313] width 38 height 38
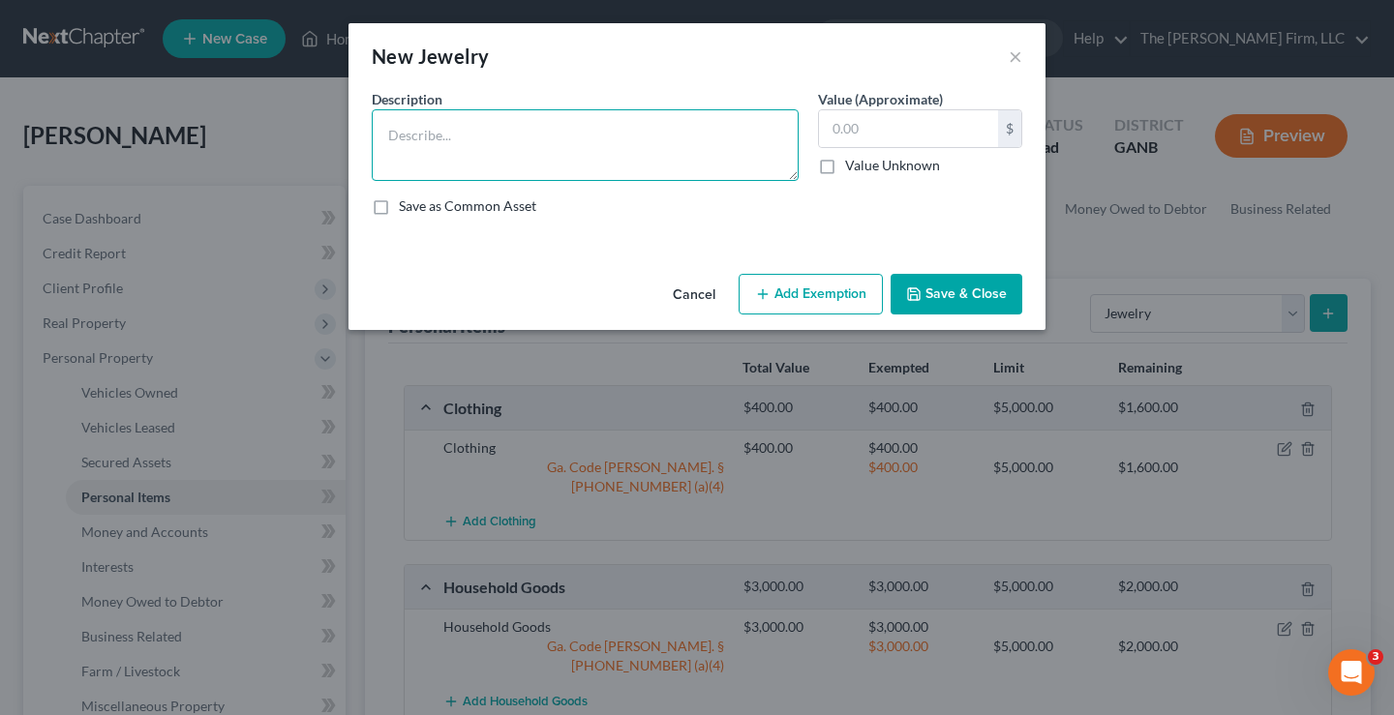
drag, startPoint x: 496, startPoint y: 142, endPoint x: 544, endPoint y: 77, distance: 80.9
click at [495, 140] on textarea at bounding box center [585, 145] width 427 height 72
type textarea "Jewelry"
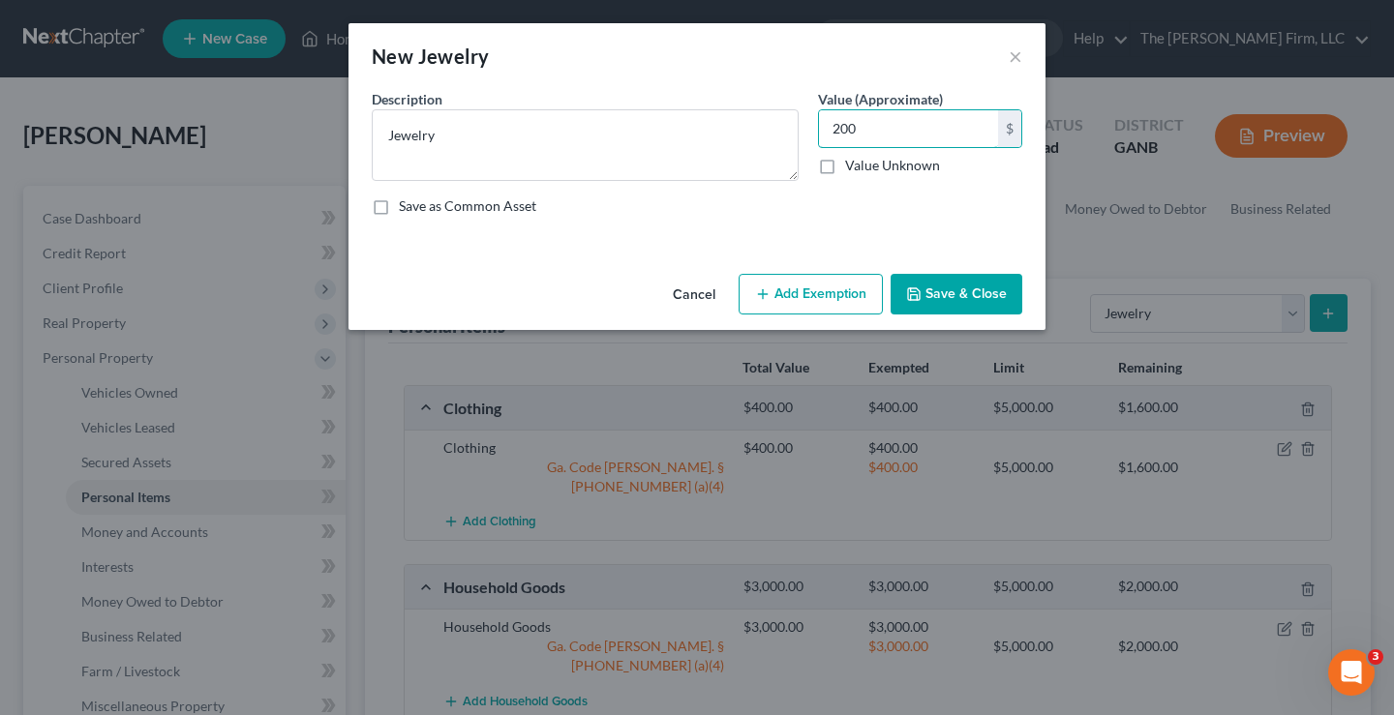
type input "200"
click at [831, 295] on button "Add Exemption" at bounding box center [811, 294] width 144 height 41
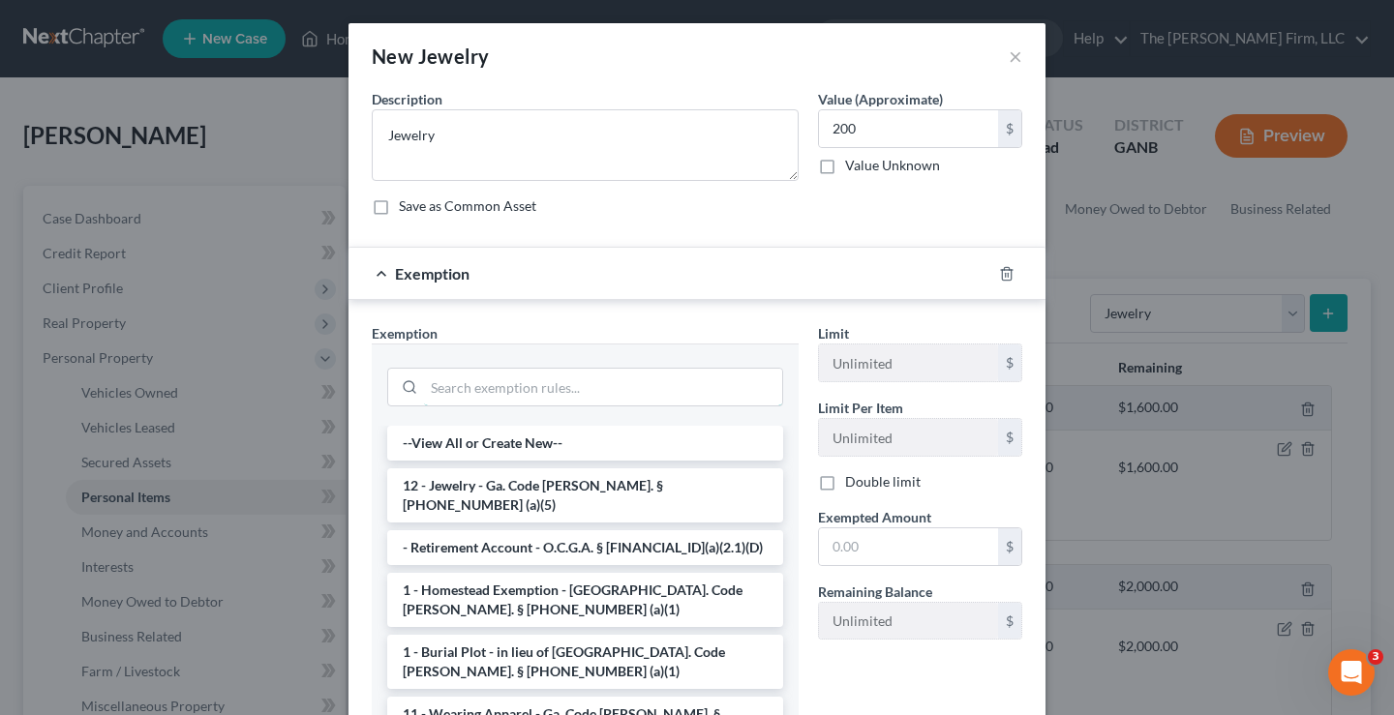
click at [467, 384] on input "search" at bounding box center [603, 387] width 358 height 37
click at [485, 486] on li "12 - Jewelry - Ga. Code Ann. § 44-13-100 (a)(5)" at bounding box center [585, 496] width 396 height 54
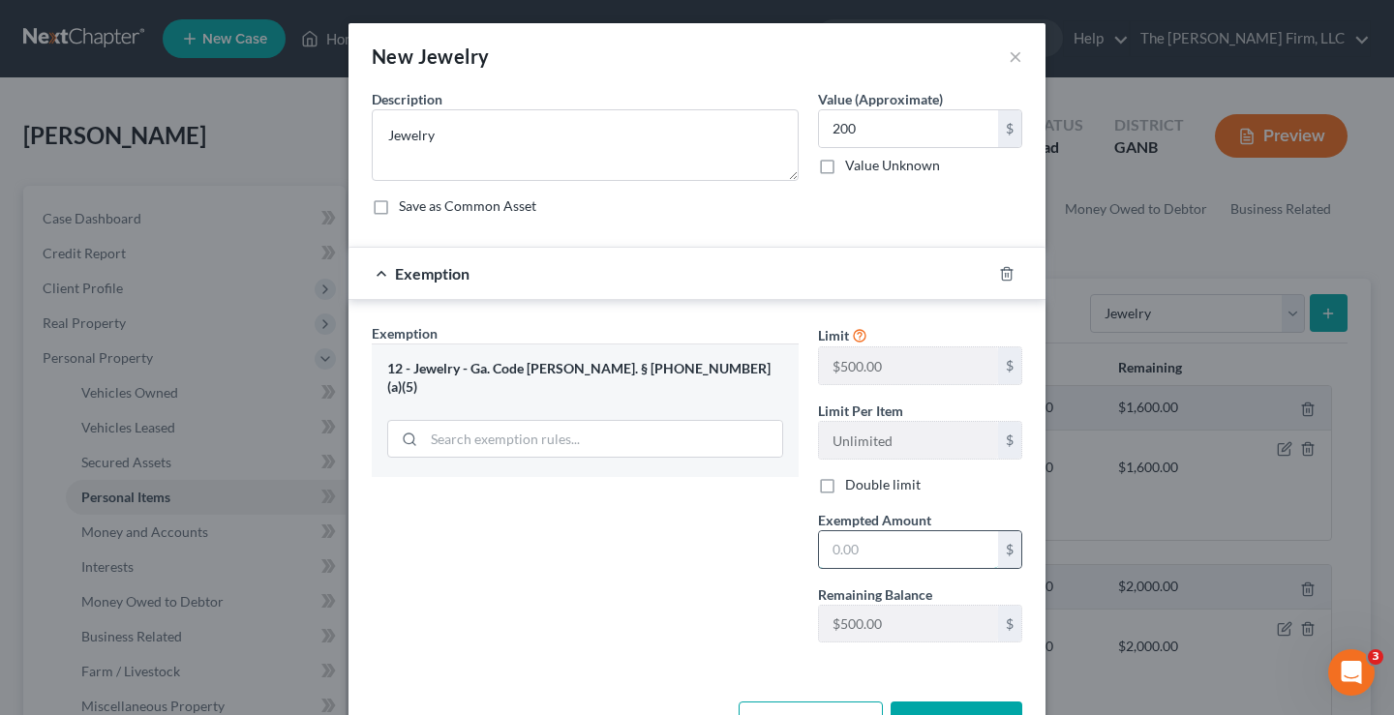
click at [870, 552] on input "text" at bounding box center [908, 550] width 179 height 37
type input "200"
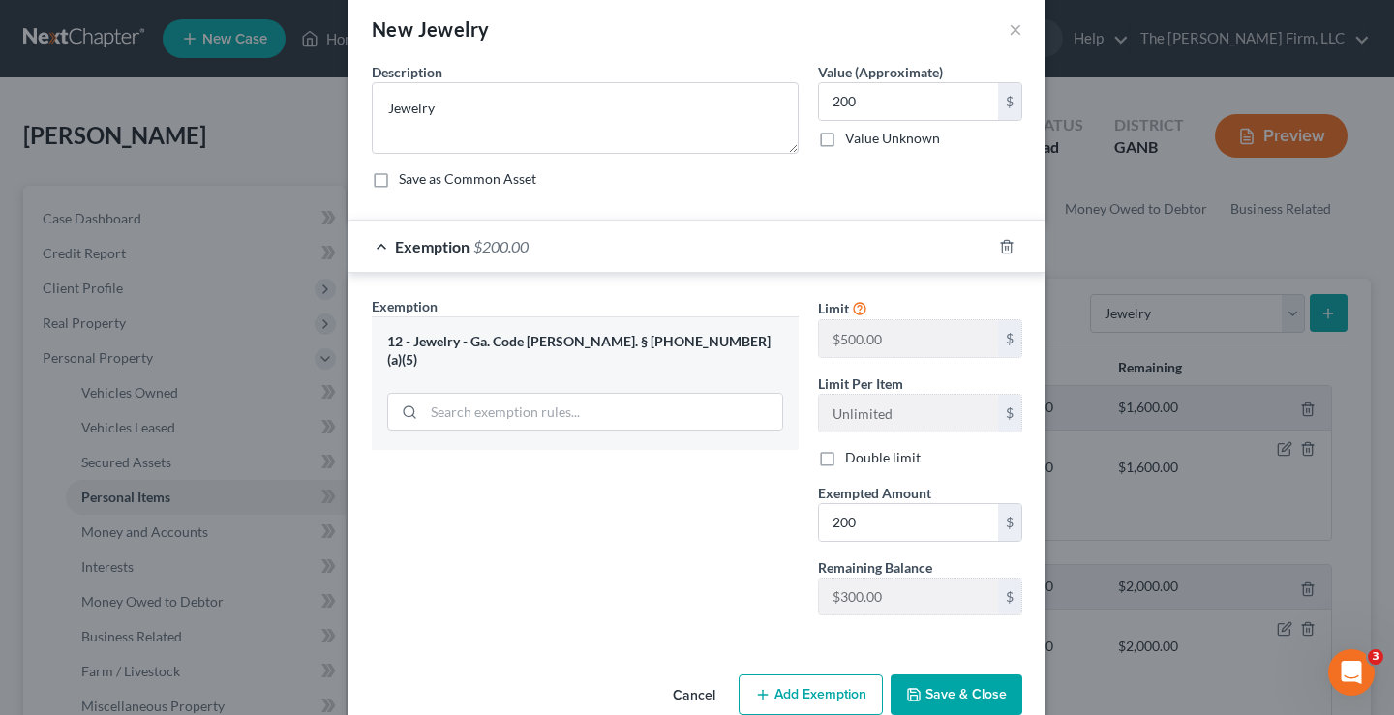
click at [686, 532] on div "Exemption Set must be selected for CA. Exemption * 12 - Jewelry - Ga. Code Ann.…" at bounding box center [585, 463] width 446 height 335
click at [970, 696] on button "Save & Close" at bounding box center [957, 695] width 132 height 41
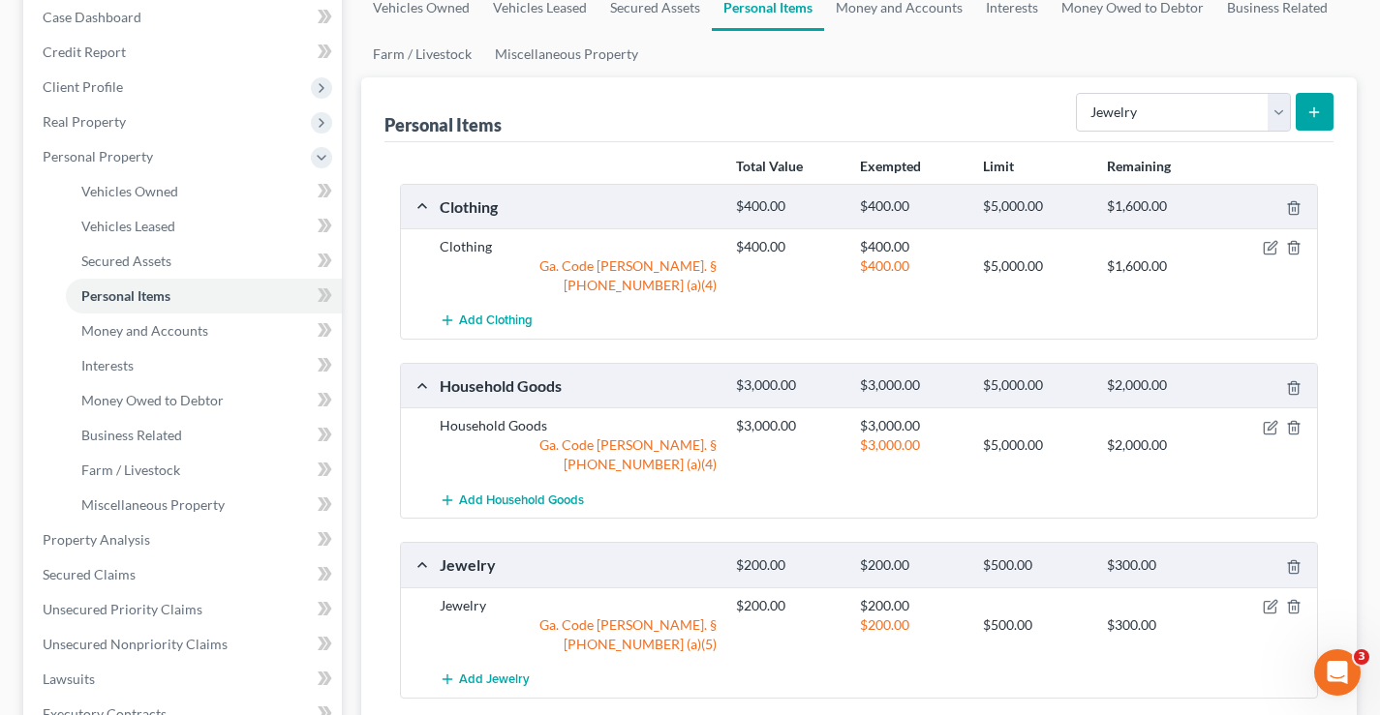
scroll to position [196, 0]
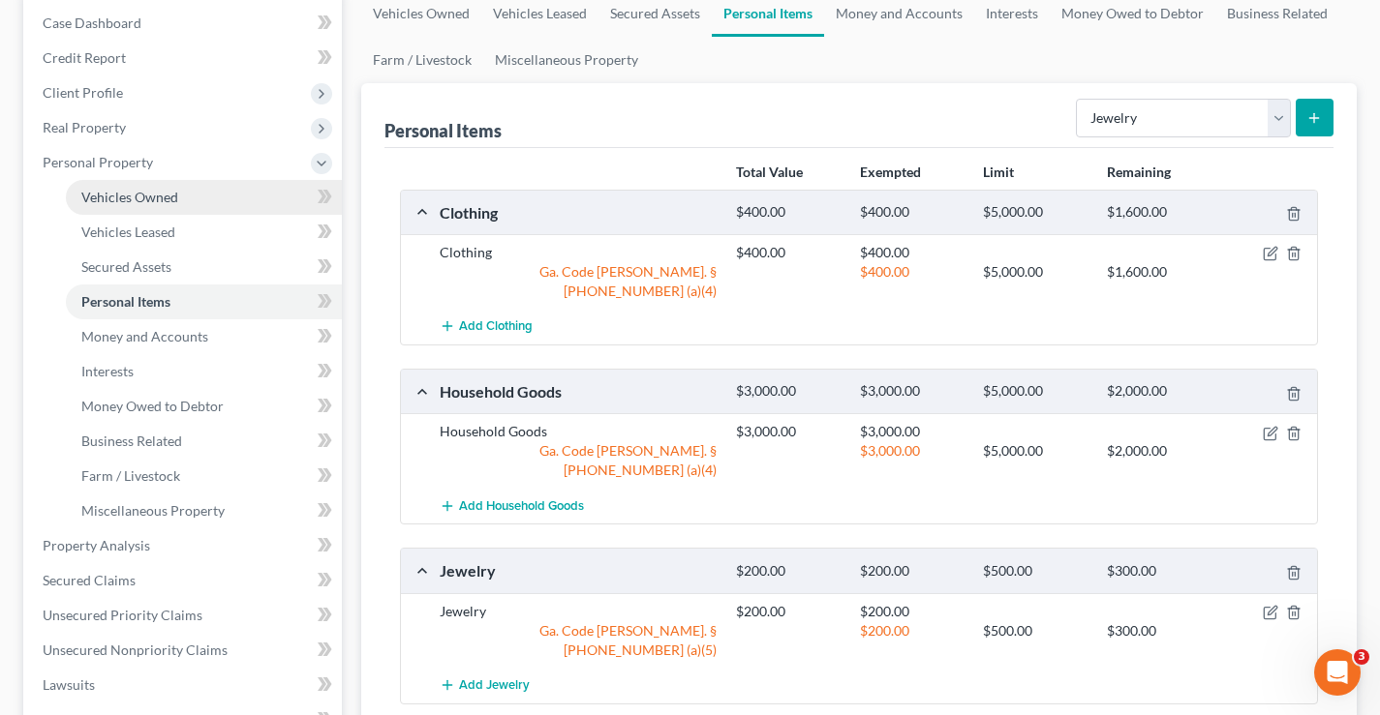
click at [106, 197] on span "Vehicles Owned" at bounding box center [129, 197] width 97 height 16
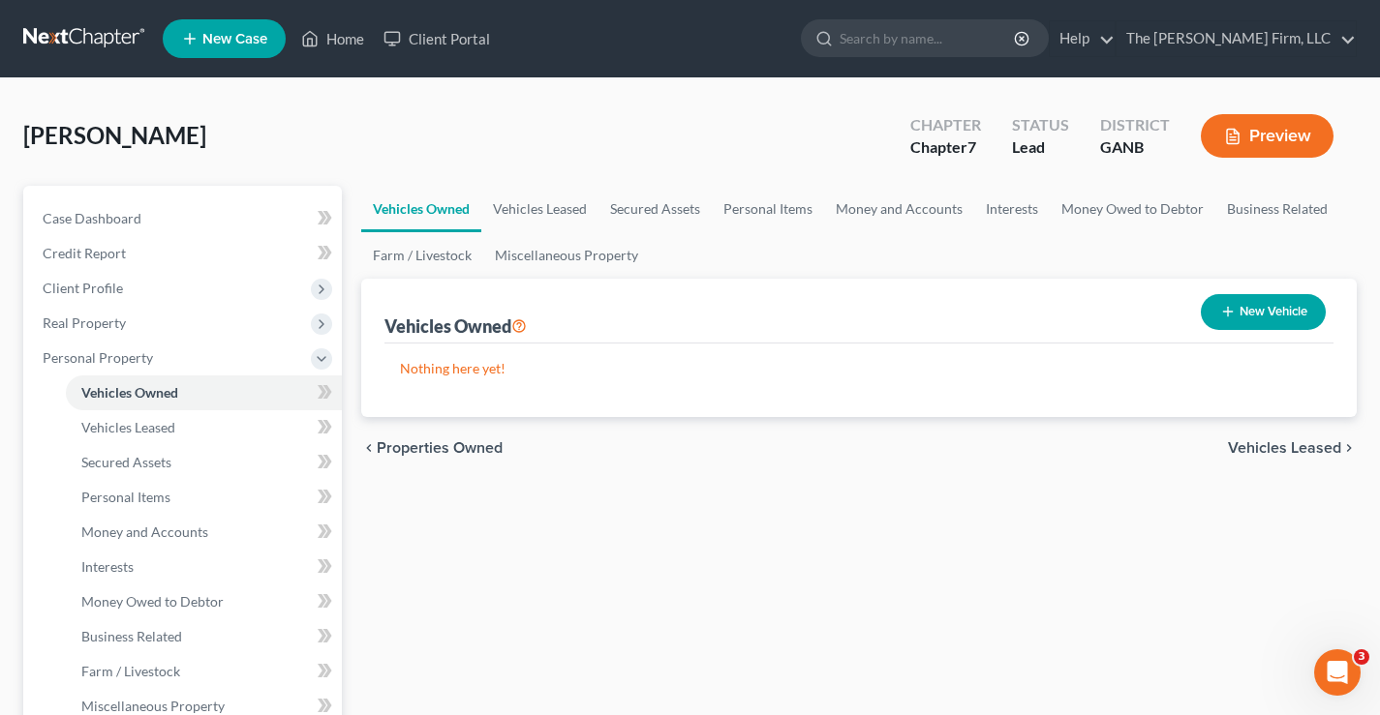
click at [1287, 322] on button "New Vehicle" at bounding box center [1263, 312] width 125 height 36
select select "0"
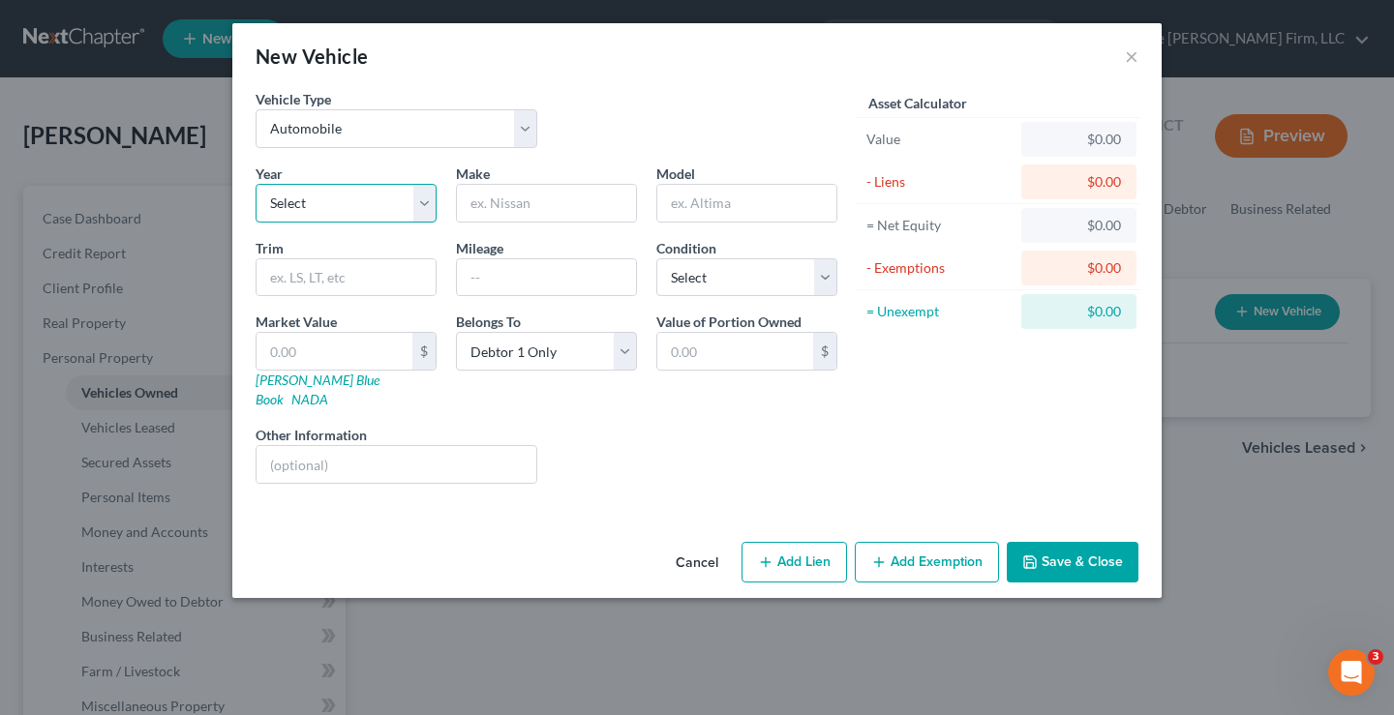
click at [304, 212] on select "Select 2026 2025 2024 2023 2022 2021 2020 2019 2018 2017 2016 2015 2014 2013 20…" at bounding box center [346, 203] width 181 height 39
select select "11"
click at [256, 184] on select "Select 2026 2025 2024 2023 2022 2021 2020 2019 2018 2017 2016 2015 2014 2013 20…" at bounding box center [346, 203] width 181 height 39
click at [492, 198] on input "text" at bounding box center [546, 203] width 179 height 37
type input "Acura"
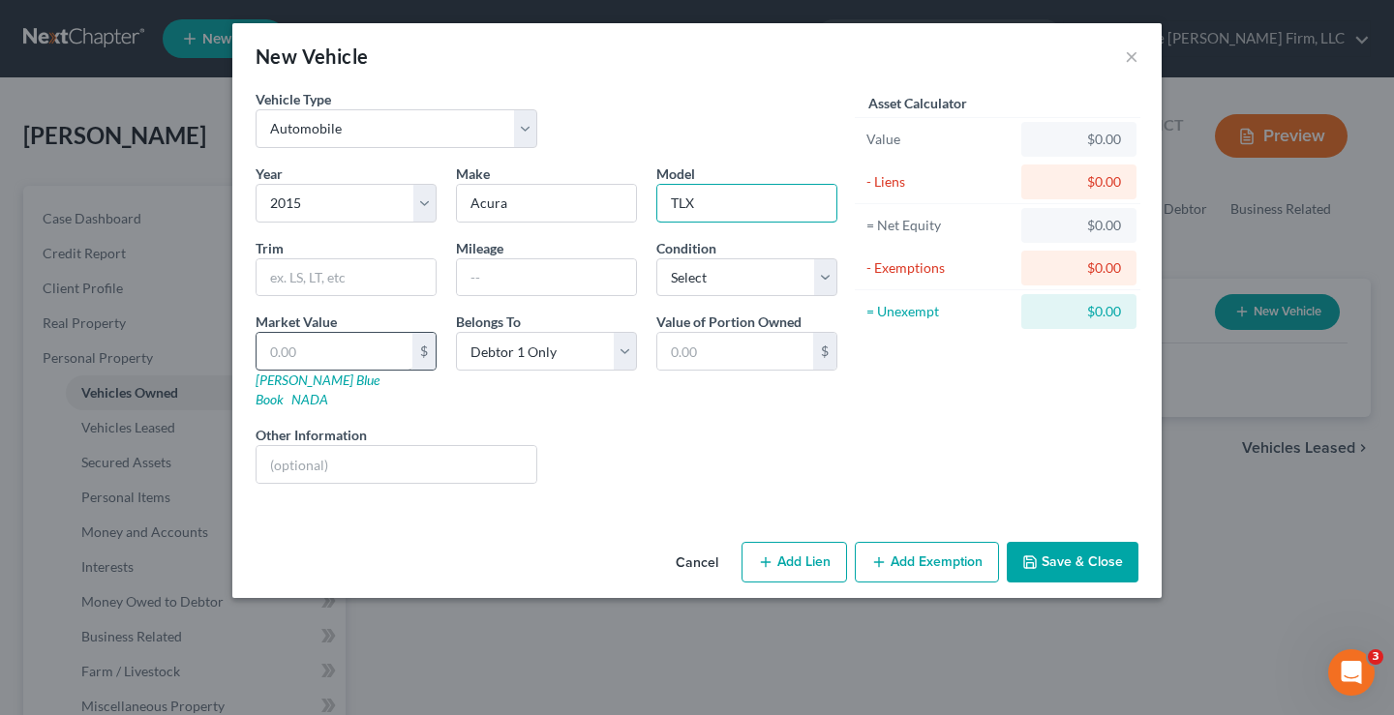
type input "TLX"
click at [345, 355] on input "text" at bounding box center [335, 351] width 156 height 37
type input "9"
type input "9.00"
type input "90"
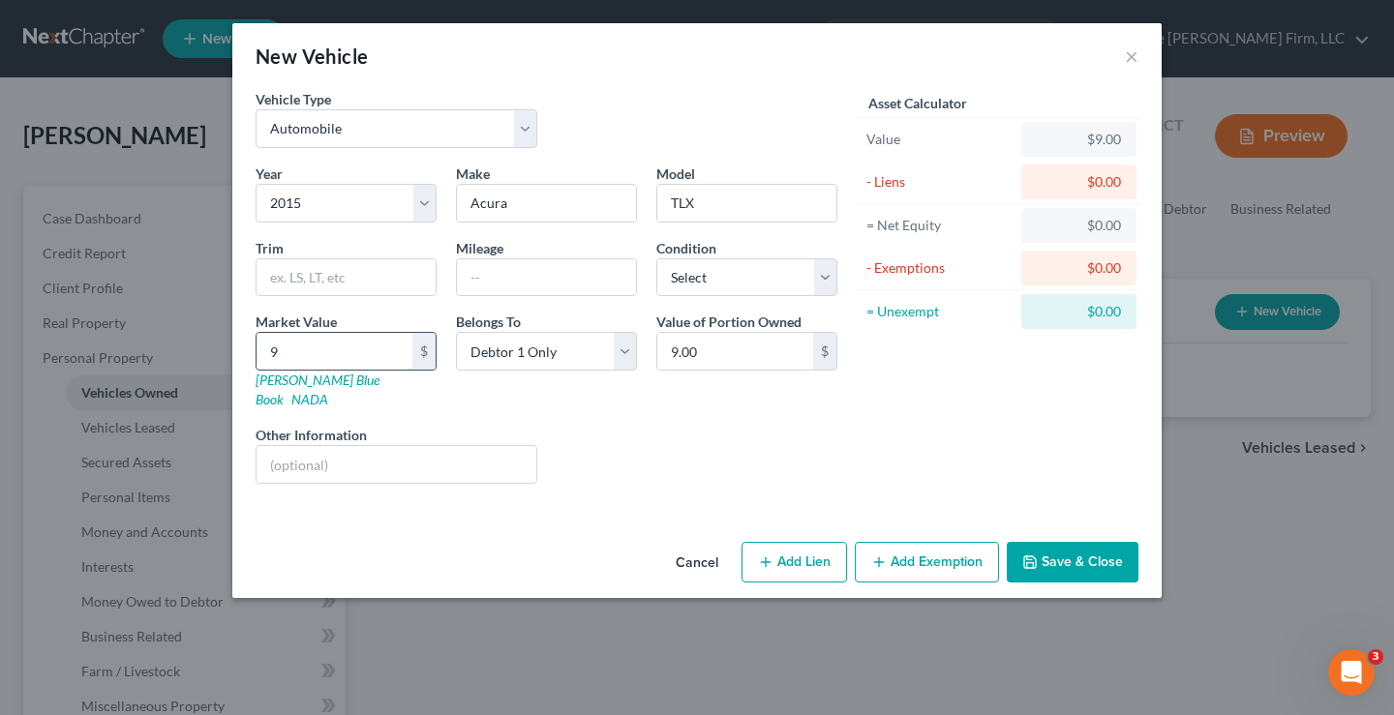
type input "90.00"
type input "900"
type input "900.00"
type input "9000"
type input "9,000.00"
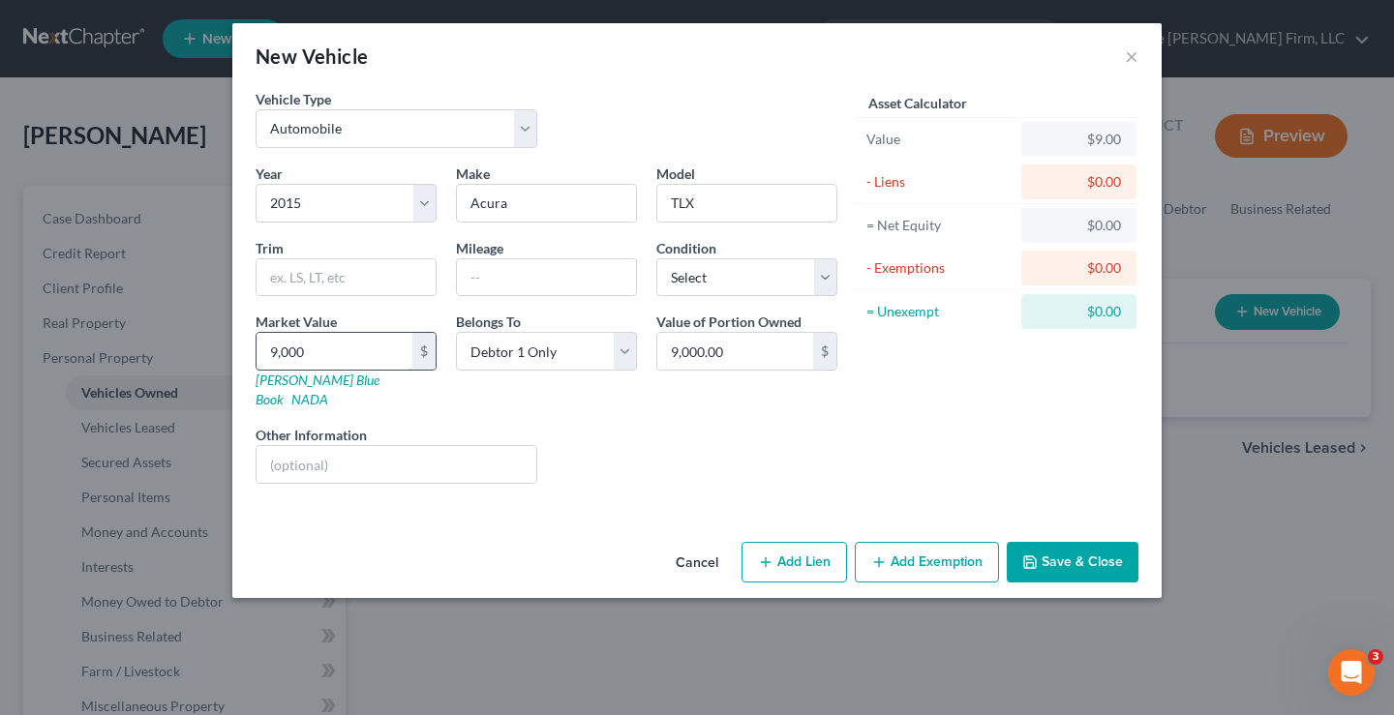
type input "9,000"
click at [685, 425] on div "Liens Select" at bounding box center [697, 454] width 301 height 59
click at [931, 544] on button "Add Exemption" at bounding box center [927, 562] width 144 height 41
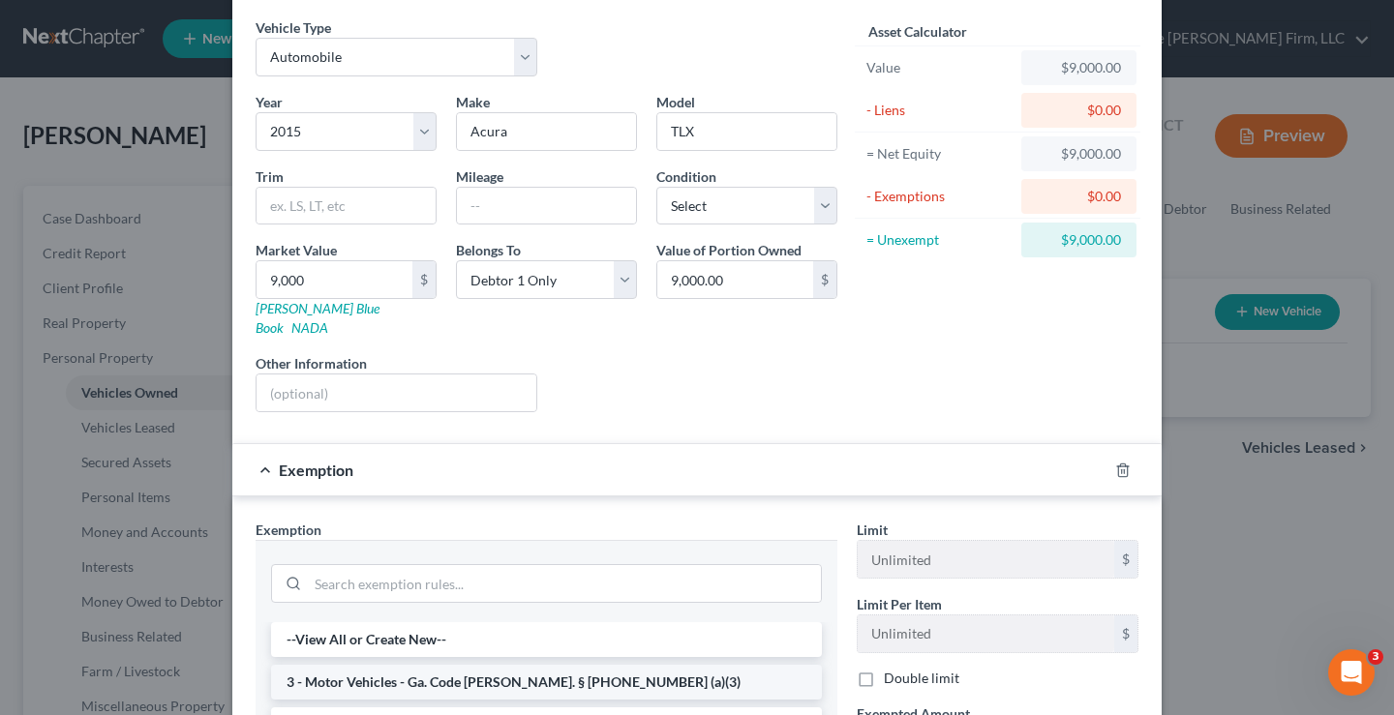
scroll to position [194, 0]
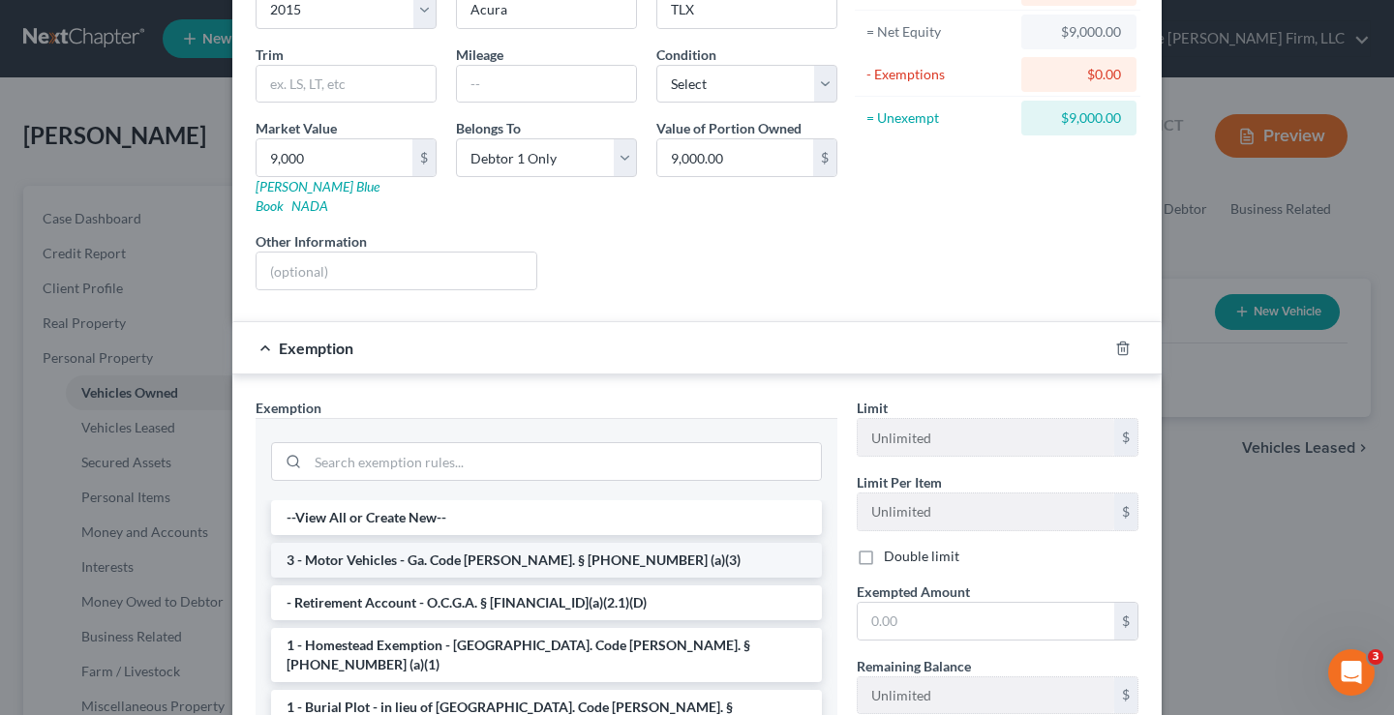
click at [433, 547] on li "3 - Motor Vehicles - Ga. Code Ann. § 44-13-100 (a)(3)" at bounding box center [546, 560] width 551 height 35
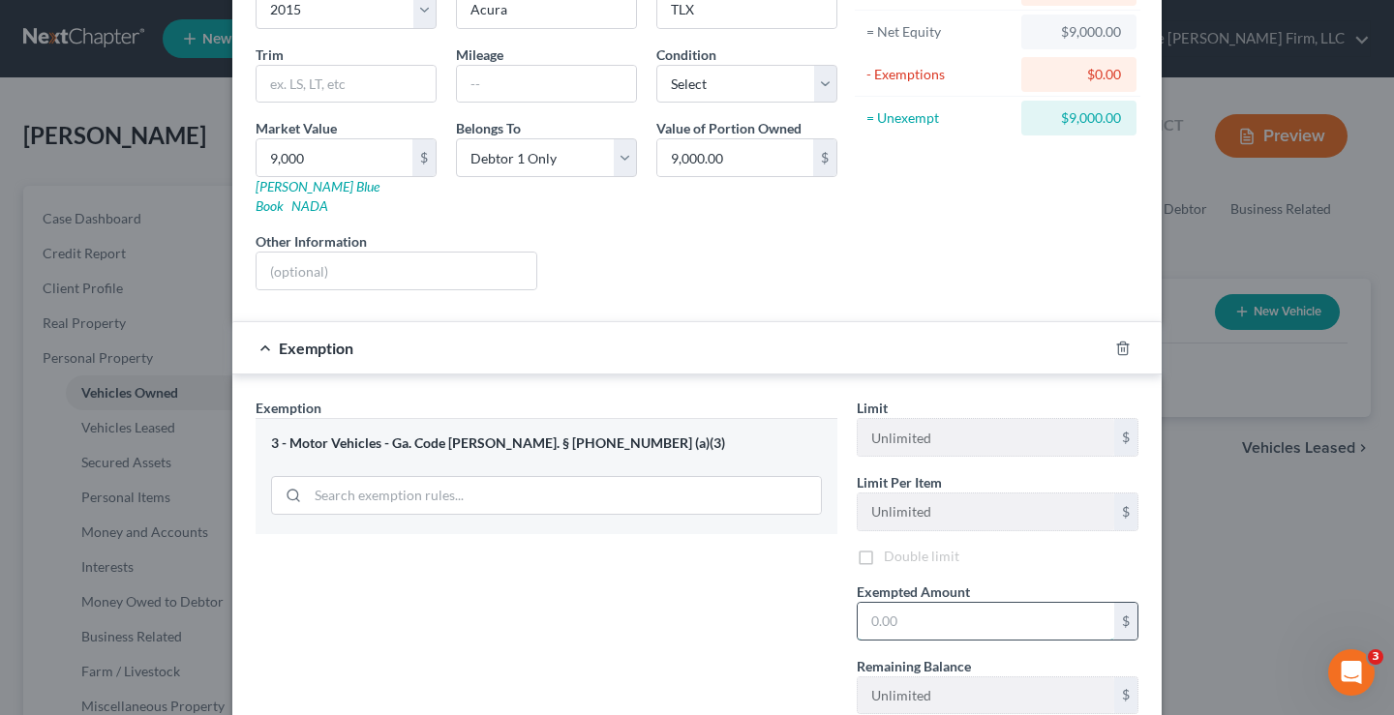
click at [961, 603] on input "text" at bounding box center [986, 621] width 257 height 37
type input "5,000"
click at [677, 624] on div "Exemption Set must be selected for CA. Exemption * 3 - Motor Vehicles - Ga. Cod…" at bounding box center [546, 565] width 601 height 335
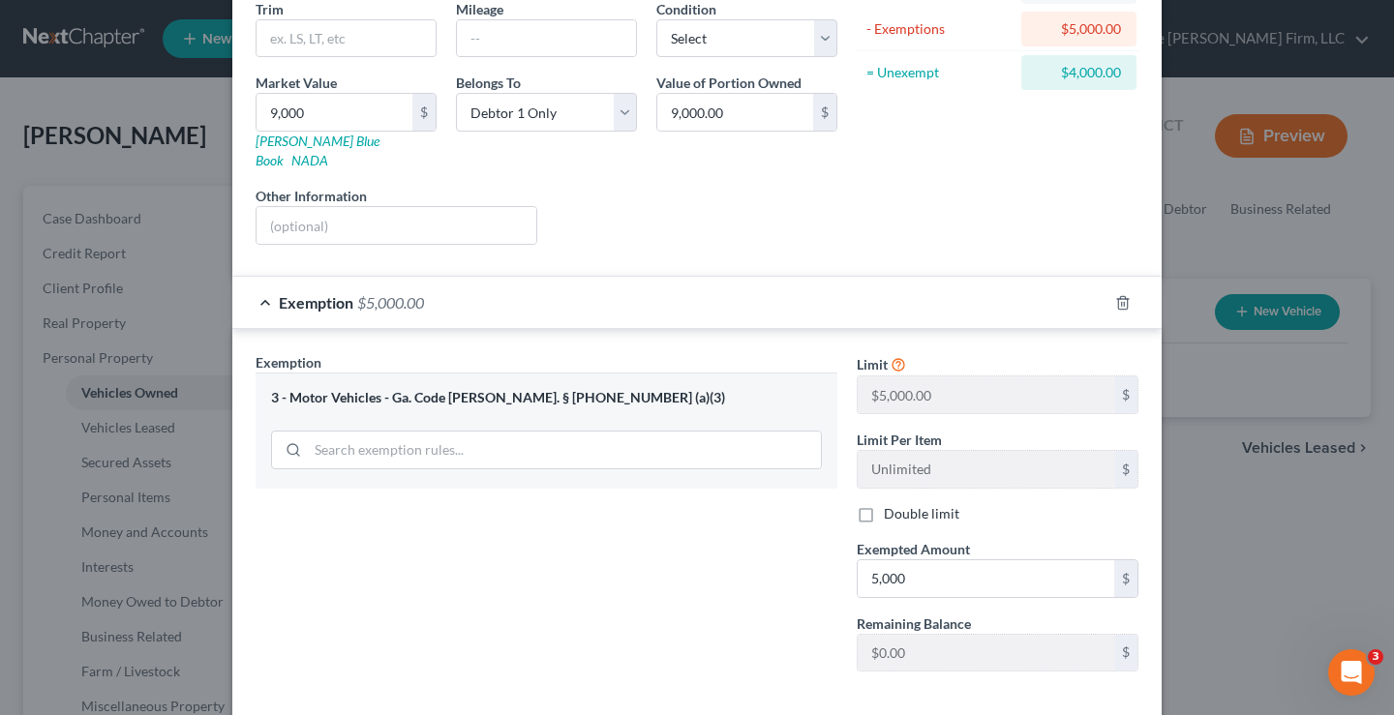
scroll to position [315, 0]
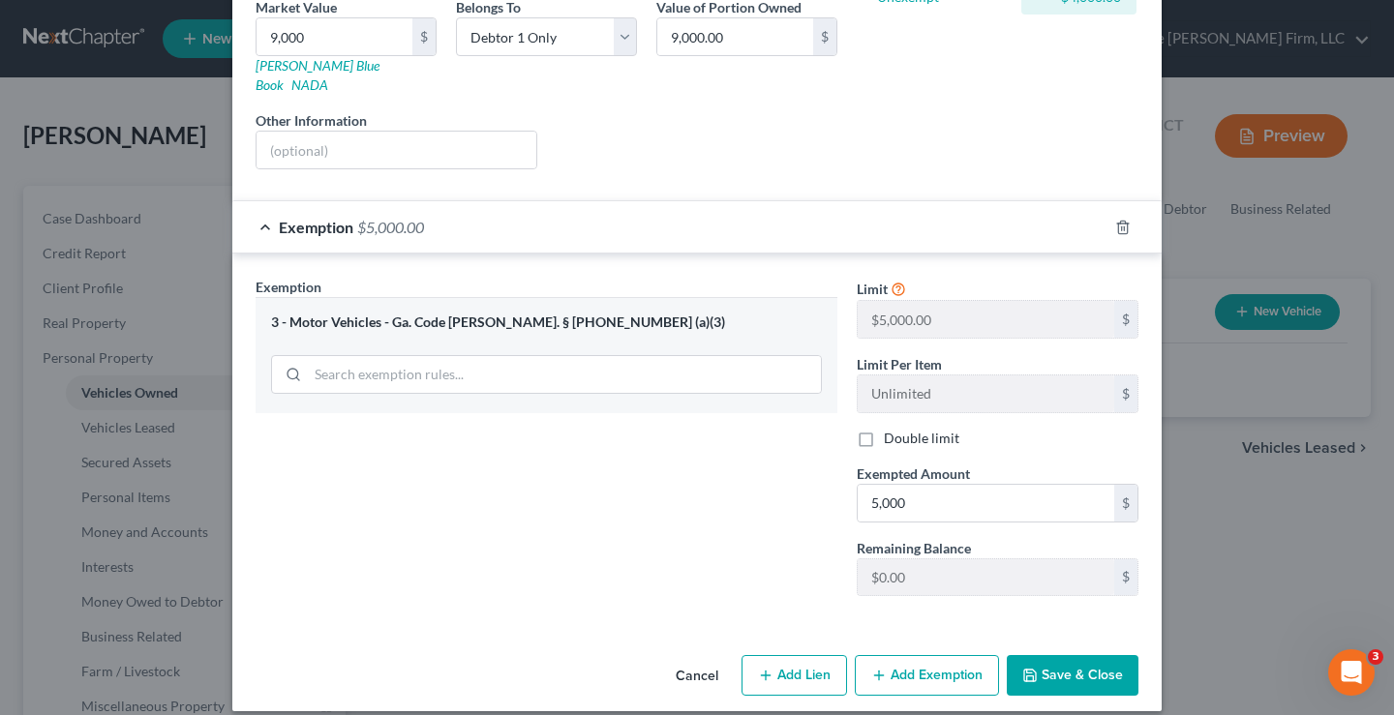
click at [1055, 661] on button "Save & Close" at bounding box center [1073, 675] width 132 height 41
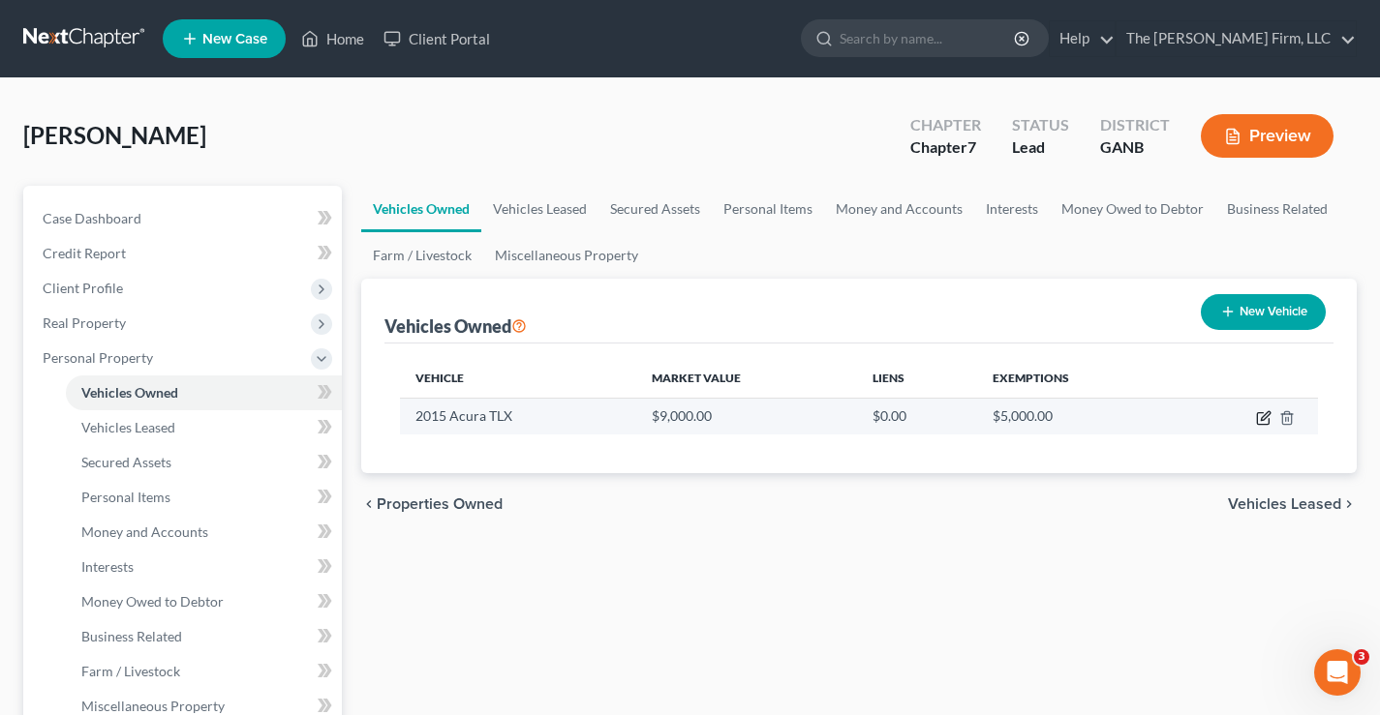
click at [1261, 419] on icon "button" at bounding box center [1263, 417] width 15 height 15
select select "0"
select select "11"
select select "0"
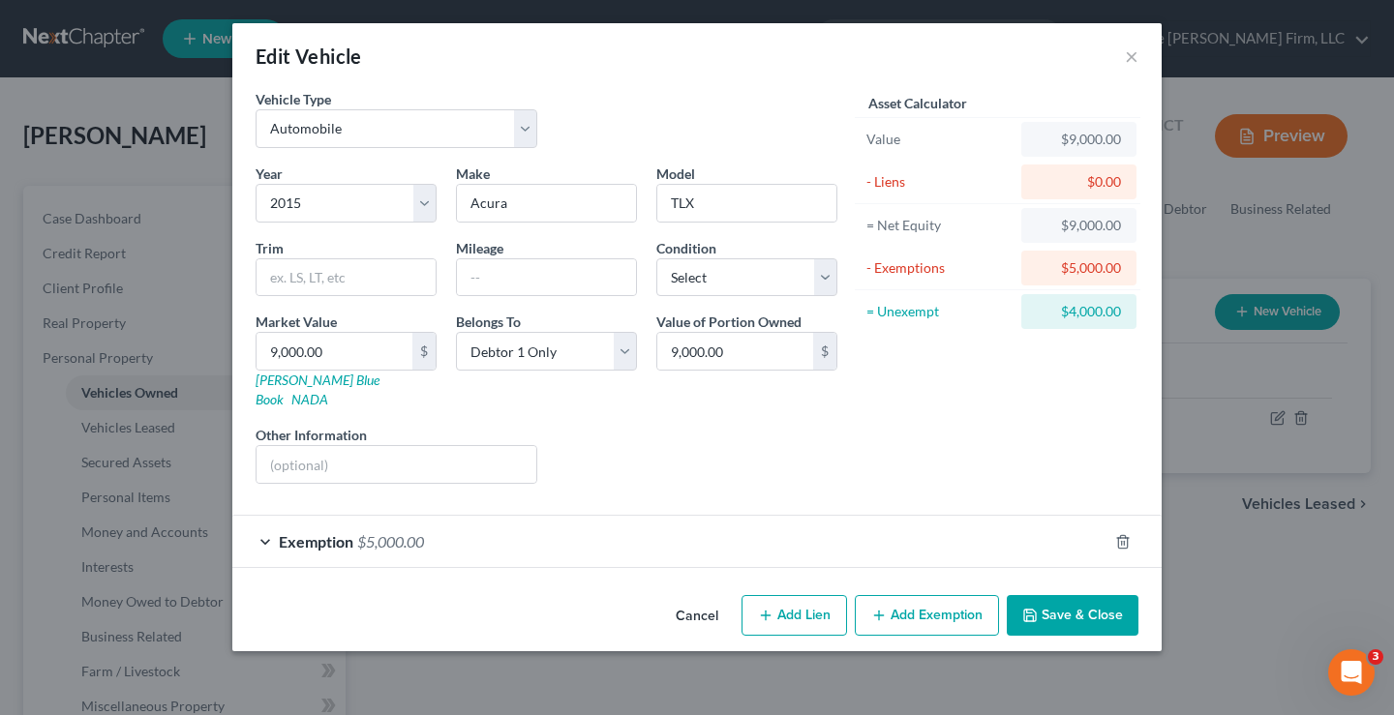
click at [898, 595] on button "Add Exemption" at bounding box center [927, 615] width 144 height 41
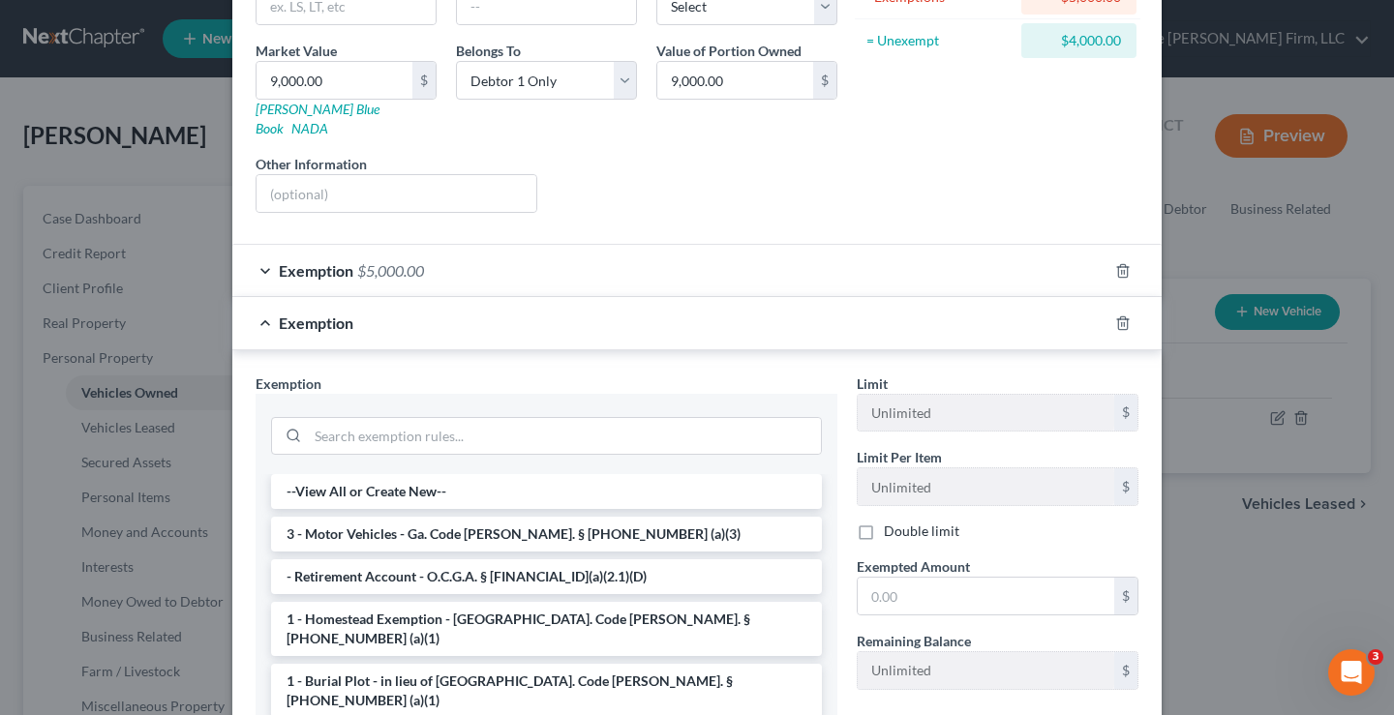
scroll to position [290, 0]
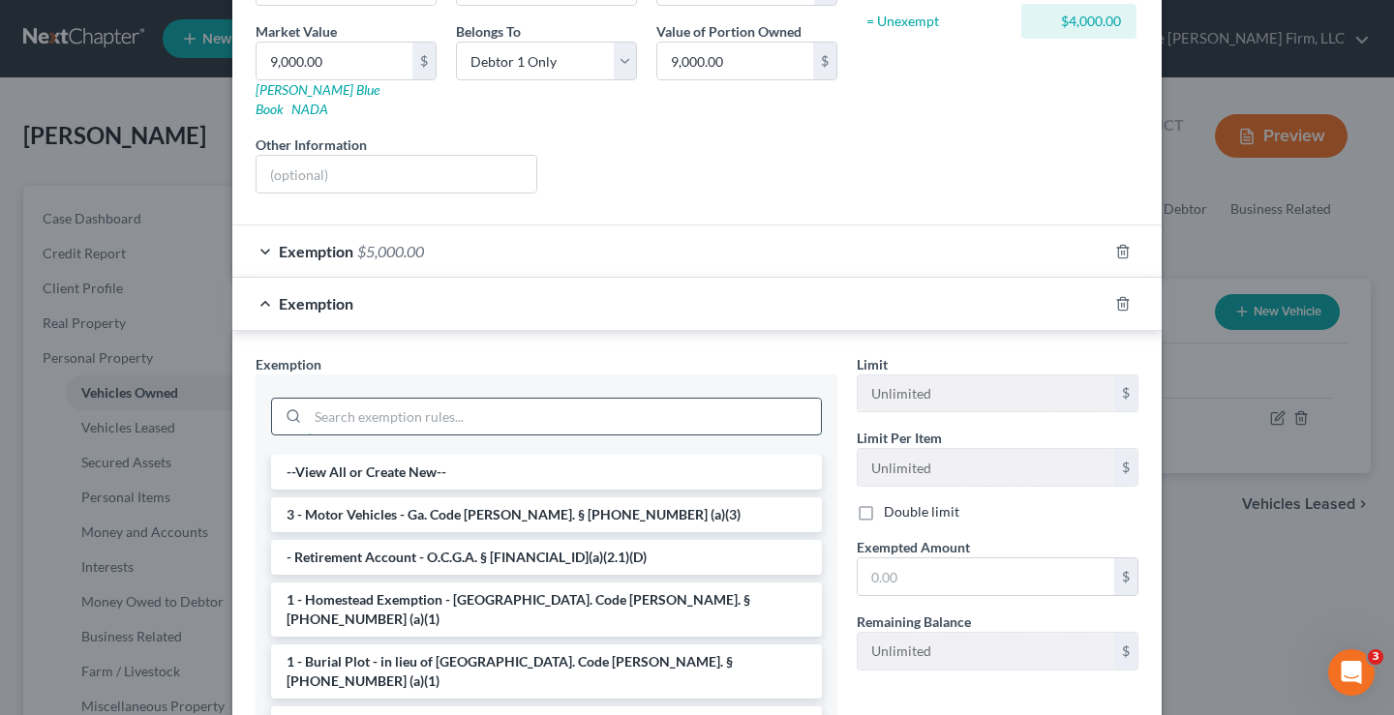
click at [327, 399] on input "search" at bounding box center [564, 417] width 513 height 37
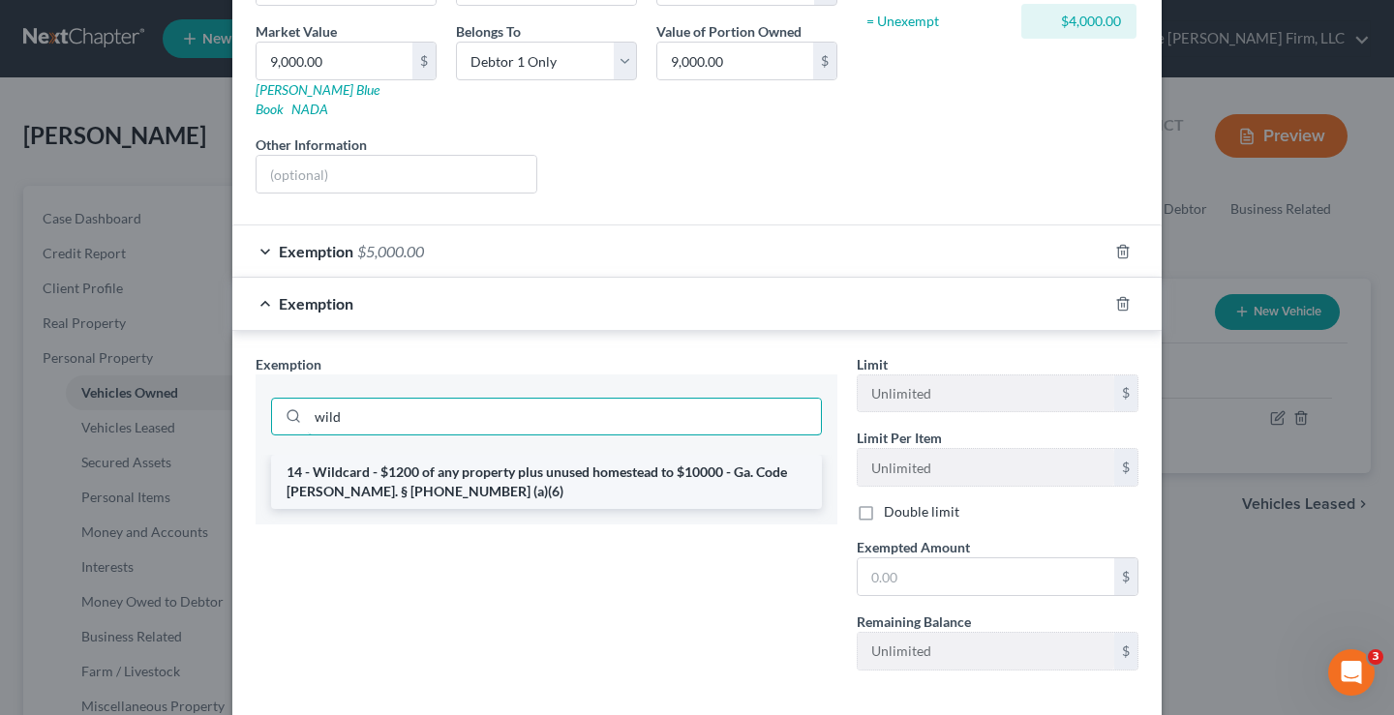
type input "wild"
drag, startPoint x: 413, startPoint y: 468, endPoint x: 414, endPoint y: 458, distance: 9.7
click at [413, 467] on li "14 - Wildcard - $1200 of any property plus unused homestead to $10000 - Ga. Cod…" at bounding box center [546, 482] width 551 height 54
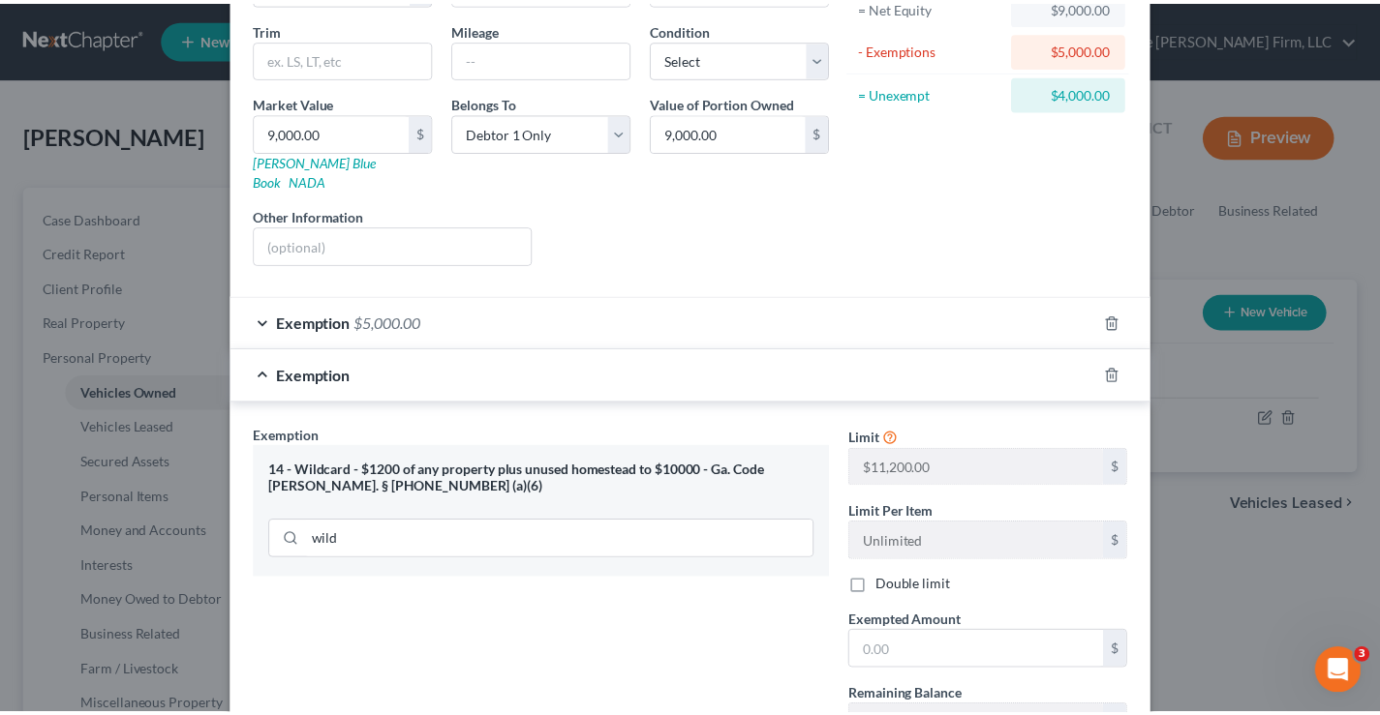
scroll to position [367, 0]
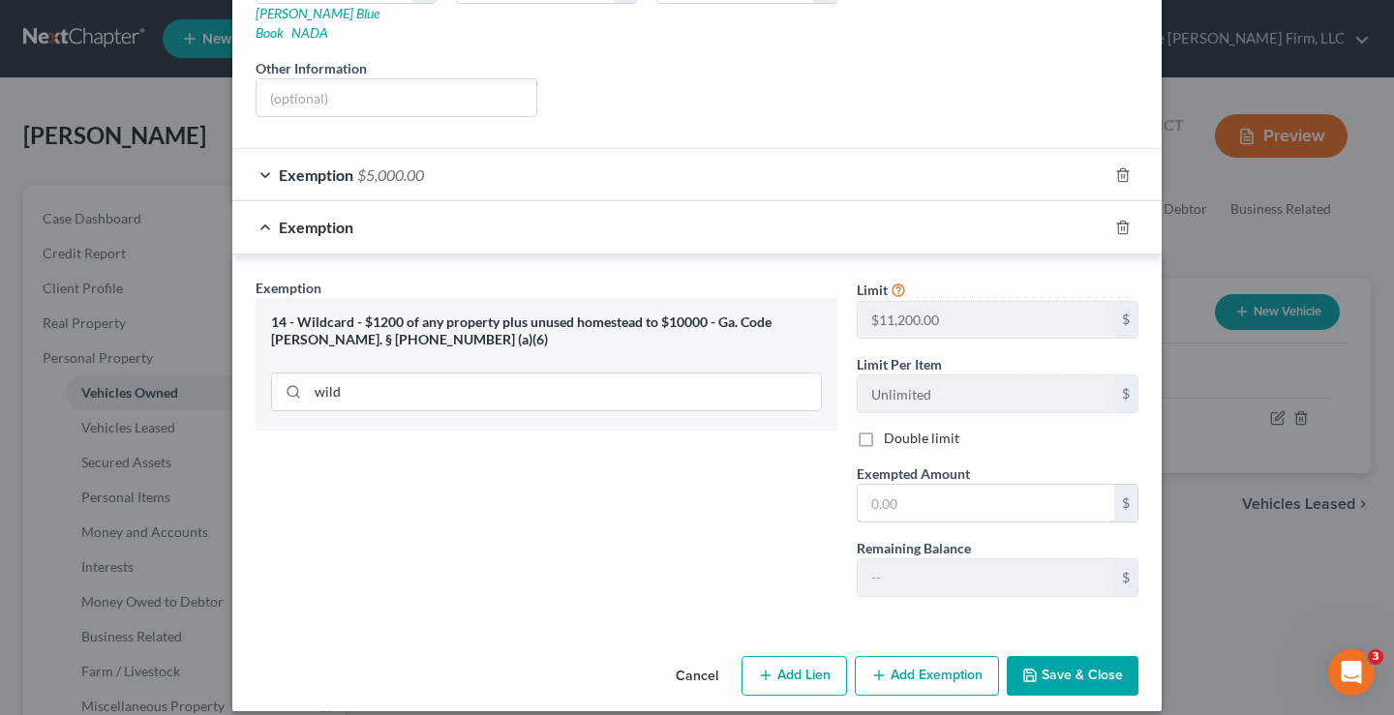
drag, startPoint x: 906, startPoint y: 480, endPoint x: 883, endPoint y: 459, distance: 31.5
click at [906, 485] on input "text" at bounding box center [986, 503] width 257 height 37
type input "4,000"
click at [1095, 660] on button "Save & Close" at bounding box center [1073, 676] width 132 height 41
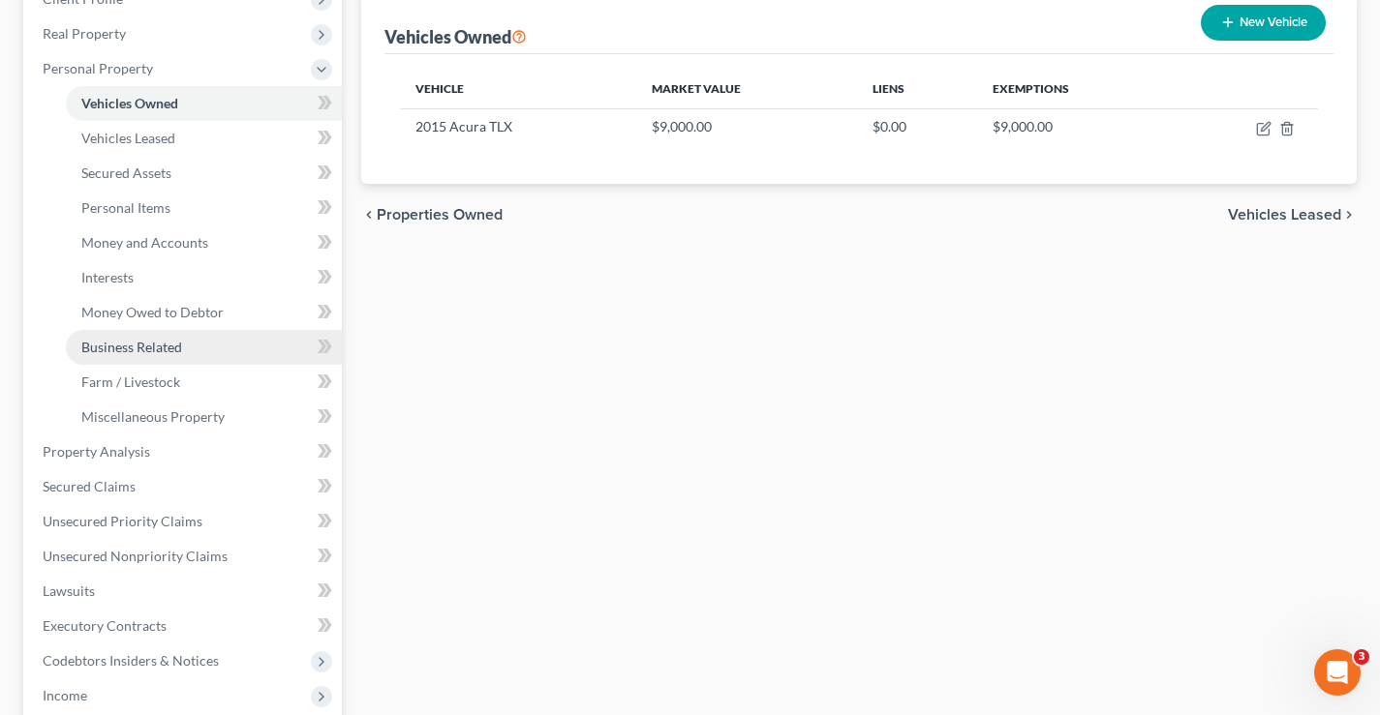
scroll to position [290, 0]
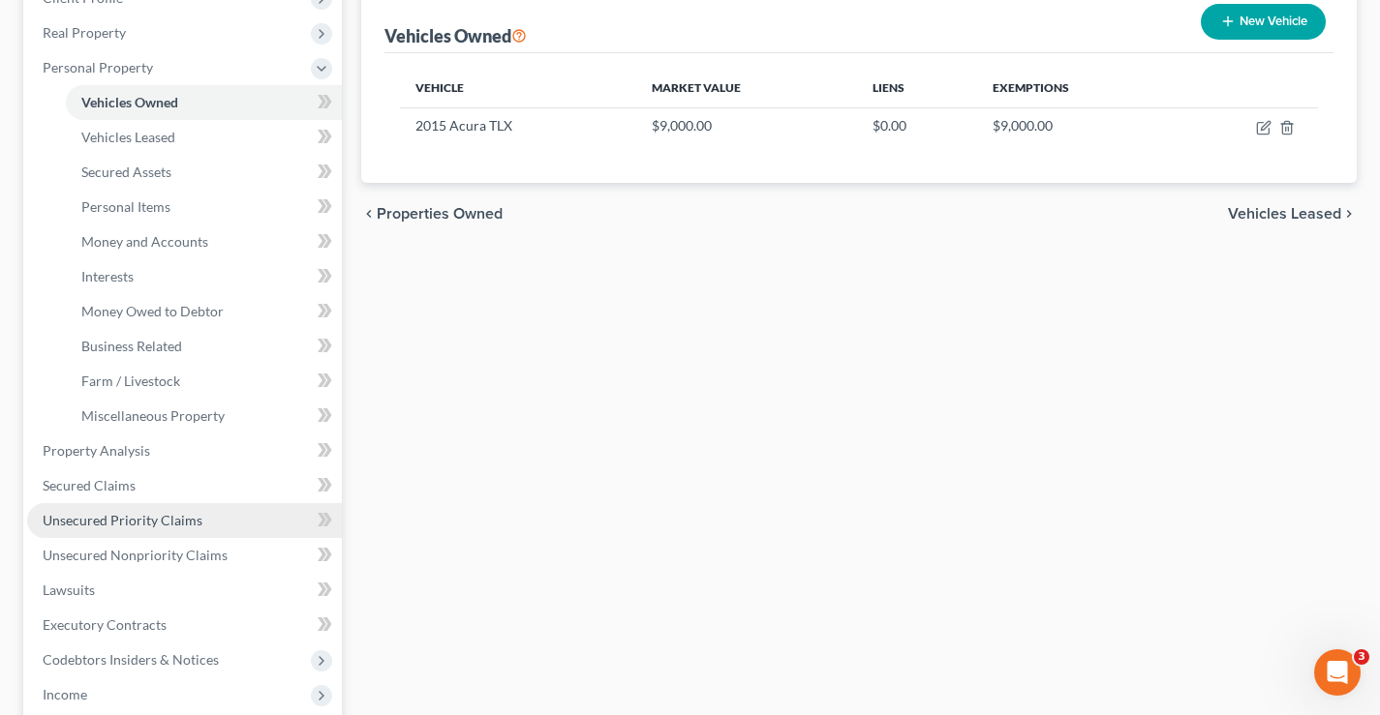
click at [105, 516] on span "Unsecured Priority Claims" at bounding box center [123, 520] width 160 height 16
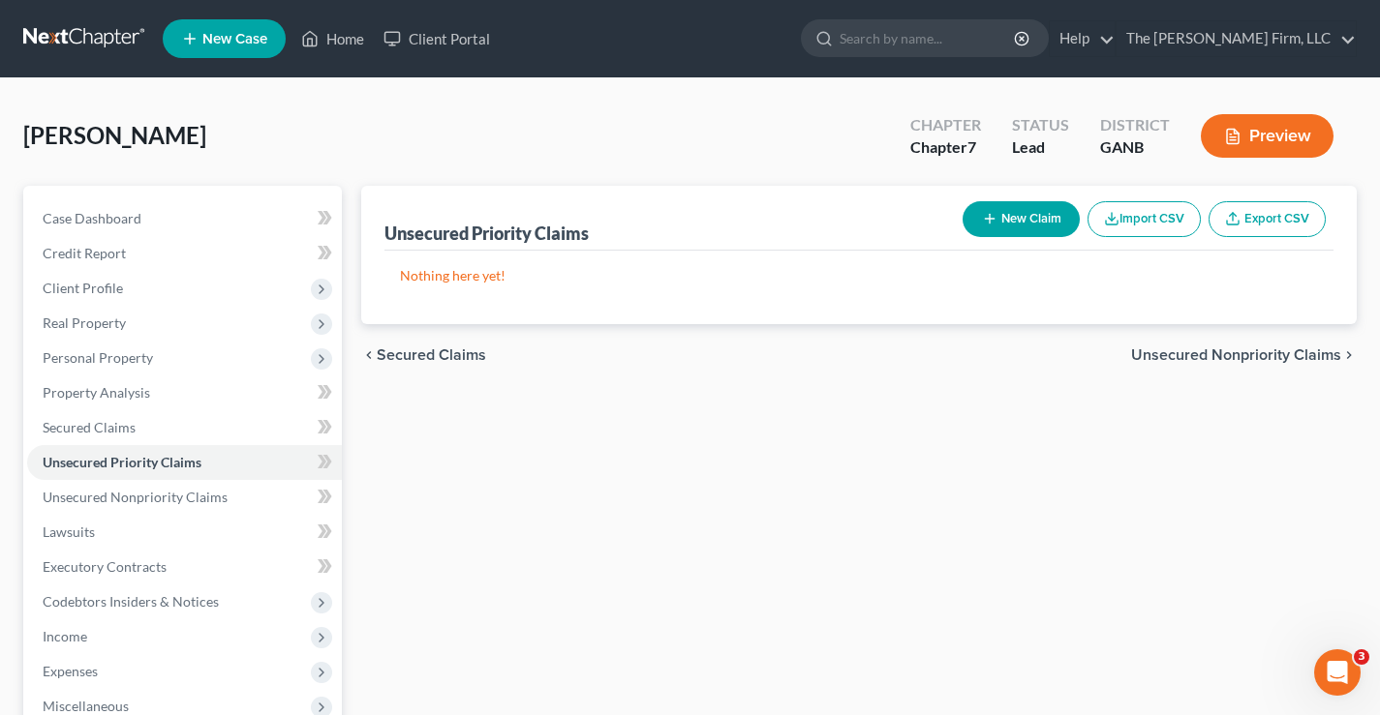
click at [1006, 223] on button "New Claim" at bounding box center [1020, 219] width 117 height 36
select select "0"
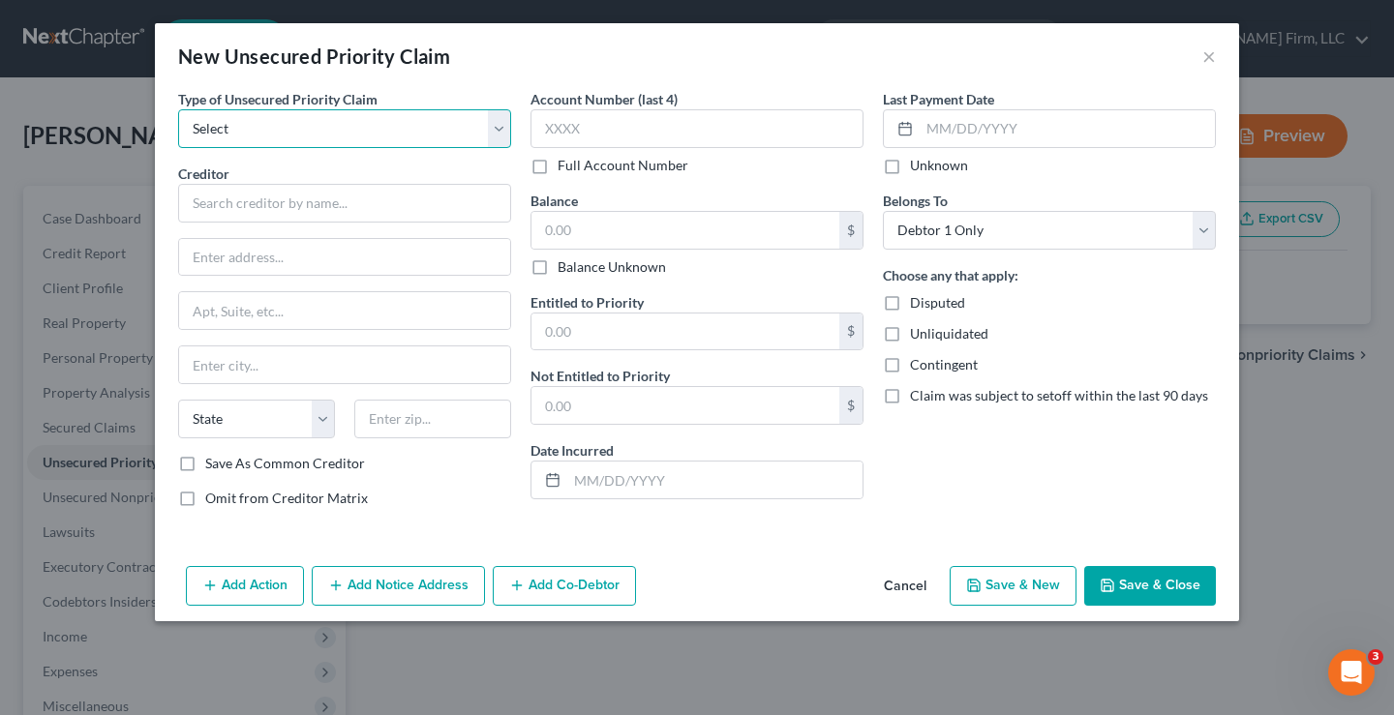
click at [293, 130] on select "Select Taxes & Other Government Units Domestic Support Obligations Extensions o…" at bounding box center [344, 128] width 333 height 39
select select "0"
click at [178, 109] on select "Select Taxes & Other Government Units Domestic Support Obligations Extensions o…" at bounding box center [344, 128] width 333 height 39
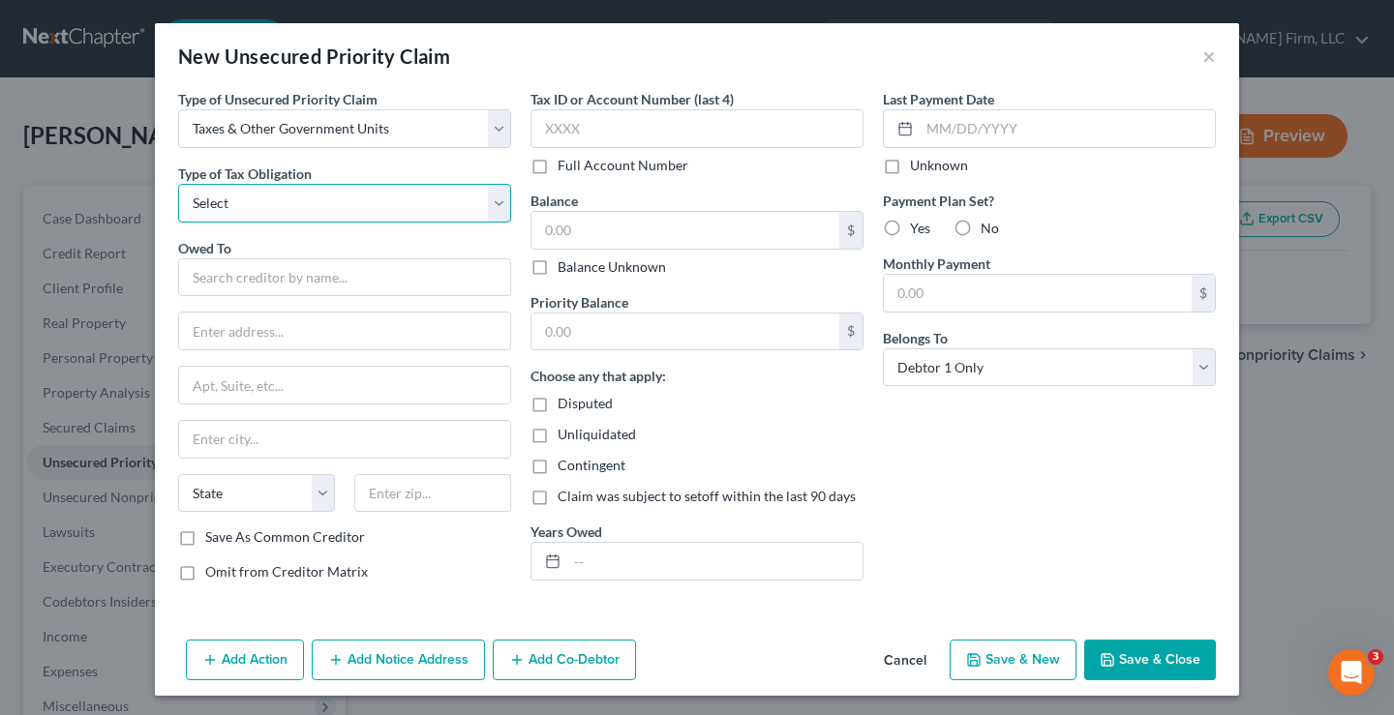
click at [225, 197] on select "Select Federal City State Franchise Tax Board Other" at bounding box center [344, 203] width 333 height 39
select select "0"
click at [178, 184] on select "Select Federal City State Franchise Tax Board Other" at bounding box center [344, 203] width 333 height 39
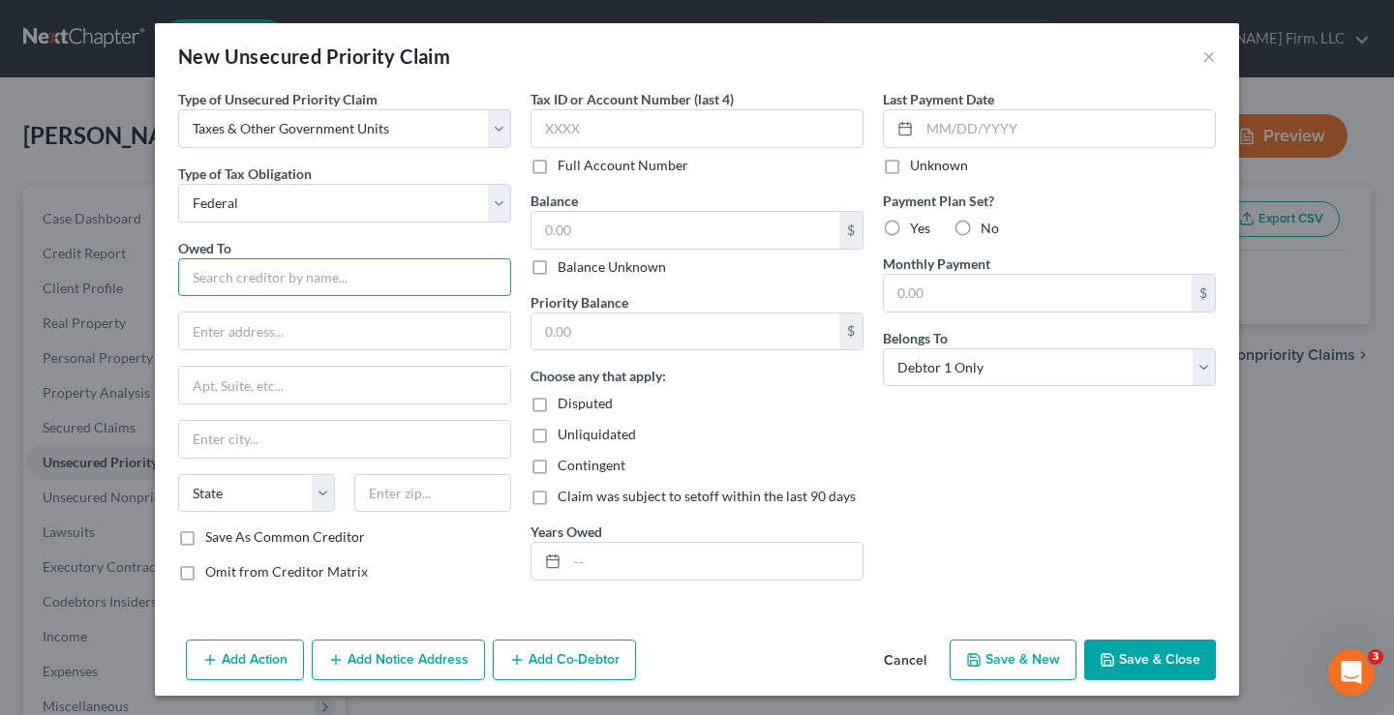
drag, startPoint x: 225, startPoint y: 277, endPoint x: 186, endPoint y: 249, distance: 47.8
click at [224, 277] on input "text" at bounding box center [344, 277] width 333 height 39
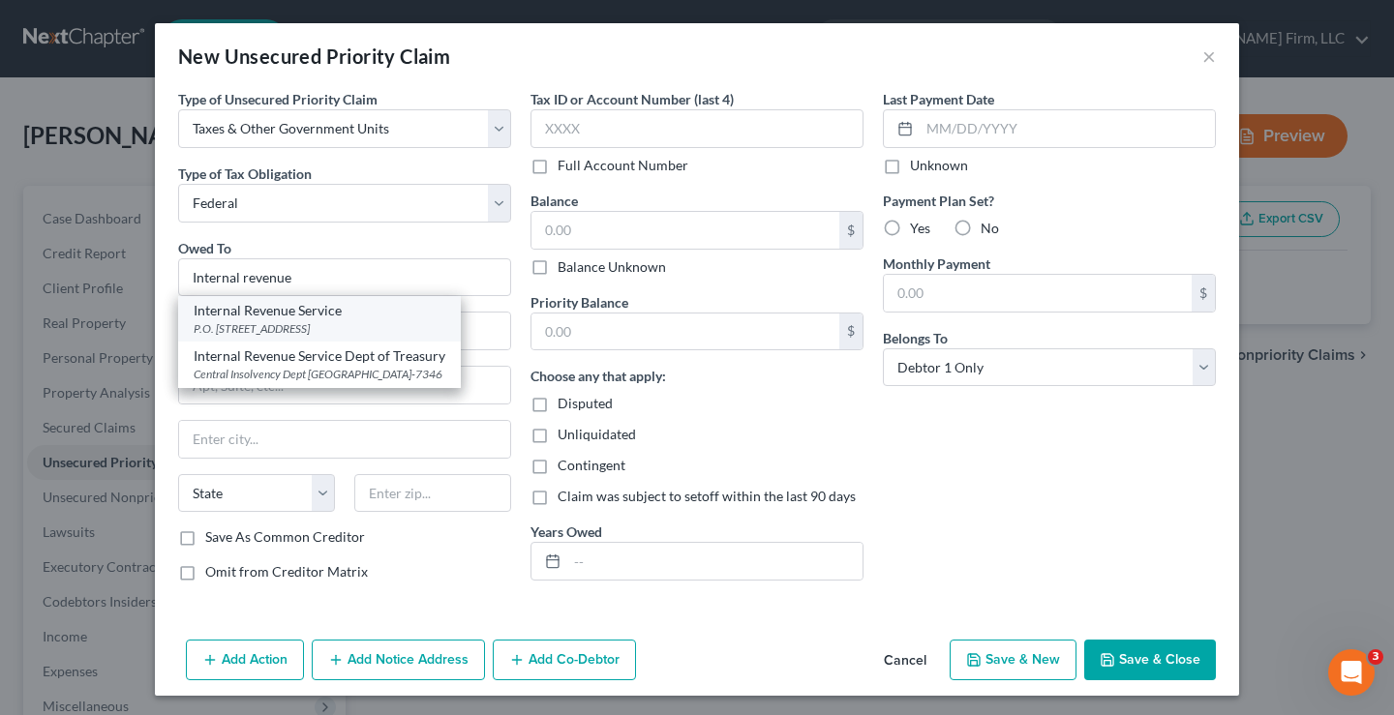
click at [290, 332] on div "P.O. Box 7317, Philadelphia, PA 19101" at bounding box center [320, 328] width 252 height 16
type input "Internal Revenue Service"
type input "P.O. Box 7317"
type input "Philadelphia"
select select "39"
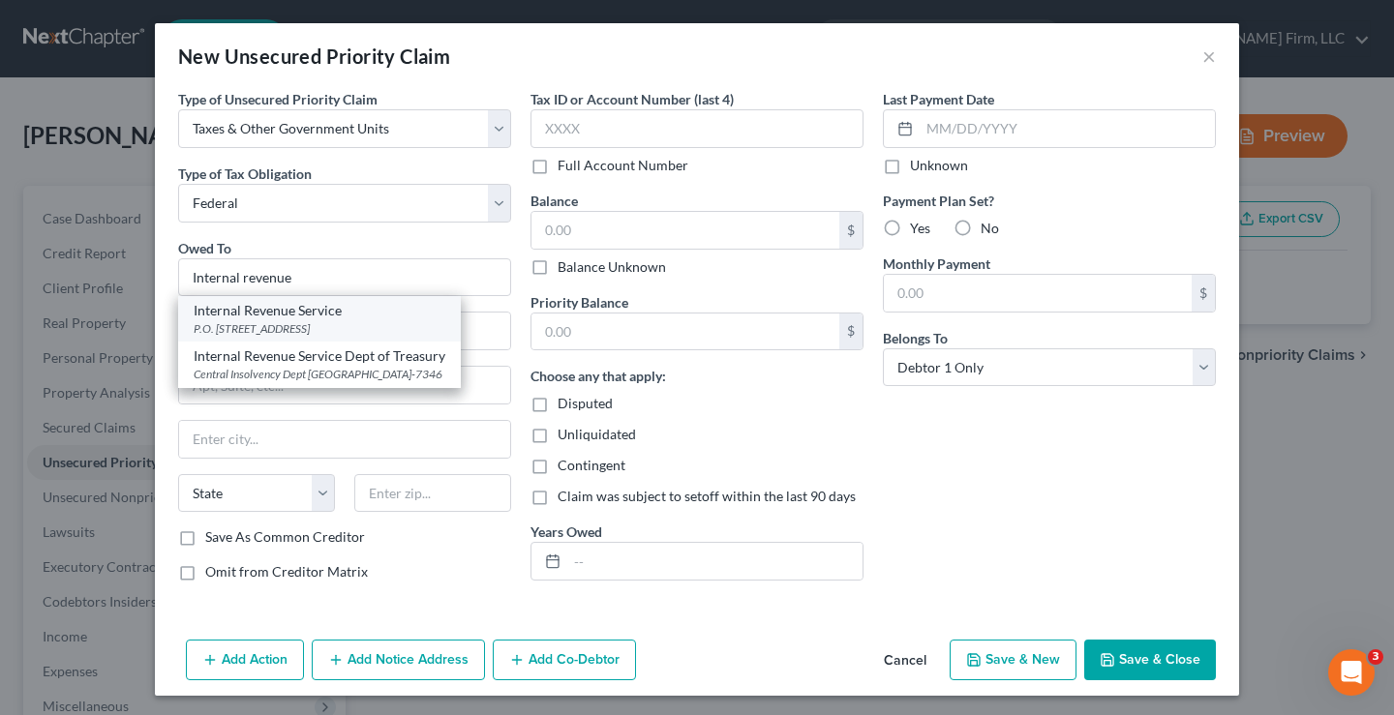
type input "19101"
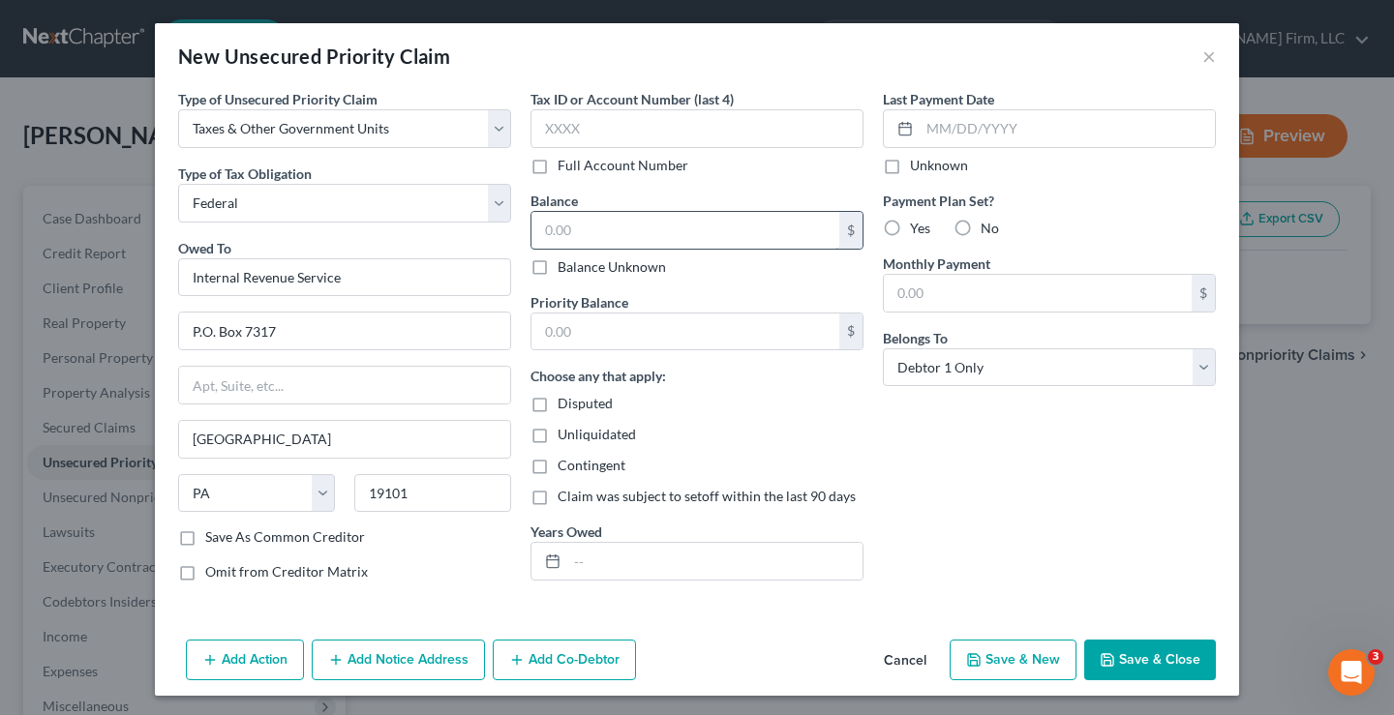
click at [542, 226] on input "text" at bounding box center [686, 230] width 308 height 37
type input "1,391"
click at [927, 445] on div "Last Payment Date Unknown Payment Plan Set? Yes No Monthly Payment $ Belongs To…" at bounding box center [1049, 343] width 352 height 508
click at [1148, 658] on button "Save & Close" at bounding box center [1150, 660] width 132 height 41
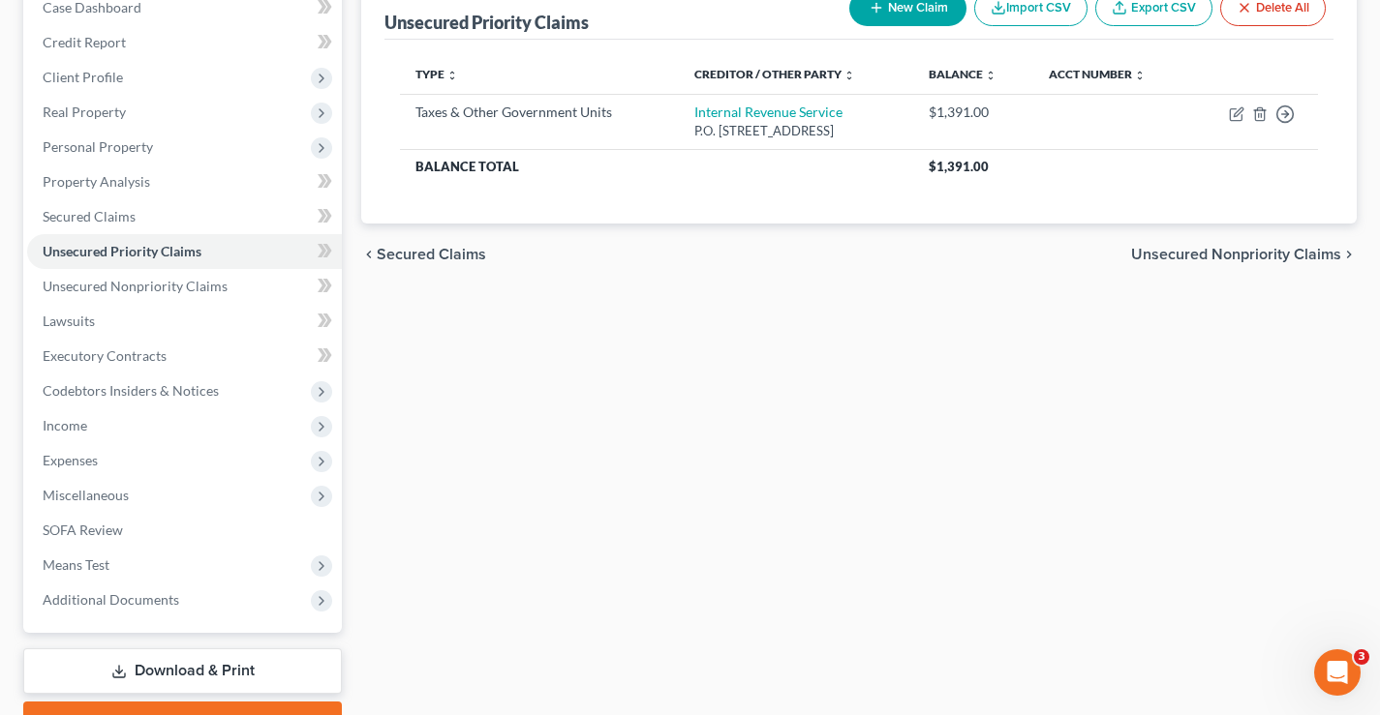
scroll to position [120, 0]
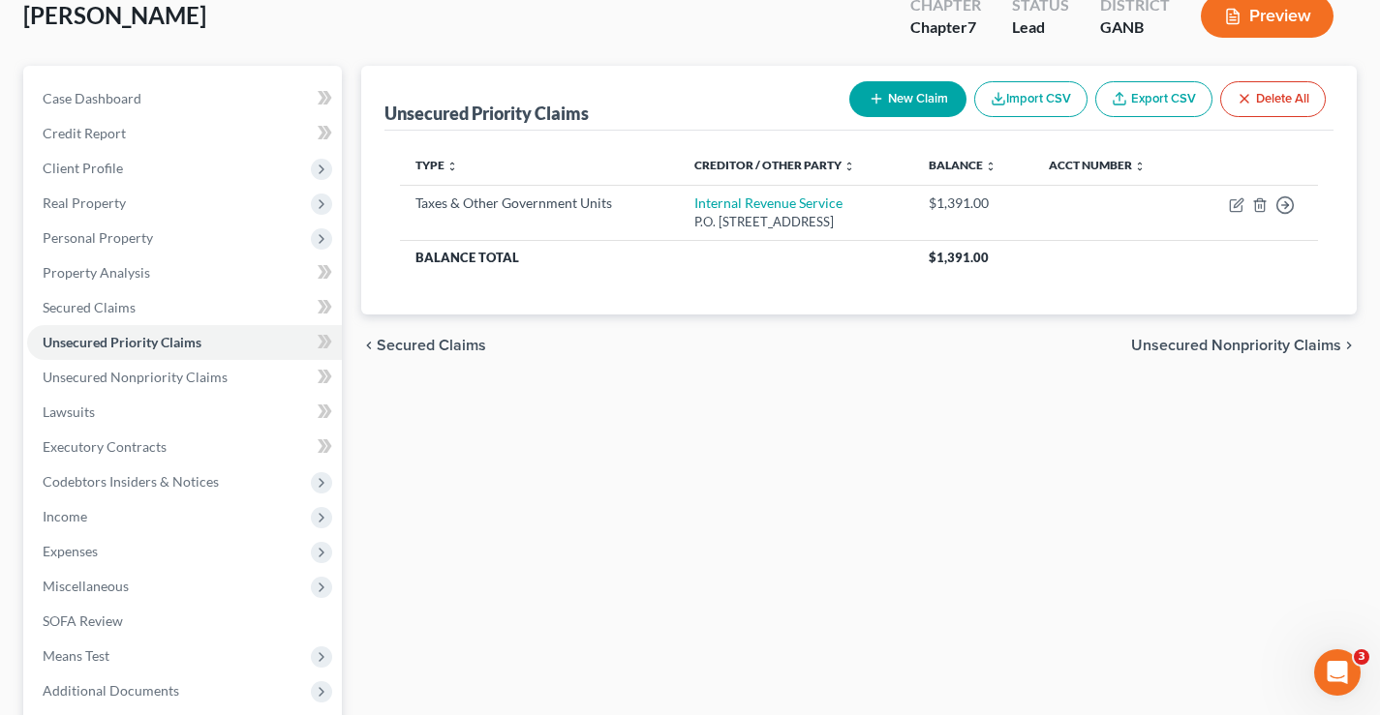
click at [911, 90] on button "New Claim" at bounding box center [907, 99] width 117 height 36
select select "0"
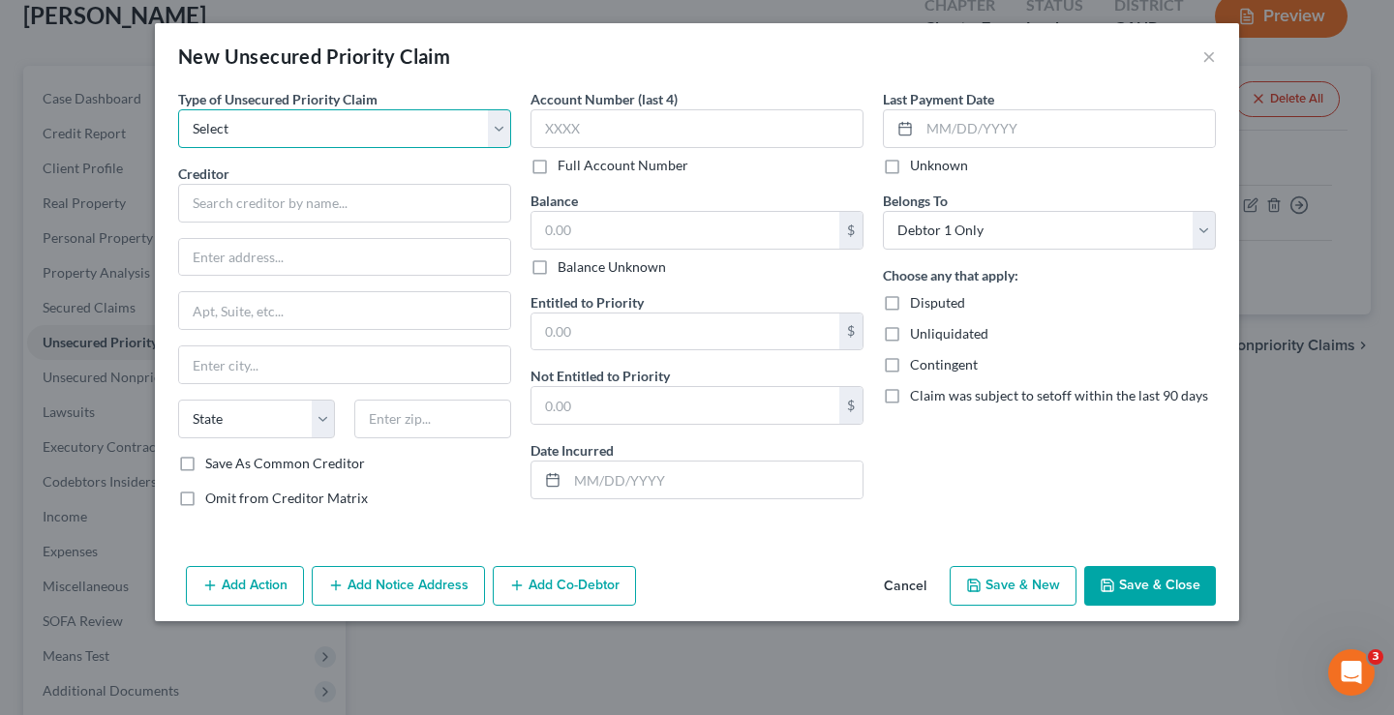
click at [223, 123] on select "Select Taxes & Other Government Units Domestic Support Obligations Extensions o…" at bounding box center [344, 128] width 333 height 39
select select "0"
click at [178, 109] on select "Select Taxes & Other Government Units Domestic Support Obligations Extensions o…" at bounding box center [344, 128] width 333 height 39
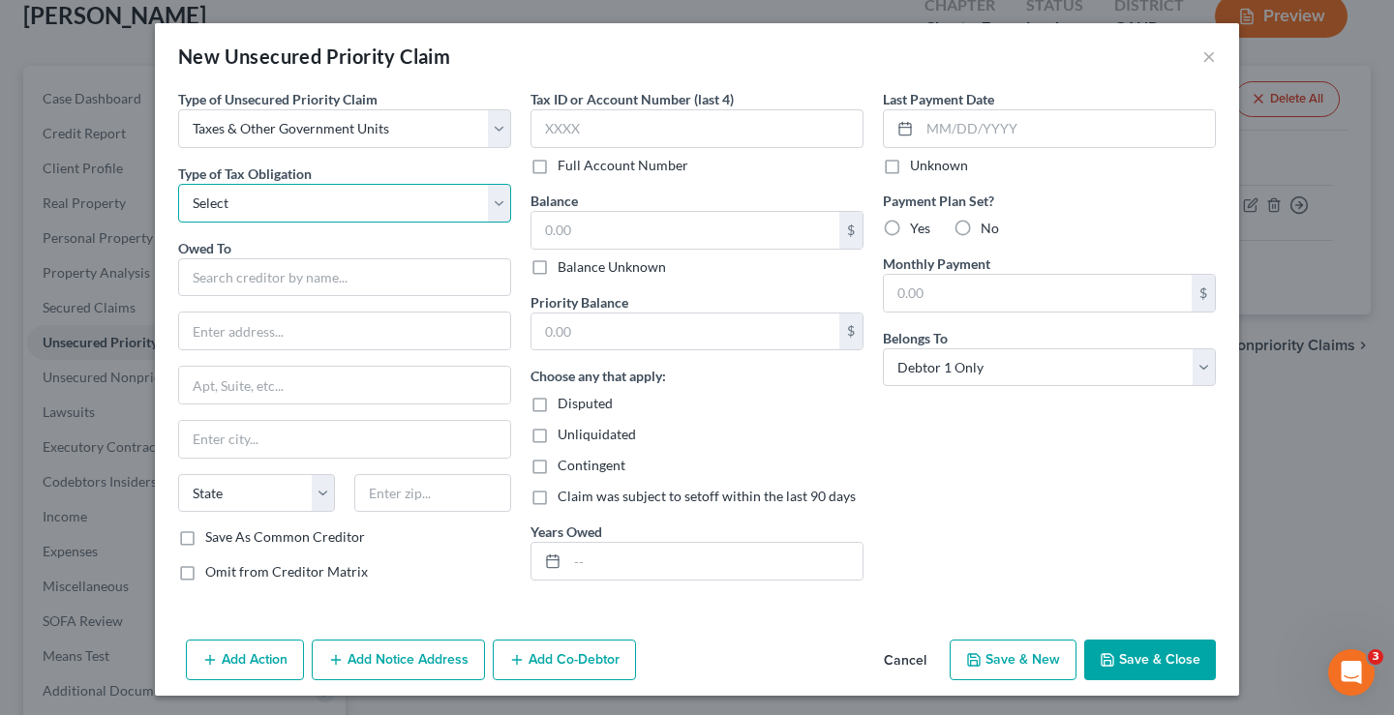
click at [236, 199] on select "Select Federal City State Franchise Tax Board Other" at bounding box center [344, 203] width 333 height 39
select select "2"
click at [178, 184] on select "Select Federal City State Franchise Tax Board Other" at bounding box center [344, 203] width 333 height 39
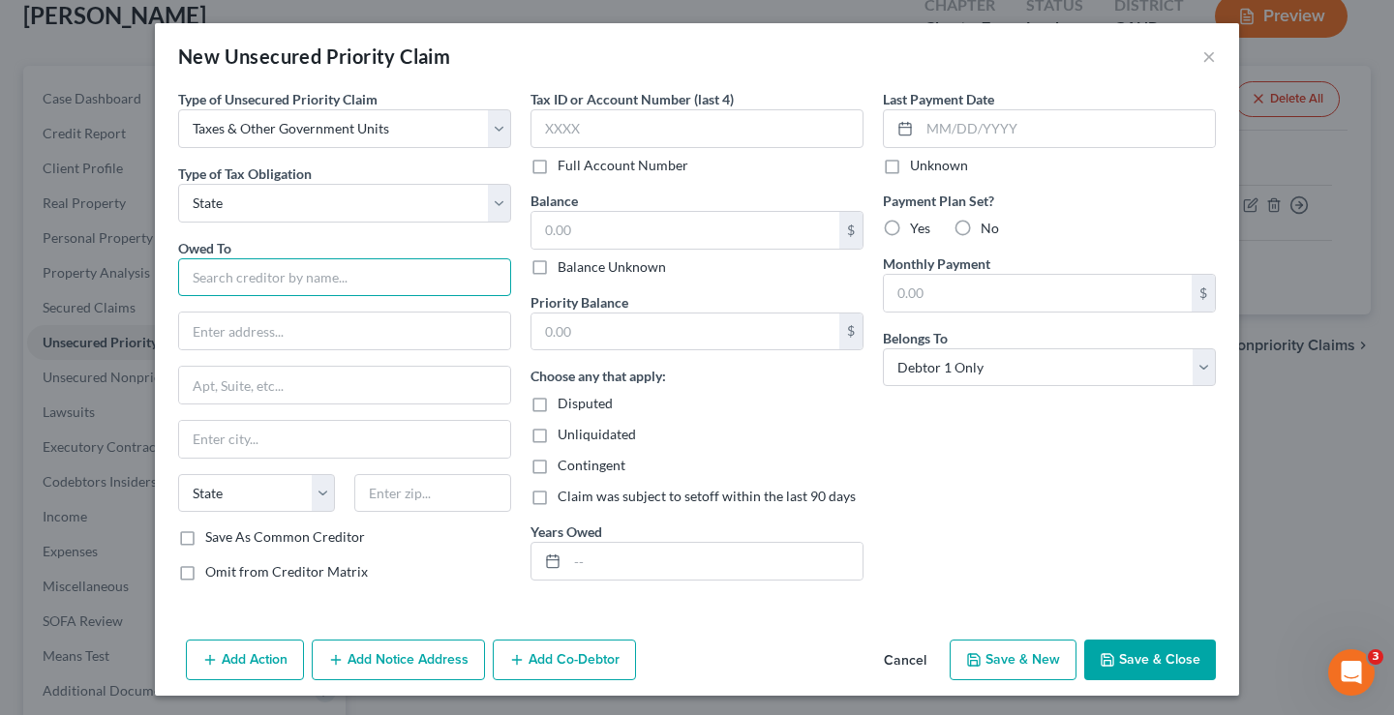
click at [247, 278] on input "text" at bounding box center [344, 277] width 333 height 39
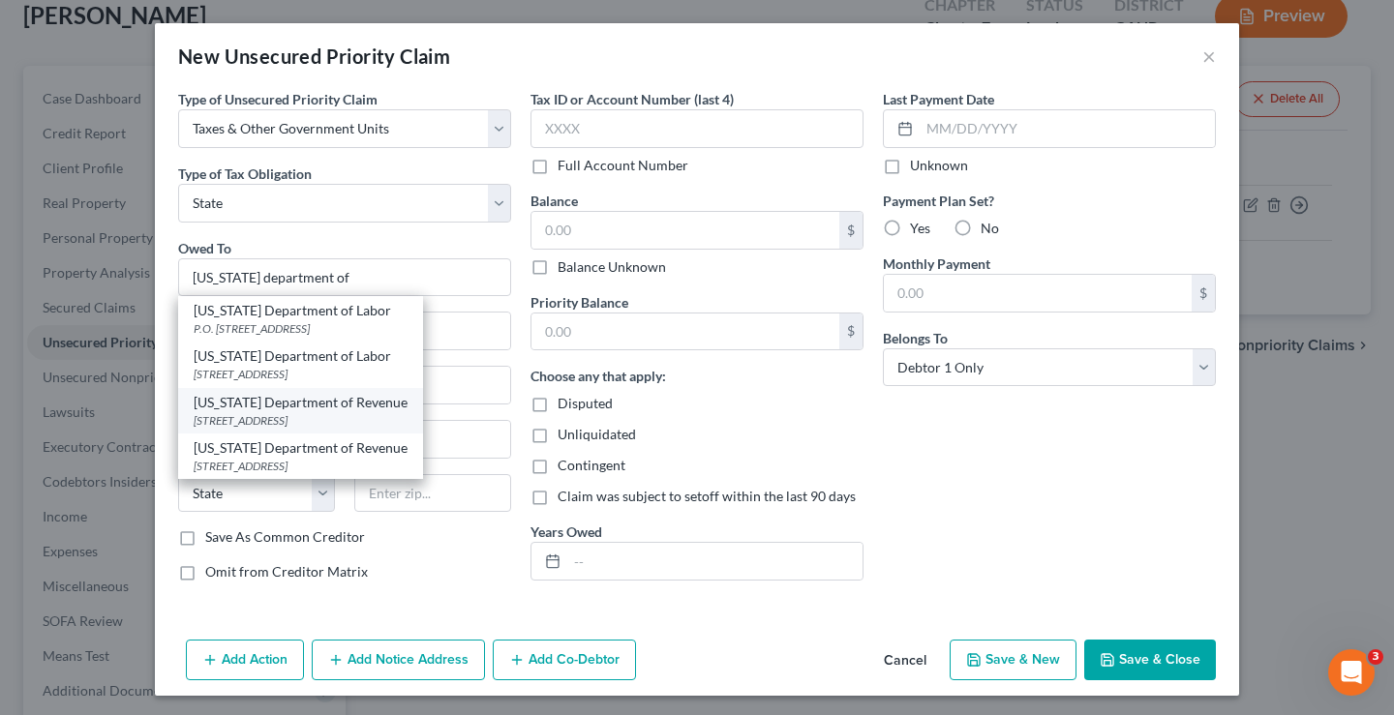
click at [319, 405] on div "Georgia Department of Revenue" at bounding box center [301, 402] width 214 height 19
type input "Georgia Department of Revenue"
type input "2595 Century Parkway NE"
type input "Suite 339"
type input "Atlanta"
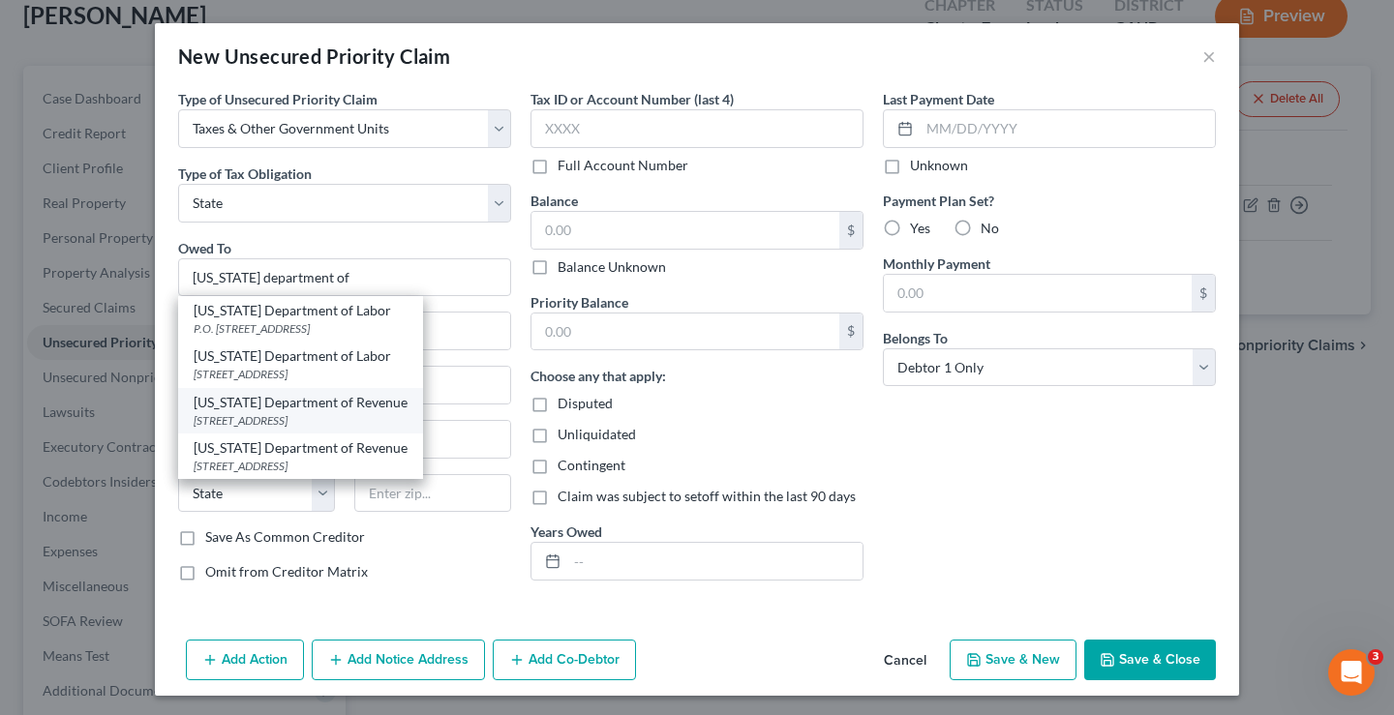
select select "10"
type input "30345"
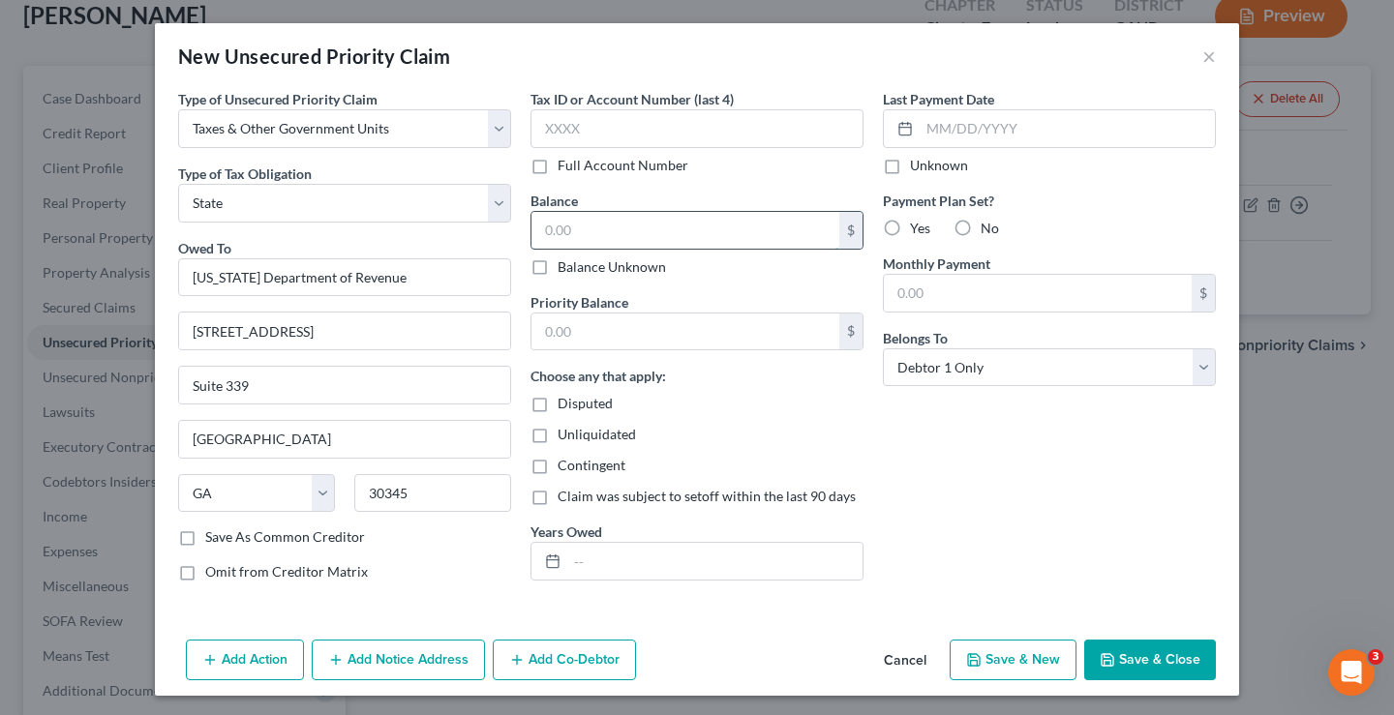
click at [571, 227] on input "text" at bounding box center [686, 230] width 308 height 37
type input "0"
drag, startPoint x: 597, startPoint y: 333, endPoint x: 615, endPoint y: 298, distance: 39.0
click at [597, 332] on input "text" at bounding box center [686, 332] width 308 height 37
type input "0"
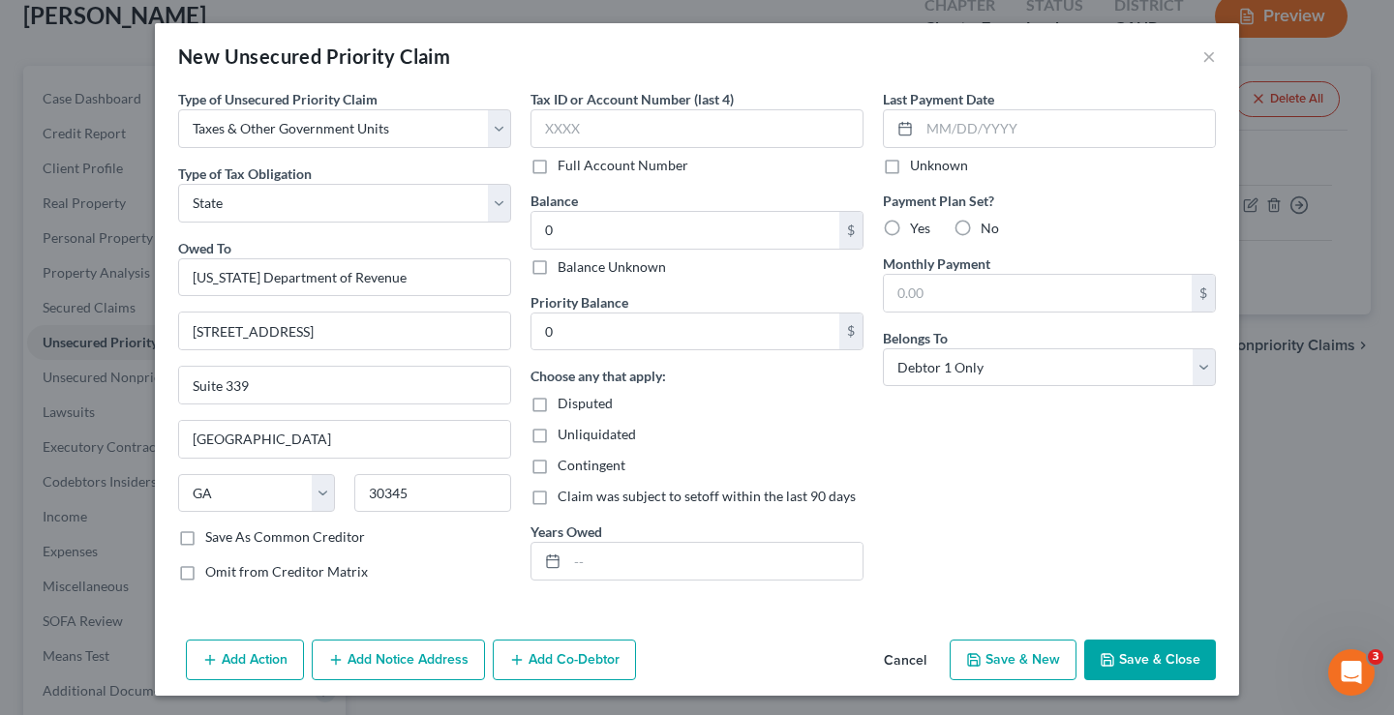
click at [1138, 657] on button "Save & Close" at bounding box center [1150, 660] width 132 height 41
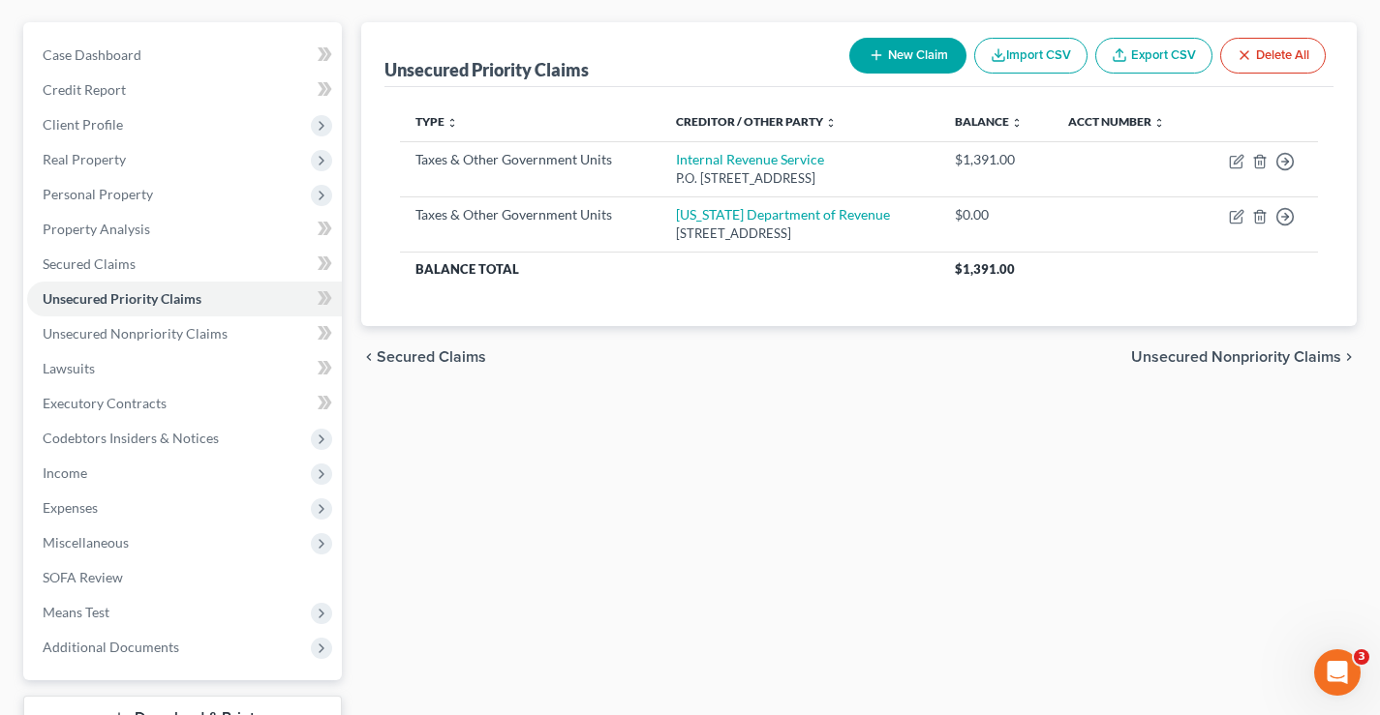
scroll to position [154, 0]
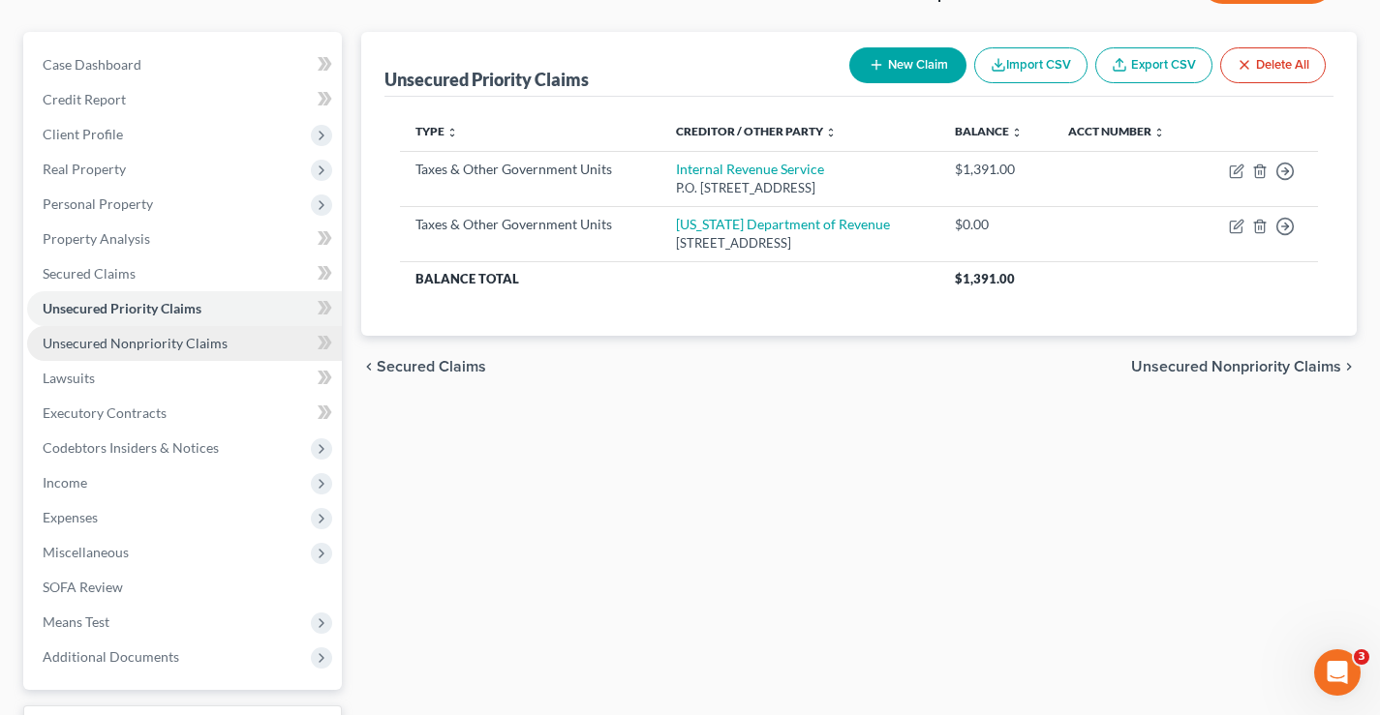
click at [97, 348] on span "Unsecured Nonpriority Claims" at bounding box center [135, 343] width 185 height 16
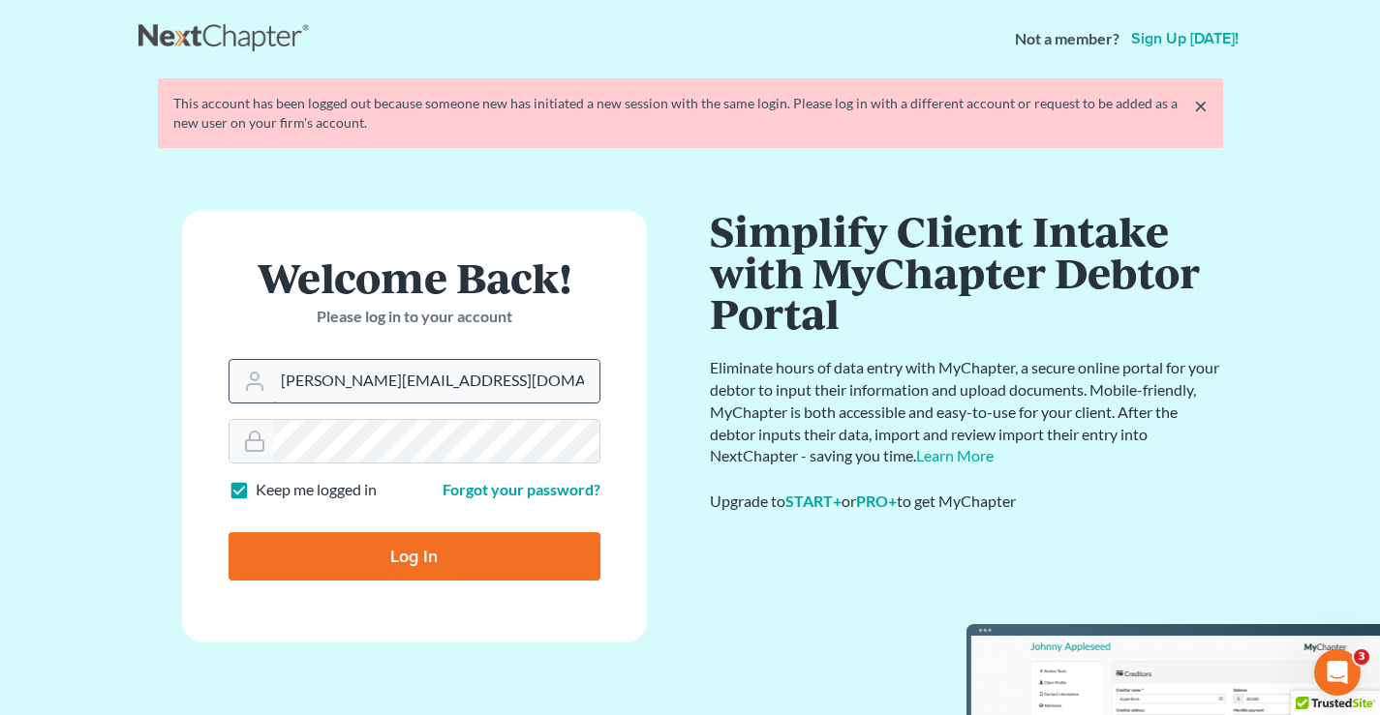
click at [459, 381] on input "[PERSON_NAME][EMAIL_ADDRESS][DOMAIN_NAME]" at bounding box center [436, 381] width 326 height 43
type input "[EMAIL_ADDRESS][DOMAIN_NAME]"
click at [457, 552] on input "Log In" at bounding box center [414, 556] width 372 height 48
type input "Thinking..."
